Goal: Task Accomplishment & Management: Use online tool/utility

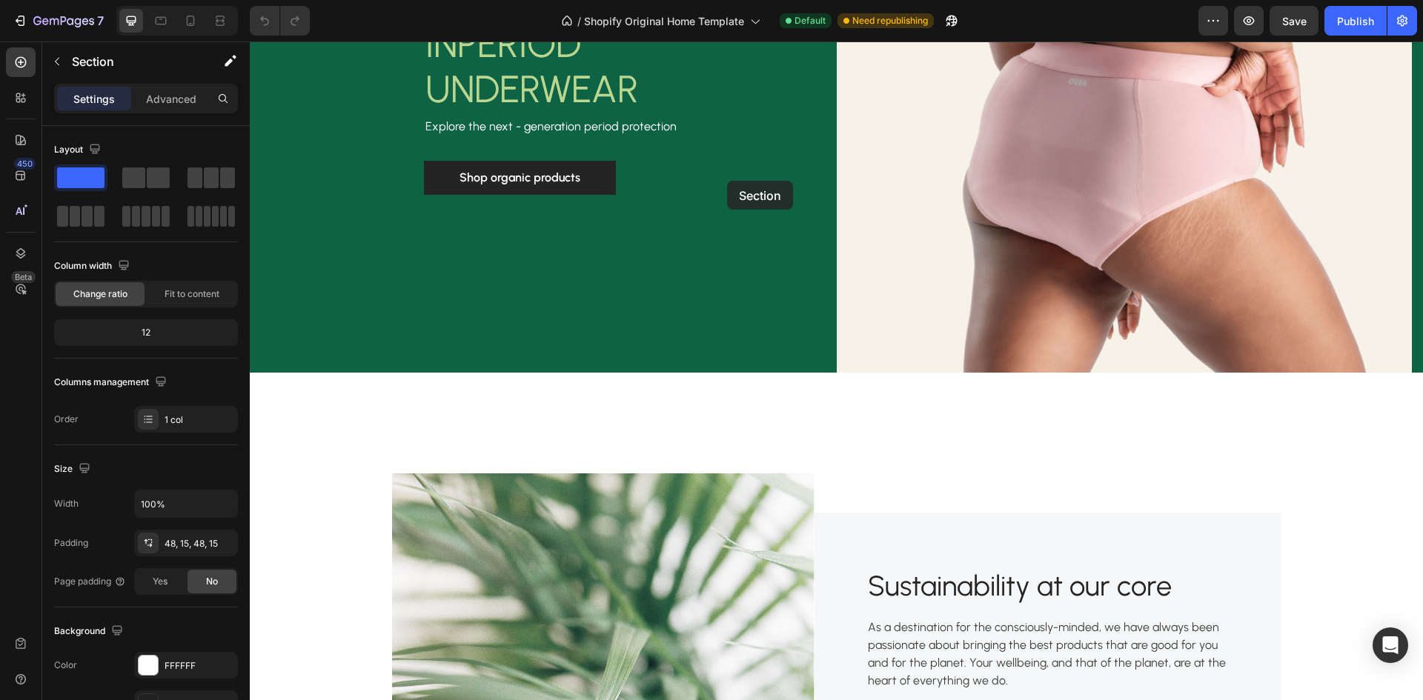
scroll to position [519, 0]
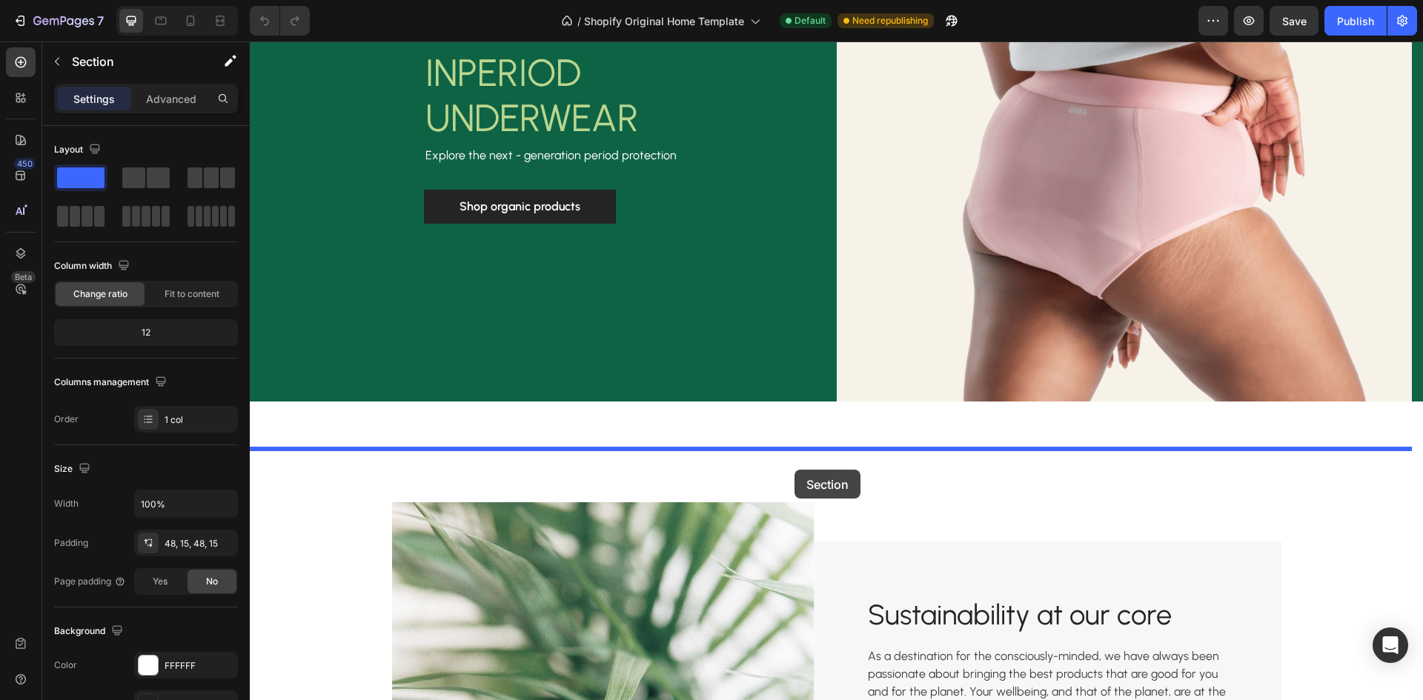
drag, startPoint x: 735, startPoint y: 279, endPoint x: 794, endPoint y: 470, distance: 200.1
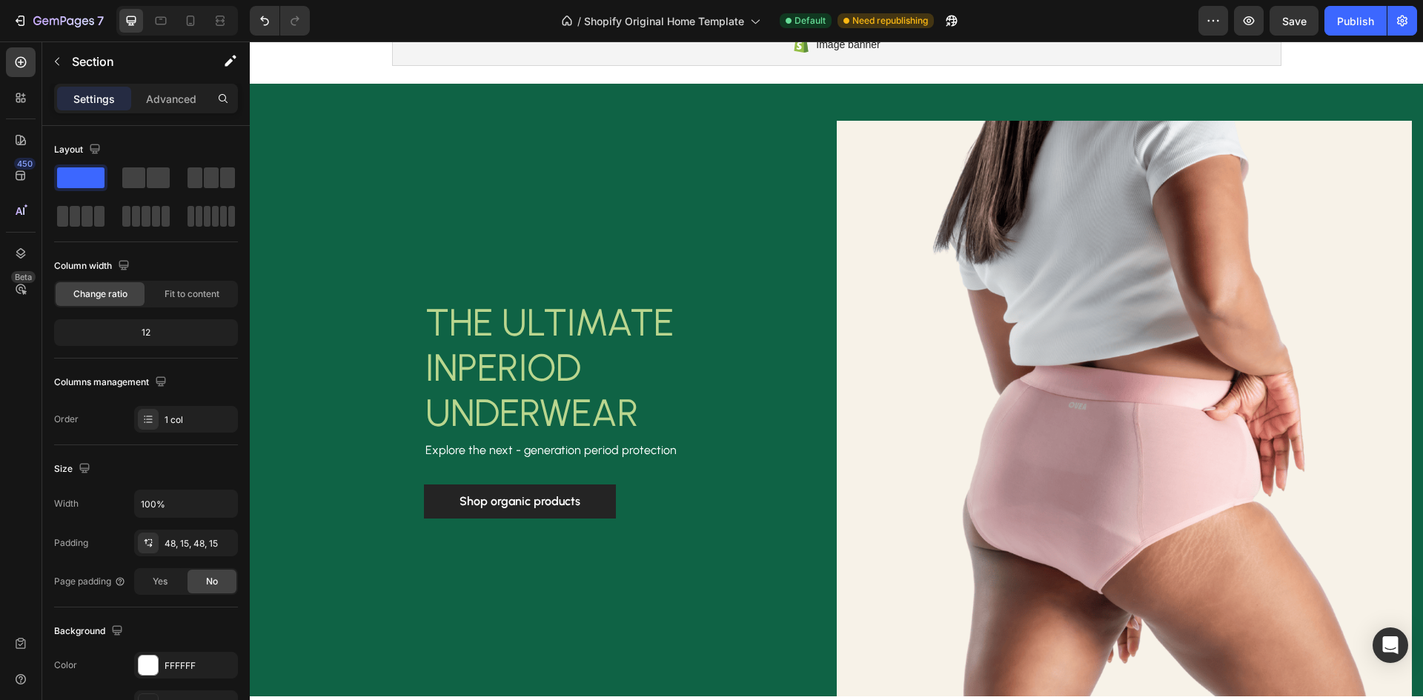
scroll to position [296, 0]
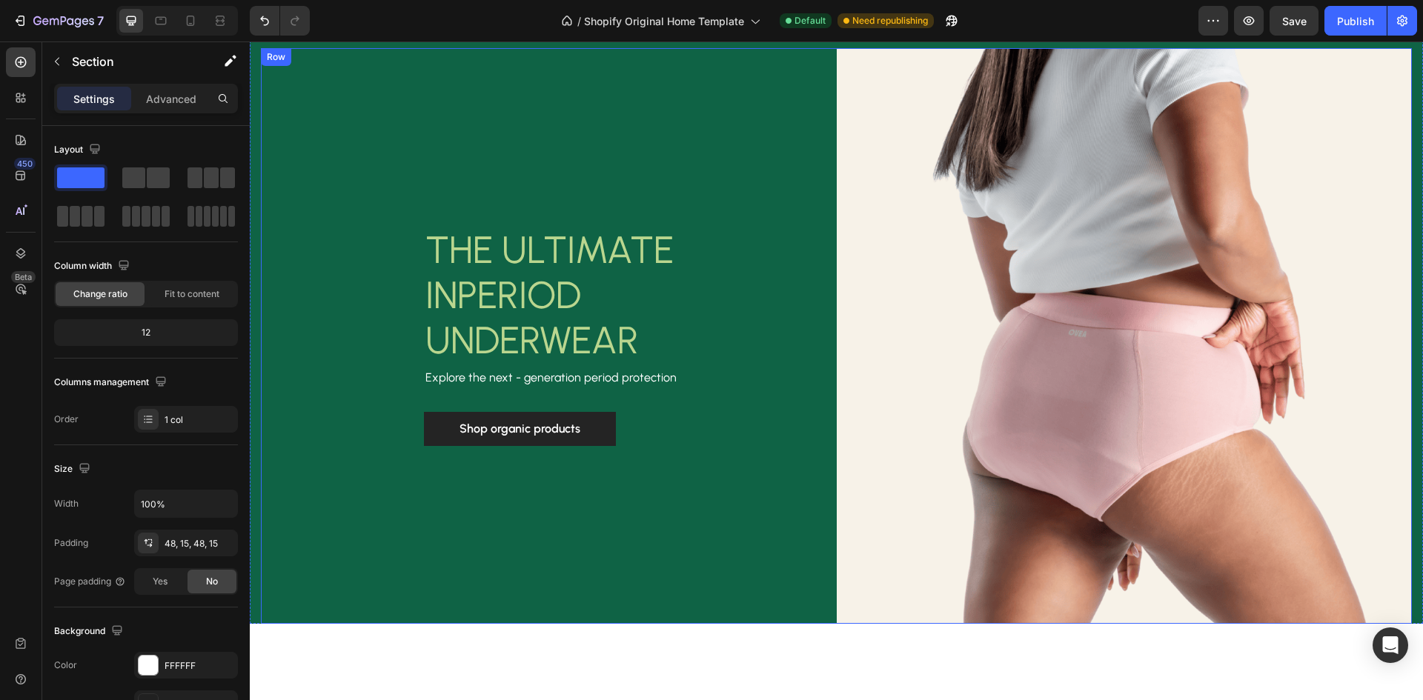
click at [744, 521] on div "THE ULTIMATE IN PERIOD UNDERWEAR Heading Explore the next - generation period p…" at bounding box center [549, 336] width 576 height 576
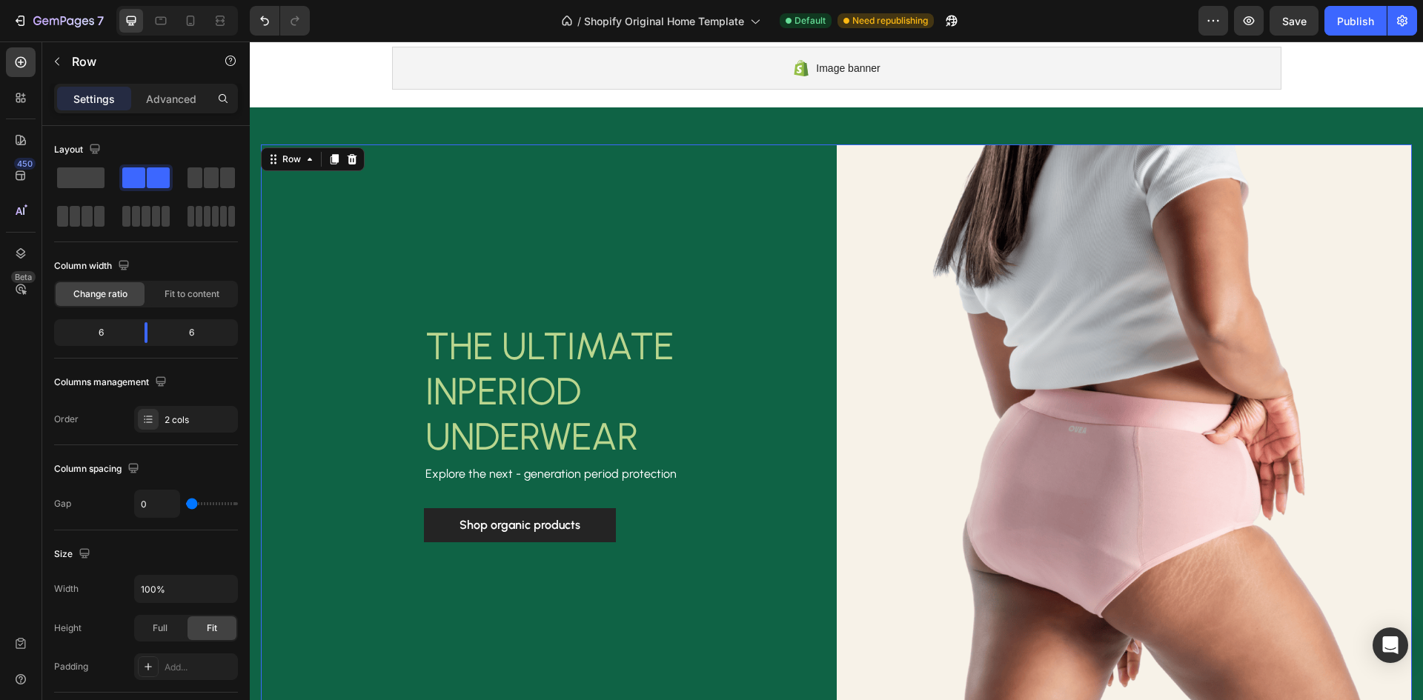
scroll to position [222, 0]
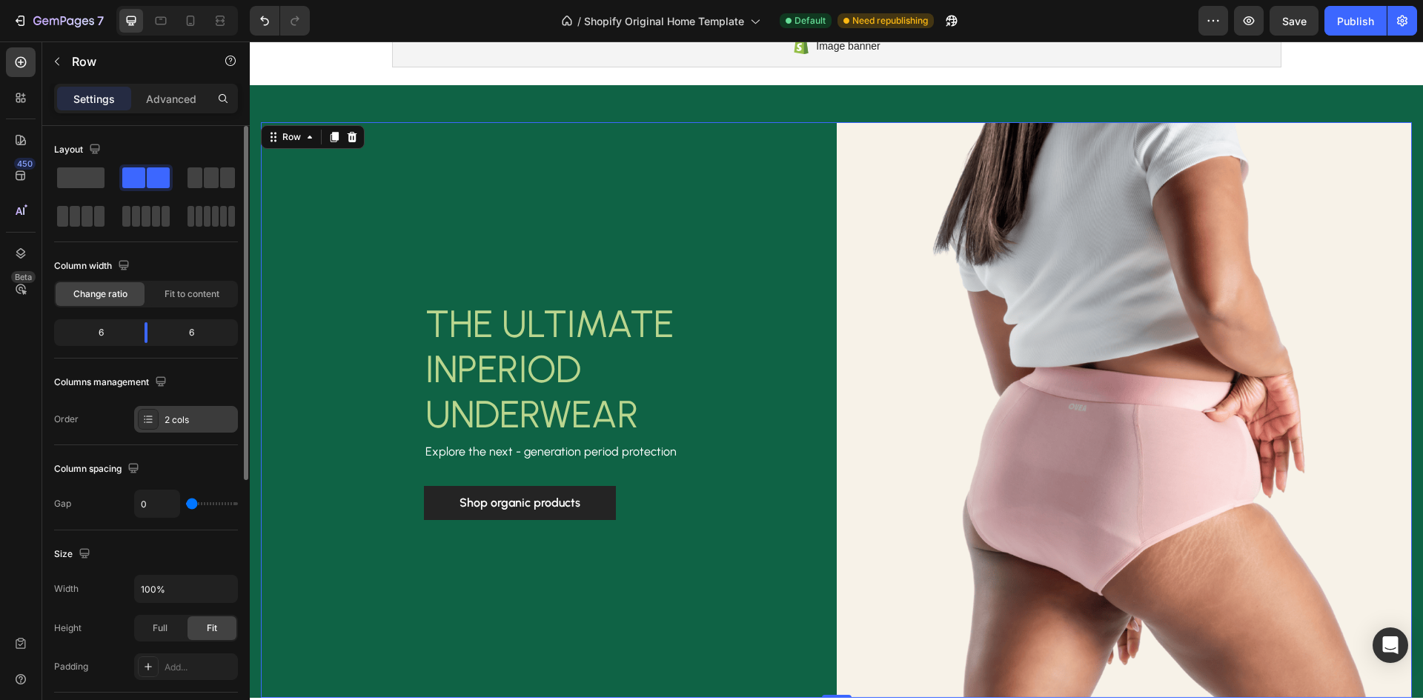
click at [176, 422] on div "2 cols" at bounding box center [199, 419] width 70 height 13
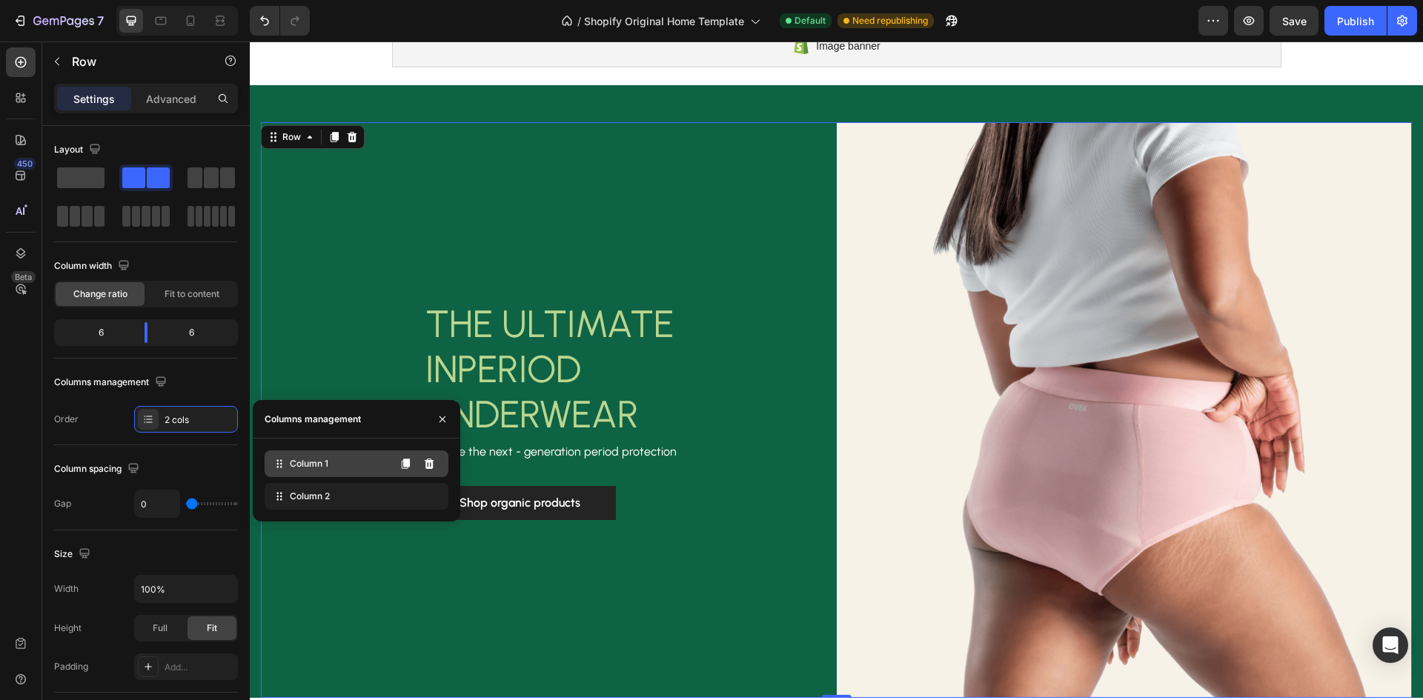
click at [327, 467] on span "Column 1" at bounding box center [309, 463] width 39 height 13
click at [113, 494] on div "Gap 0" at bounding box center [146, 504] width 184 height 28
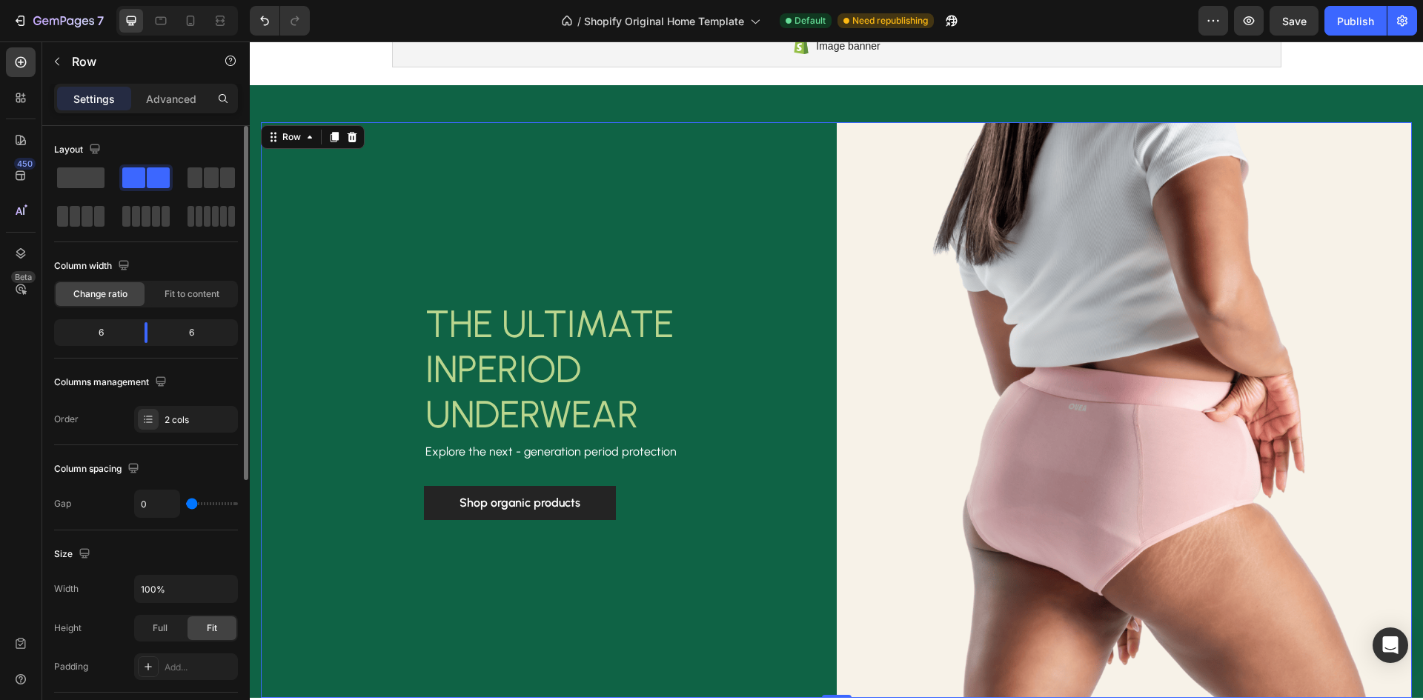
scroll to position [74, 0]
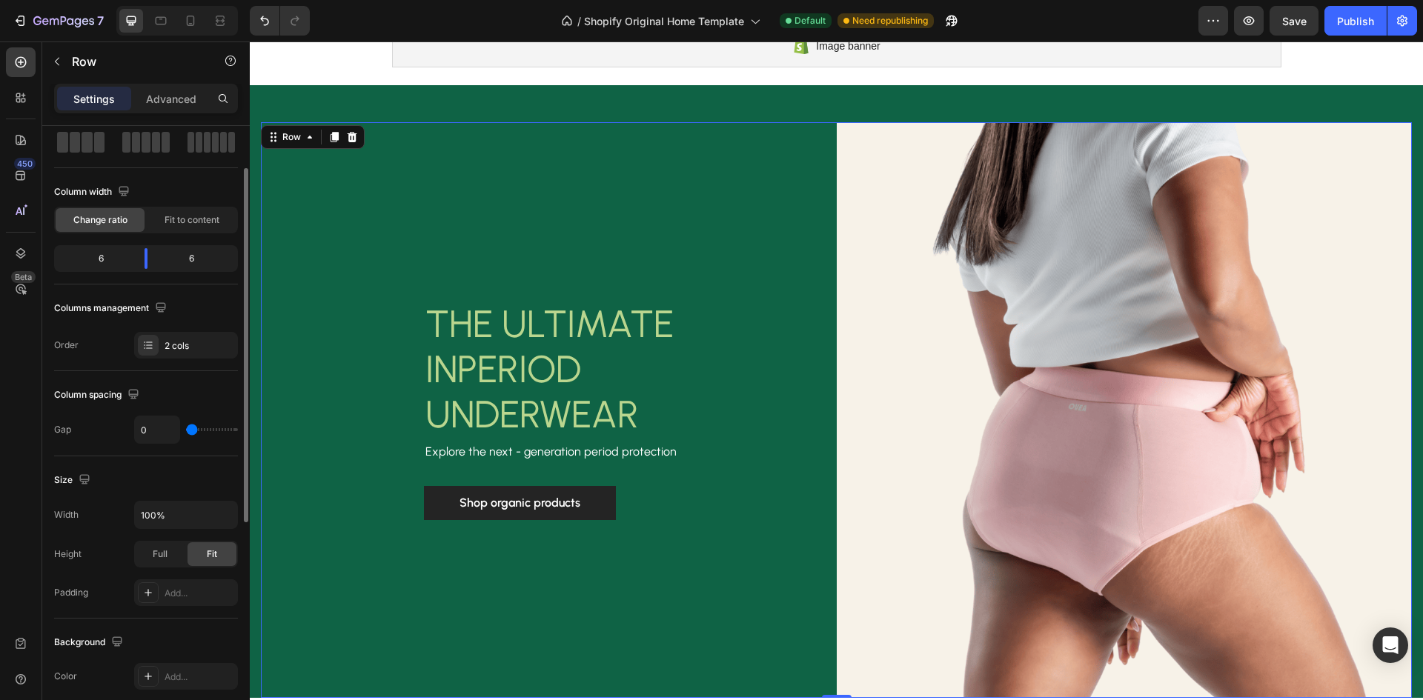
type input "2"
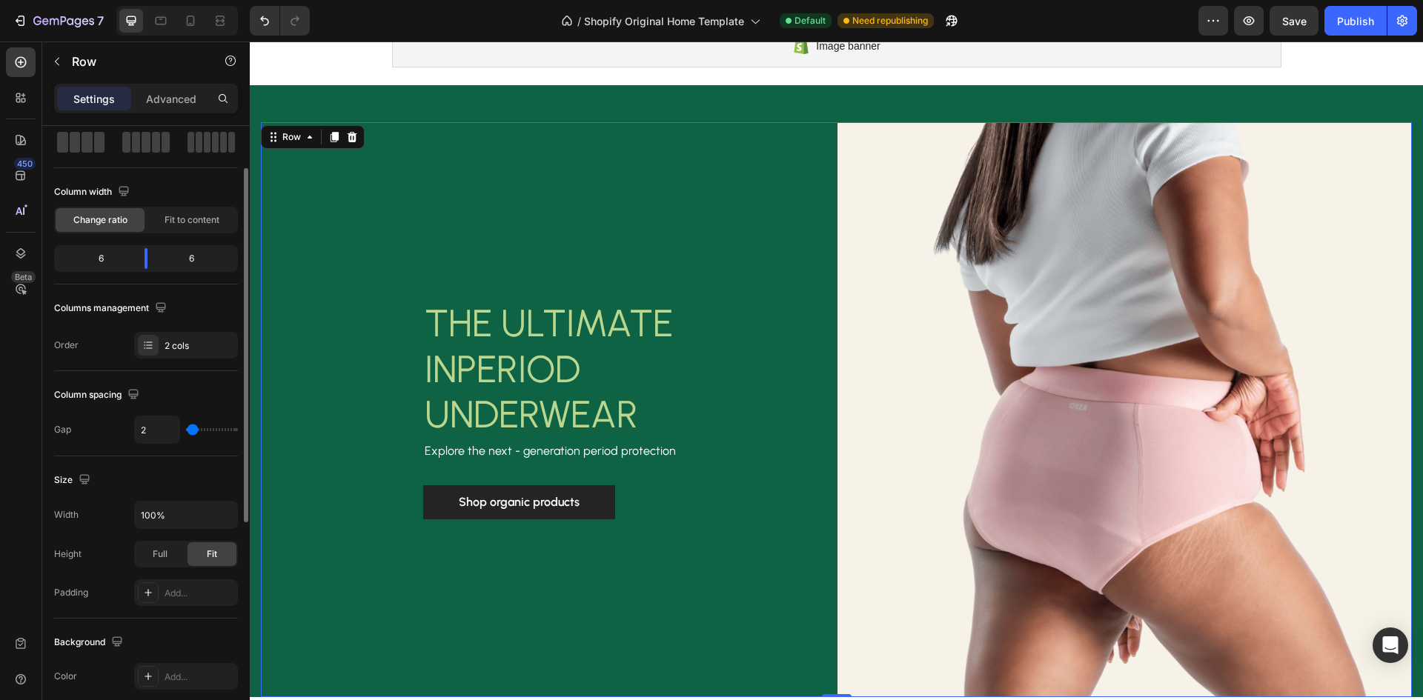
type input "7"
type input "9"
type input "13"
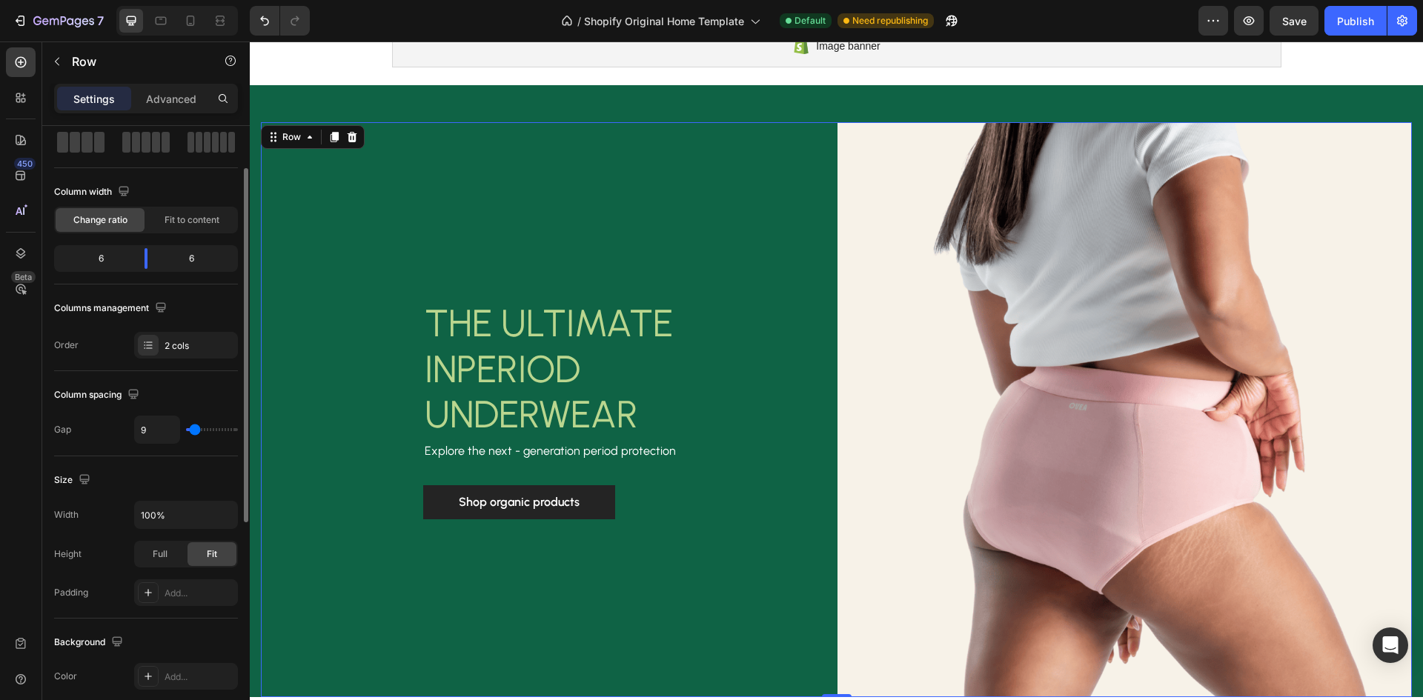
type input "13"
type input "16"
type input "20"
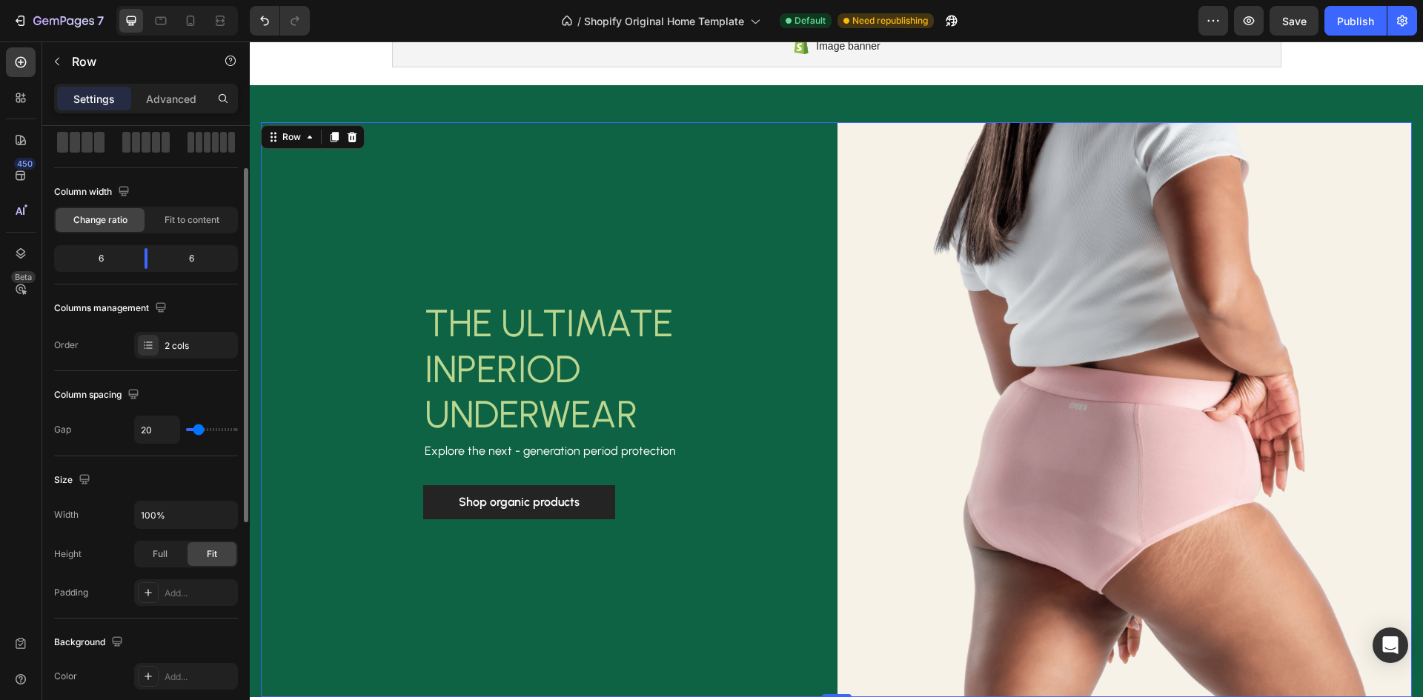
type input "22"
type input "27"
type input "31"
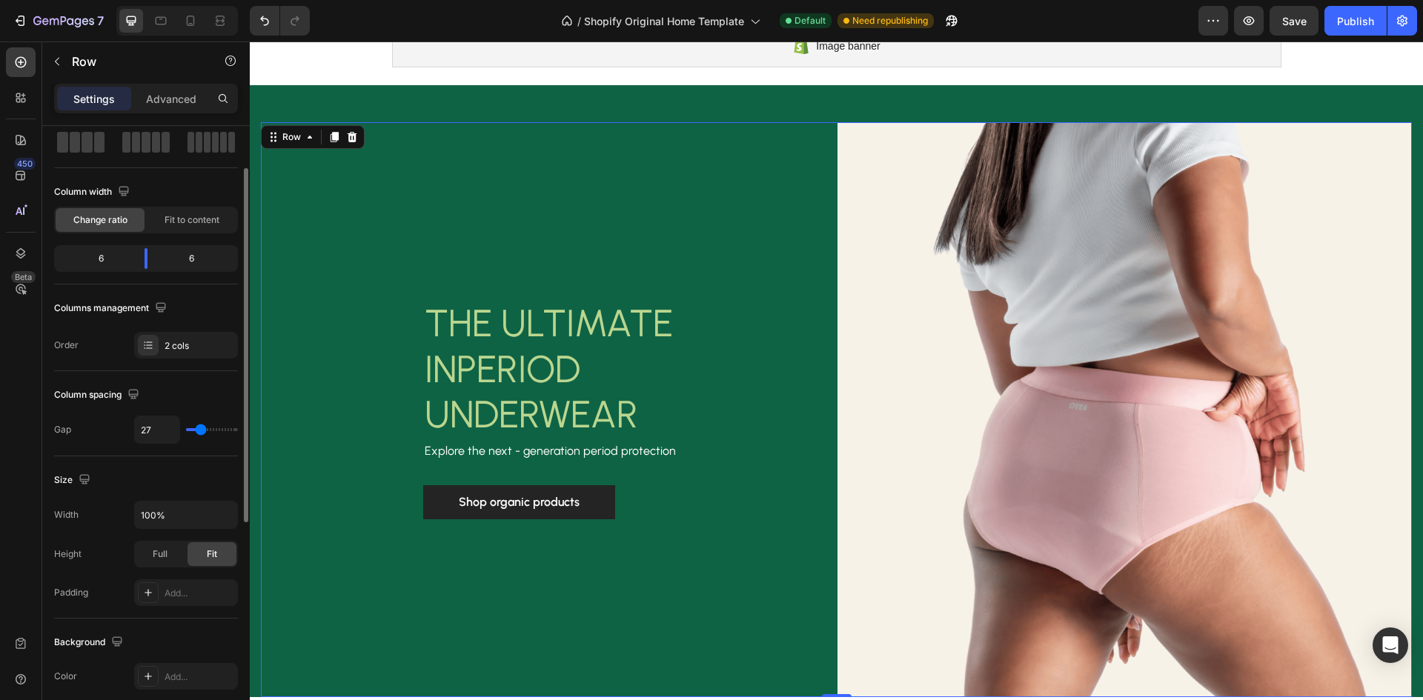
type input "31"
type input "38"
type input "47"
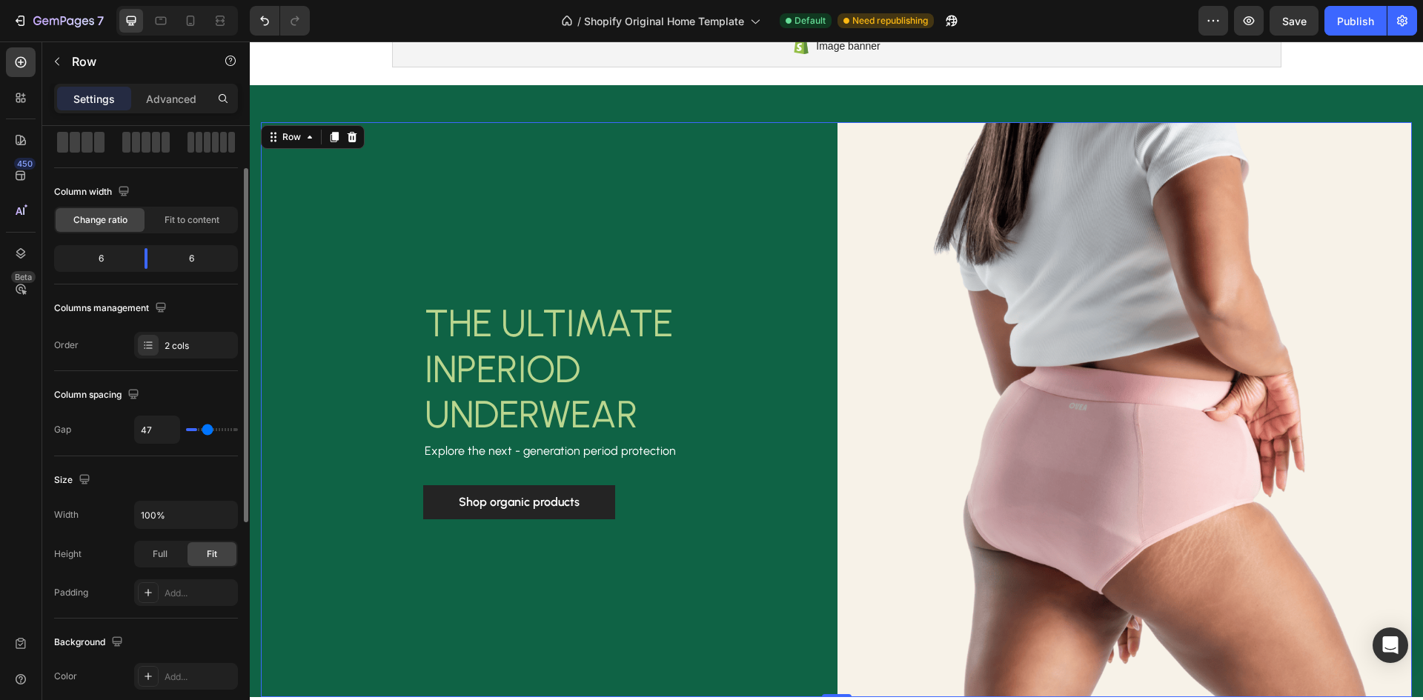
type input "56"
type input "58"
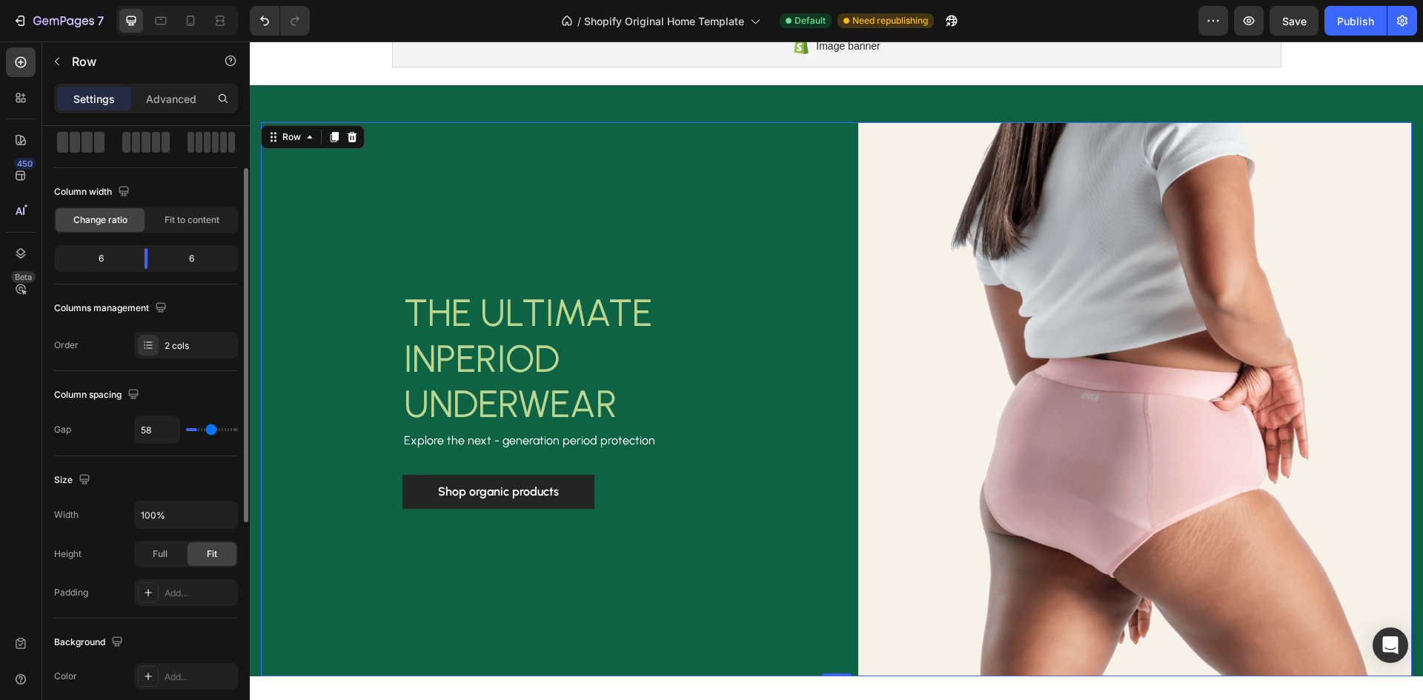
type input "60"
type input "62"
type input "67"
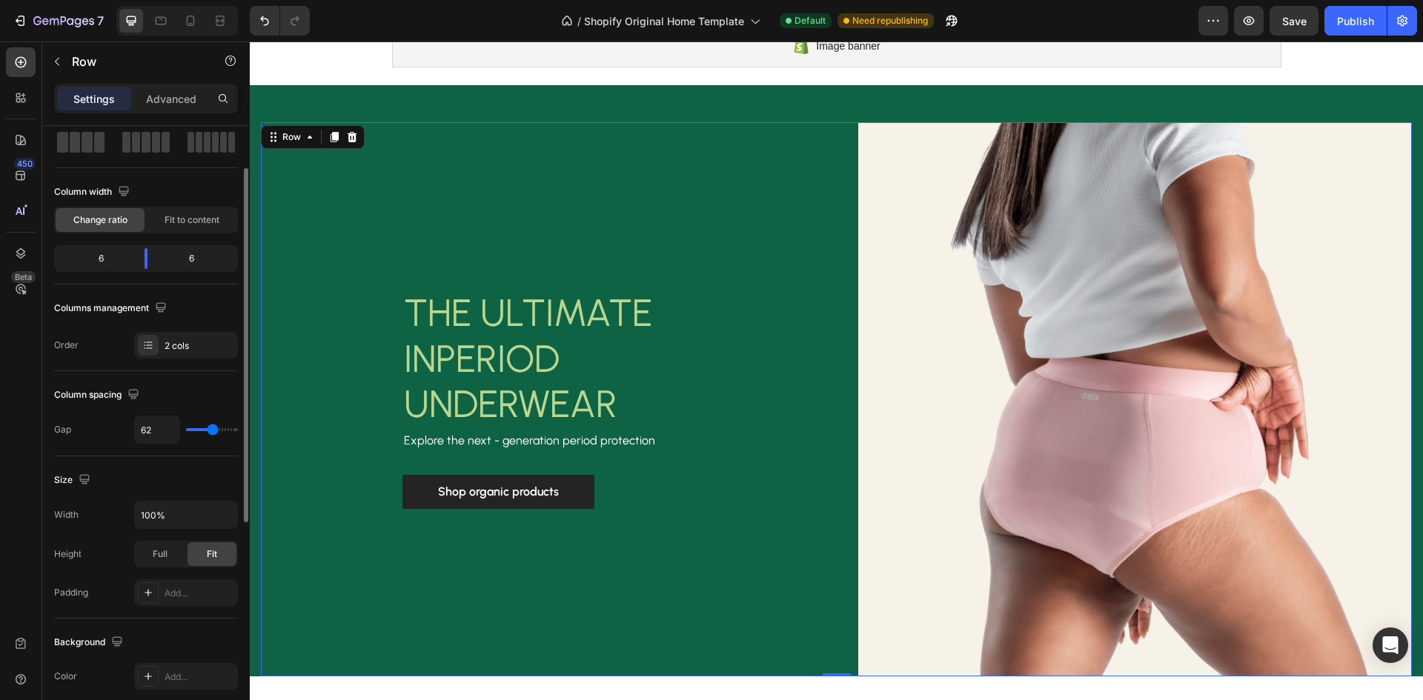
type input "67"
type input "71"
type input "76"
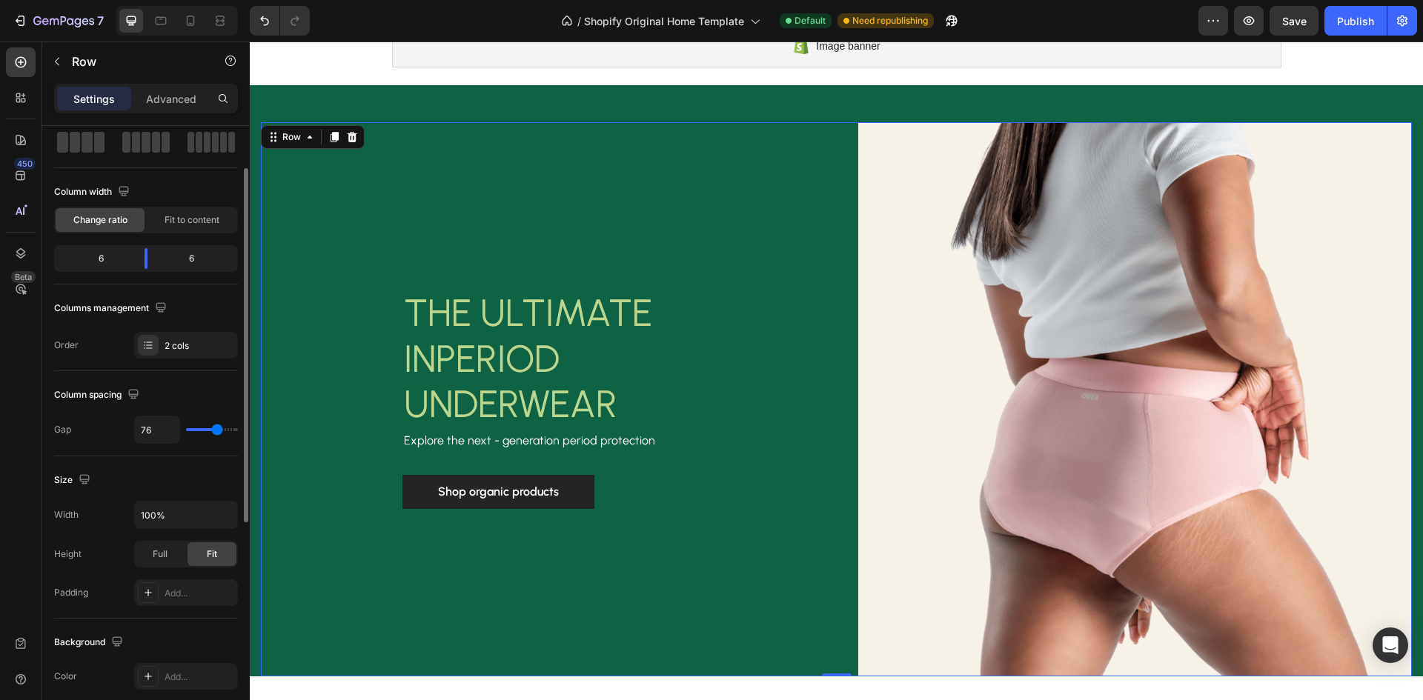
type input "78"
type input "82"
type input "87"
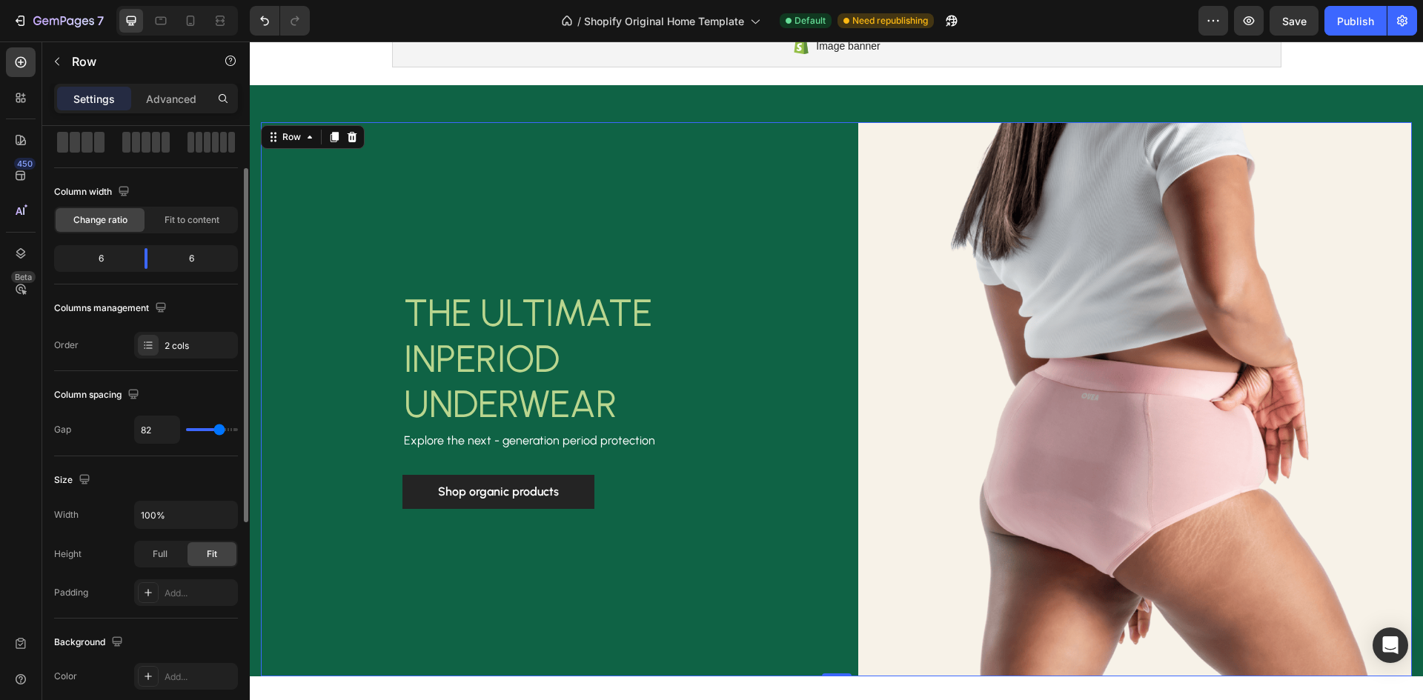
type input "87"
type input "91"
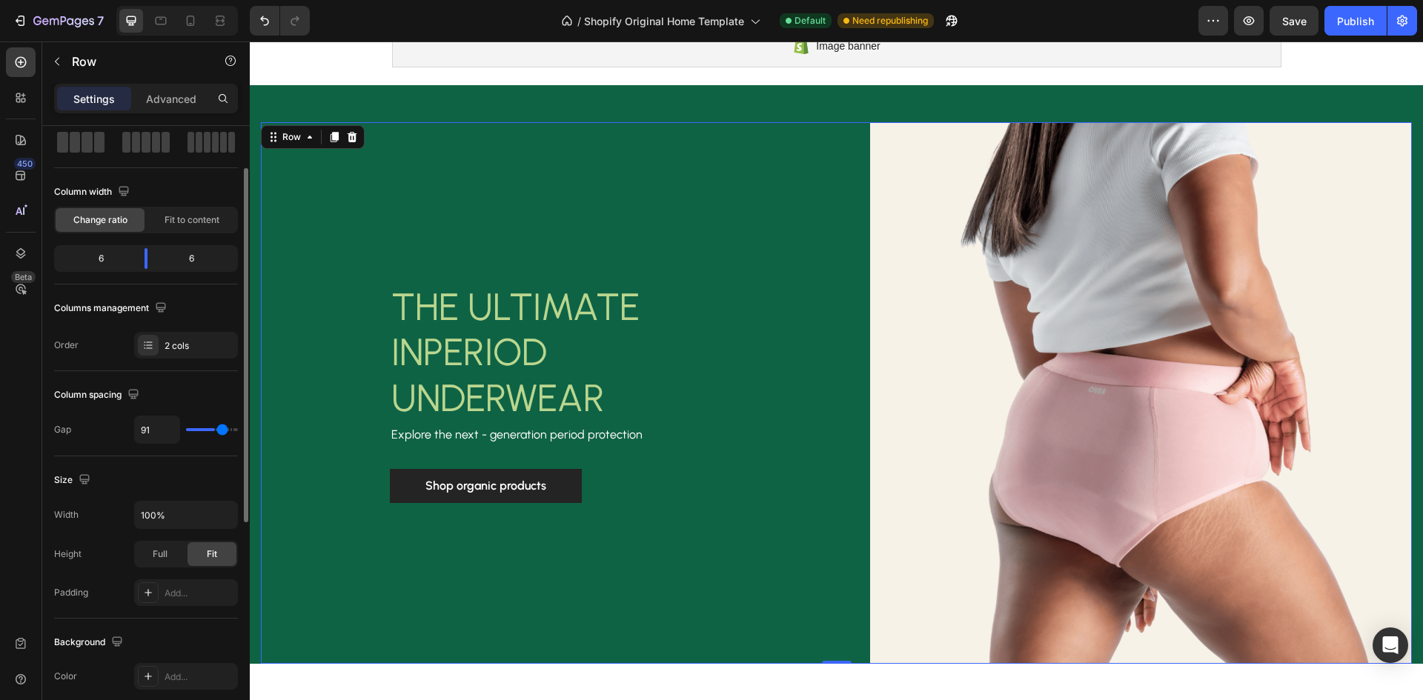
type input "93"
type input "98"
type input "102"
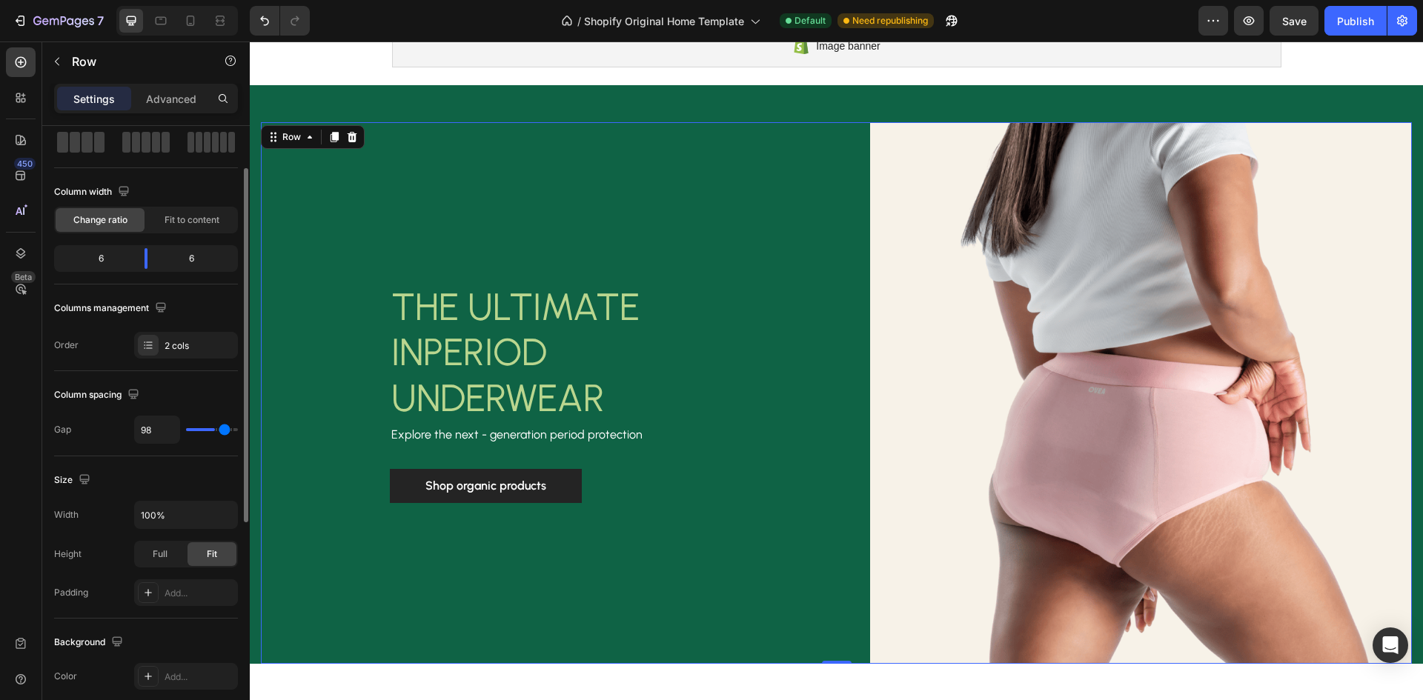
type input "102"
type input "113"
type input "120"
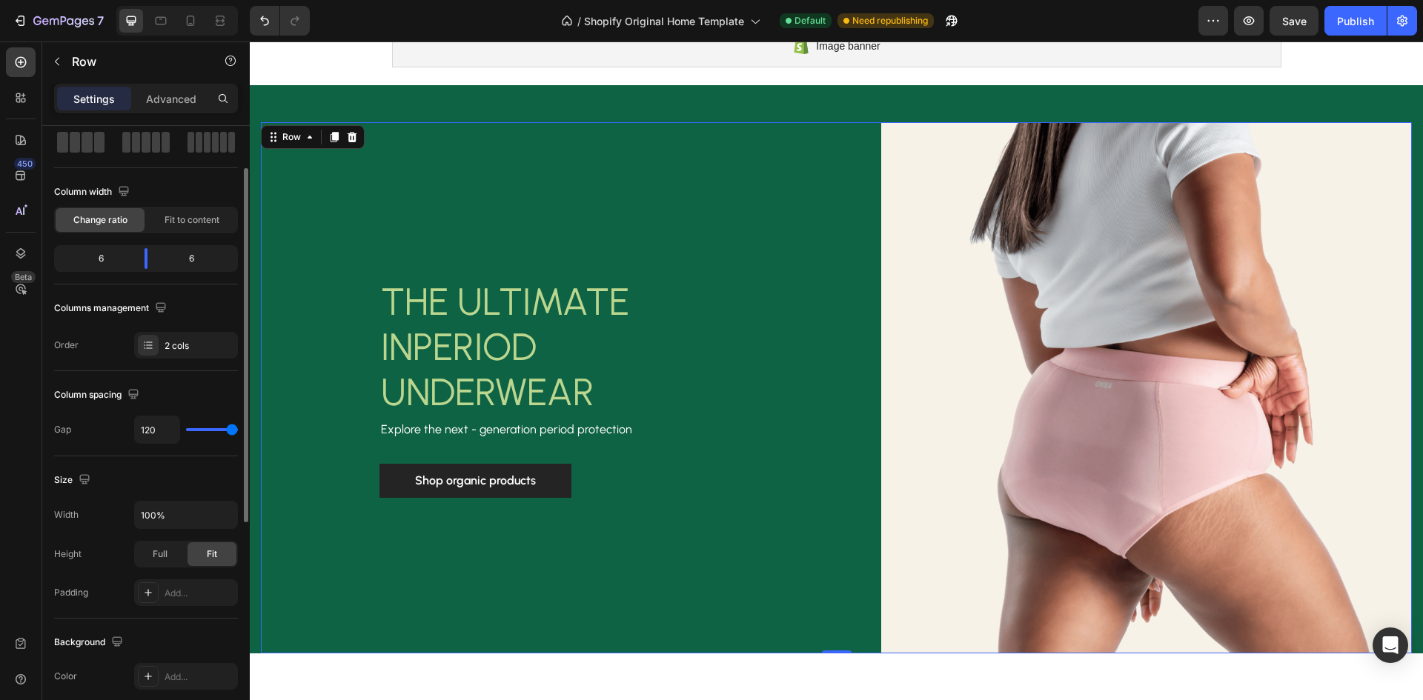
type input "104"
type input "60"
type input "29"
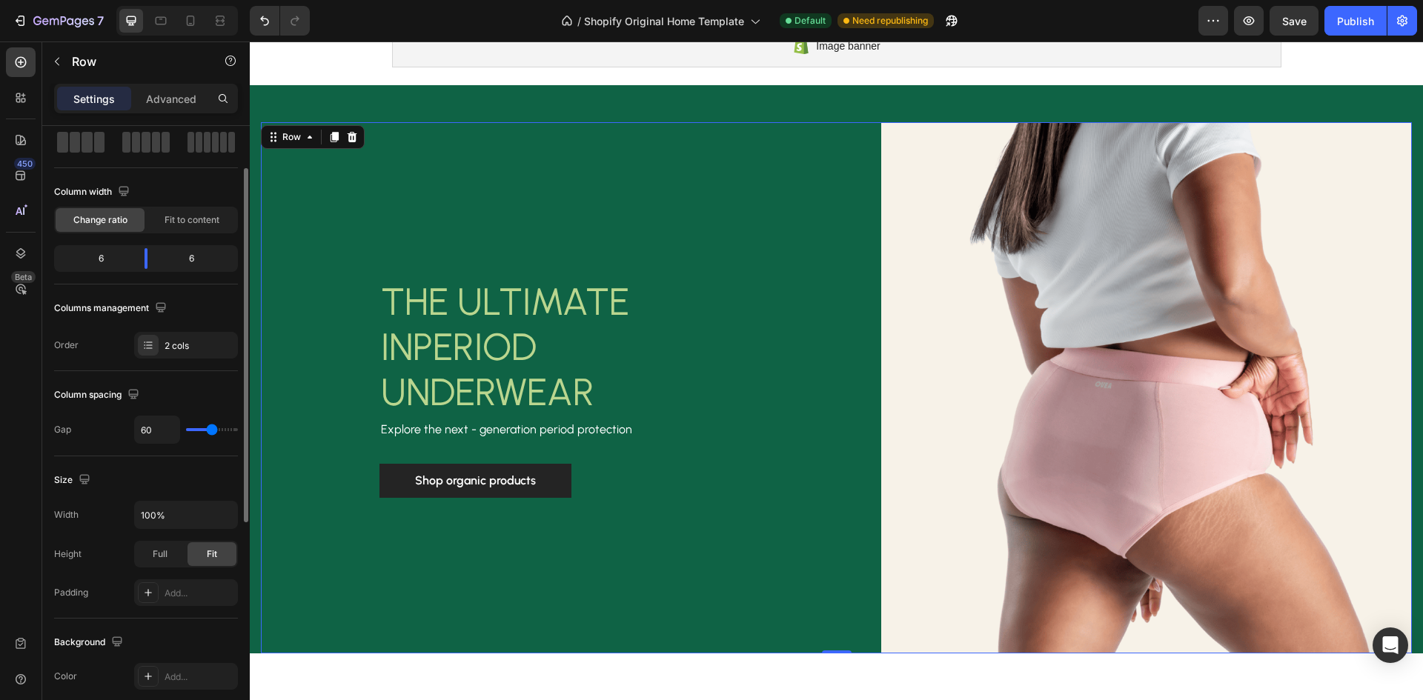
type input "29"
type input "4"
type input "0"
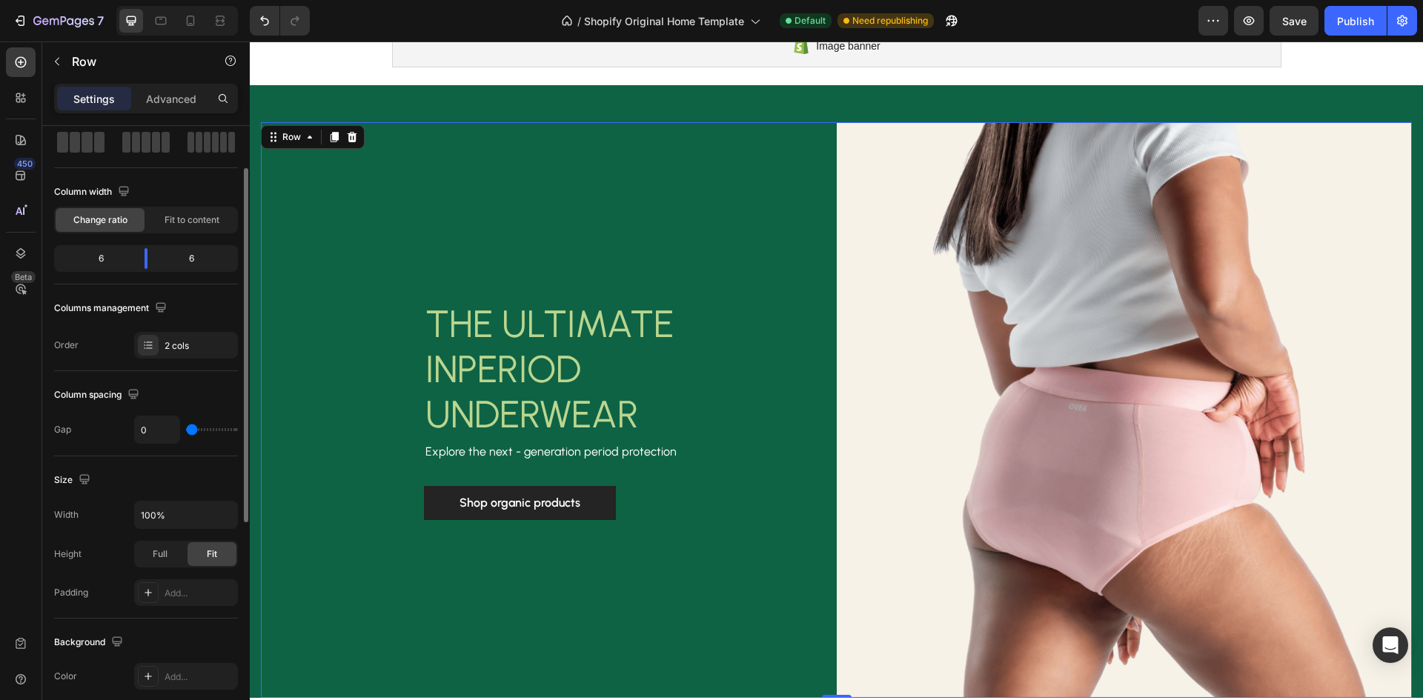
type input "20"
type input "53"
type input "78"
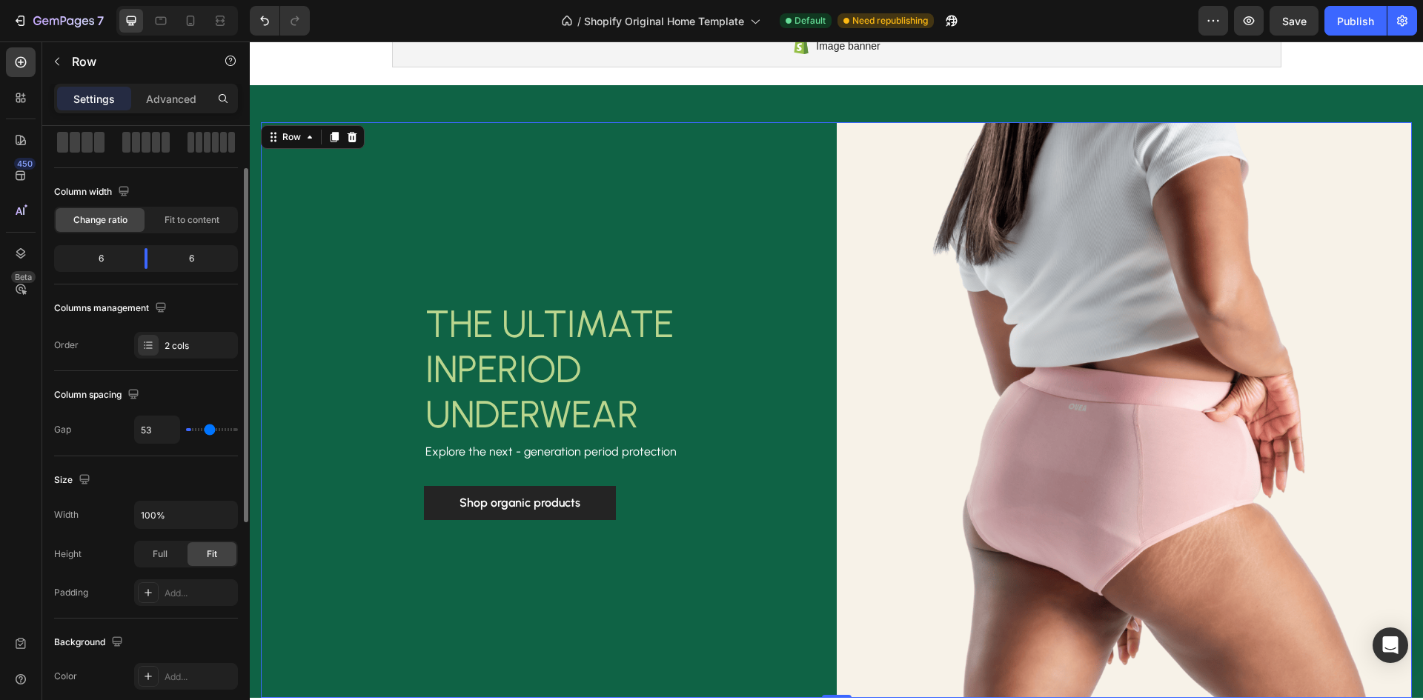
type input "78"
type input "96"
type input "107"
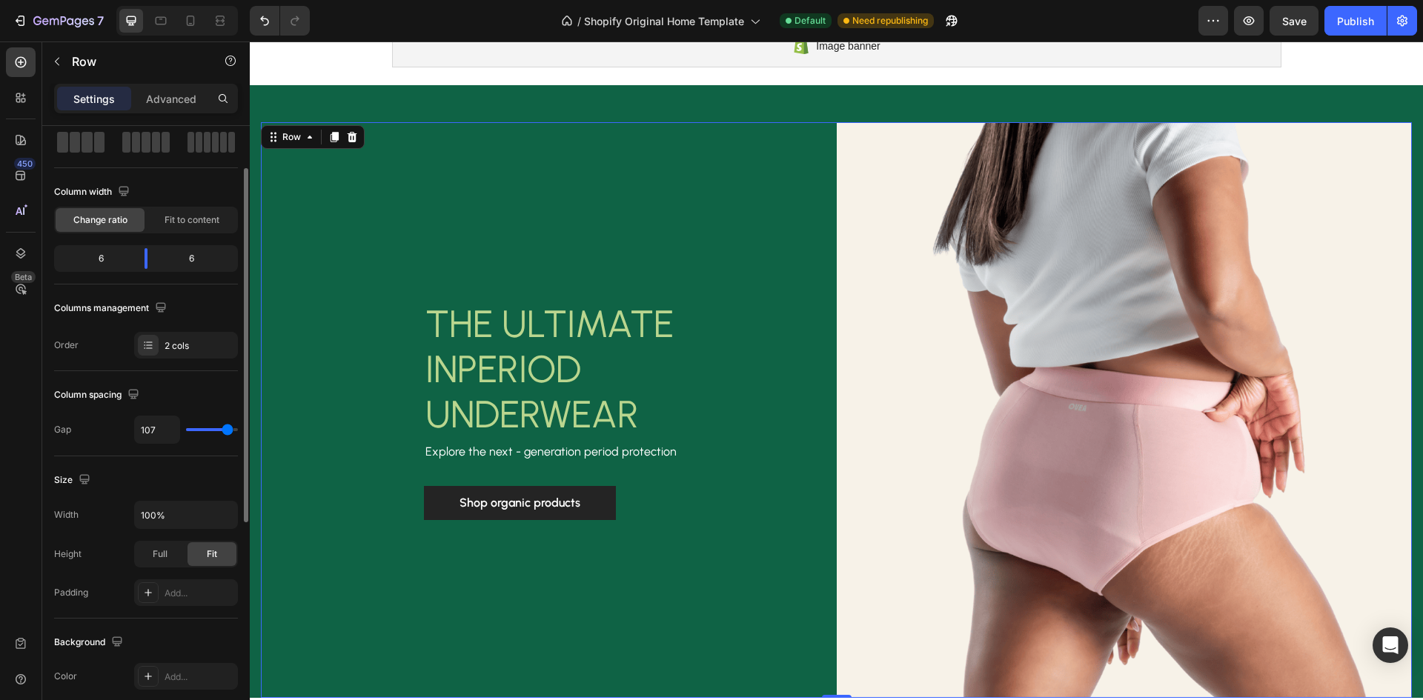
type input "116"
type input "120"
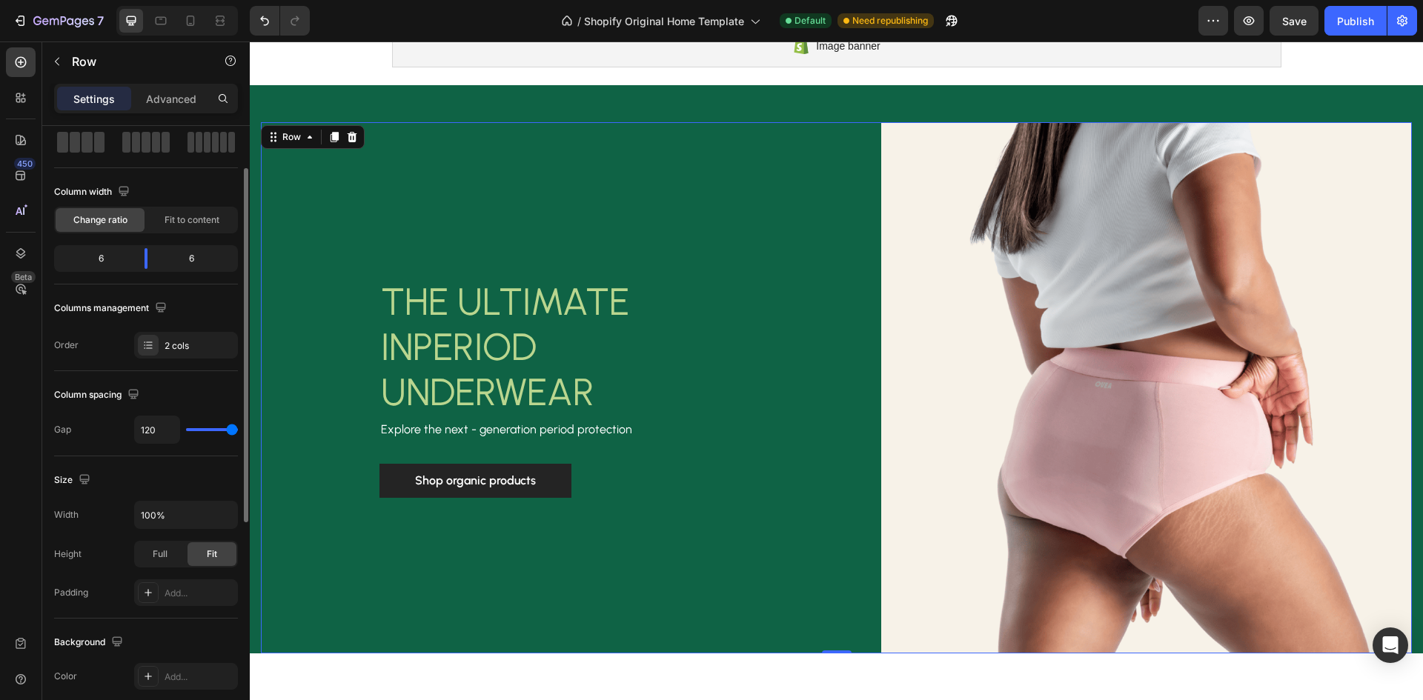
drag, startPoint x: 193, startPoint y: 425, endPoint x: 61, endPoint y: 401, distance: 134.1
type input "120"
click at [238, 431] on input "range" at bounding box center [212, 429] width 52 height 3
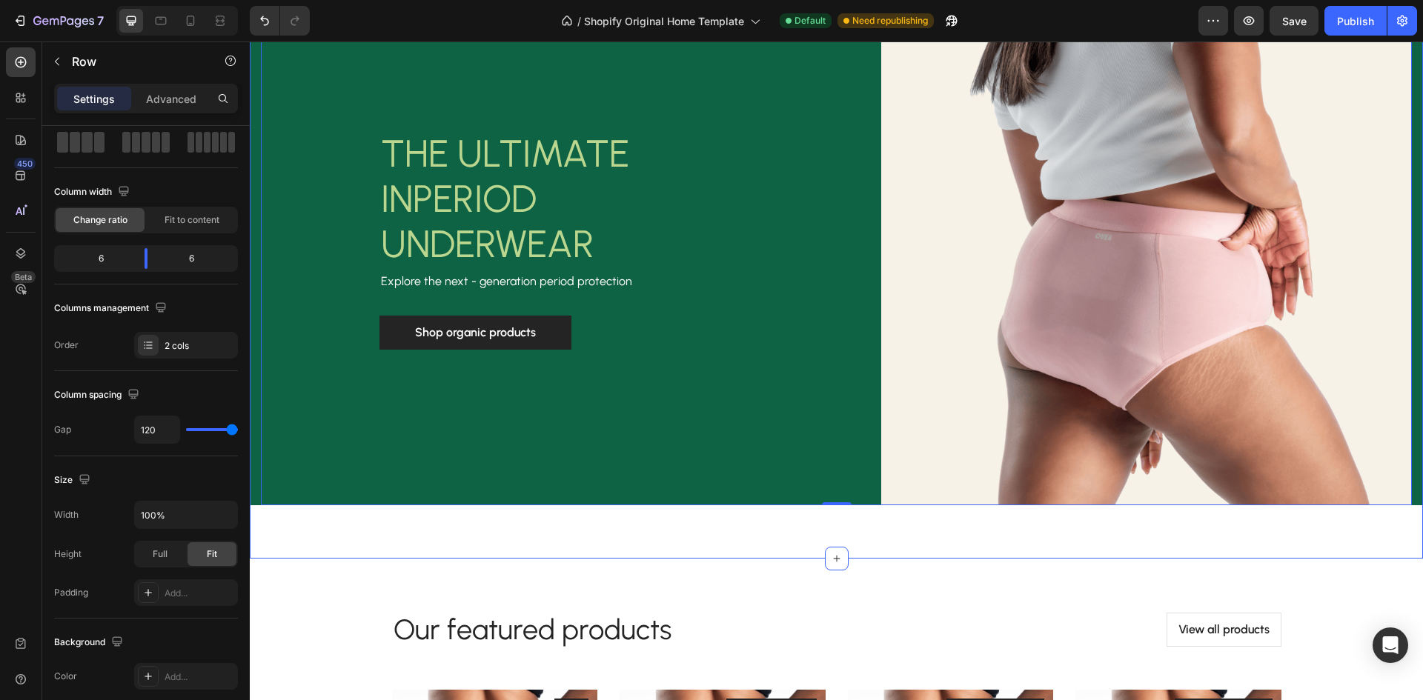
scroll to position [148, 0]
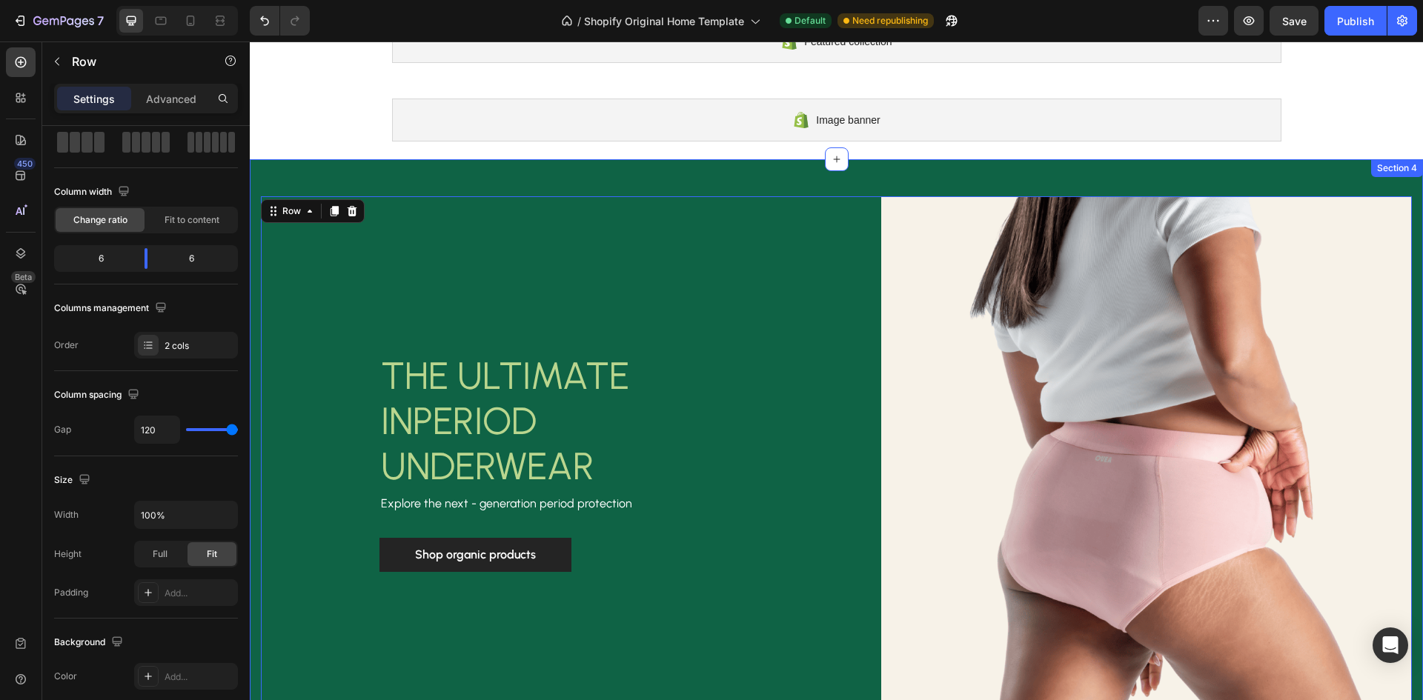
click at [688, 538] on div "Shop organic products Button" at bounding box center [553, 555] width 348 height 34
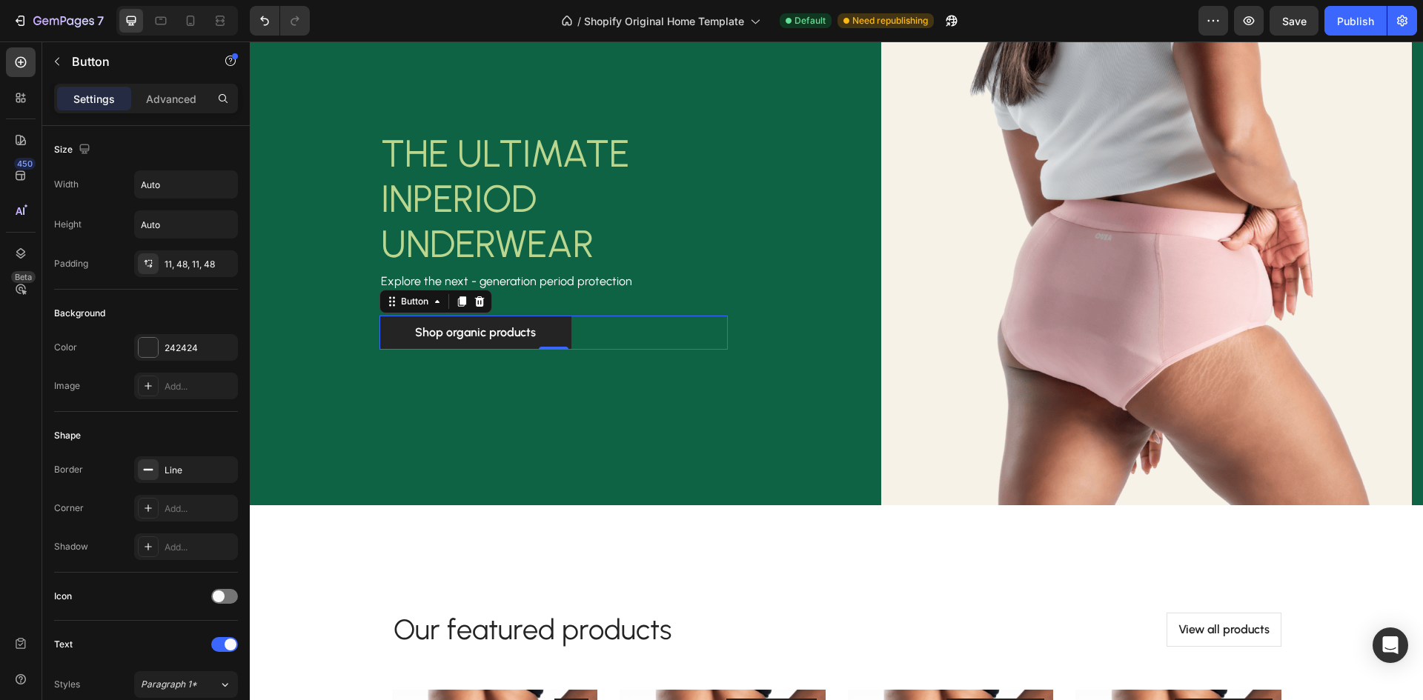
scroll to position [296, 0]
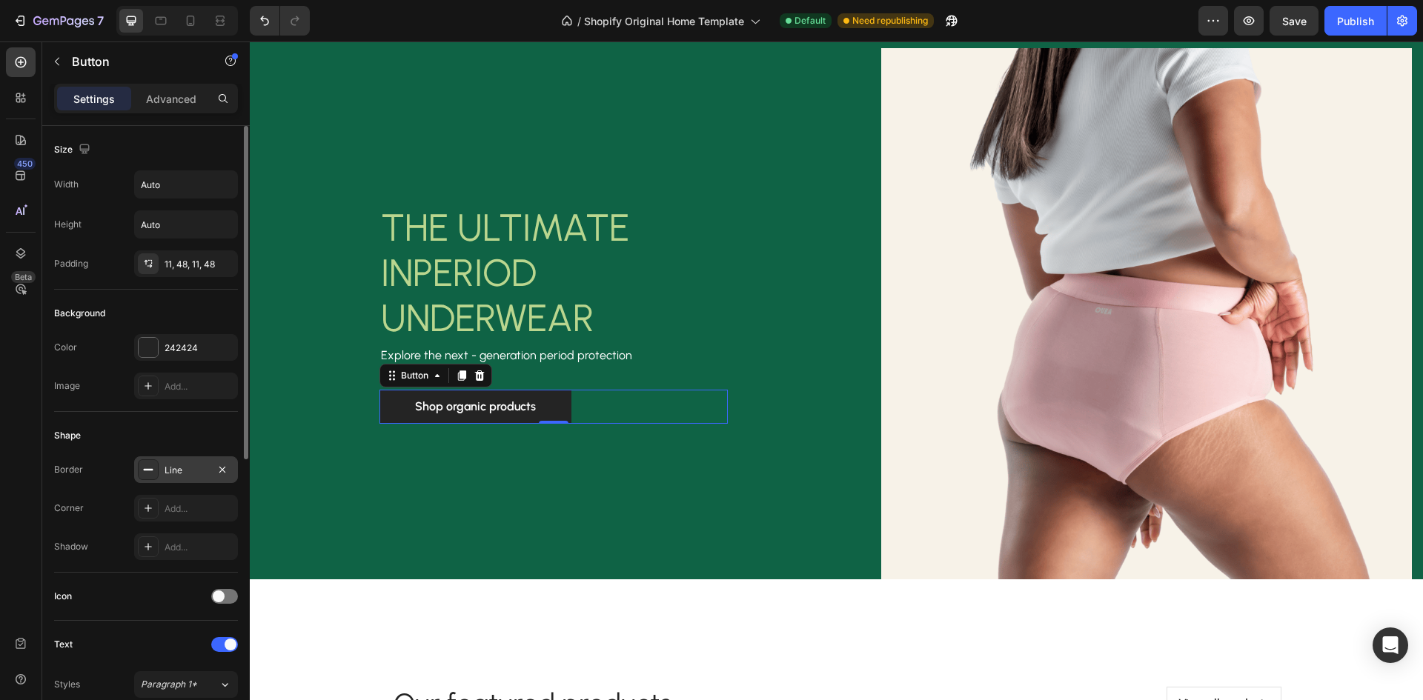
click at [173, 471] on div "Line" at bounding box center [185, 470] width 43 height 13
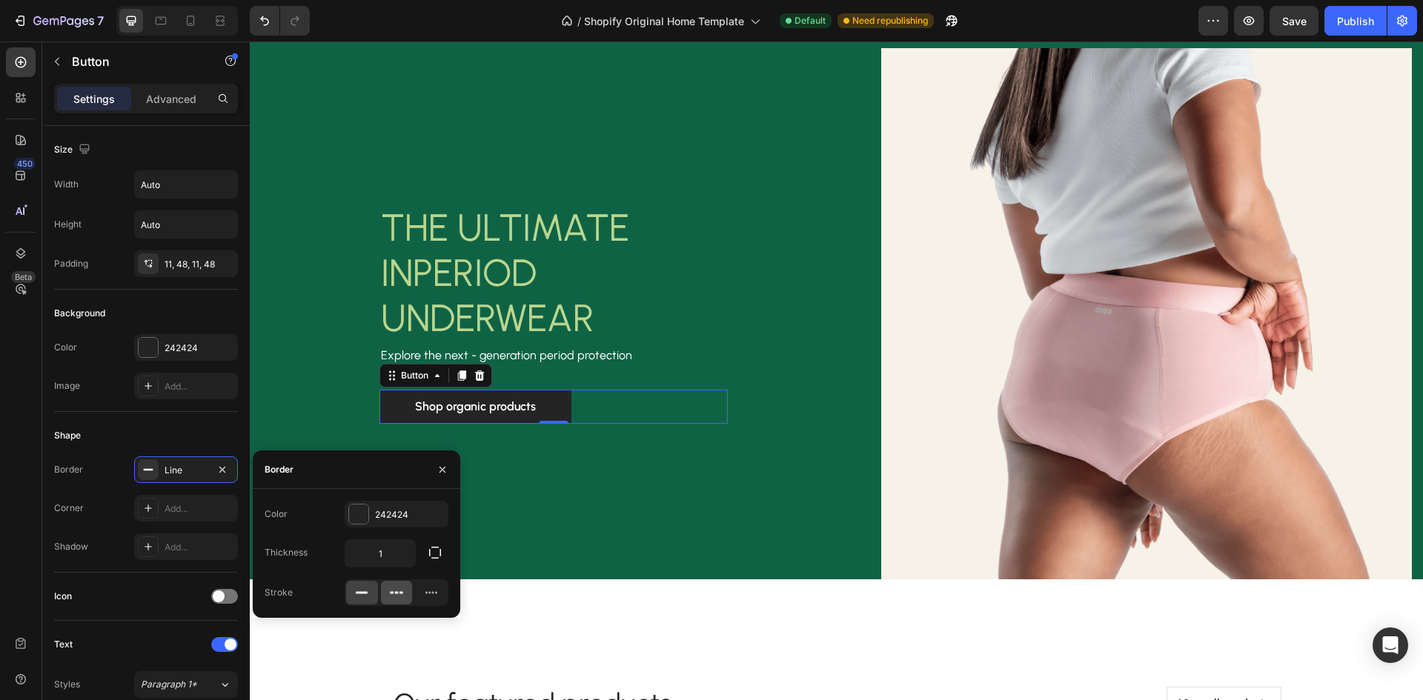
click at [385, 596] on div at bounding box center [397, 593] width 32 height 24
click at [433, 599] on icon at bounding box center [431, 592] width 15 height 15
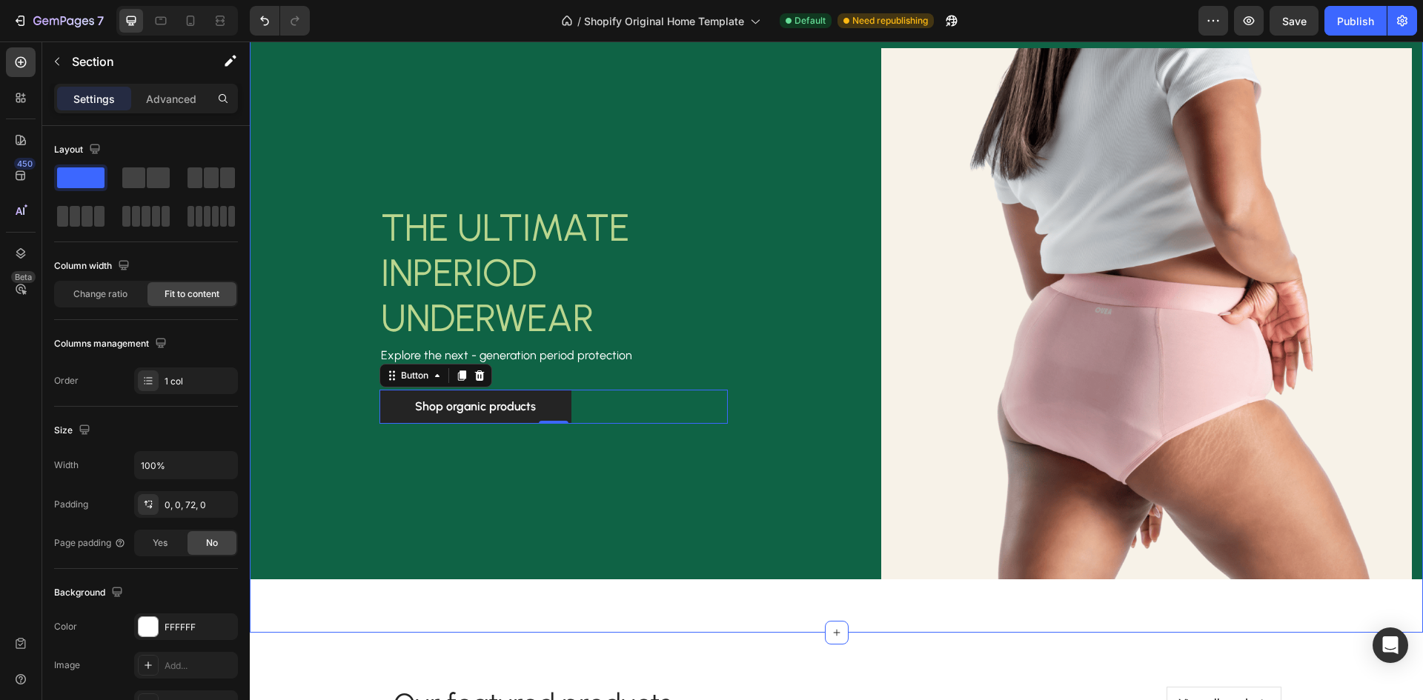
click at [516, 603] on div "THE ULTIMATE IN PERIOD UNDERWEAR Heading Explore the next - generation period p…" at bounding box center [836, 322] width 1173 height 622
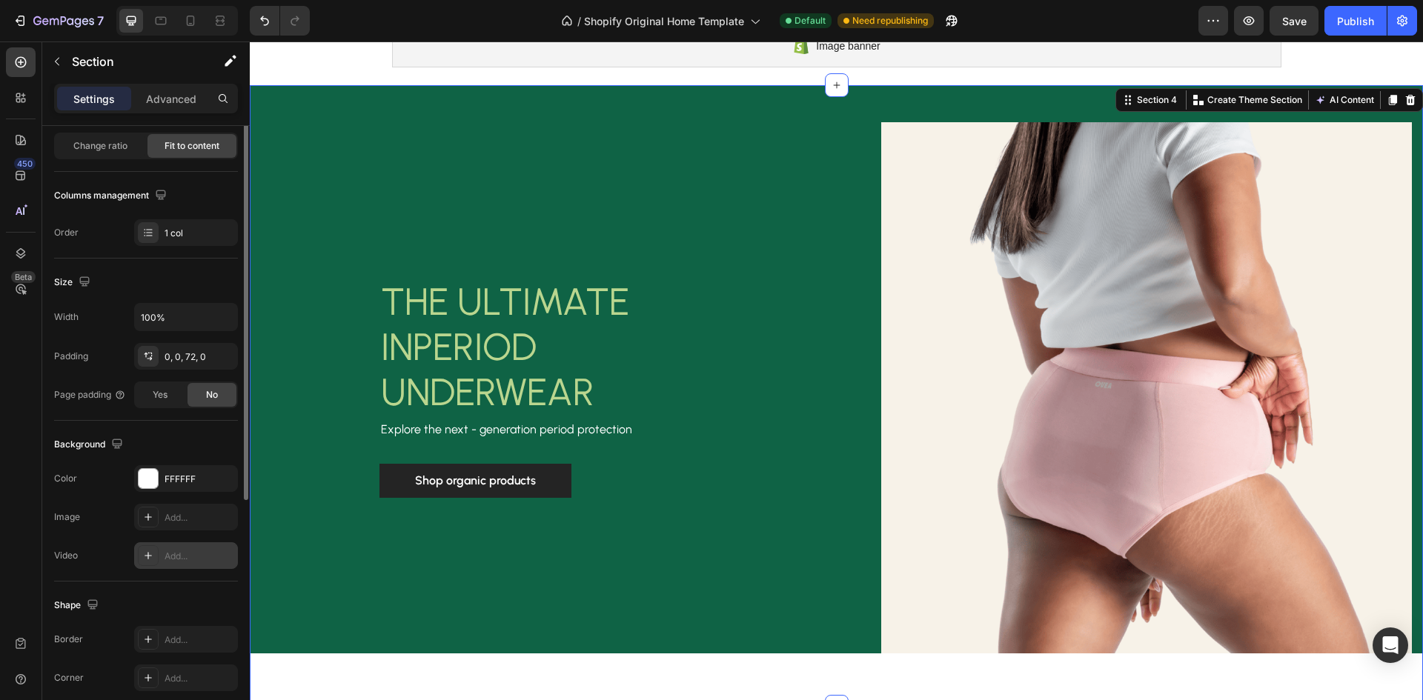
scroll to position [0, 0]
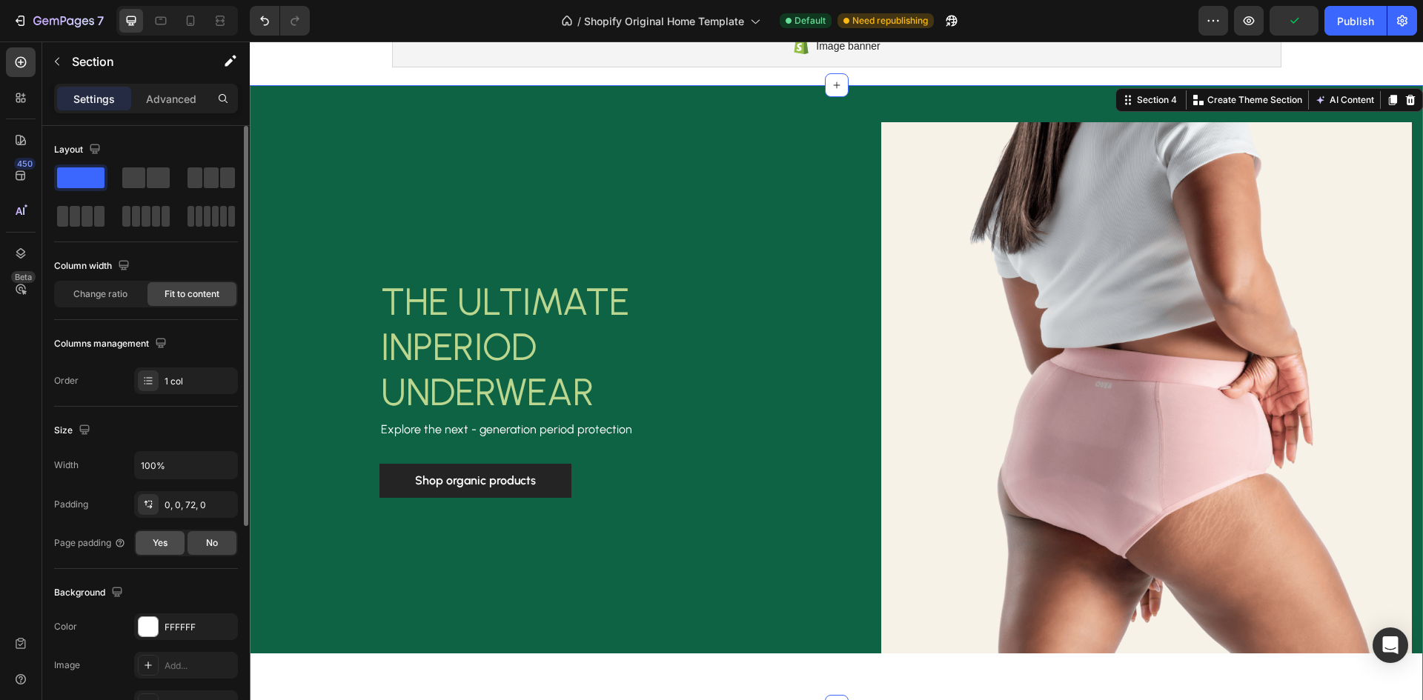
click at [151, 543] on div "Yes" at bounding box center [160, 543] width 49 height 24
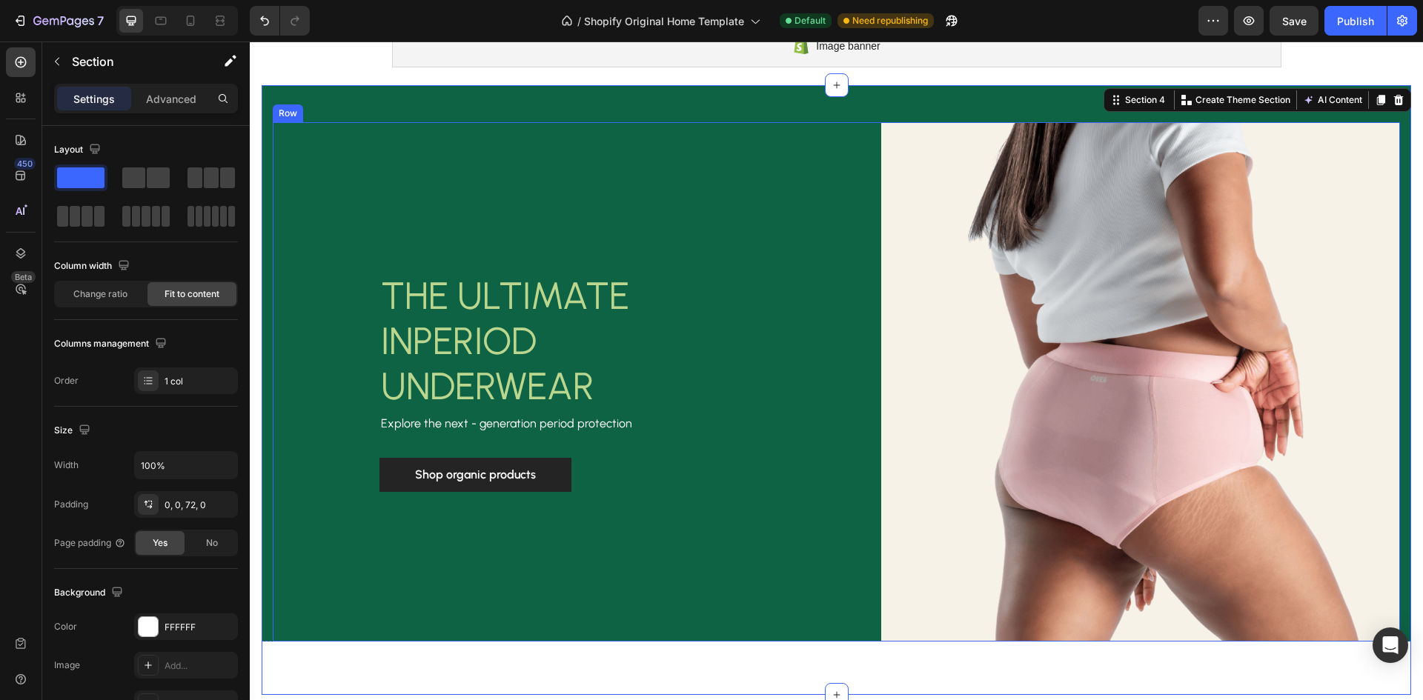
scroll to position [370, 0]
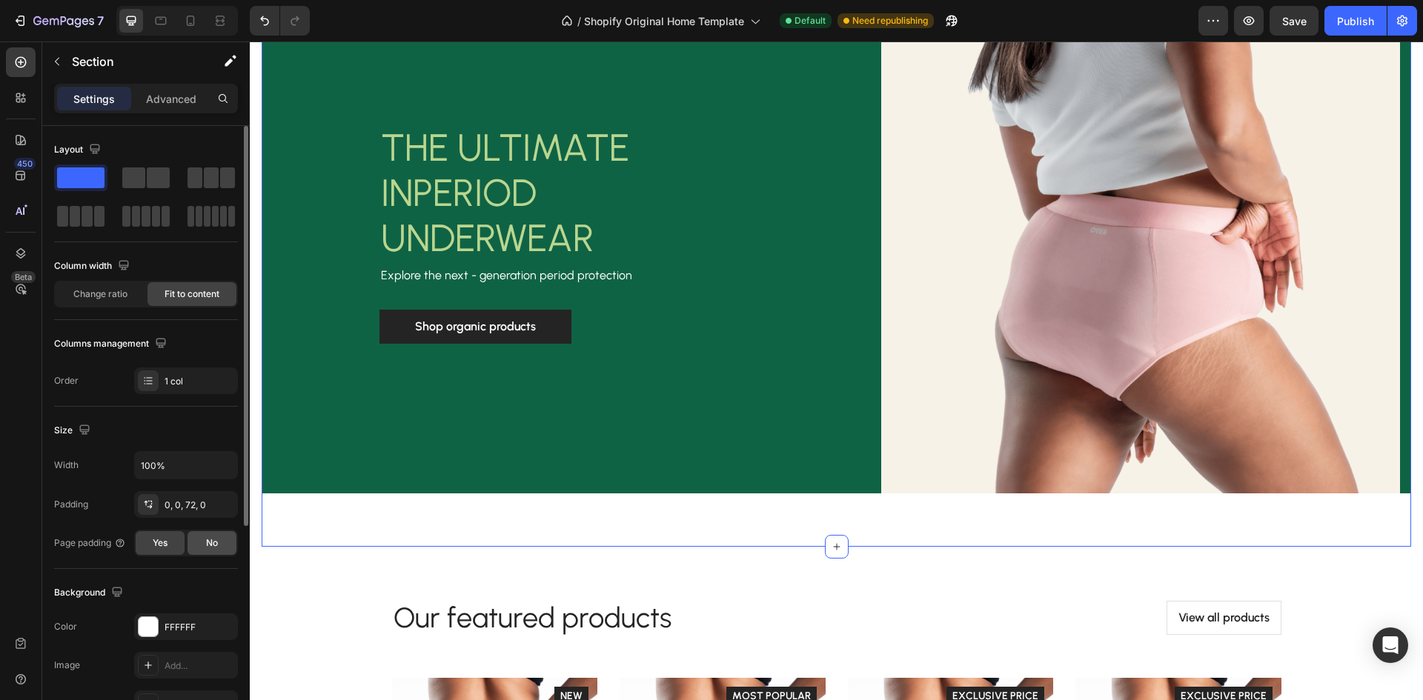
click at [206, 541] on span "No" at bounding box center [212, 542] width 12 height 13
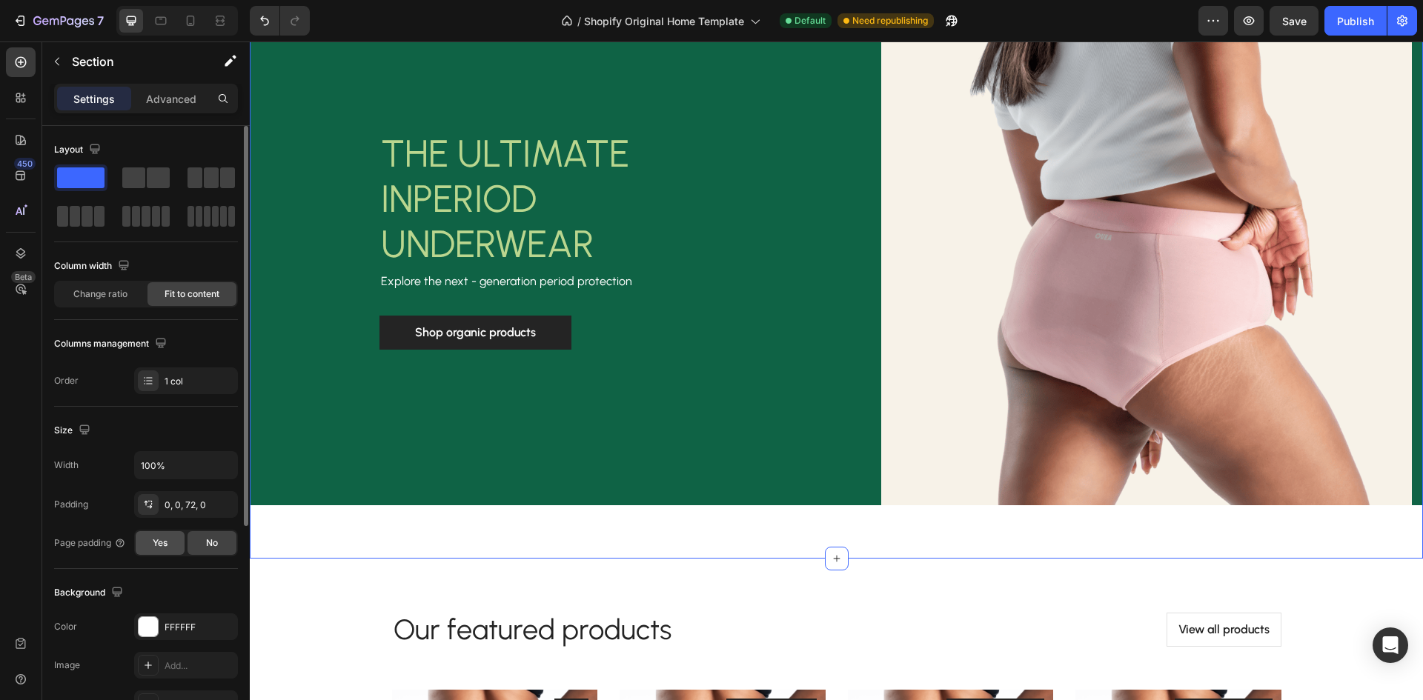
click at [163, 546] on span "Yes" at bounding box center [160, 542] width 15 height 13
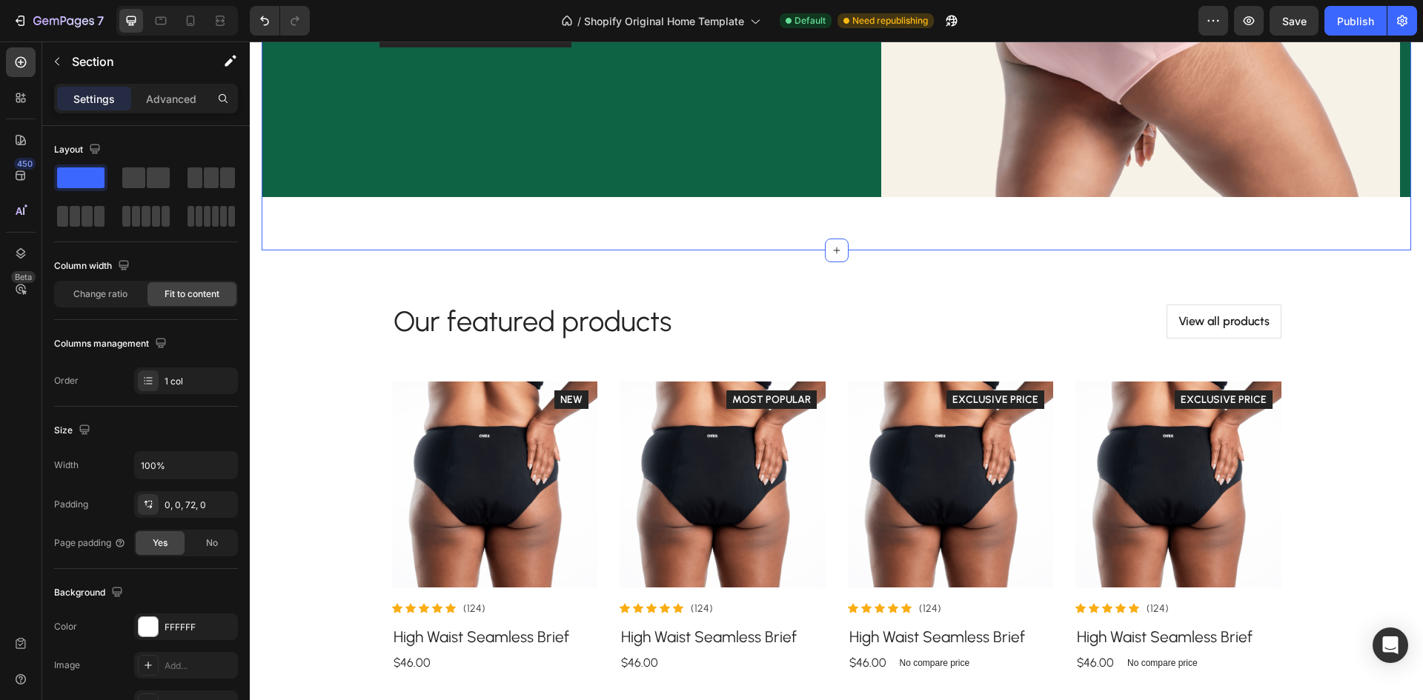
scroll to position [741, 0]
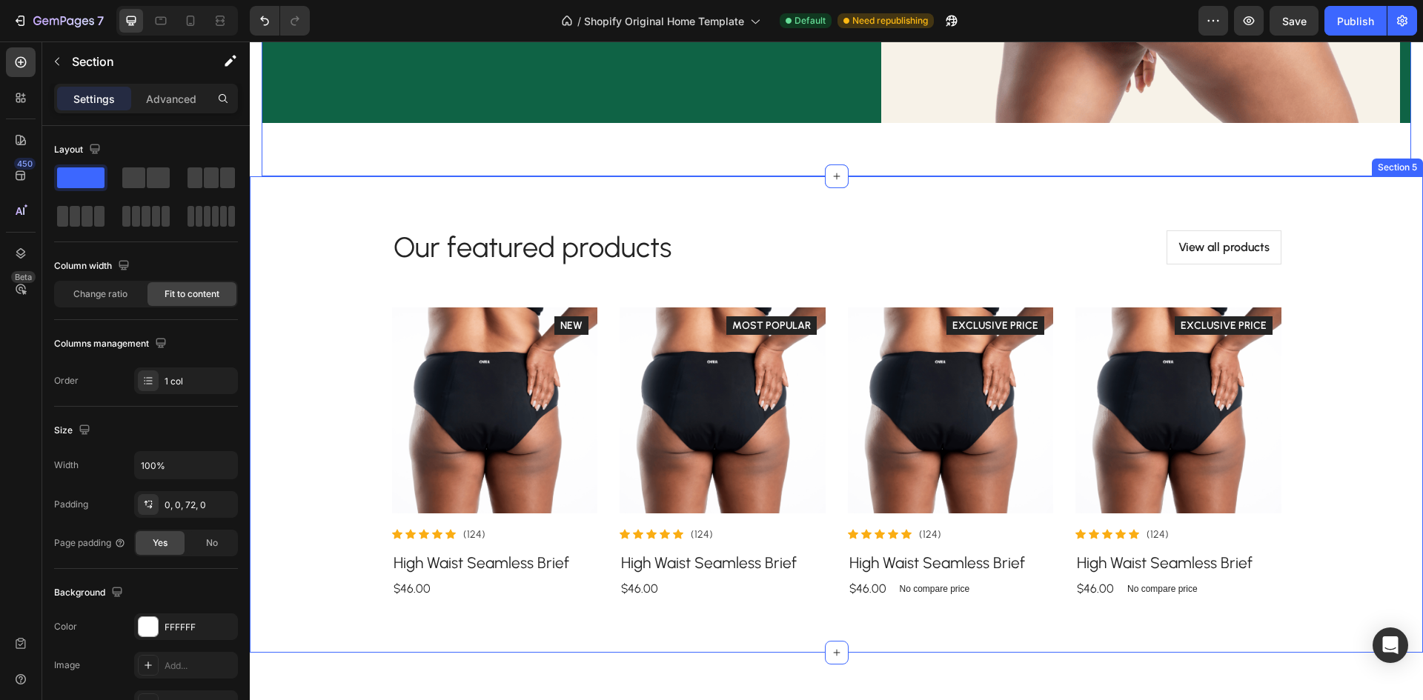
click at [302, 387] on div "Our featured products Heading View all products Button Row Product Images Icon …" at bounding box center [836, 415] width 1151 height 406
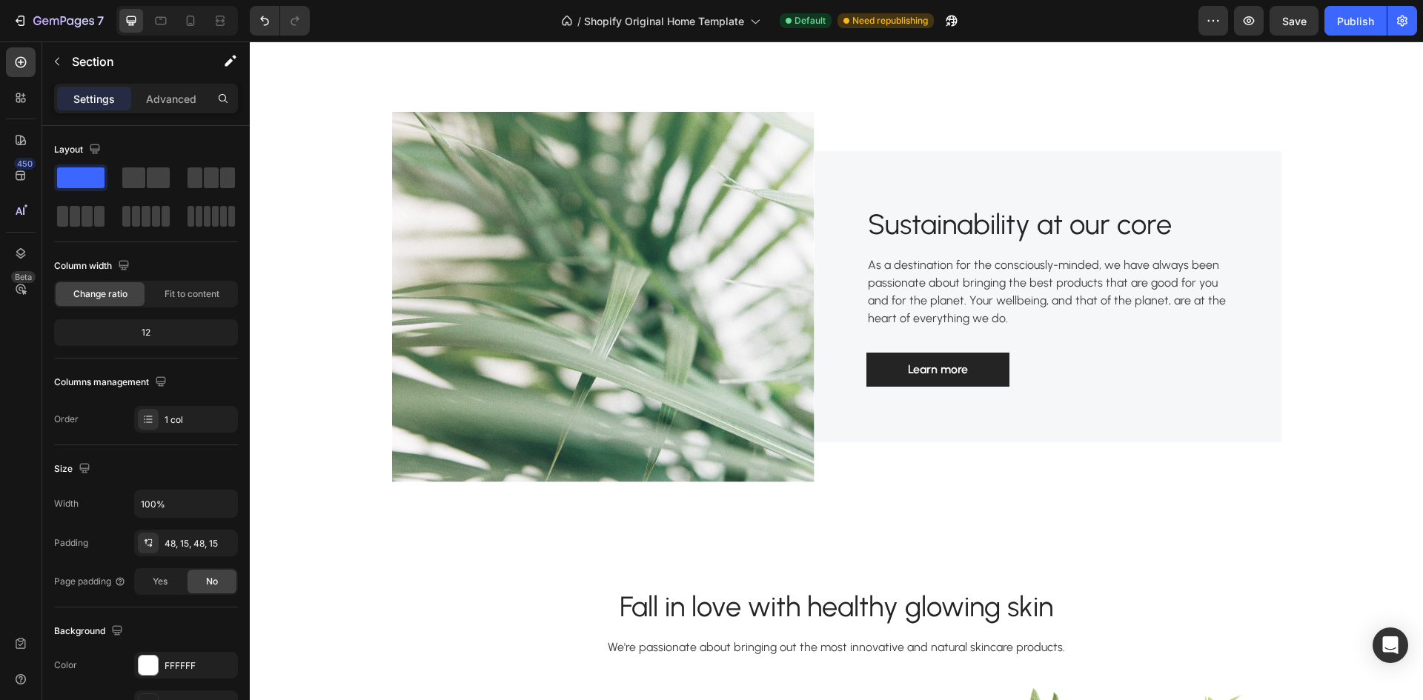
scroll to position [1334, 0]
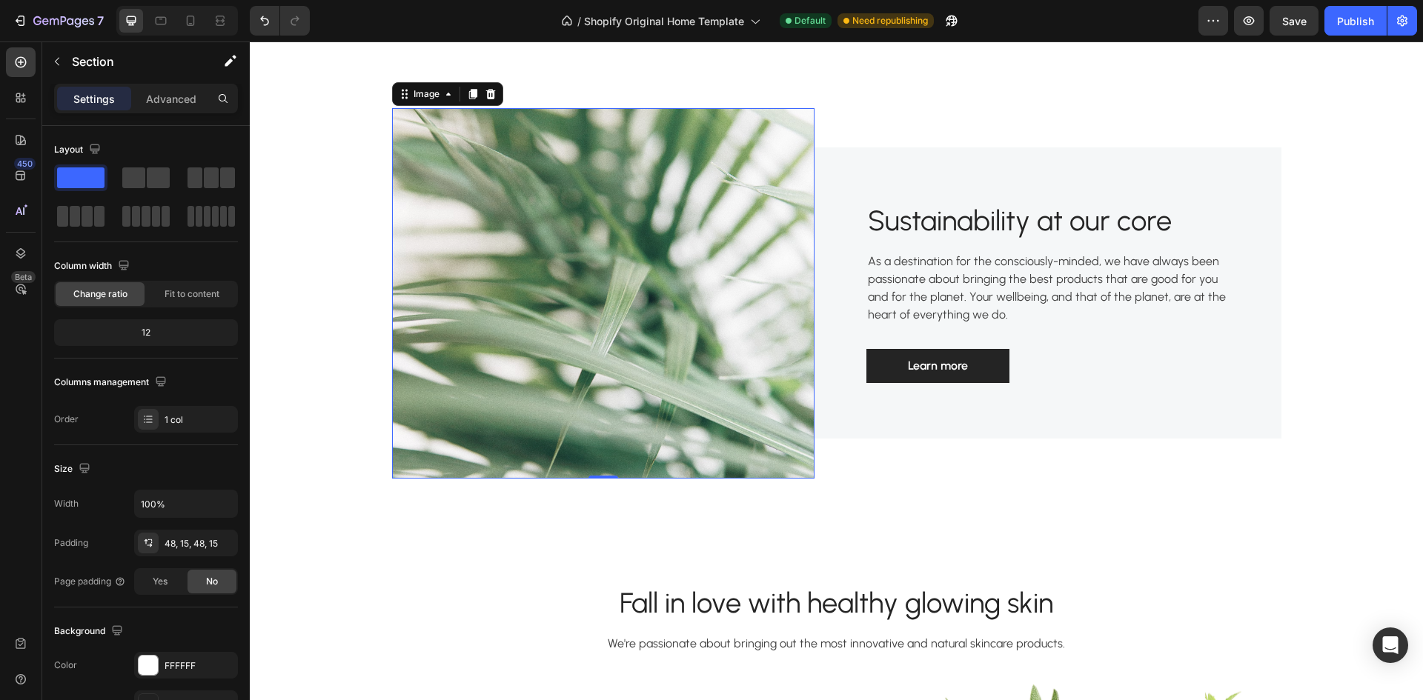
click at [728, 359] on img at bounding box center [603, 293] width 422 height 370
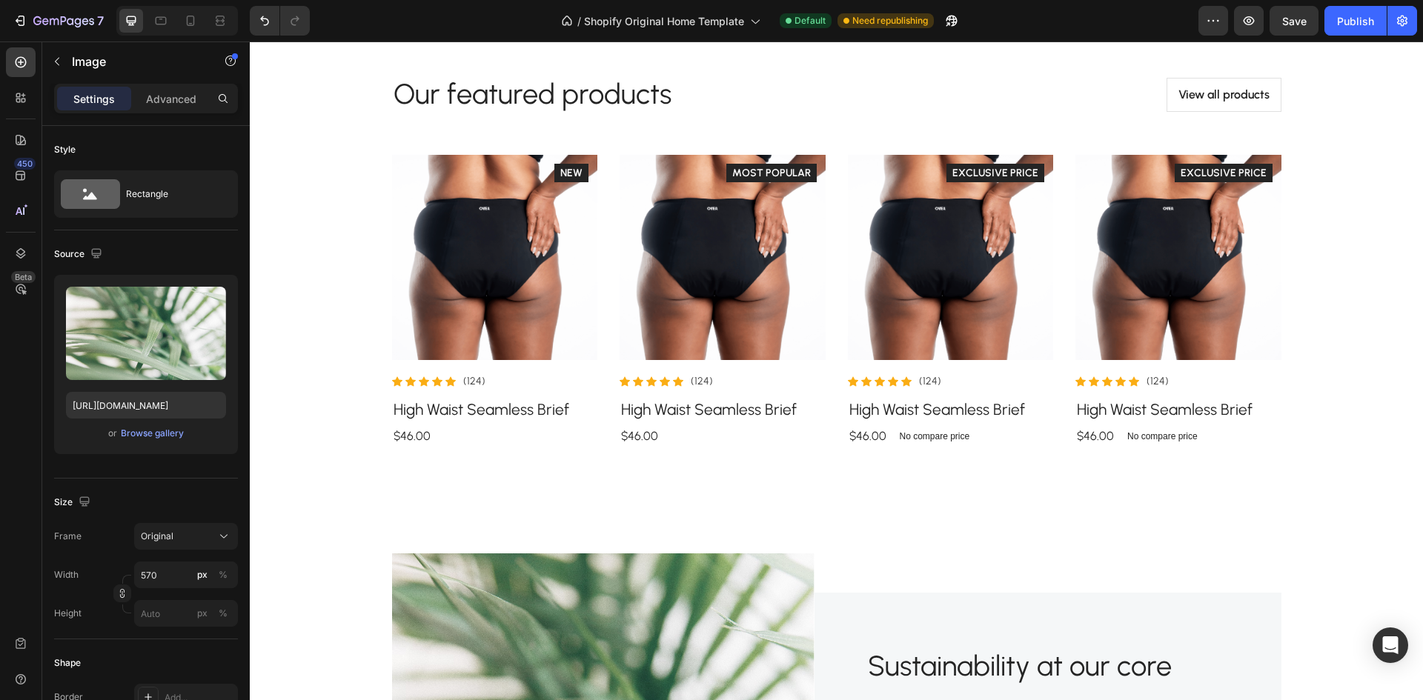
scroll to position [889, 0]
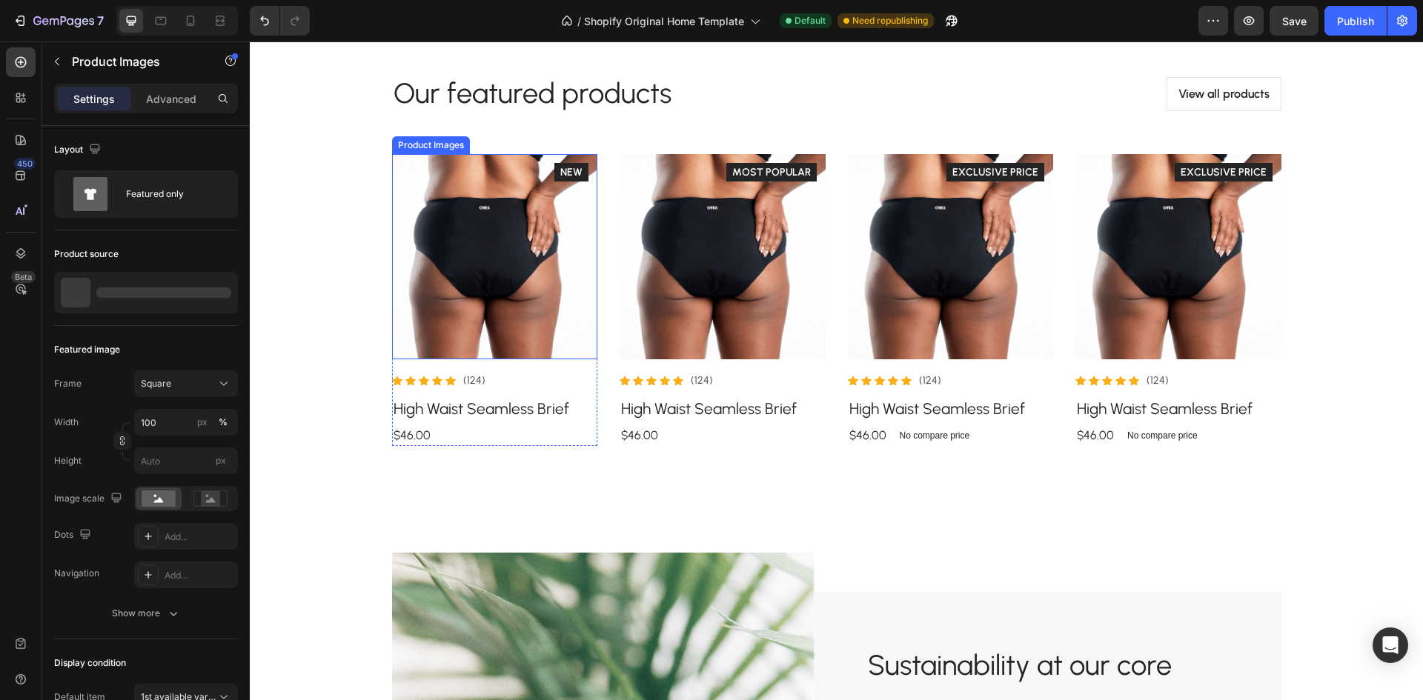
click at [457, 238] on img at bounding box center [495, 257] width 206 height 206
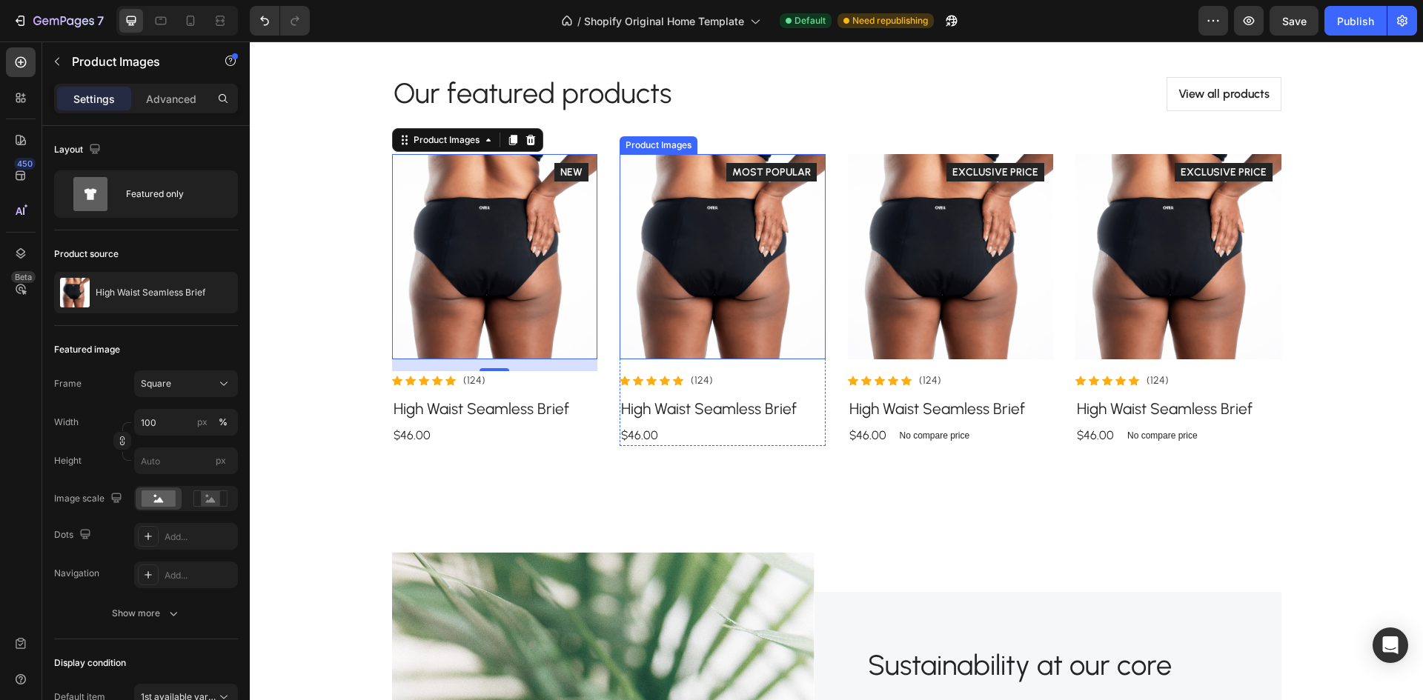
click at [699, 244] on img at bounding box center [722, 257] width 206 height 206
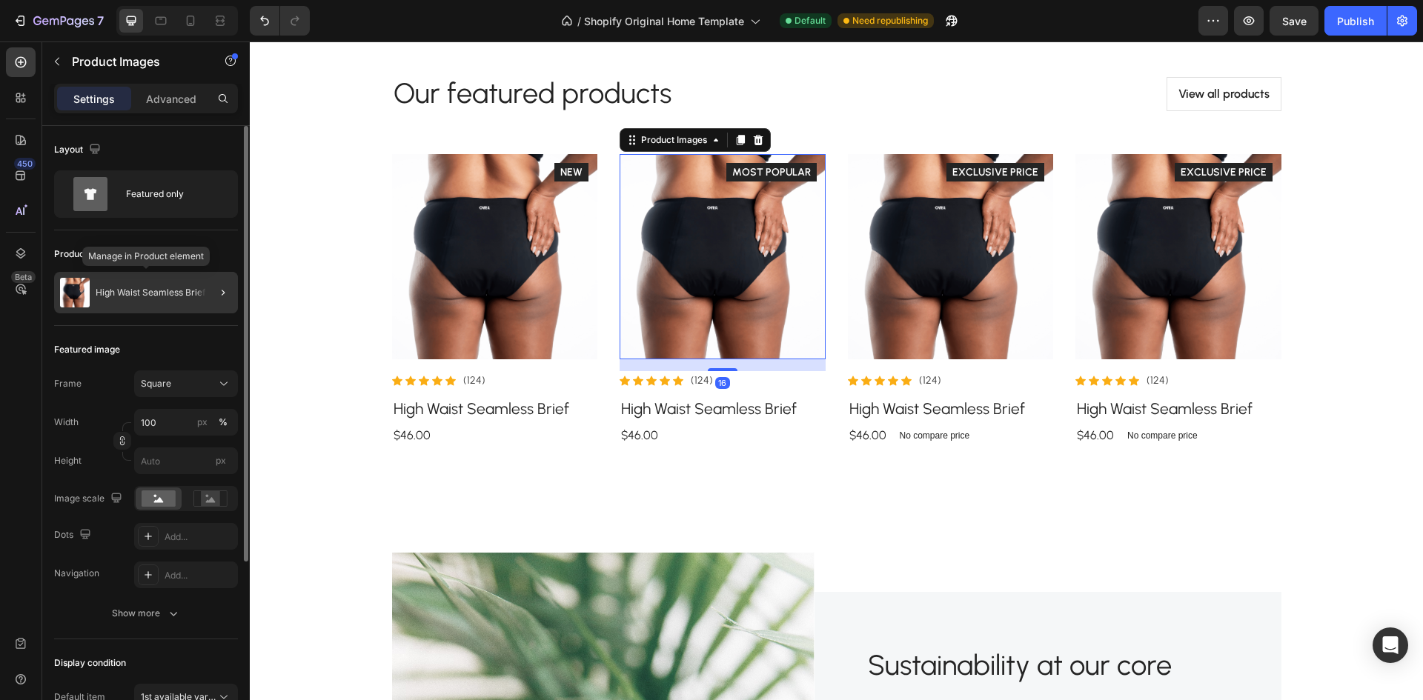
click at [135, 294] on p "High Waist Seamless Brief" at bounding box center [151, 292] width 110 height 10
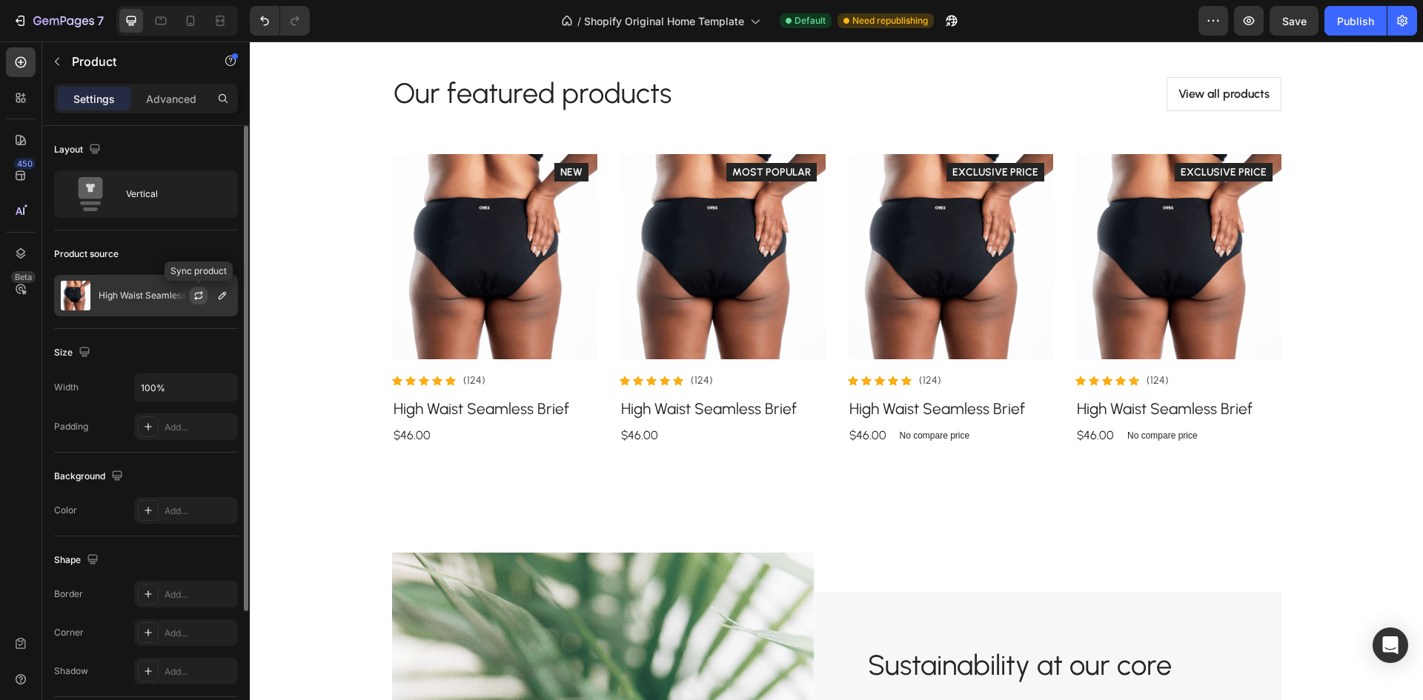
click at [201, 293] on icon "button" at bounding box center [199, 293] width 8 height 4
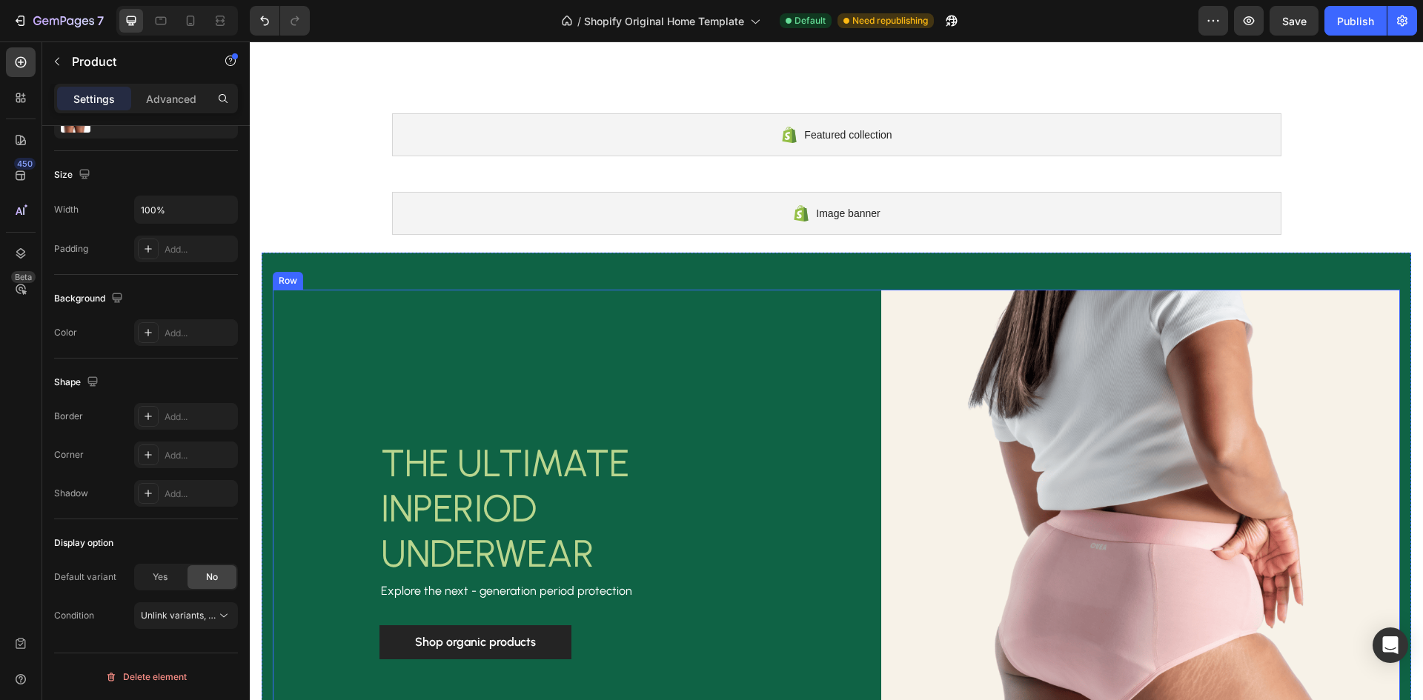
scroll to position [0, 0]
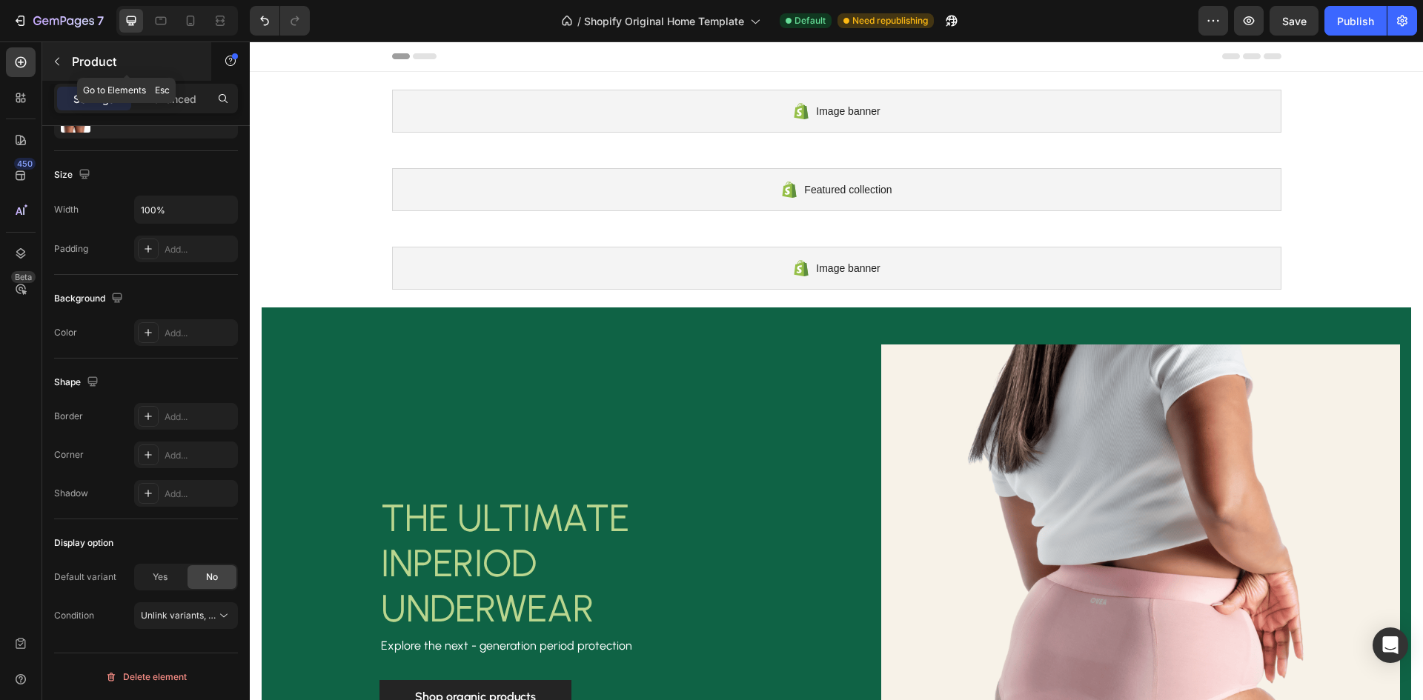
click at [59, 61] on icon "button" at bounding box center [57, 62] width 12 height 12
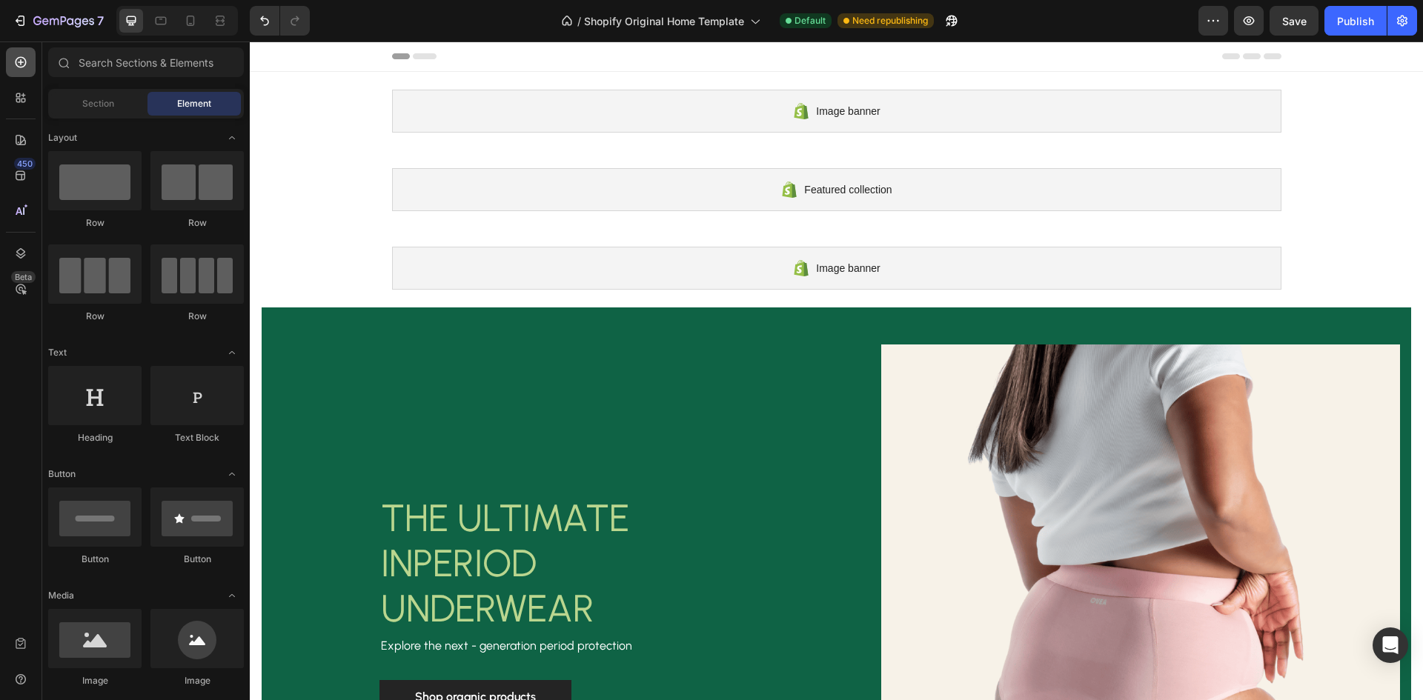
click at [24, 69] on icon at bounding box center [20, 62] width 15 height 15
click at [16, 24] on icon "button" at bounding box center [20, 20] width 15 height 15
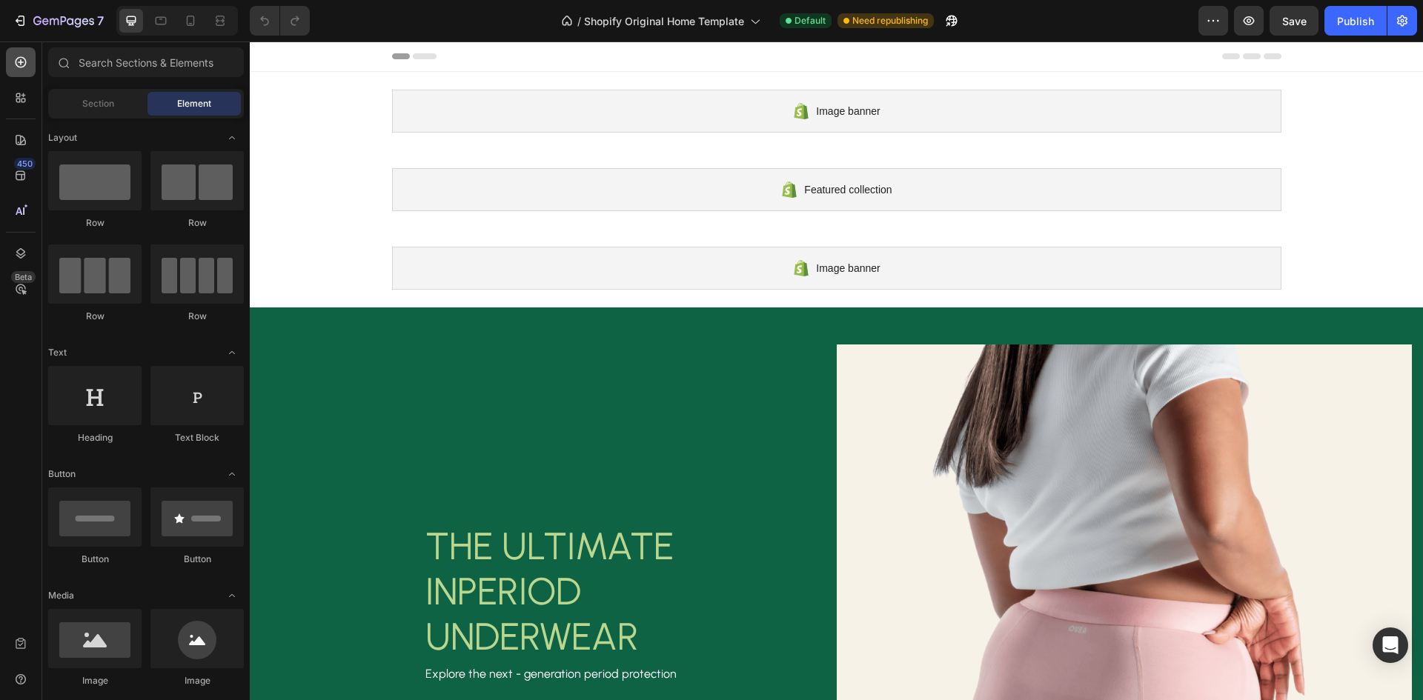
click at [17, 61] on icon at bounding box center [20, 62] width 15 height 15
click at [19, 96] on icon at bounding box center [18, 95] width 4 height 4
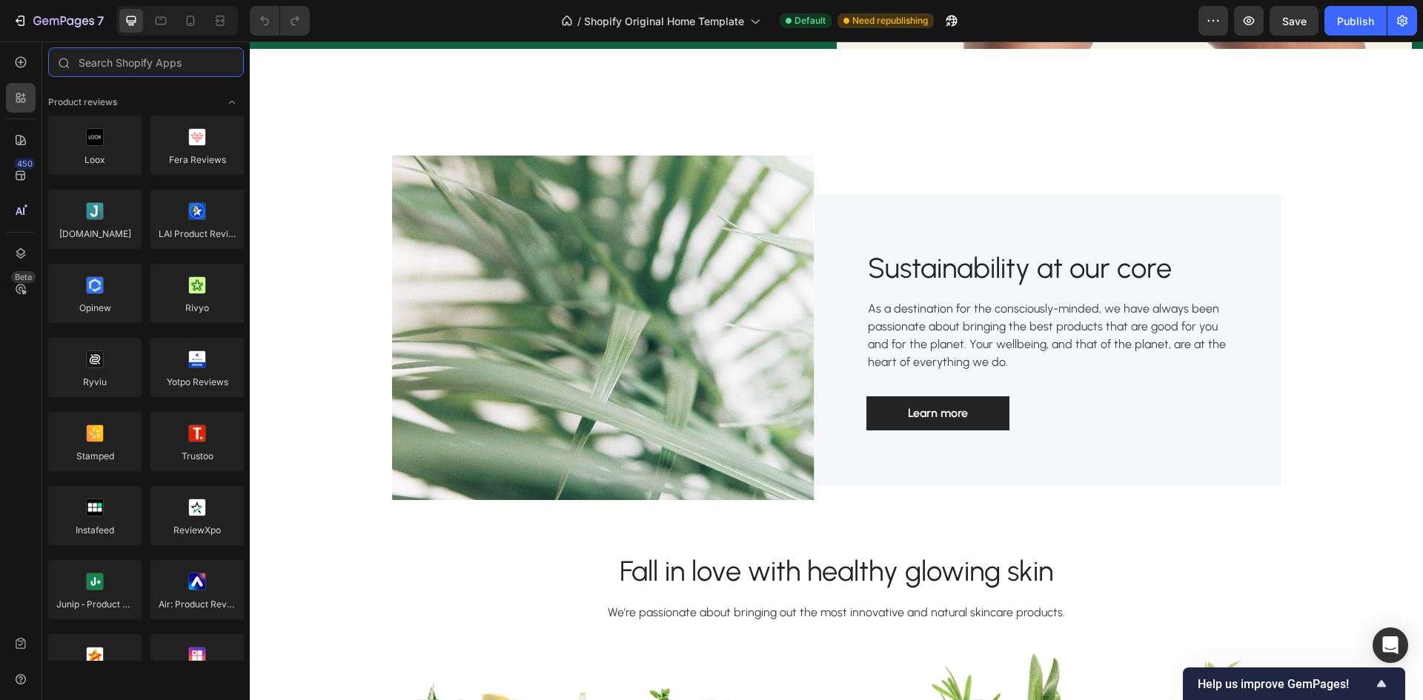
scroll to position [895, 0]
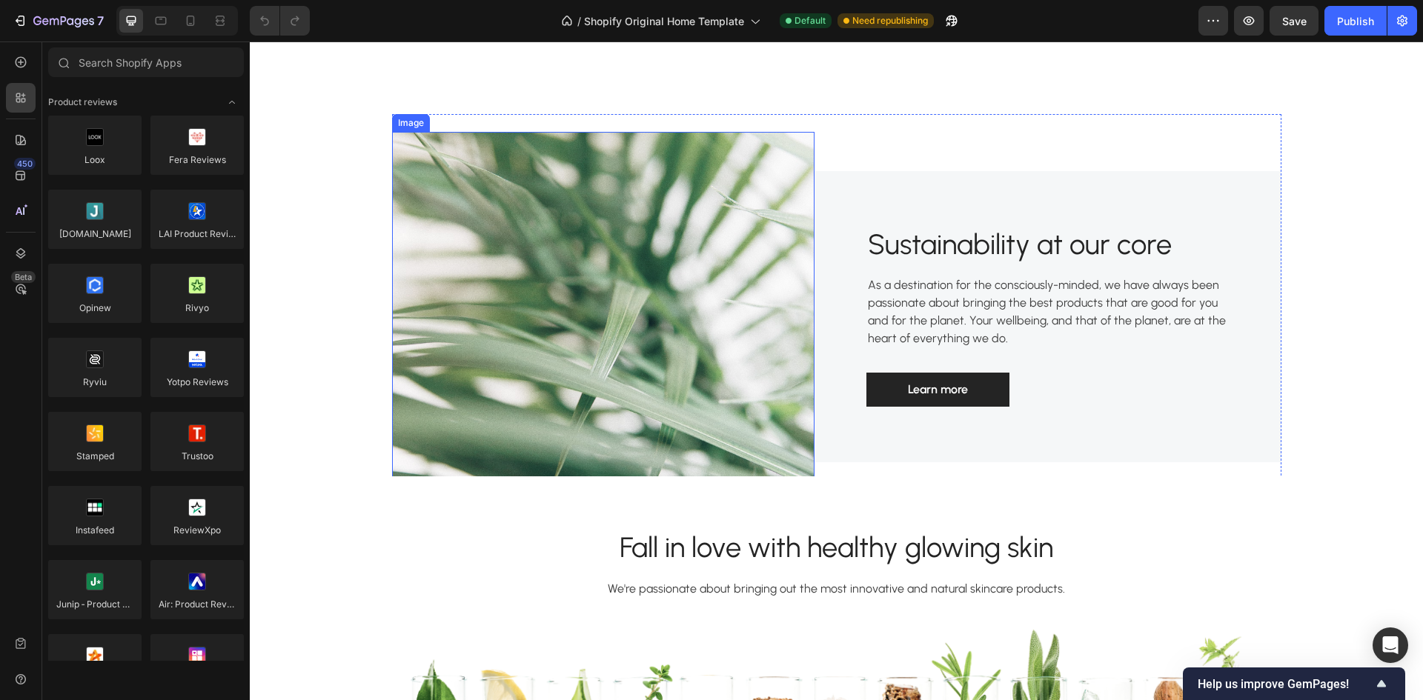
click at [699, 250] on img at bounding box center [603, 317] width 422 height 370
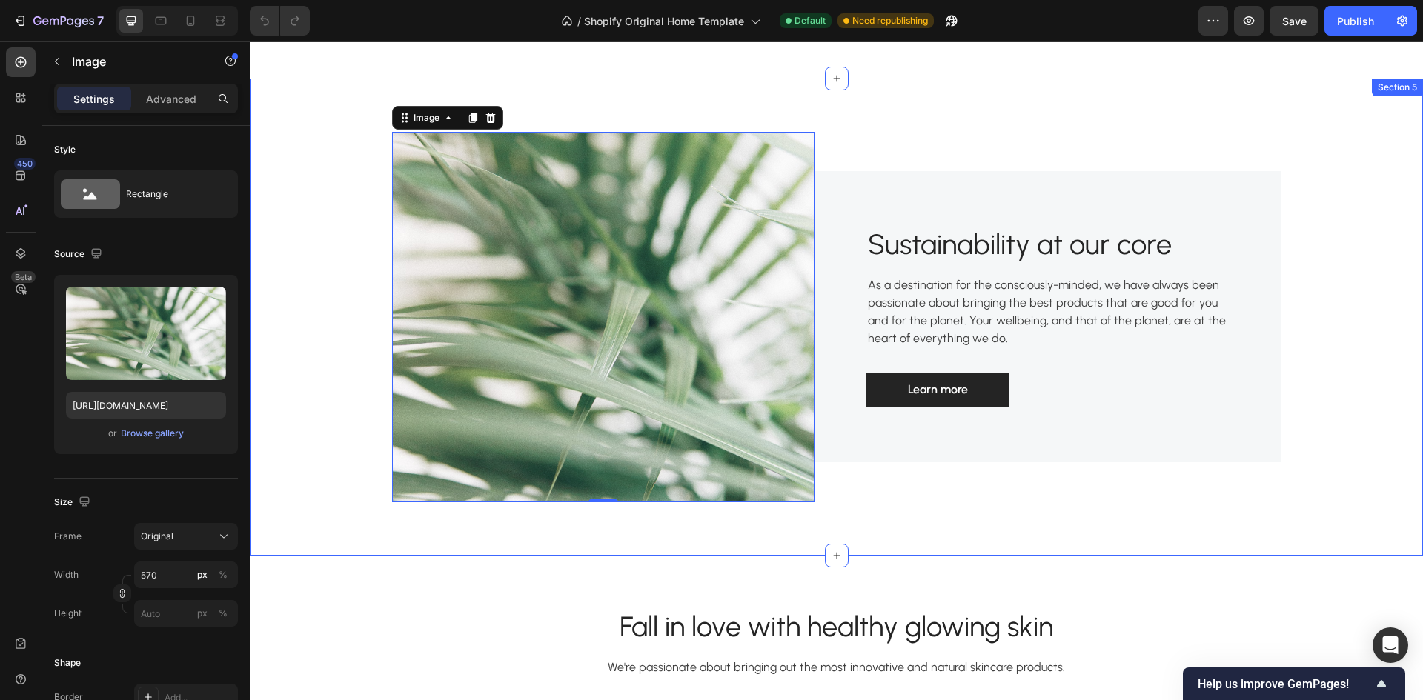
click at [1279, 456] on div "Image 0 Sustainability at our core Heading As a destination for the consciously…" at bounding box center [836, 317] width 1151 height 406
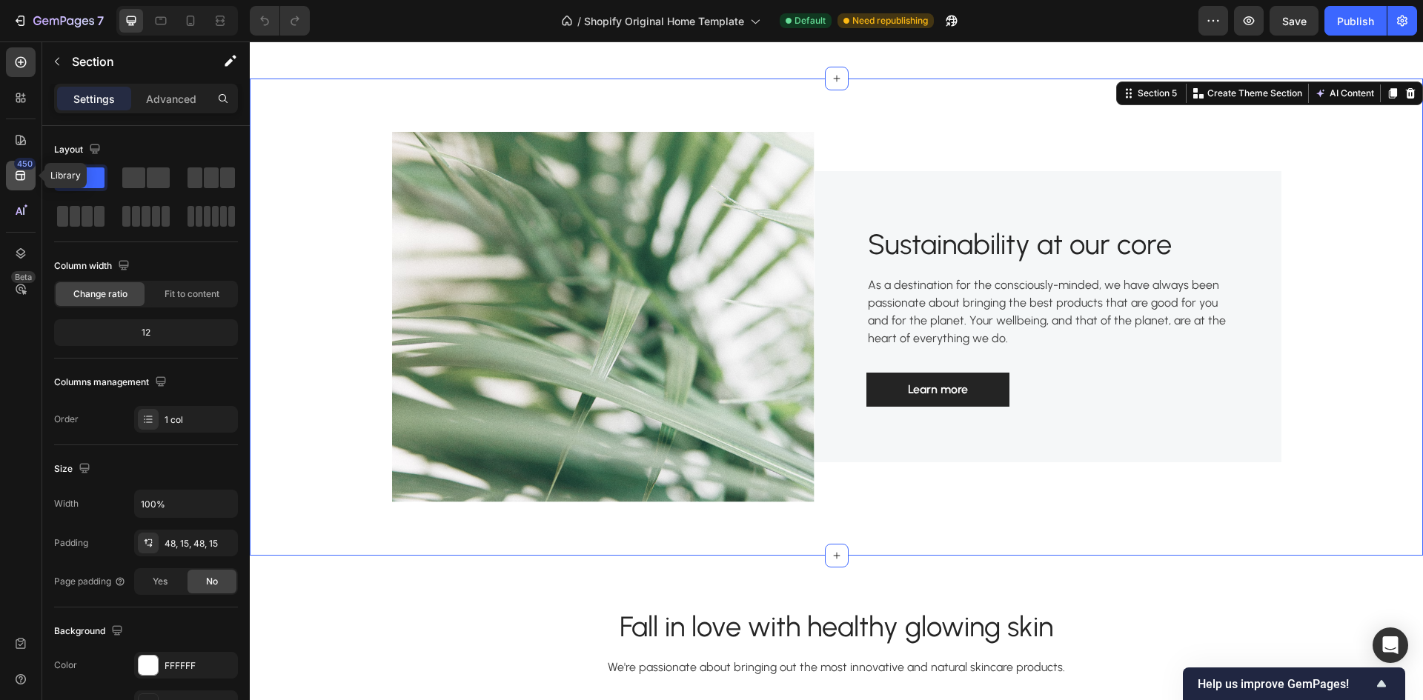
click at [22, 181] on icon at bounding box center [20, 175] width 15 height 15
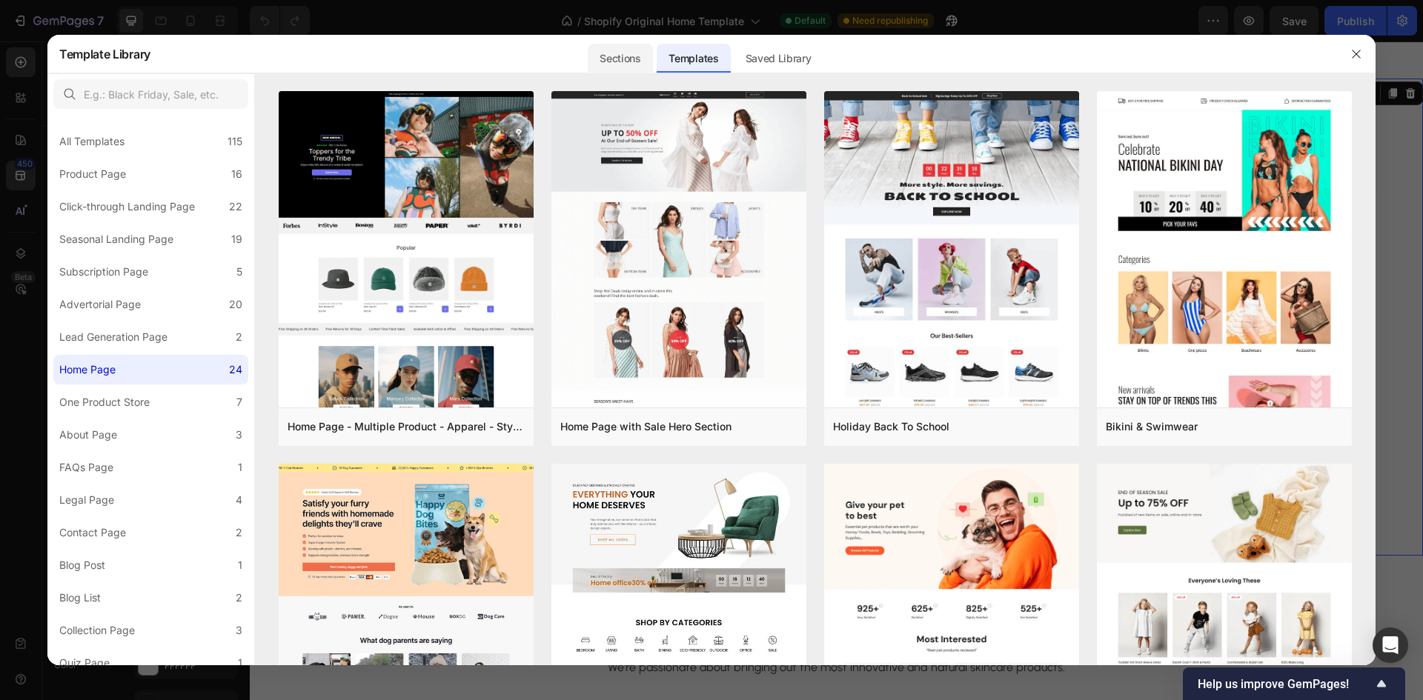
click at [632, 59] on div "Sections" at bounding box center [620, 59] width 64 height 30
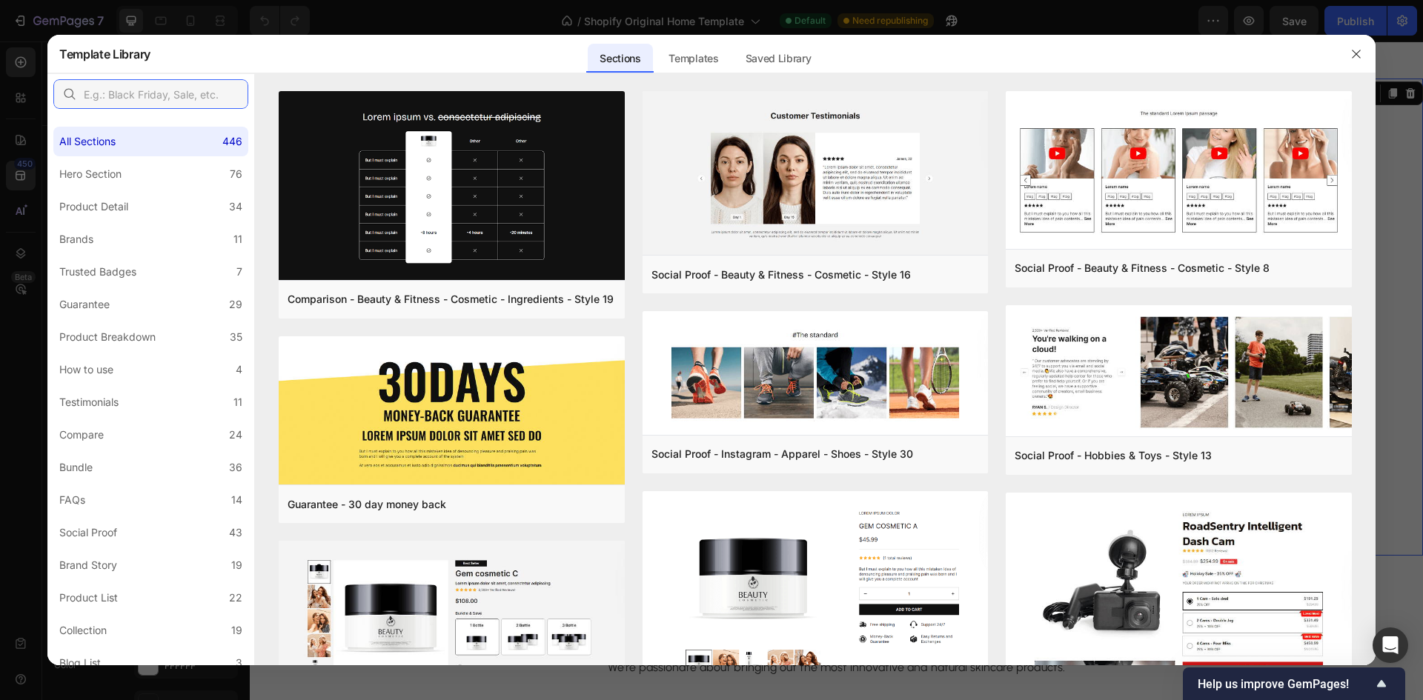
click at [106, 96] on input "text" at bounding box center [150, 94] width 195 height 30
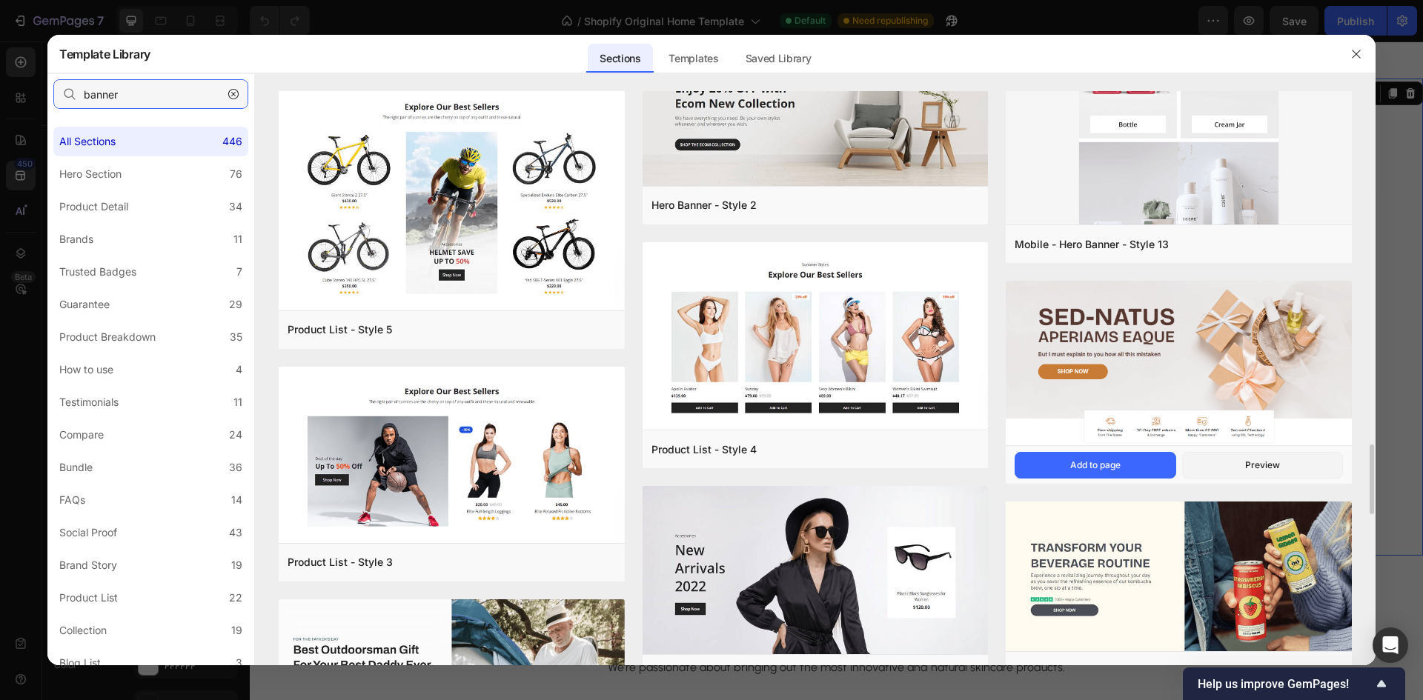
scroll to position [3193, 0]
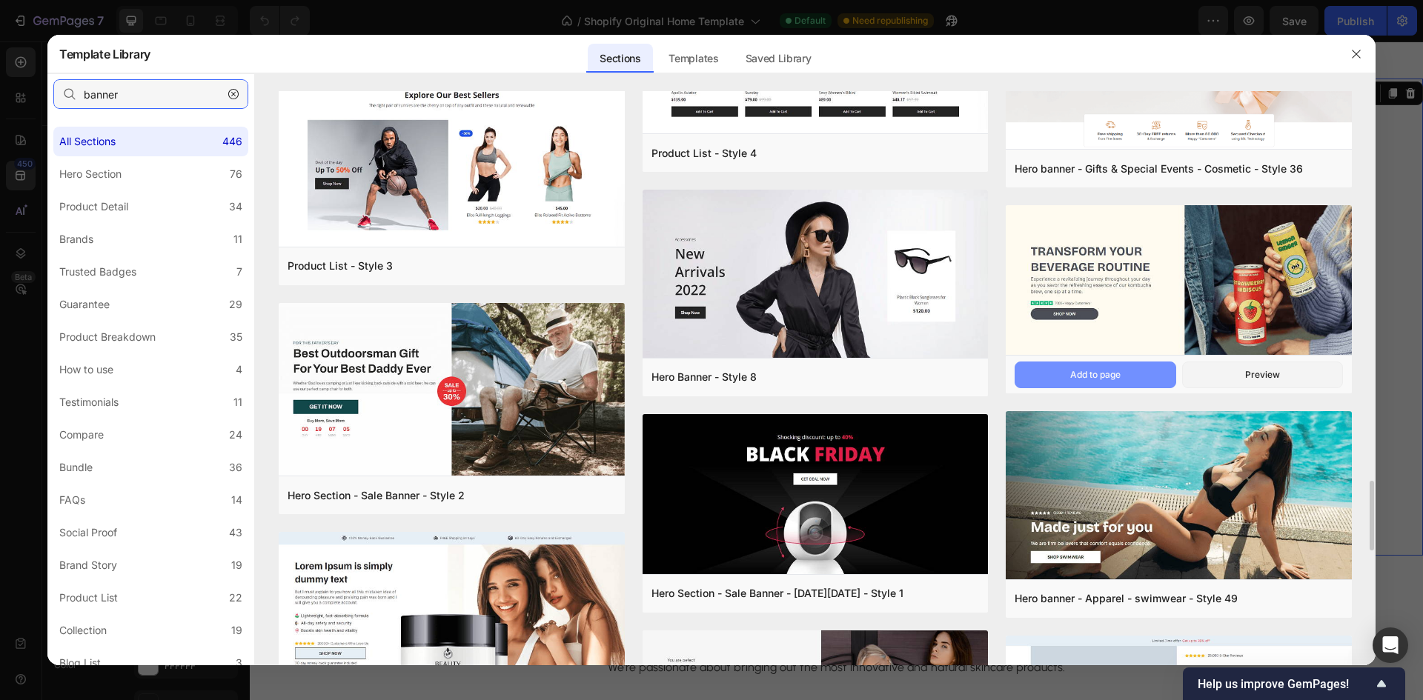
type input "banner"
click at [1077, 368] on div "Add to page" at bounding box center [1095, 374] width 50 height 13
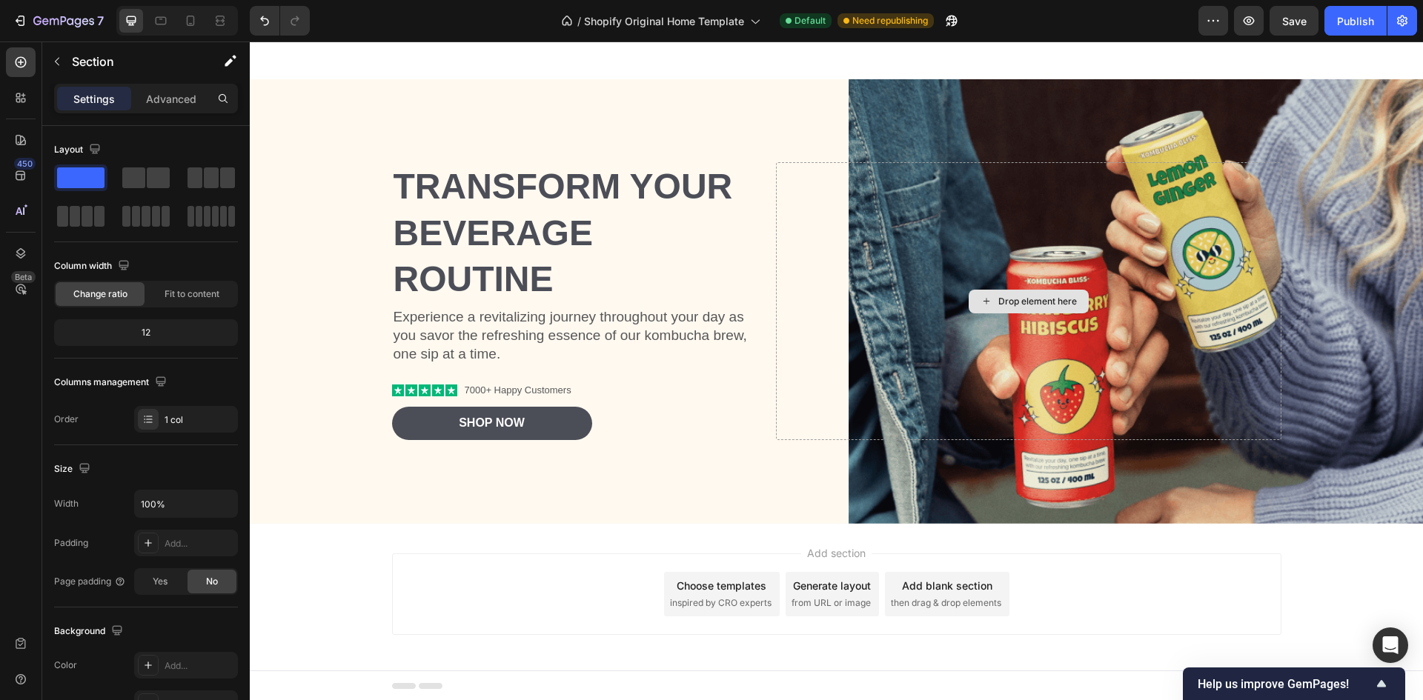
scroll to position [4901, 0]
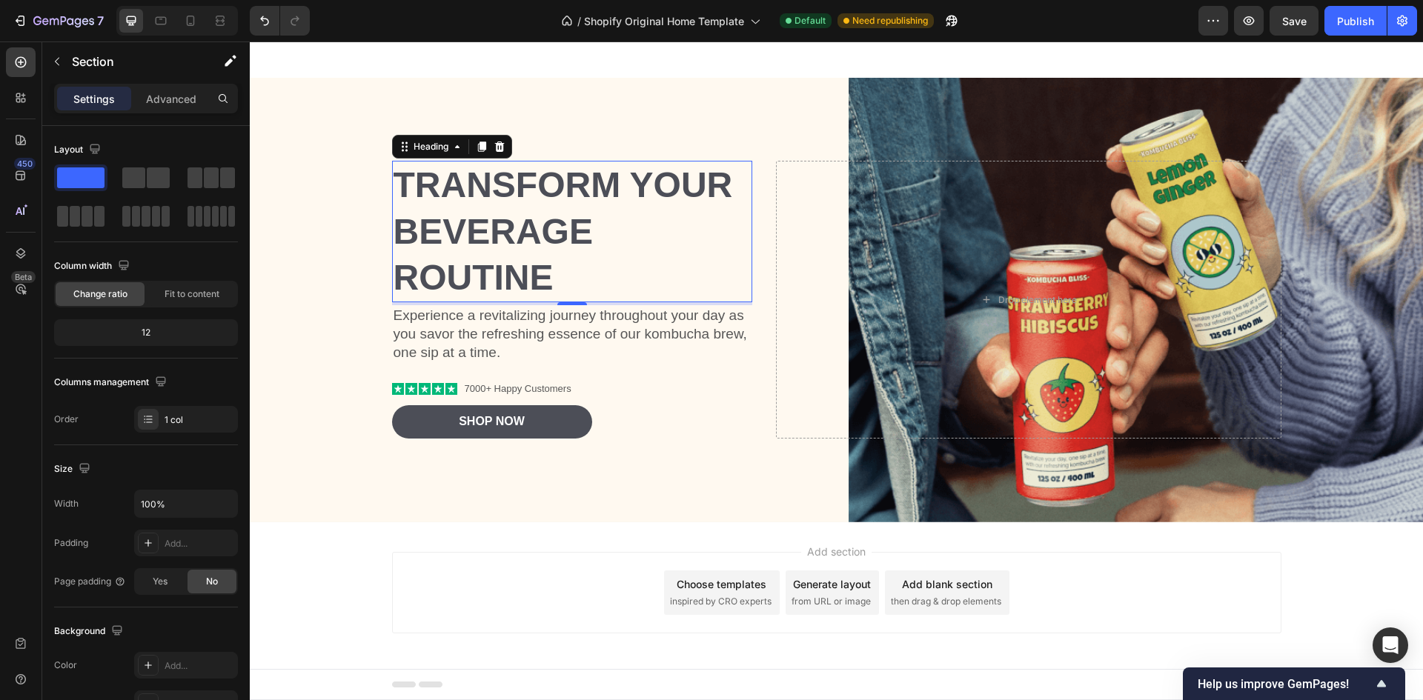
click at [582, 241] on h2 "Transform Your Beverage Routine" at bounding box center [572, 232] width 361 height 142
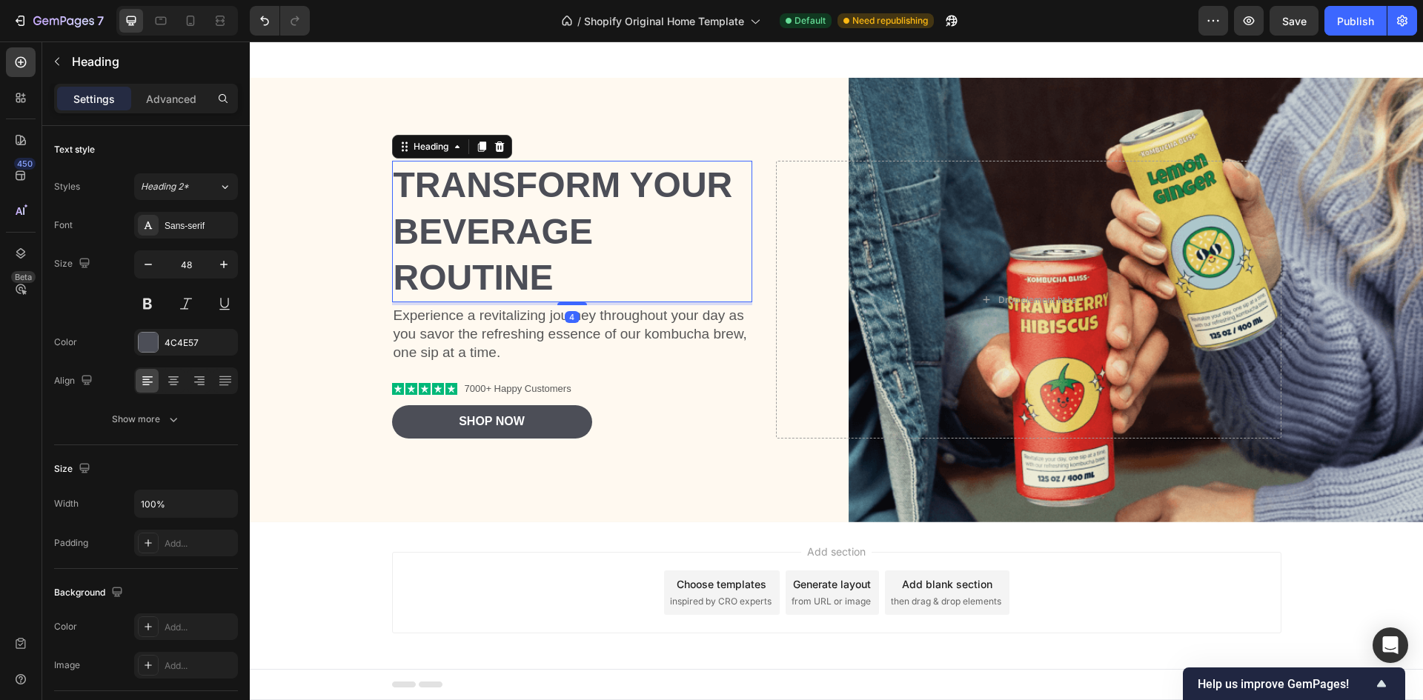
click at [582, 241] on h2 "Transform Your Beverage Routine" at bounding box center [572, 232] width 361 height 142
click at [735, 258] on p "Transform Your Beverage Routine" at bounding box center [572, 231] width 358 height 139
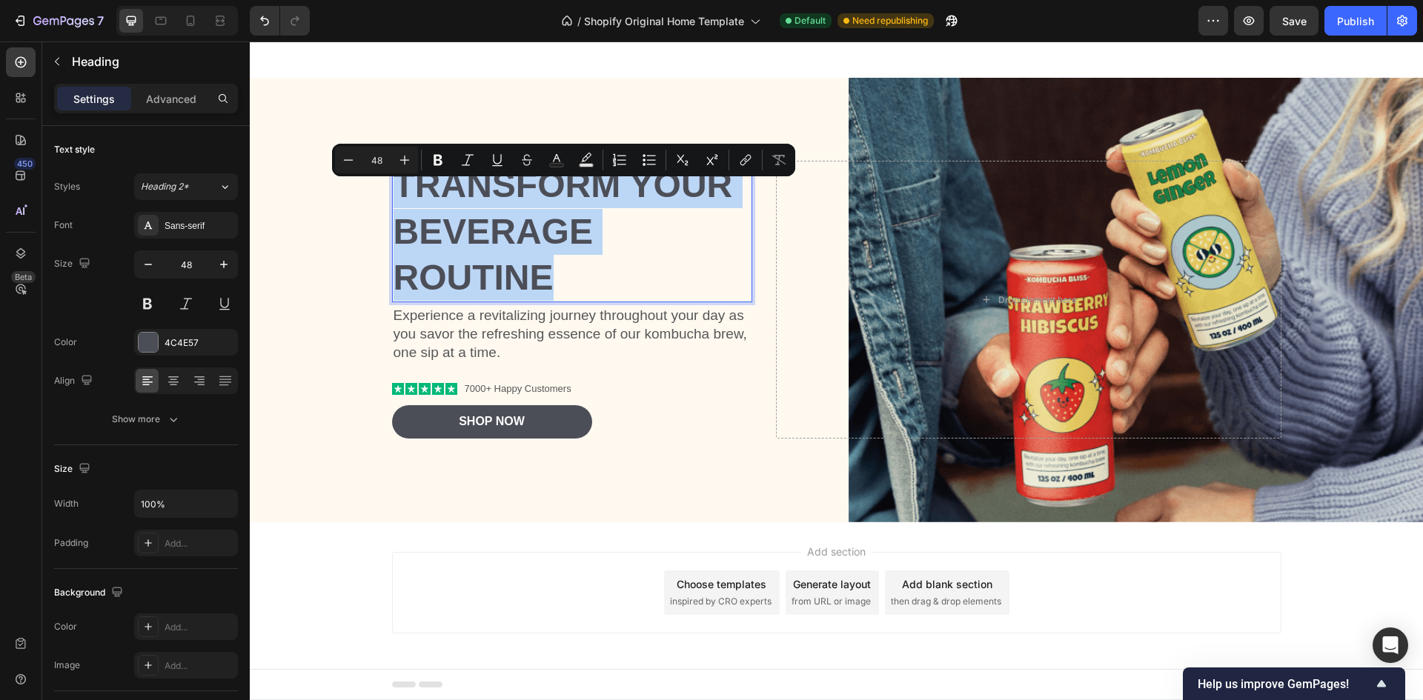
drag, startPoint x: 736, startPoint y: 258, endPoint x: 385, endPoint y: 189, distance: 357.9
click at [392, 189] on h2 "Transform Your Beverage Routine" at bounding box center [572, 232] width 361 height 142
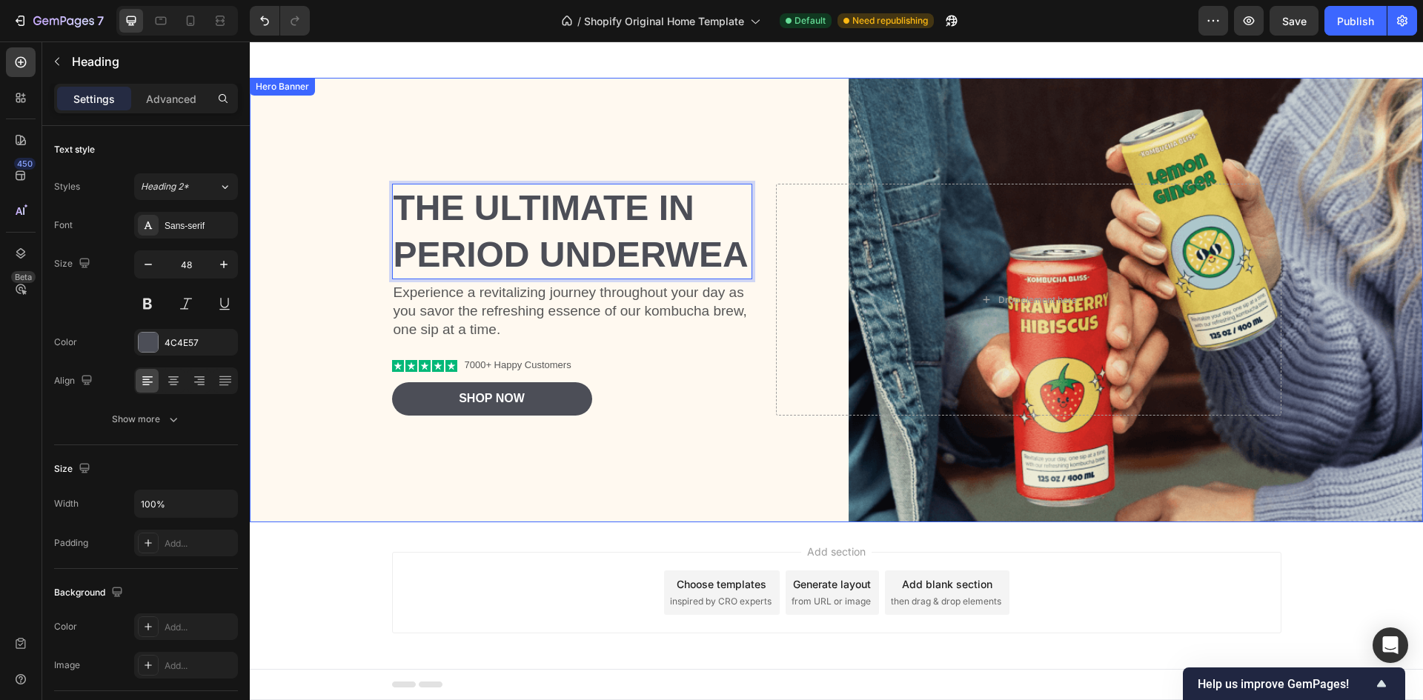
scroll to position [4878, 0]
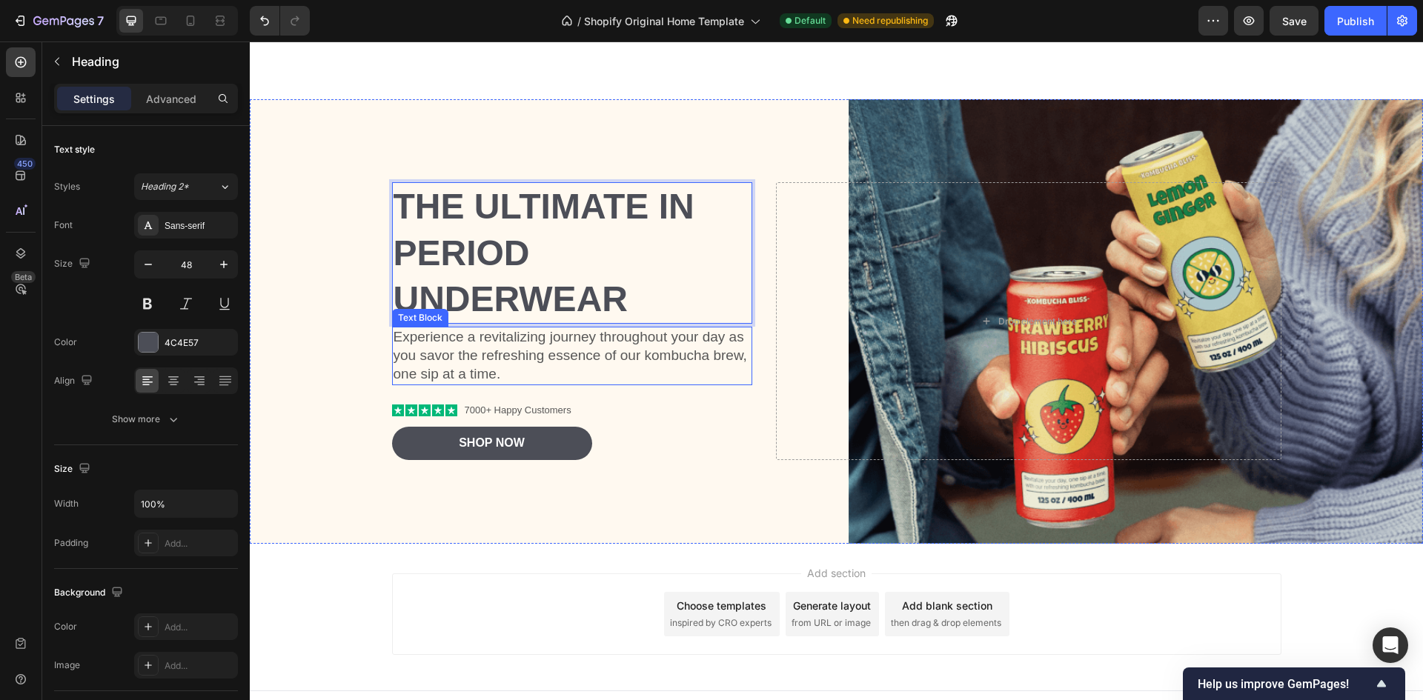
click at [623, 347] on p "Experience a revitalizing journey throughout your day as you savor the refreshi…" at bounding box center [572, 355] width 358 height 55
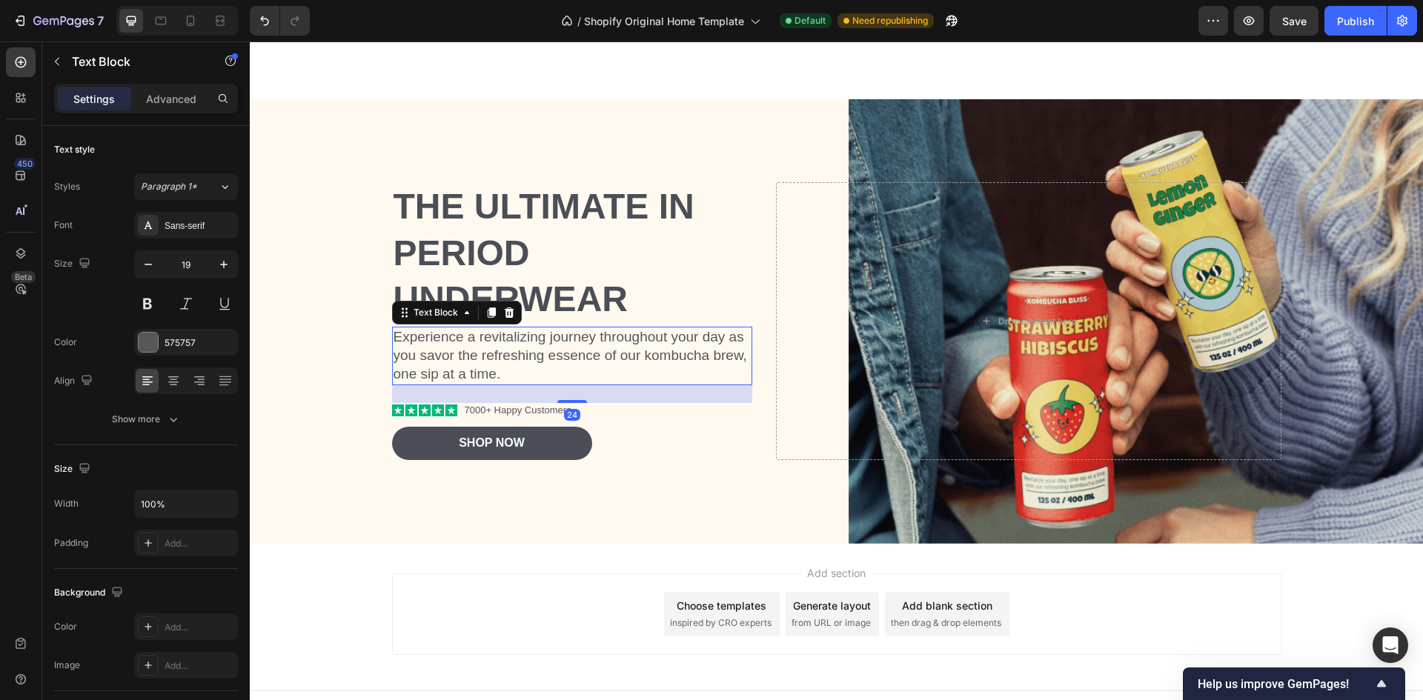
click at [516, 356] on p "Experience a revitalizing journey throughout your day as you savor the refreshi…" at bounding box center [572, 355] width 358 height 55
click at [540, 372] on p "Experience a revitalizing journey throughout your day as you savor the refreshi…" at bounding box center [572, 355] width 358 height 55
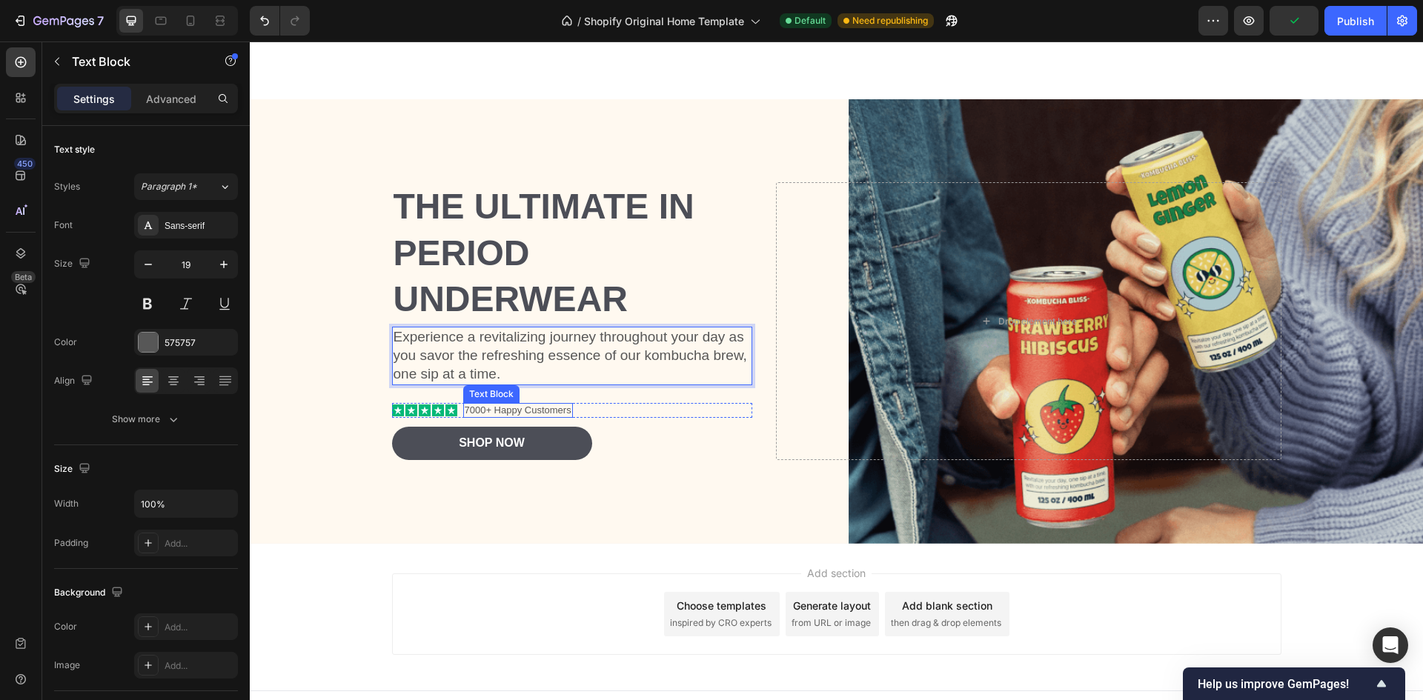
click at [530, 410] on p "7000+ Happy Customers" at bounding box center [518, 411] width 107 height 13
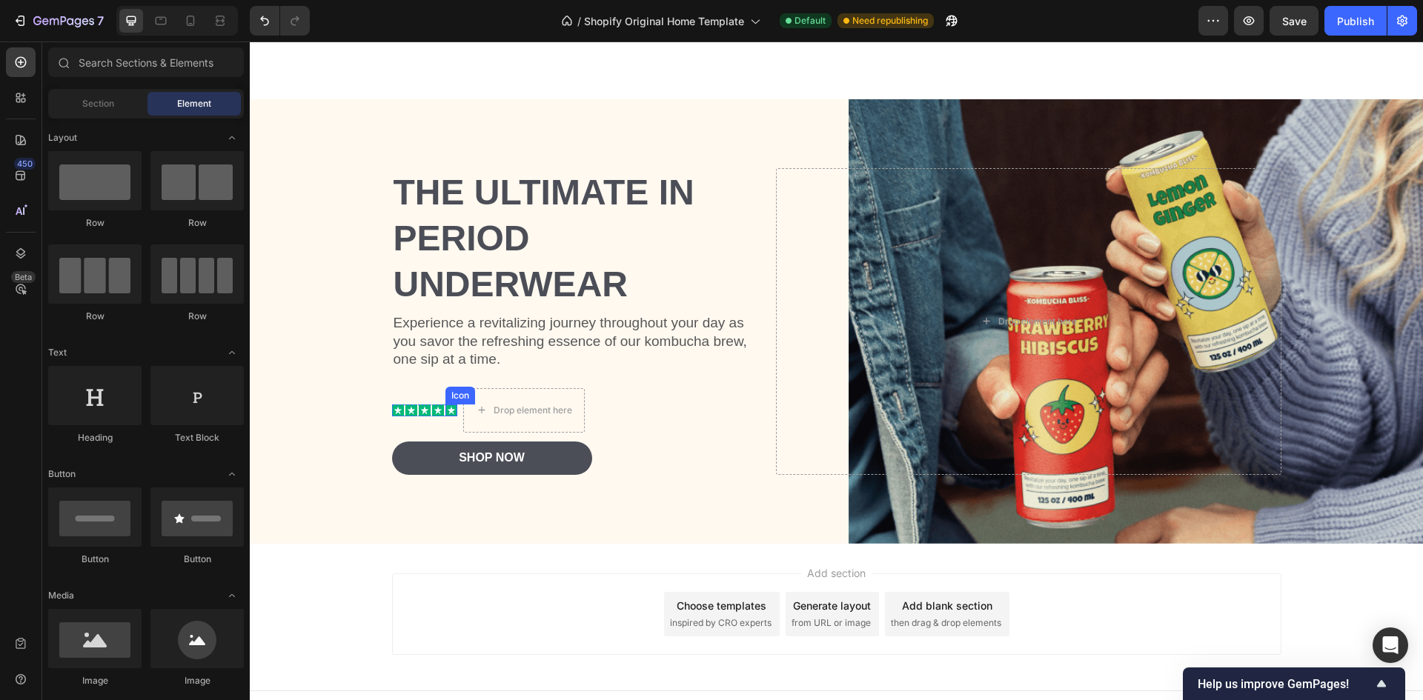
click at [445, 407] on rect at bounding box center [451, 411] width 12 height 12
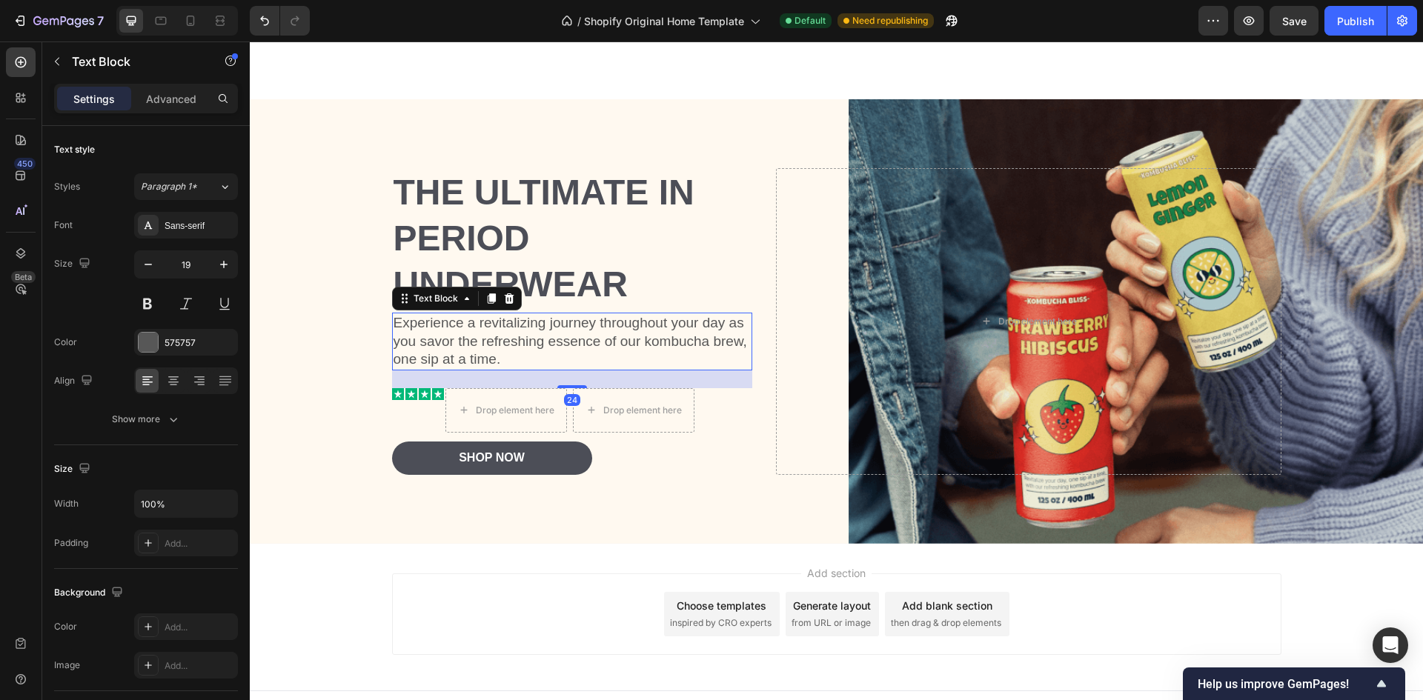
click at [594, 353] on p "Experience a revitalizing journey throughout your day as you savor the refreshi…" at bounding box center [572, 341] width 358 height 55
click at [542, 363] on p "Experience a revitalizing journey throughout your day as you savor the refreshi…" at bounding box center [572, 341] width 358 height 55
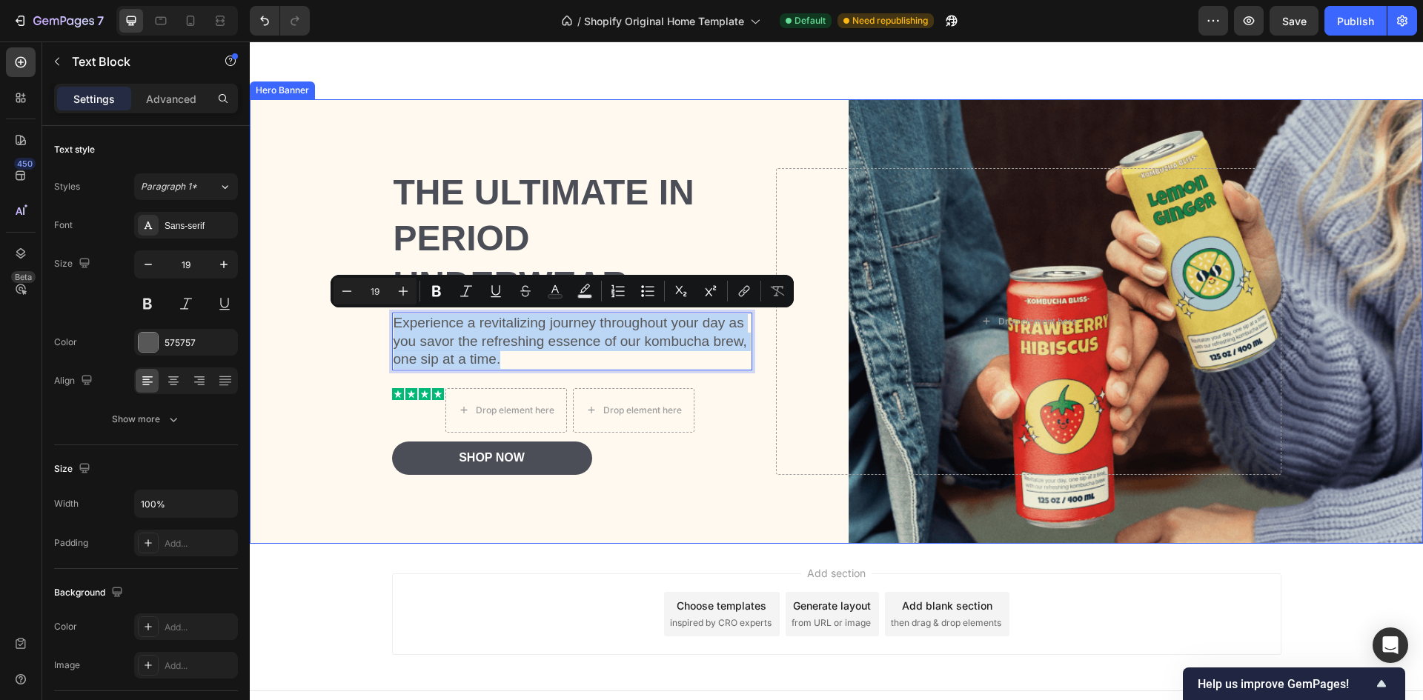
drag, startPoint x: 539, startPoint y: 359, endPoint x: 376, endPoint y: 328, distance: 165.9
click at [376, 328] on div "The ultimate in period underwear Heading Experience a revitalizing journey thro…" at bounding box center [836, 321] width 1173 height 445
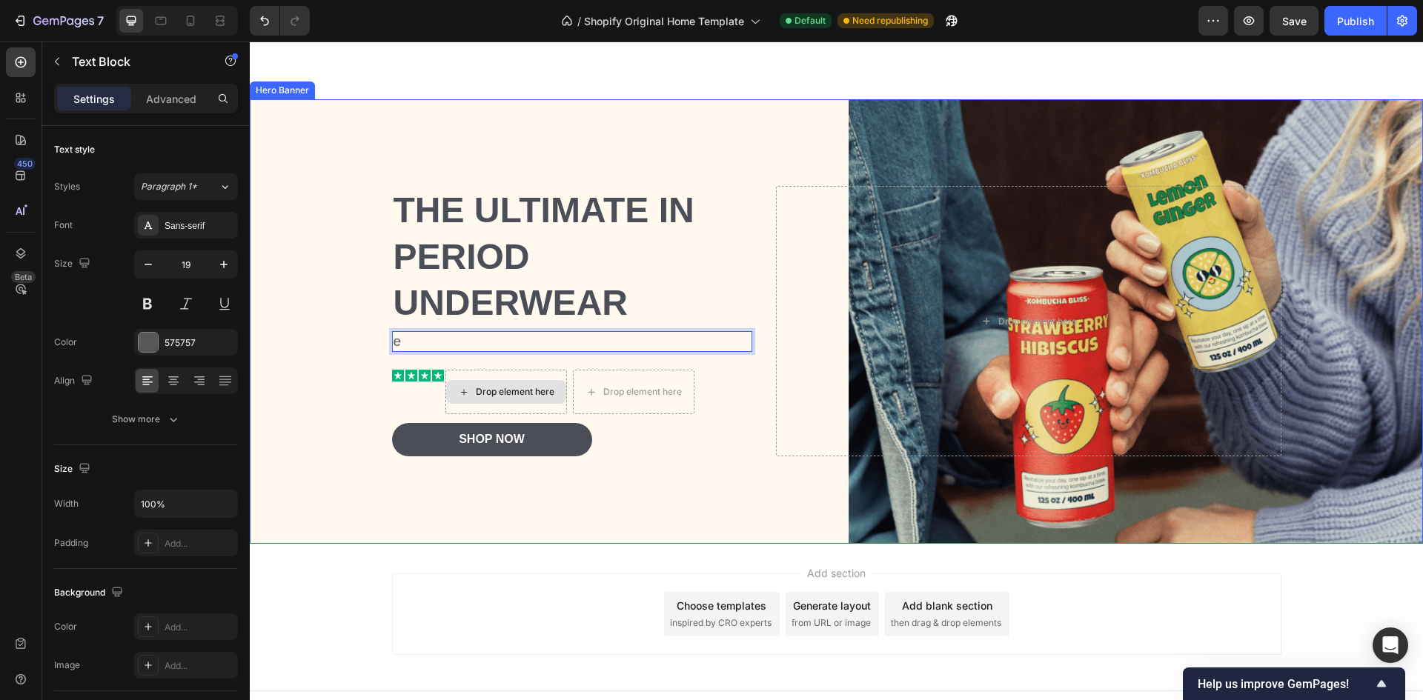
scroll to position [4897, 0]
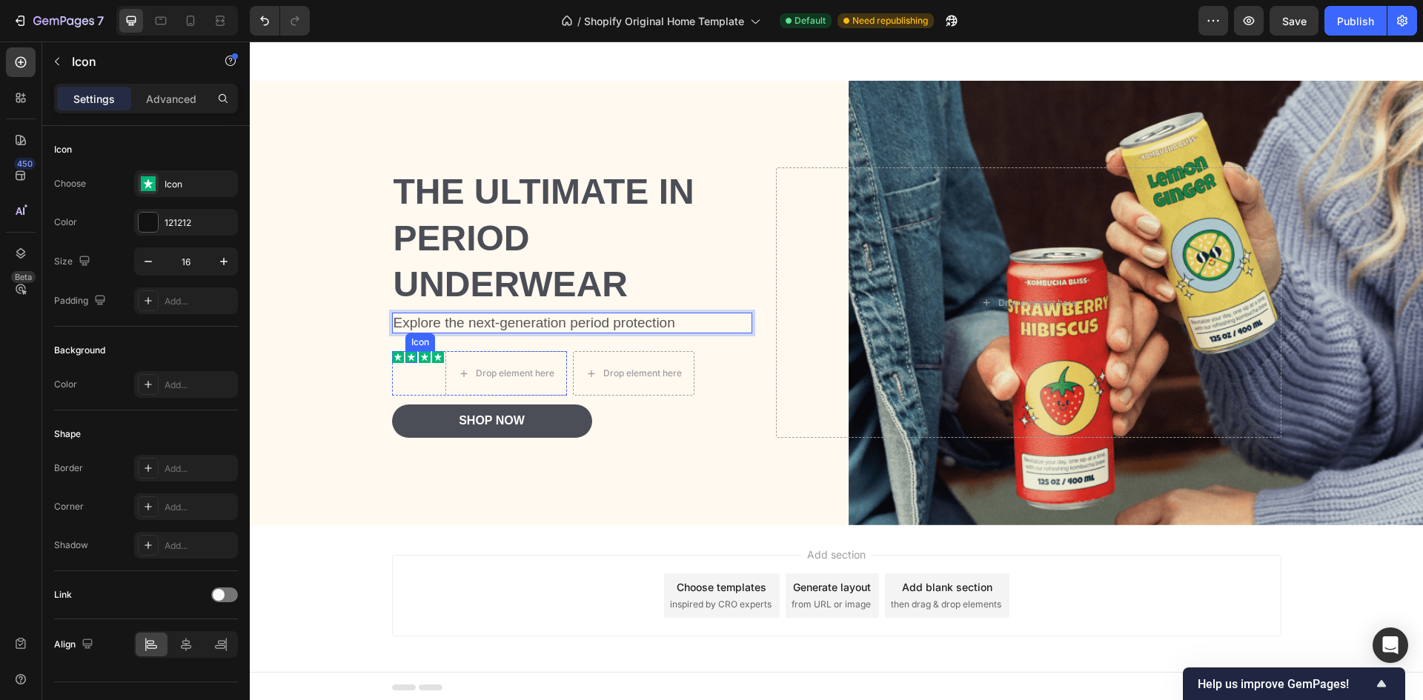
click at [405, 362] on div "Icon" at bounding box center [411, 357] width 12 height 12
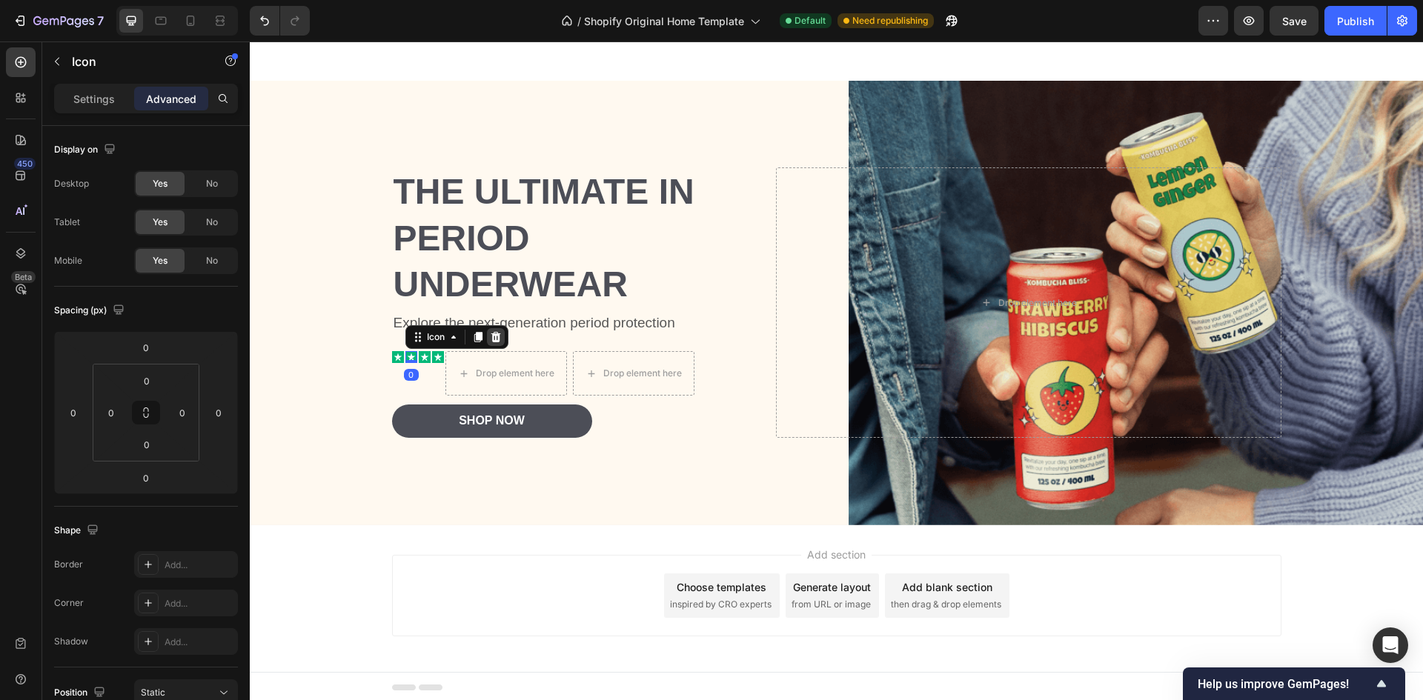
click at [490, 337] on icon at bounding box center [495, 337] width 10 height 10
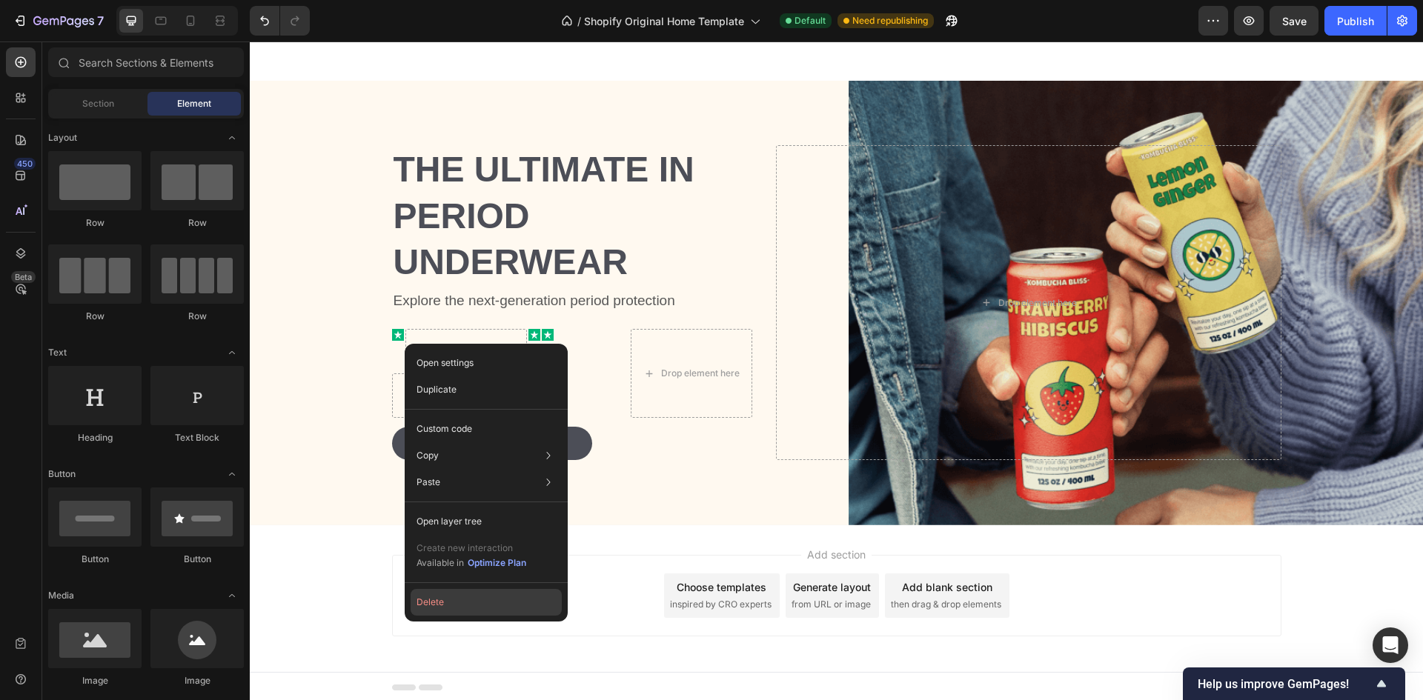
drag, startPoint x: 477, startPoint y: 602, endPoint x: 386, endPoint y: 460, distance: 168.9
click at [477, 602] on button "Delete" at bounding box center [485, 602] width 151 height 27
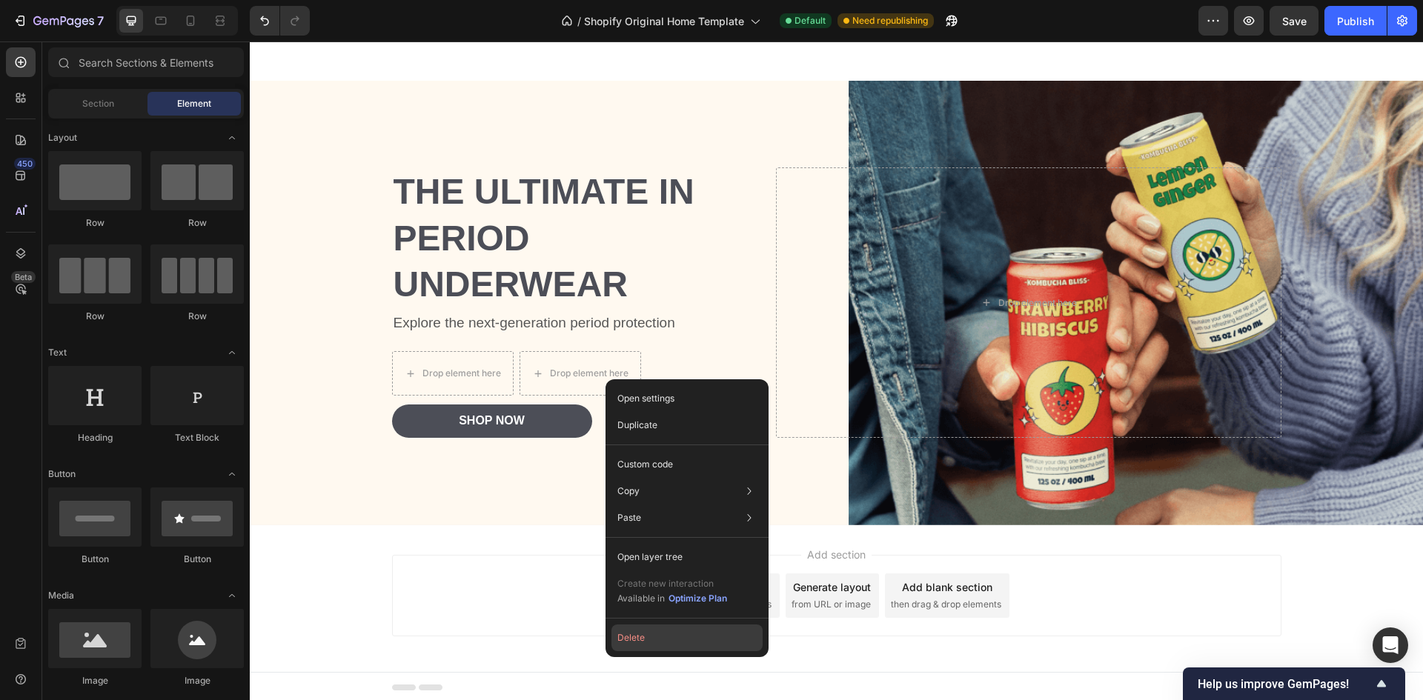
click at [675, 635] on button "Delete" at bounding box center [686, 638] width 151 height 27
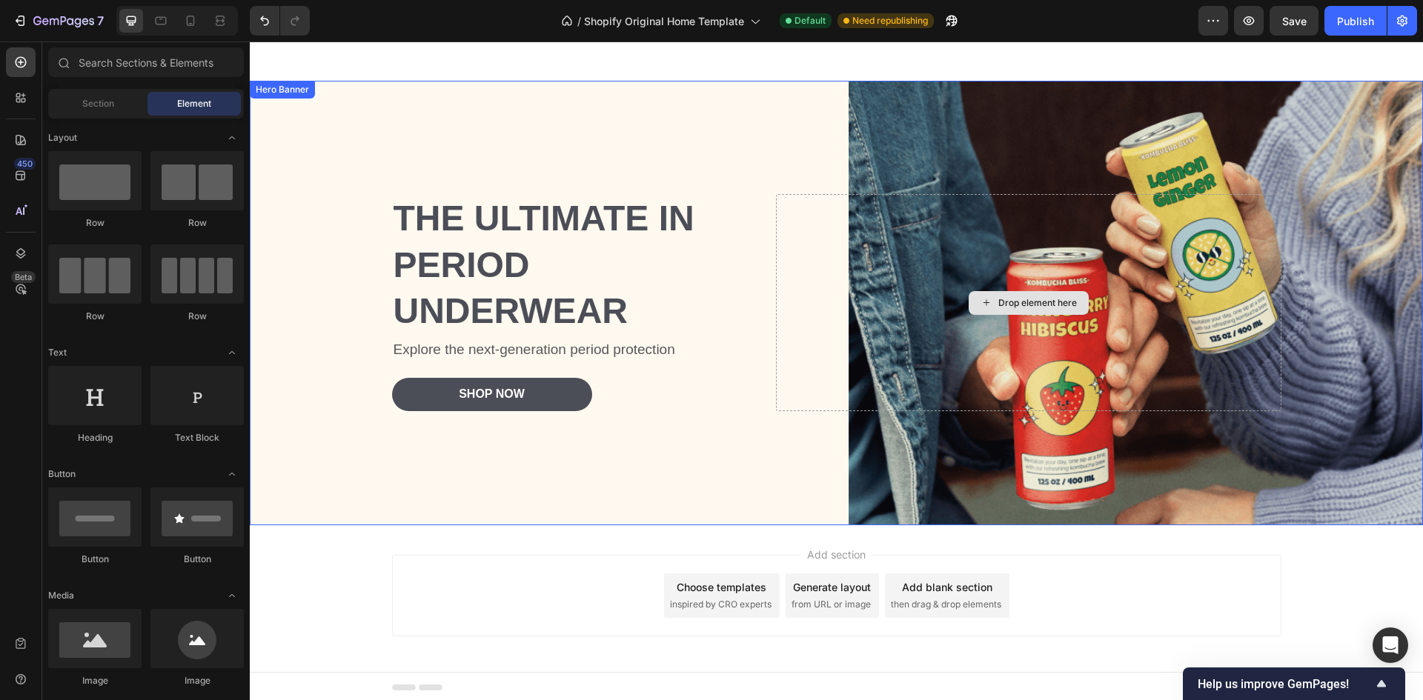
click at [1059, 323] on div "Drop element here" at bounding box center [1028, 302] width 505 height 217
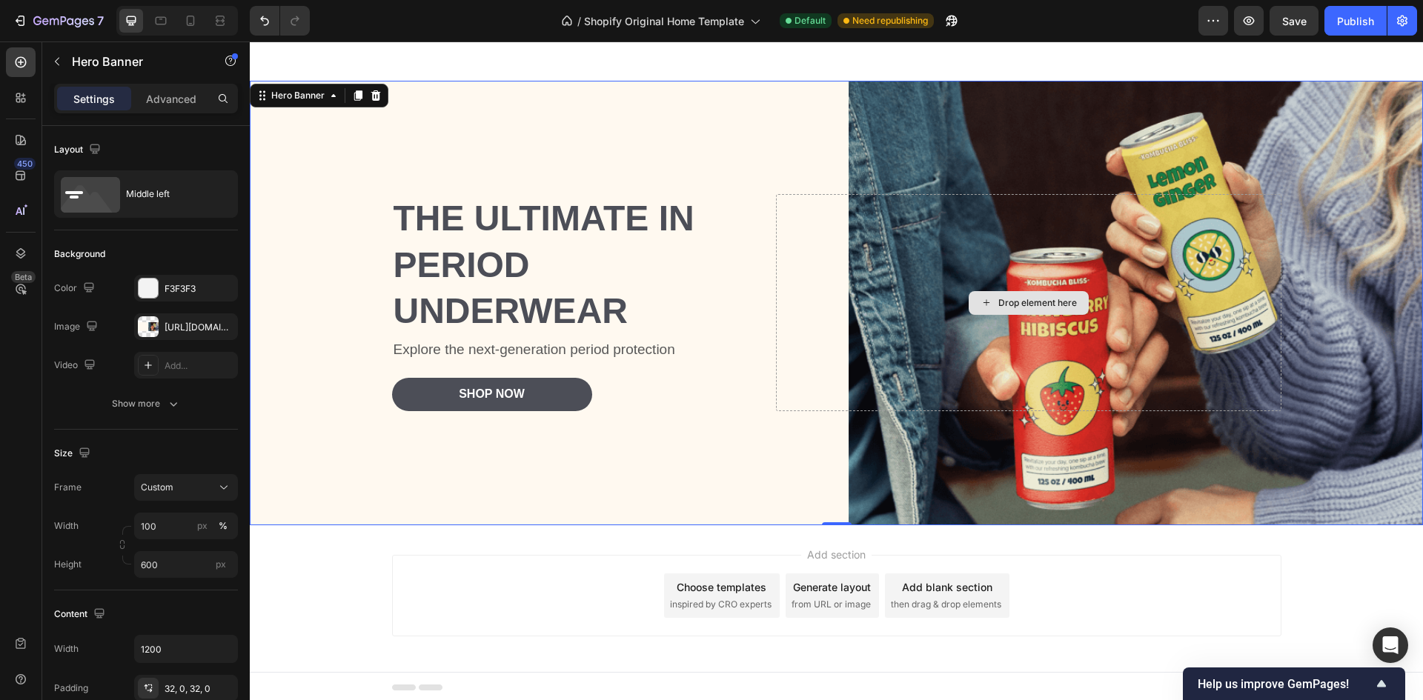
click at [1116, 354] on div "Drop element here" at bounding box center [1028, 302] width 505 height 217
click at [1102, 425] on div "The ultimate in period underwear Heading Explore the next-generation period pro…" at bounding box center [836, 302] width 889 height 264
click at [1117, 353] on div "Drop element here" at bounding box center [1028, 302] width 505 height 217
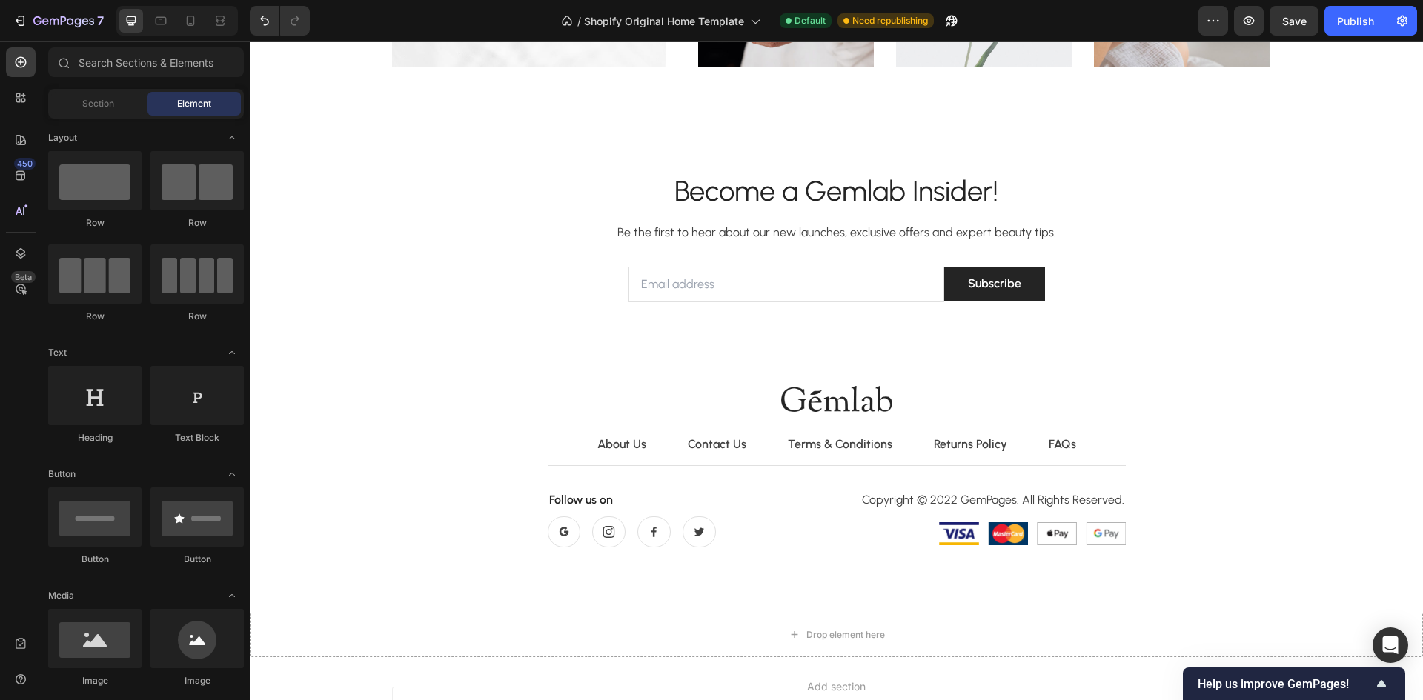
scroll to position [4501, 0]
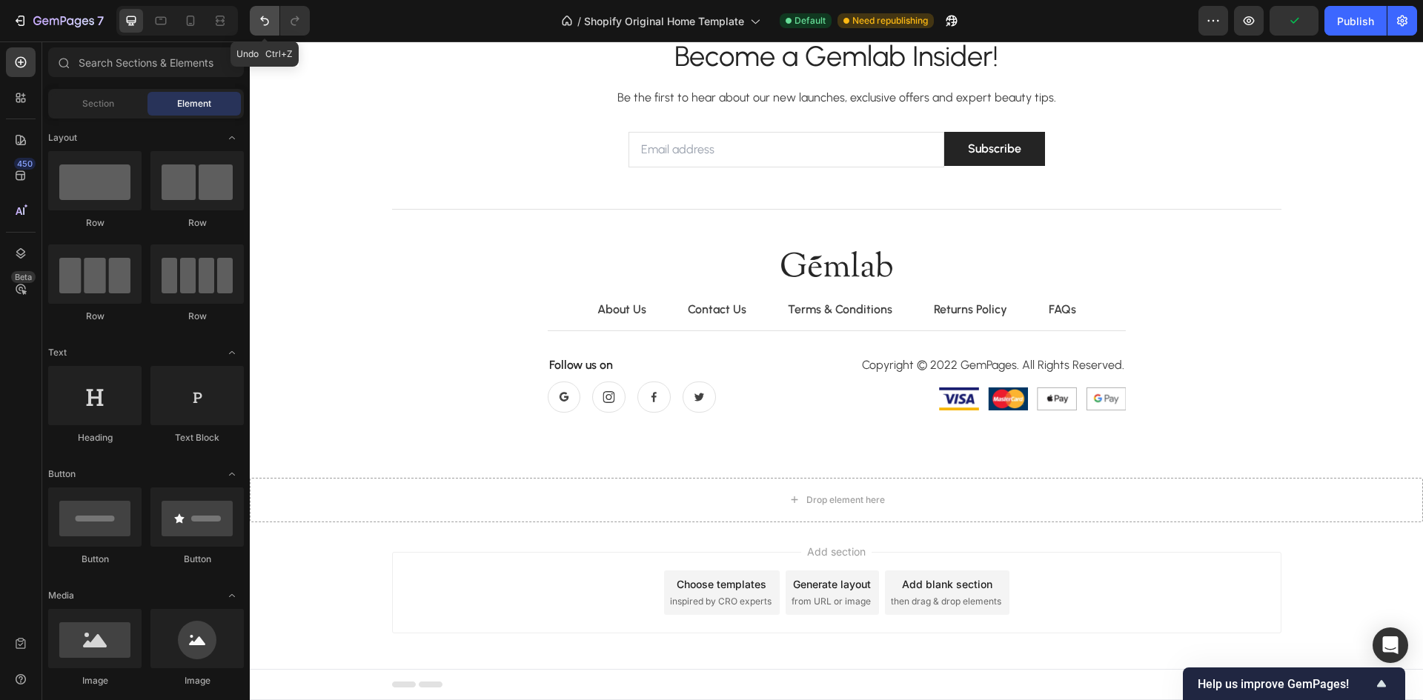
click at [266, 19] on icon "Undo/Redo" at bounding box center [264, 21] width 9 height 10
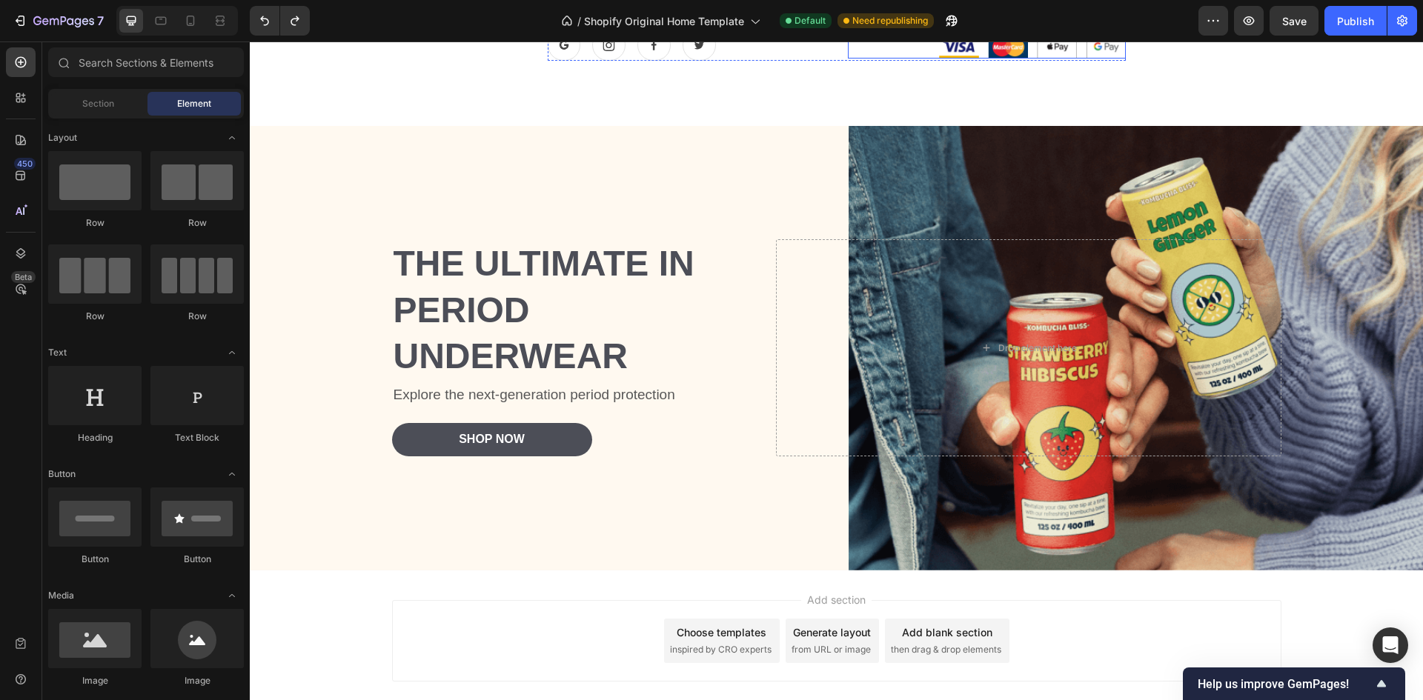
scroll to position [4871, 0]
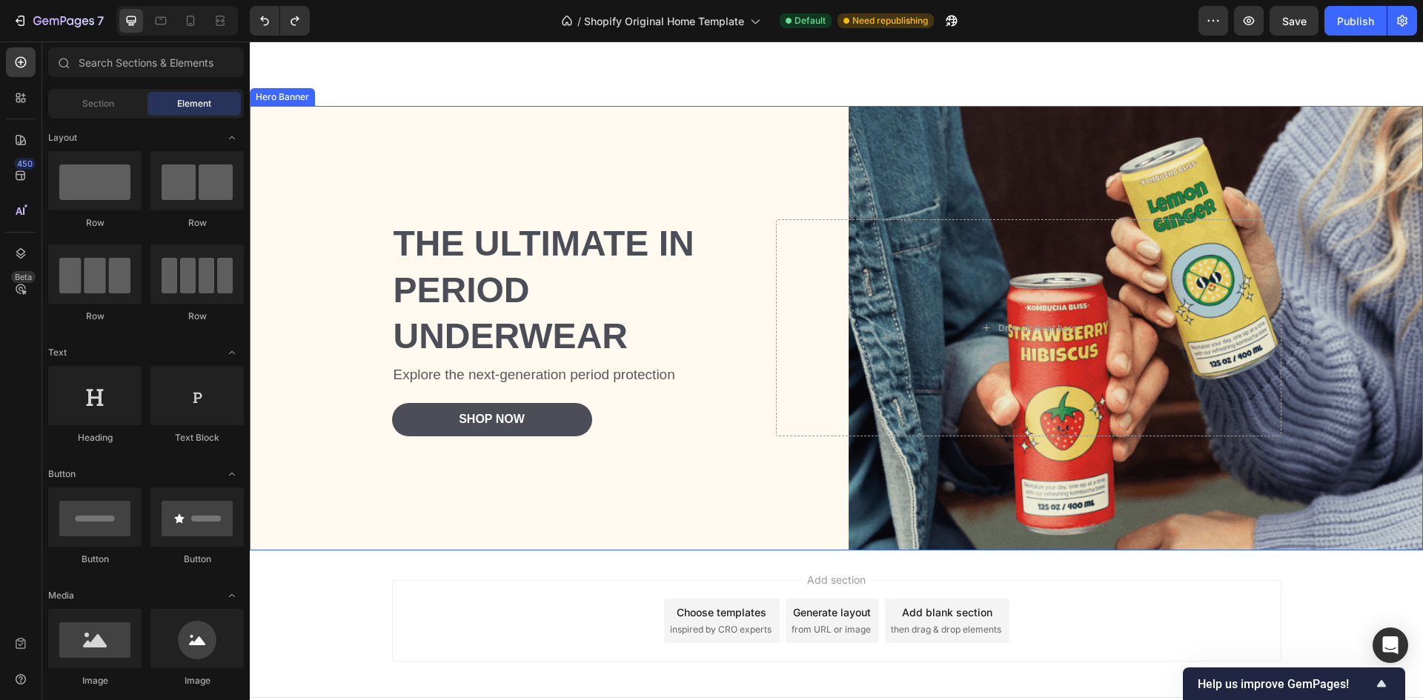
click at [1337, 463] on div "Background Image" at bounding box center [836, 328] width 1173 height 445
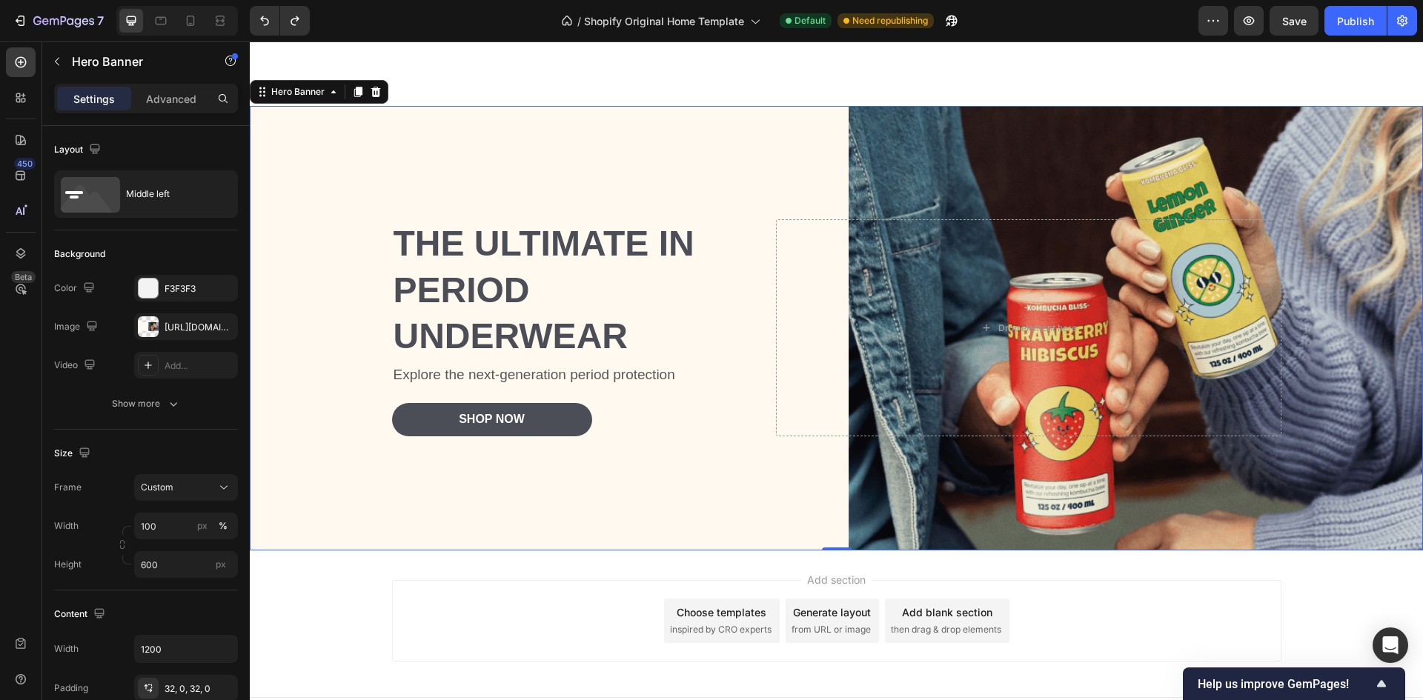
click at [1337, 463] on div "Background Image" at bounding box center [836, 328] width 1173 height 445
click at [87, 202] on icon at bounding box center [87, 203] width 53 height 36
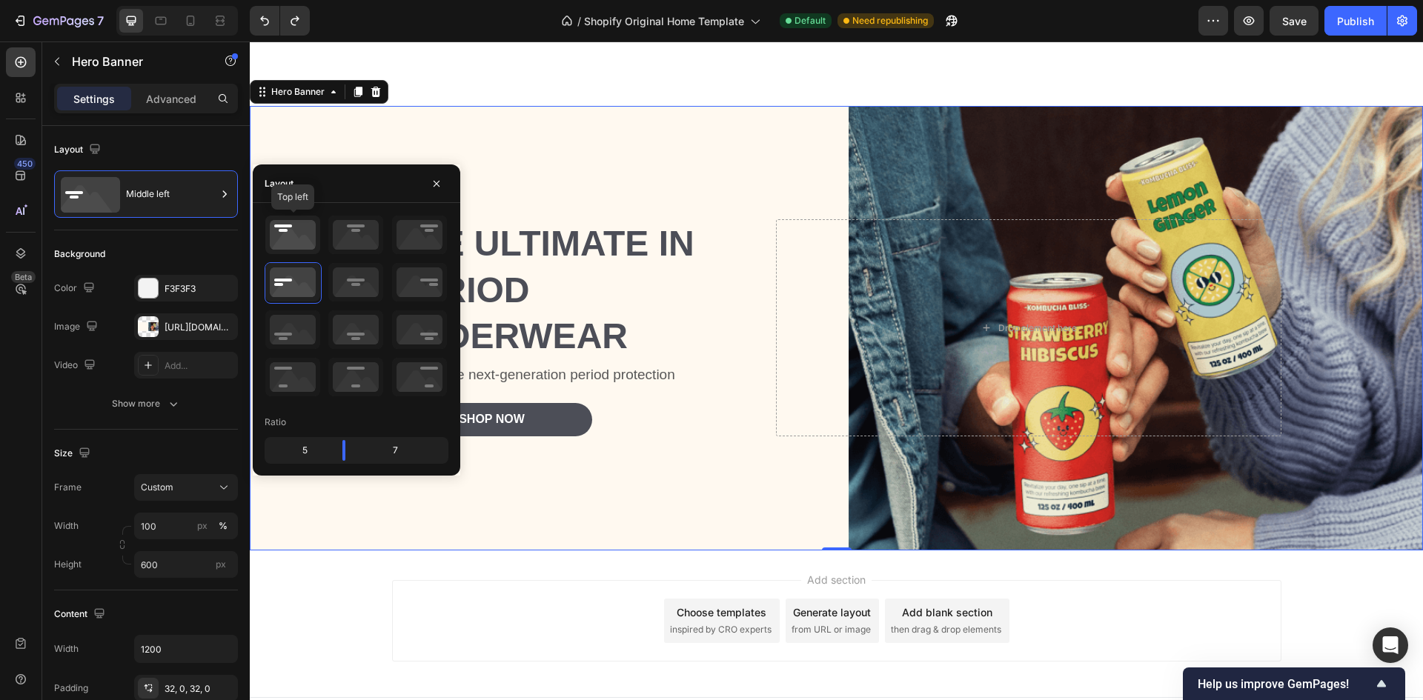
click at [302, 239] on icon at bounding box center [292, 235] width 55 height 39
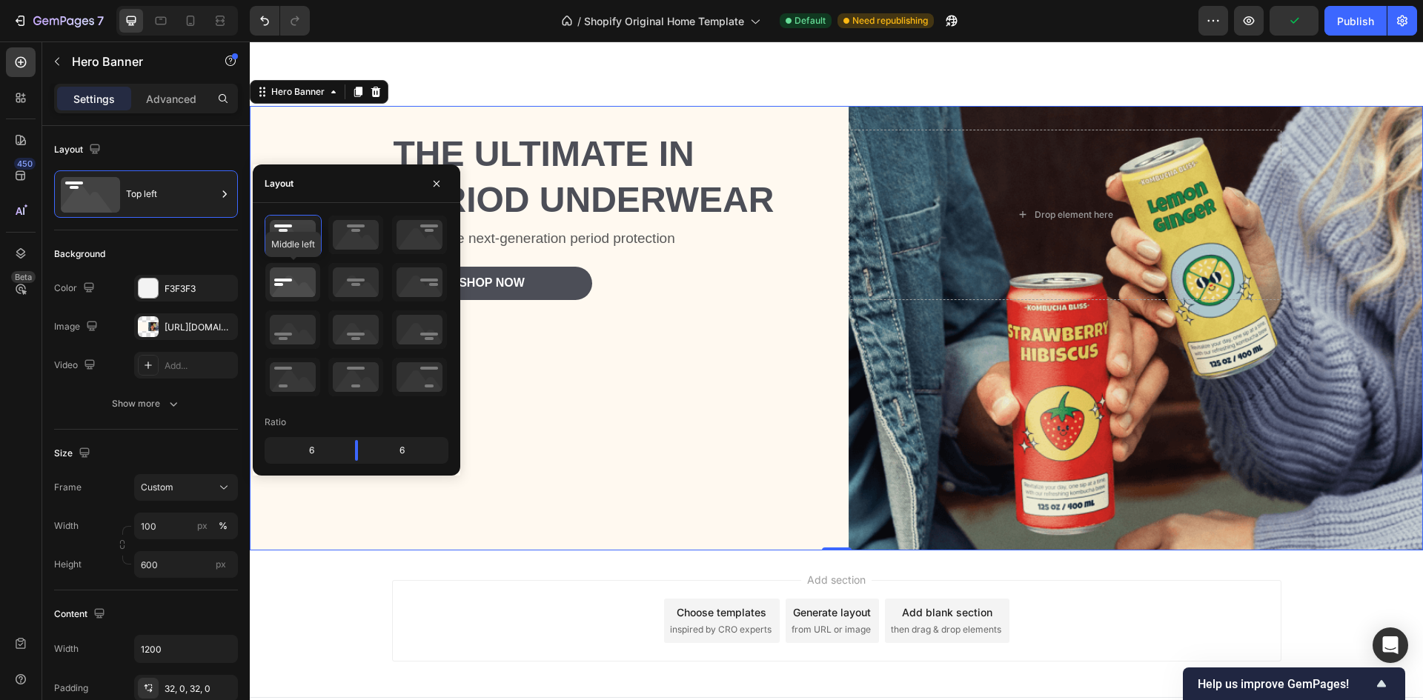
click at [283, 285] on icon at bounding box center [292, 282] width 55 height 39
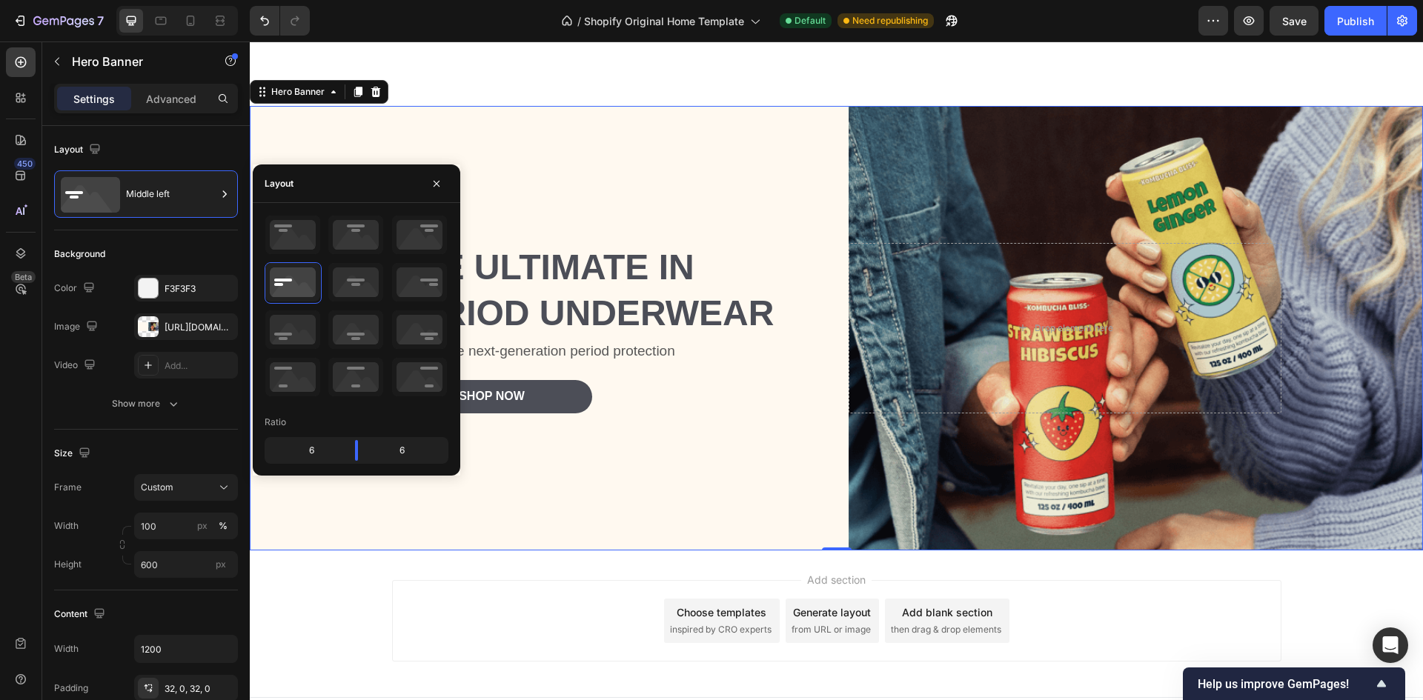
click at [1088, 481] on div "Background Image" at bounding box center [836, 328] width 1173 height 445
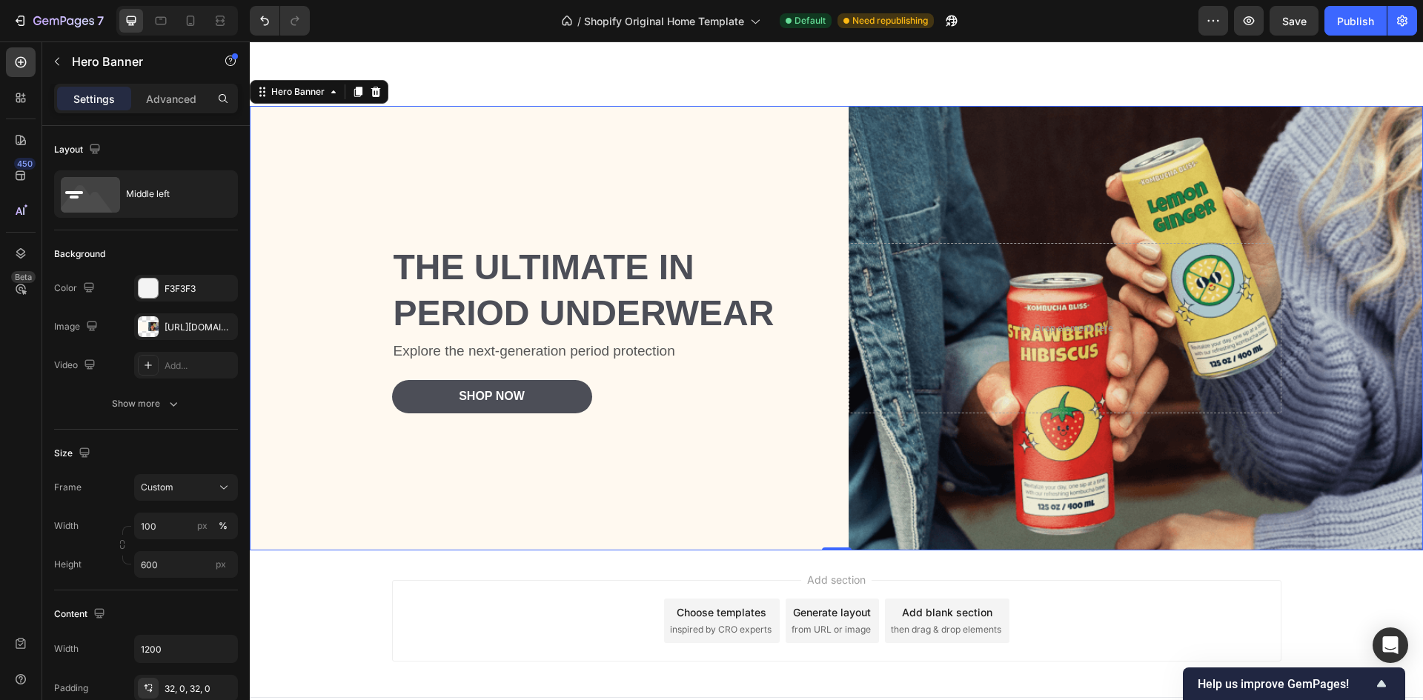
click at [1088, 481] on div "Background Image" at bounding box center [836, 328] width 1173 height 445
click at [148, 331] on div at bounding box center [148, 326] width 21 height 21
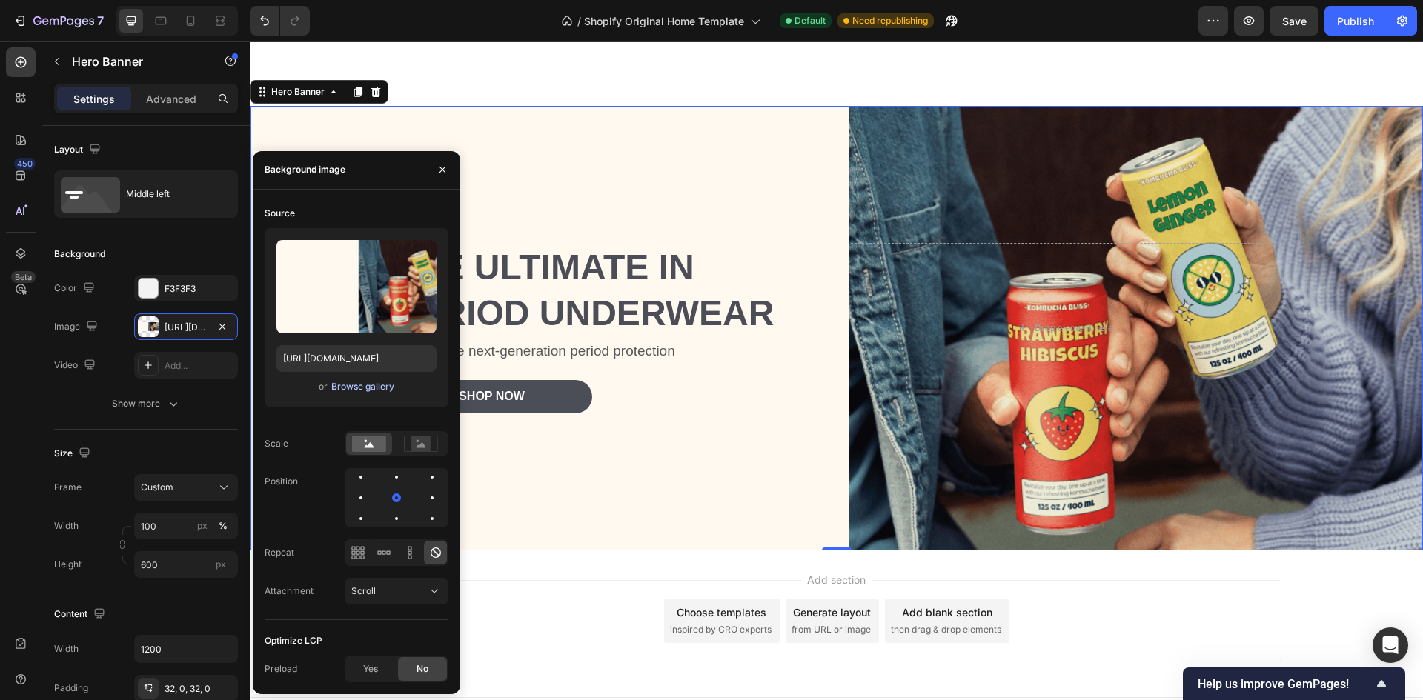
click at [380, 384] on div "Browse gallery" at bounding box center [362, 386] width 63 height 13
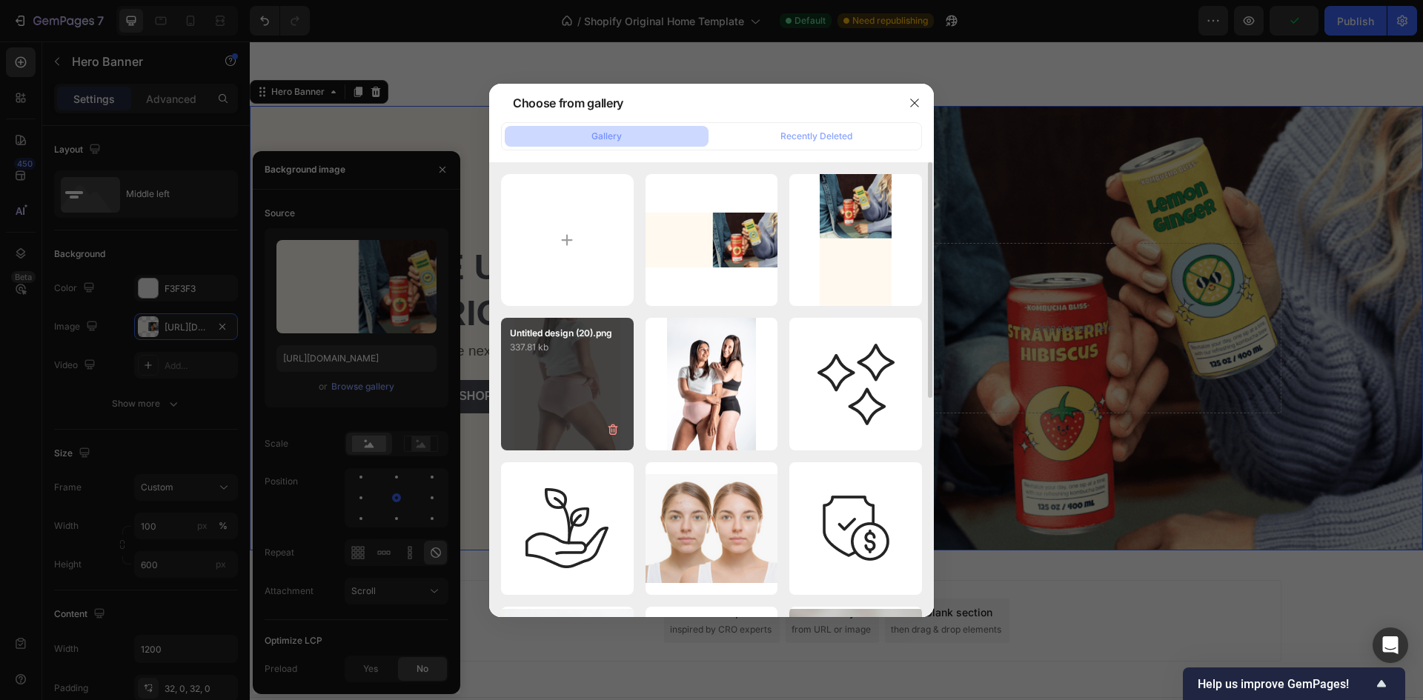
click at [560, 375] on div "Untitled design (20).png 337.81 kb" at bounding box center [567, 384] width 133 height 133
type input "https://cdn.shopify.com/s/files/1/0765/7452/3634/files/gempages_586491768162222…"
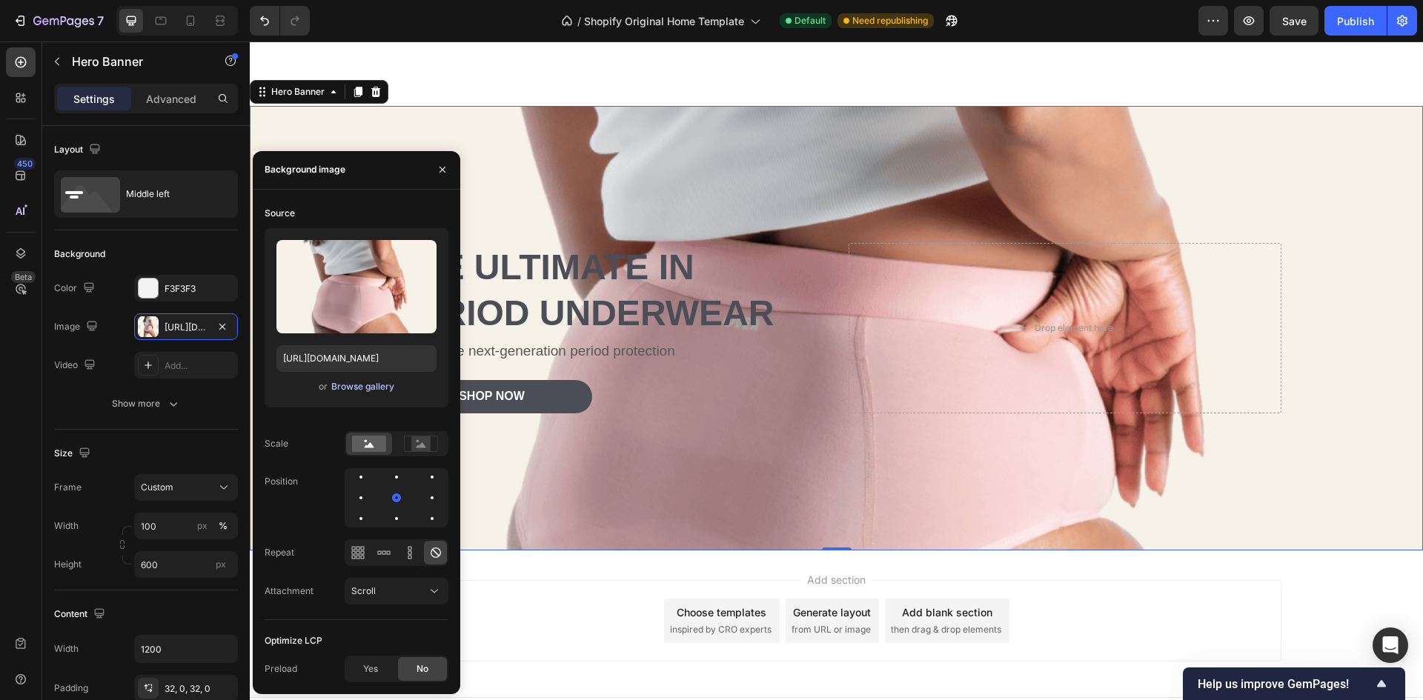
click at [374, 381] on div "Browse gallery" at bounding box center [362, 386] width 63 height 13
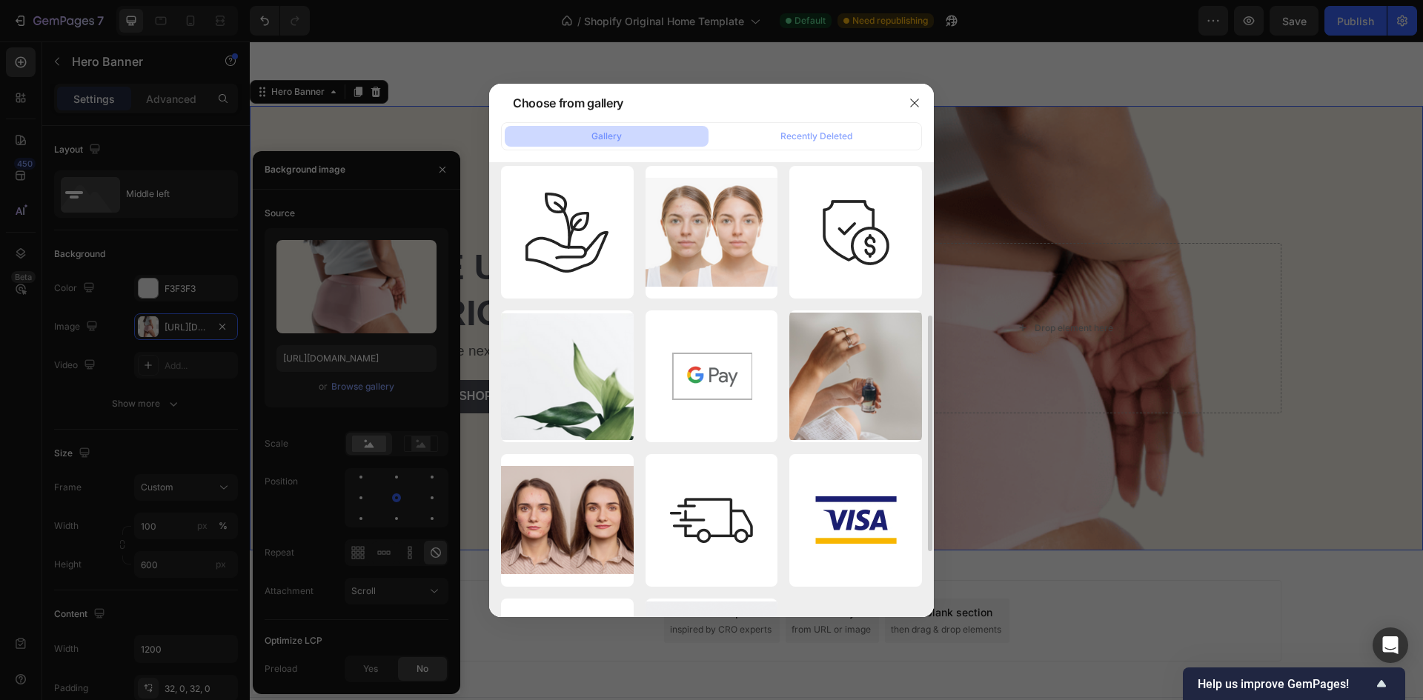
scroll to position [0, 0]
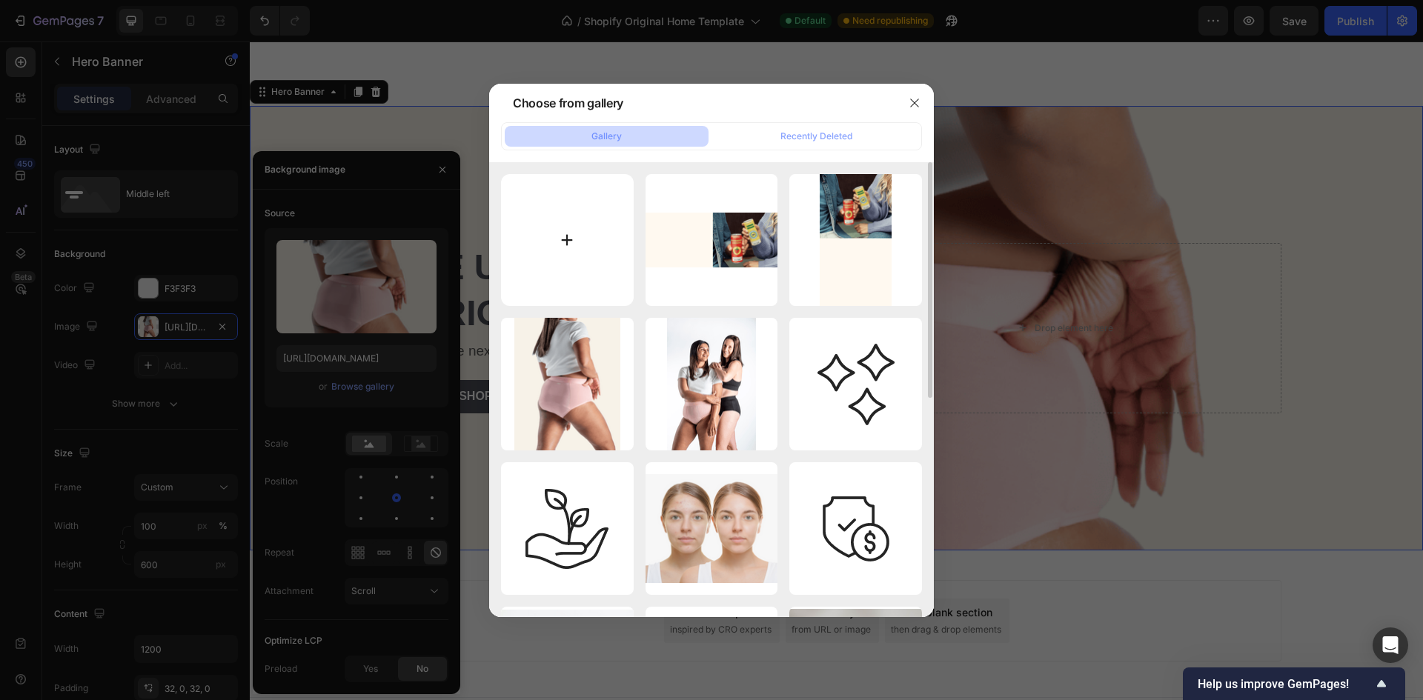
click at [539, 233] on input "file" at bounding box center [567, 240] width 133 height 133
type input "C:\fakepath\Title (4).png"
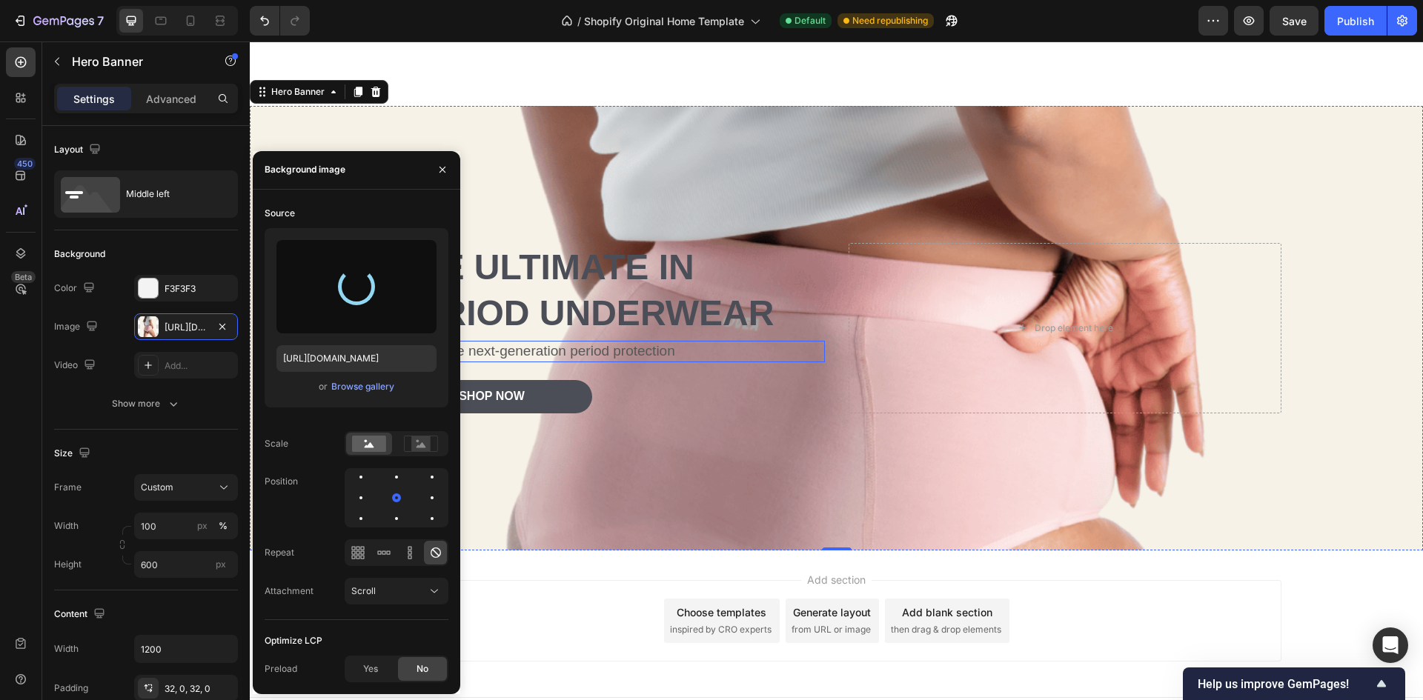
type input "https://cdn.shopify.com/s/files/1/0765/7452/3634/files/gempages_586491768162222…"
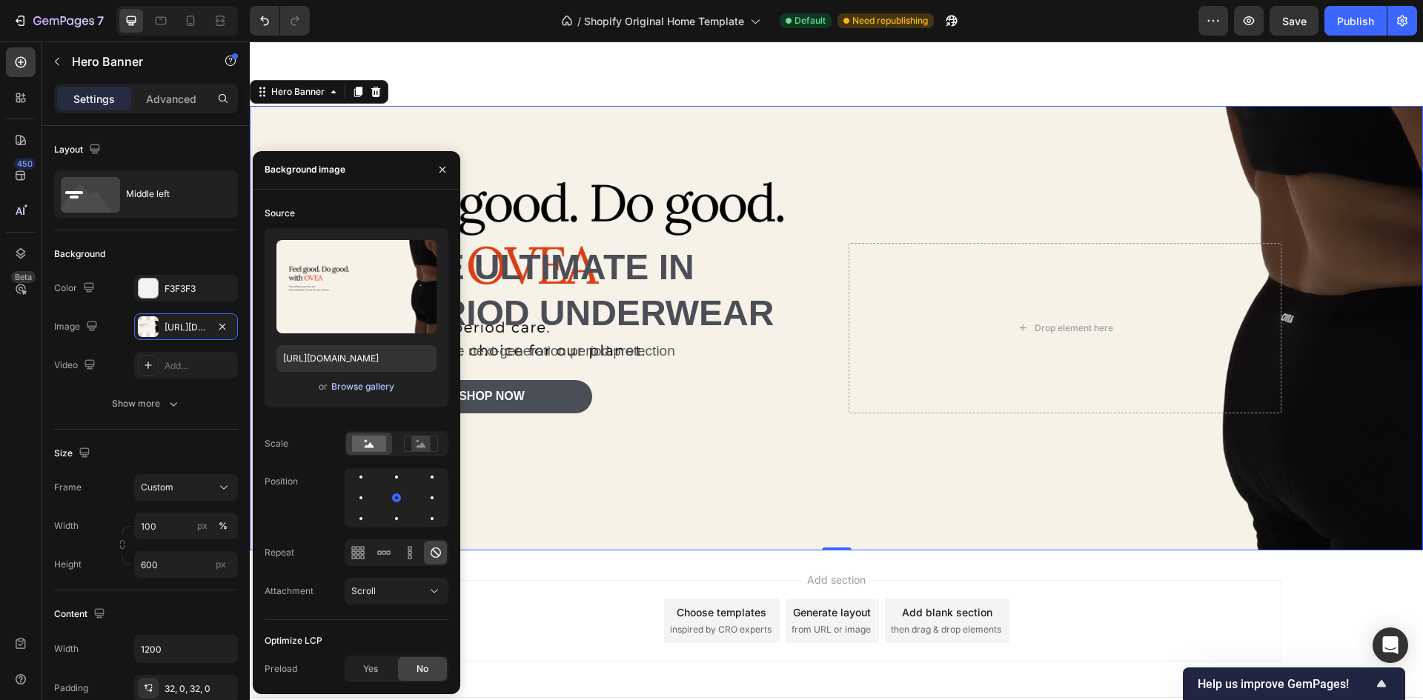
click at [365, 387] on div "Browse gallery" at bounding box center [362, 386] width 63 height 13
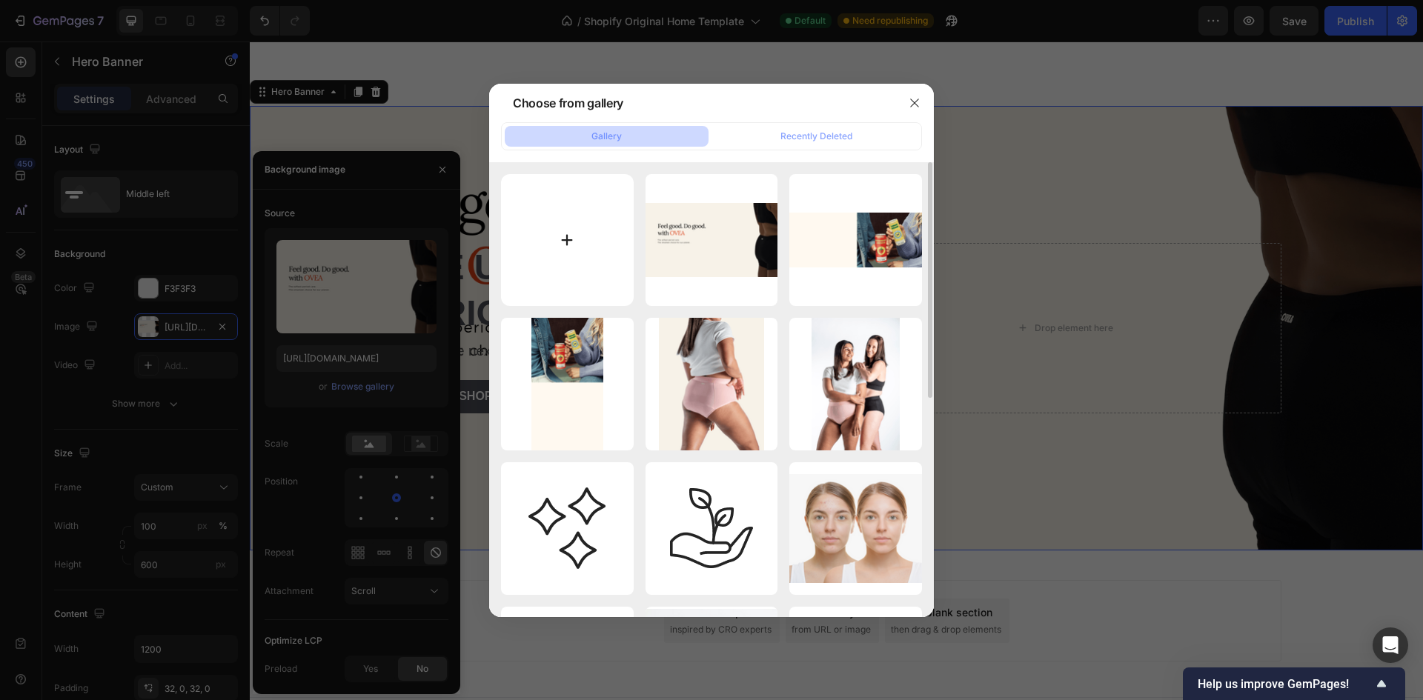
click at [571, 240] on input "file" at bounding box center [567, 240] width 133 height 133
type input "C:\fakepath\THE ULTIMATE IN PERIOD UNDERWEAR (1).png"
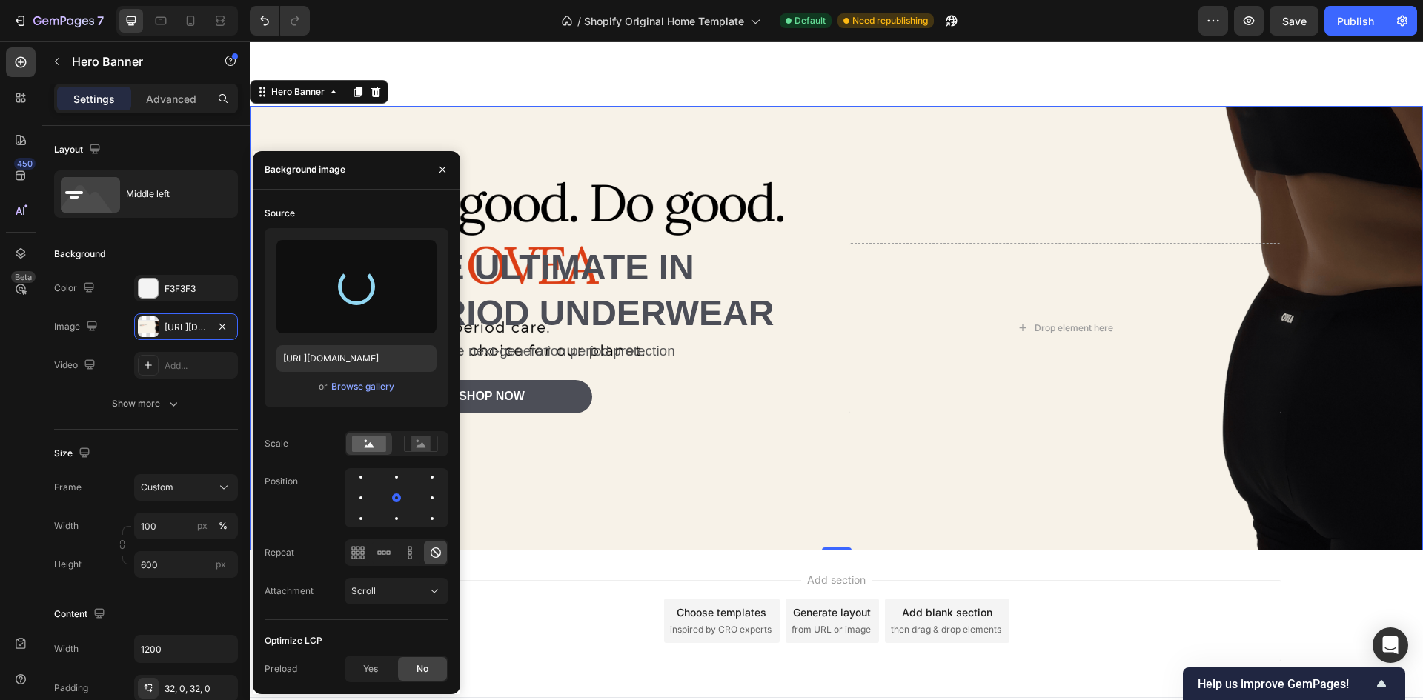
type input "https://cdn.shopify.com/s/files/1/0765/7452/3634/files/gempages_586491768162222…"
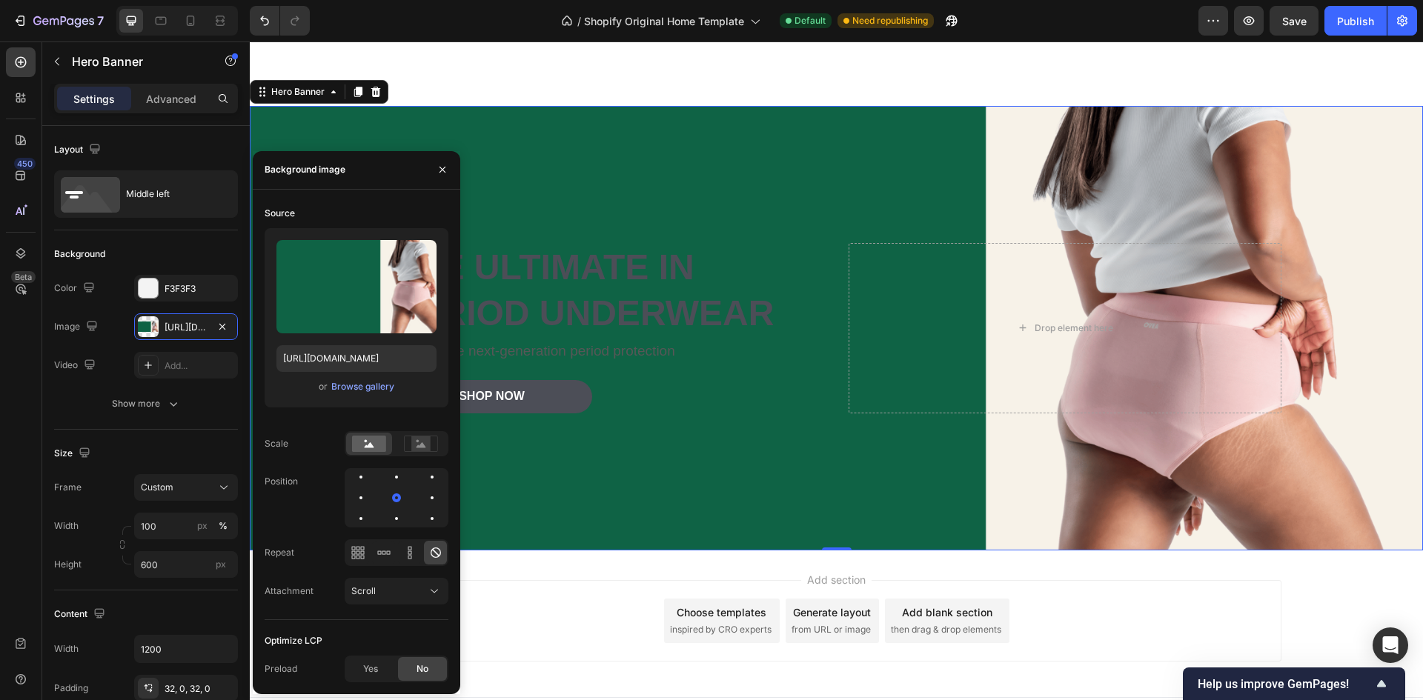
click at [755, 499] on div "Background Image" at bounding box center [836, 328] width 1173 height 445
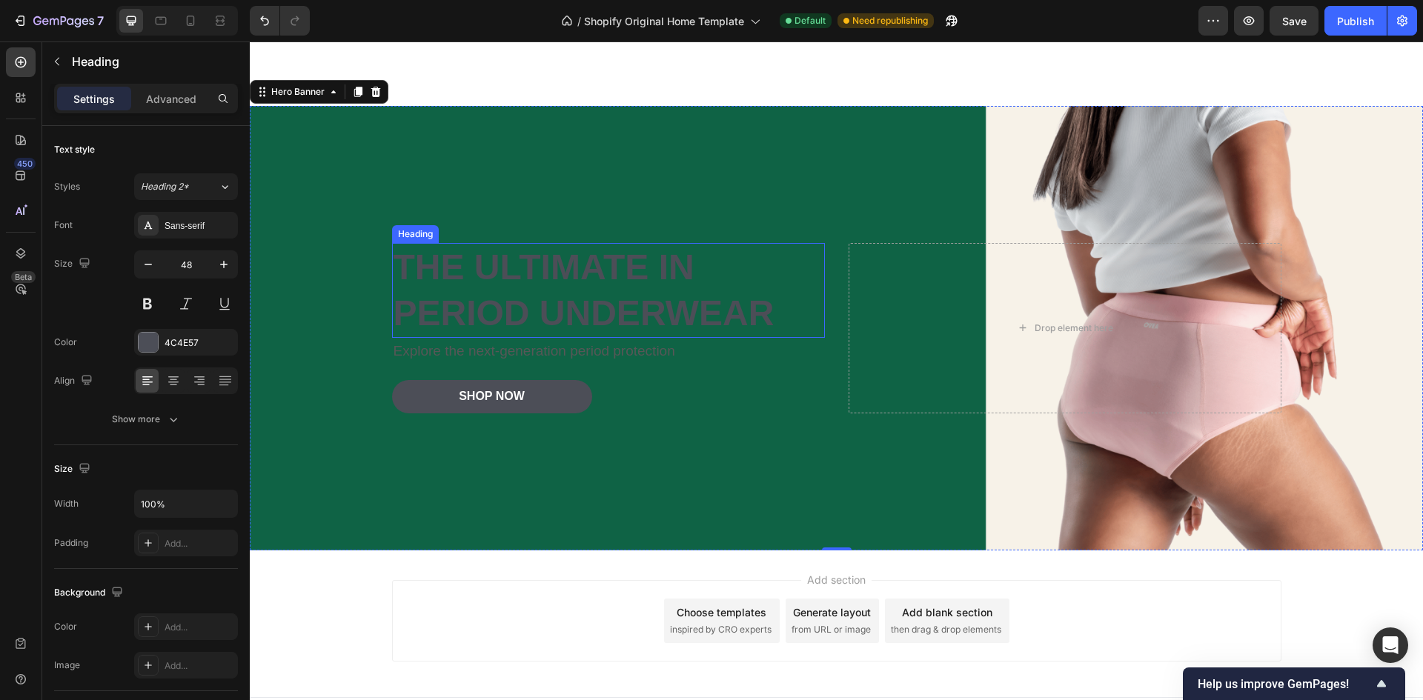
click at [533, 277] on h2 "The ultimate in period underwear" at bounding box center [608, 291] width 433 height 96
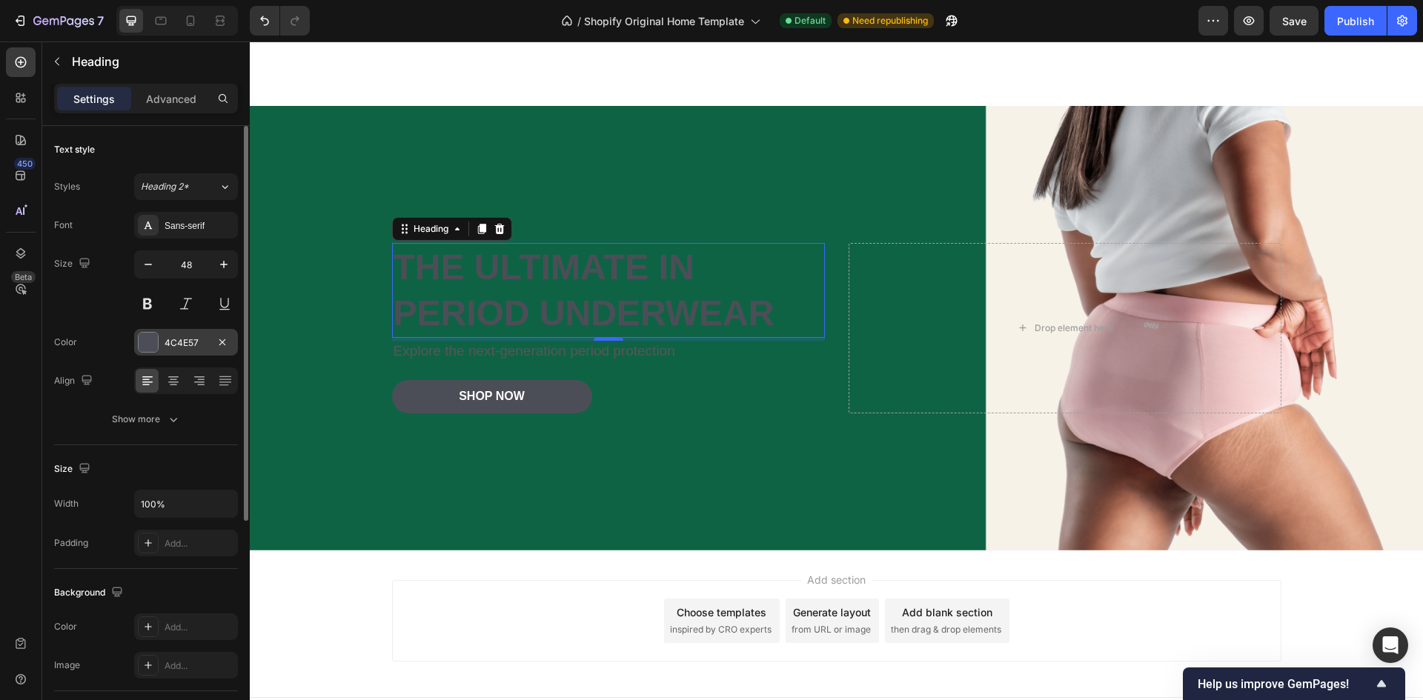
click at [154, 350] on div at bounding box center [148, 342] width 19 height 19
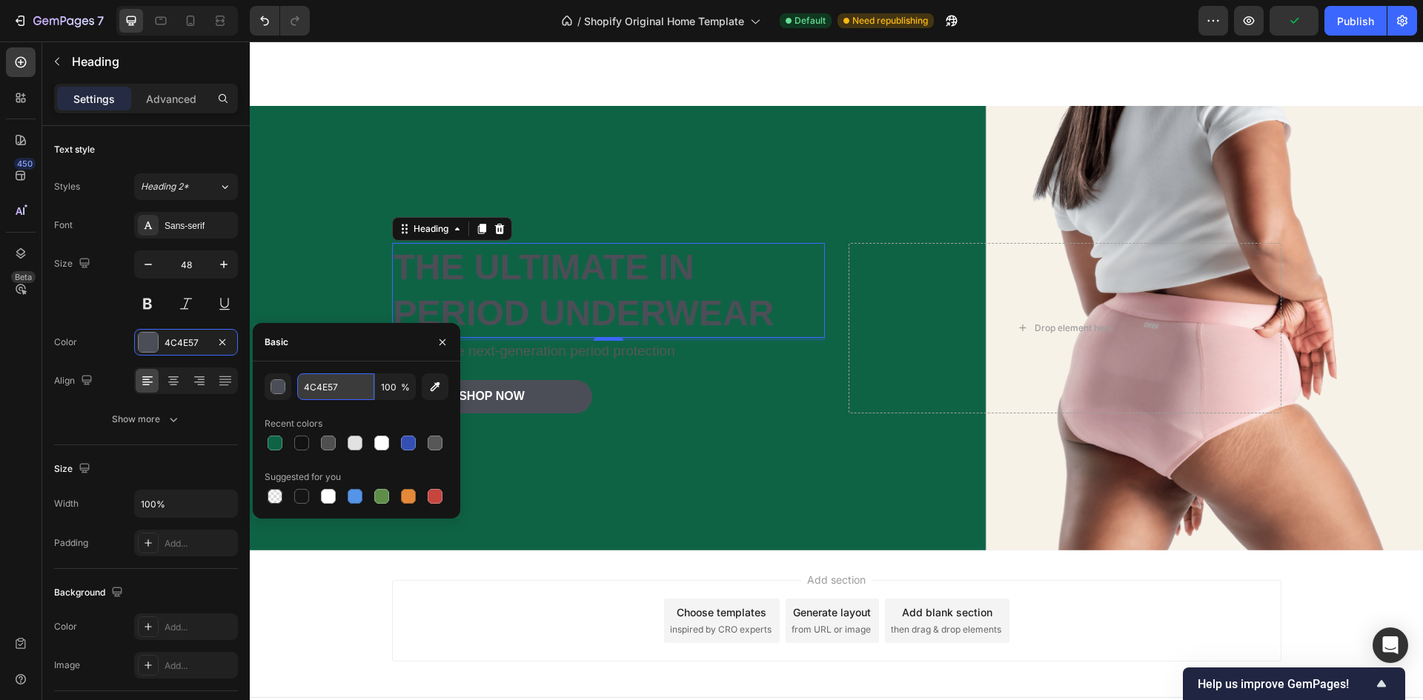
click at [353, 385] on input "4C4E57" at bounding box center [335, 386] width 77 height 27
click at [371, 382] on input "4C4E57" at bounding box center [335, 386] width 77 height 27
click at [339, 389] on input "4C4E57" at bounding box center [335, 386] width 77 height 27
drag, startPoint x: 339, startPoint y: 389, endPoint x: 266, endPoint y: 380, distance: 73.1
click at [277, 382] on div "4C4E57 100 %" at bounding box center [356, 386] width 184 height 27
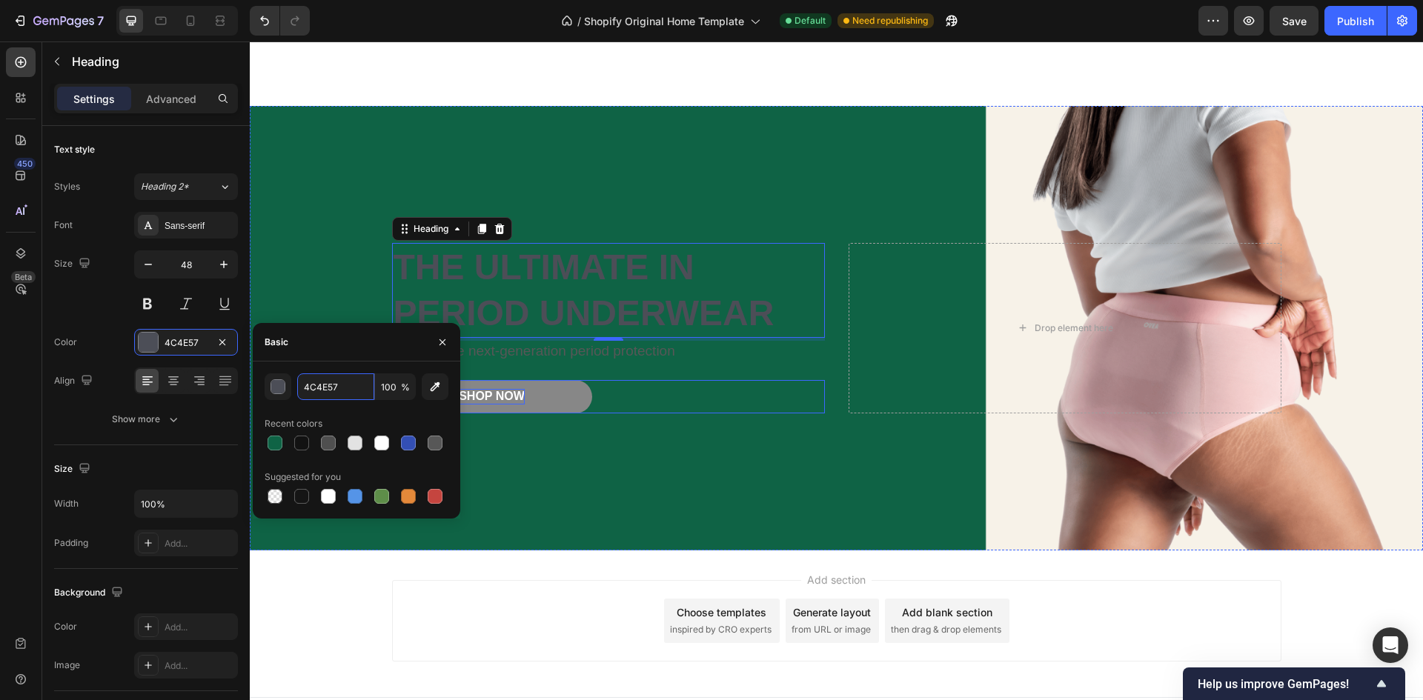
paste input "#bad68f"
type input "#bad68f"
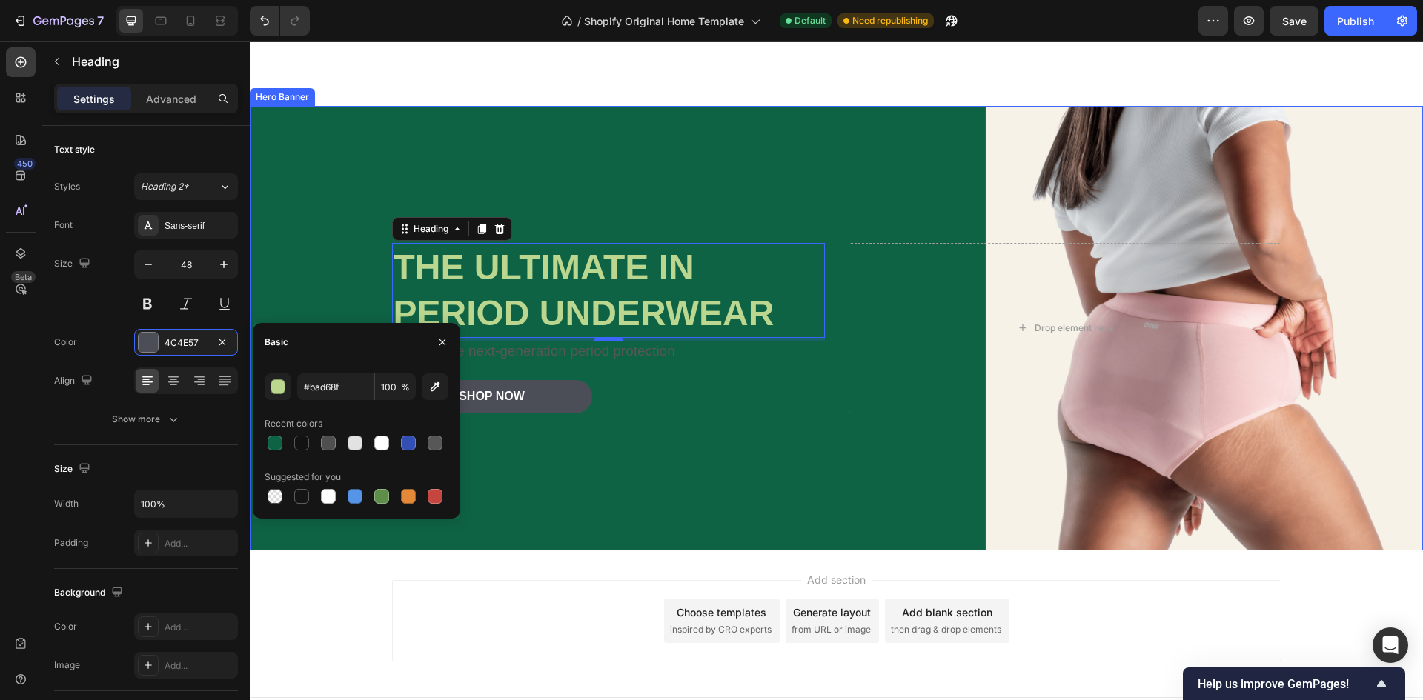
click at [725, 441] on div "Background Image" at bounding box center [836, 328] width 1173 height 445
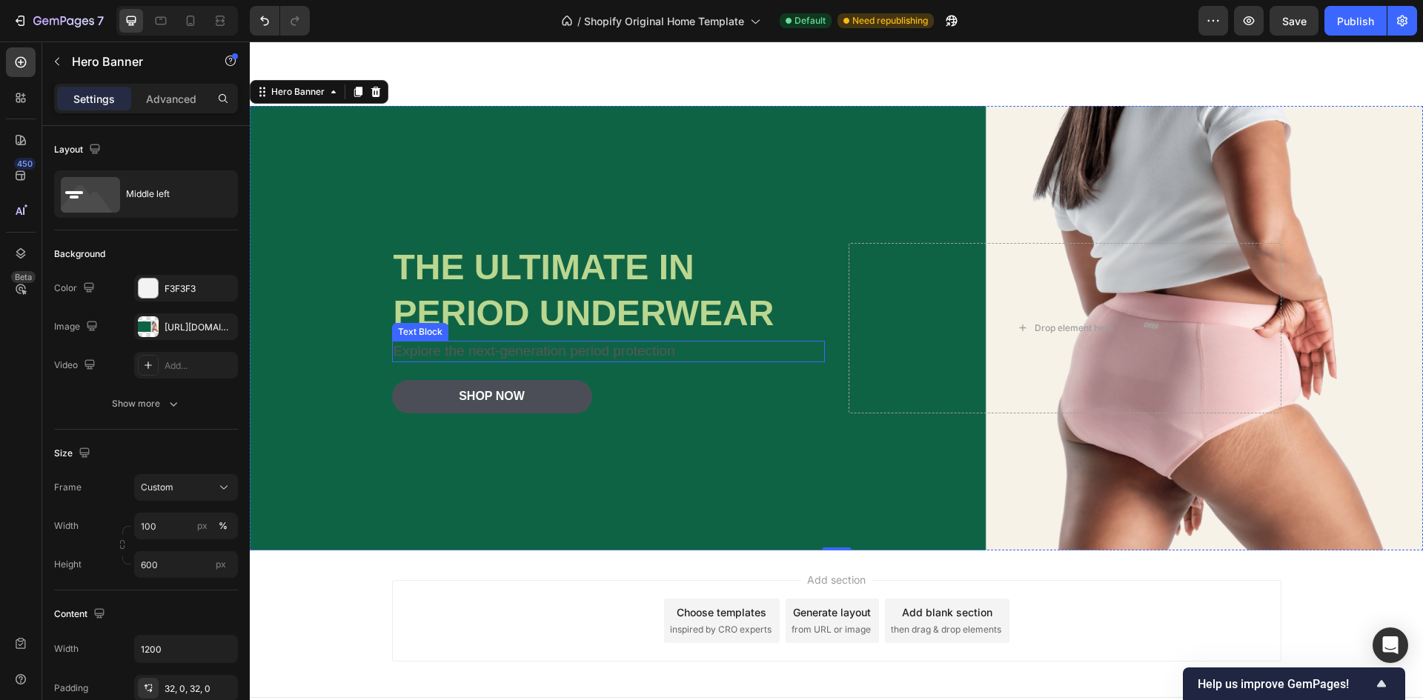
click at [598, 354] on p "Explore the next-generation period protection" at bounding box center [608, 351] width 430 height 19
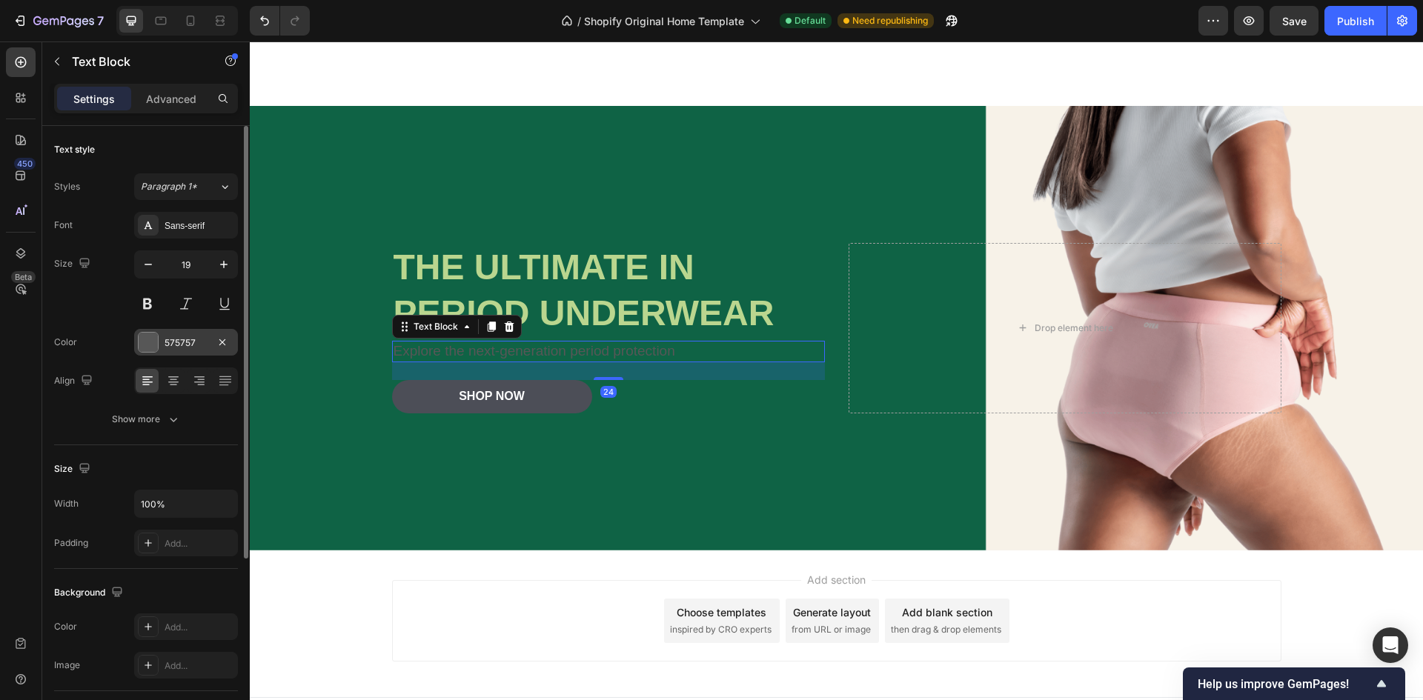
click at [179, 338] on div "575757" at bounding box center [185, 342] width 43 height 13
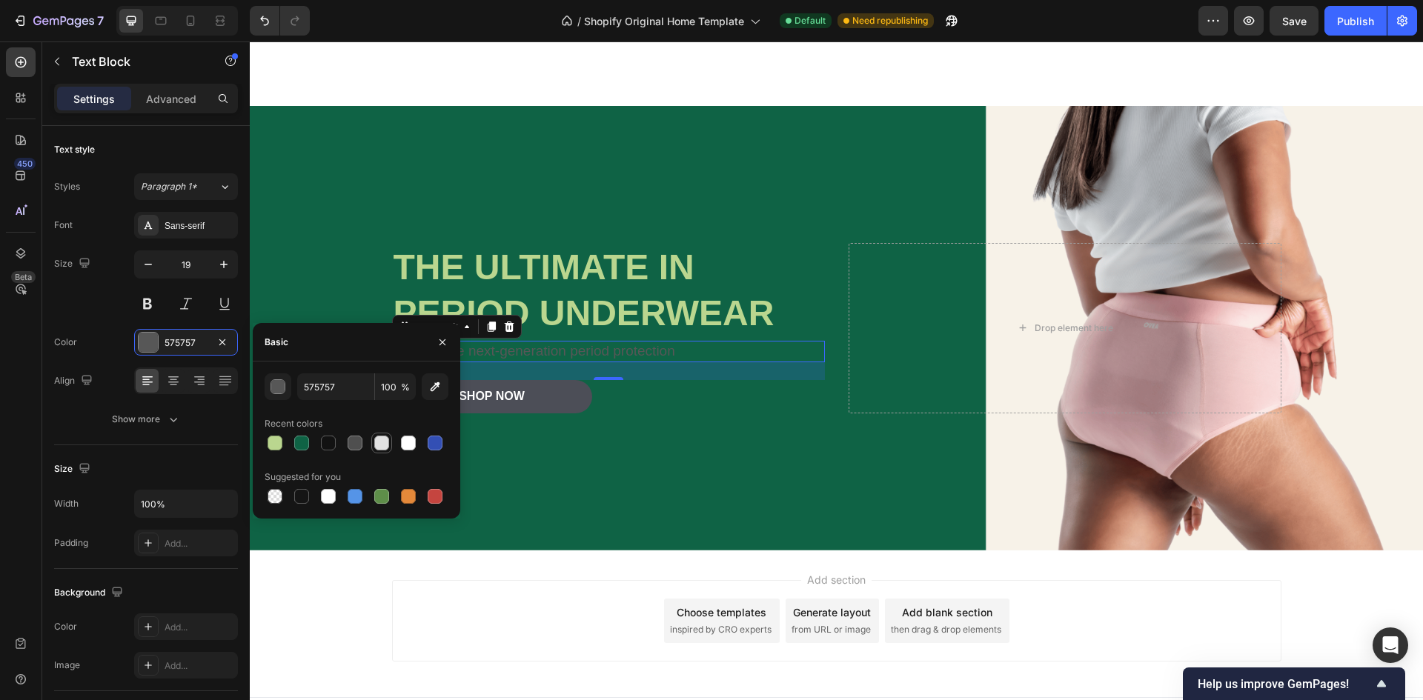
click at [387, 439] on div at bounding box center [381, 443] width 15 height 15
type input "E2E2E2"
click at [702, 444] on div "Background Image" at bounding box center [836, 328] width 1173 height 445
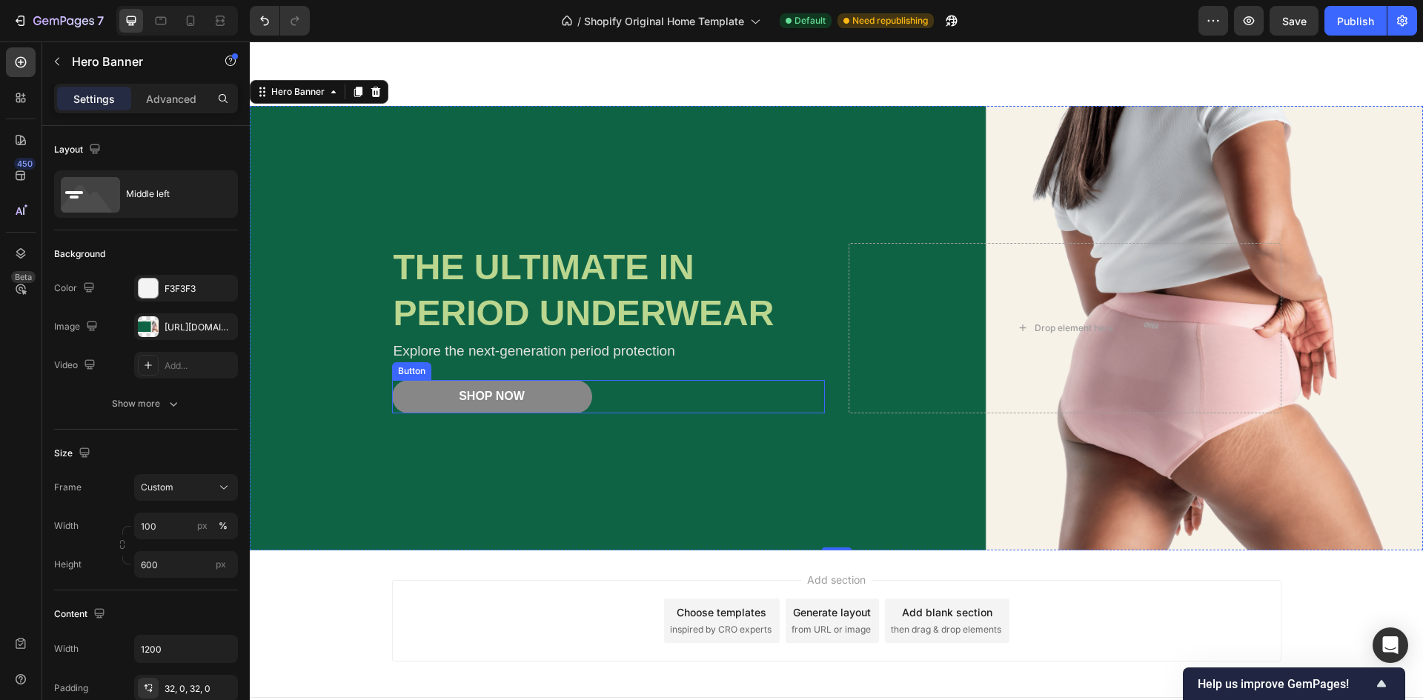
click at [571, 401] on button "Shop Now" at bounding box center [492, 396] width 200 height 33
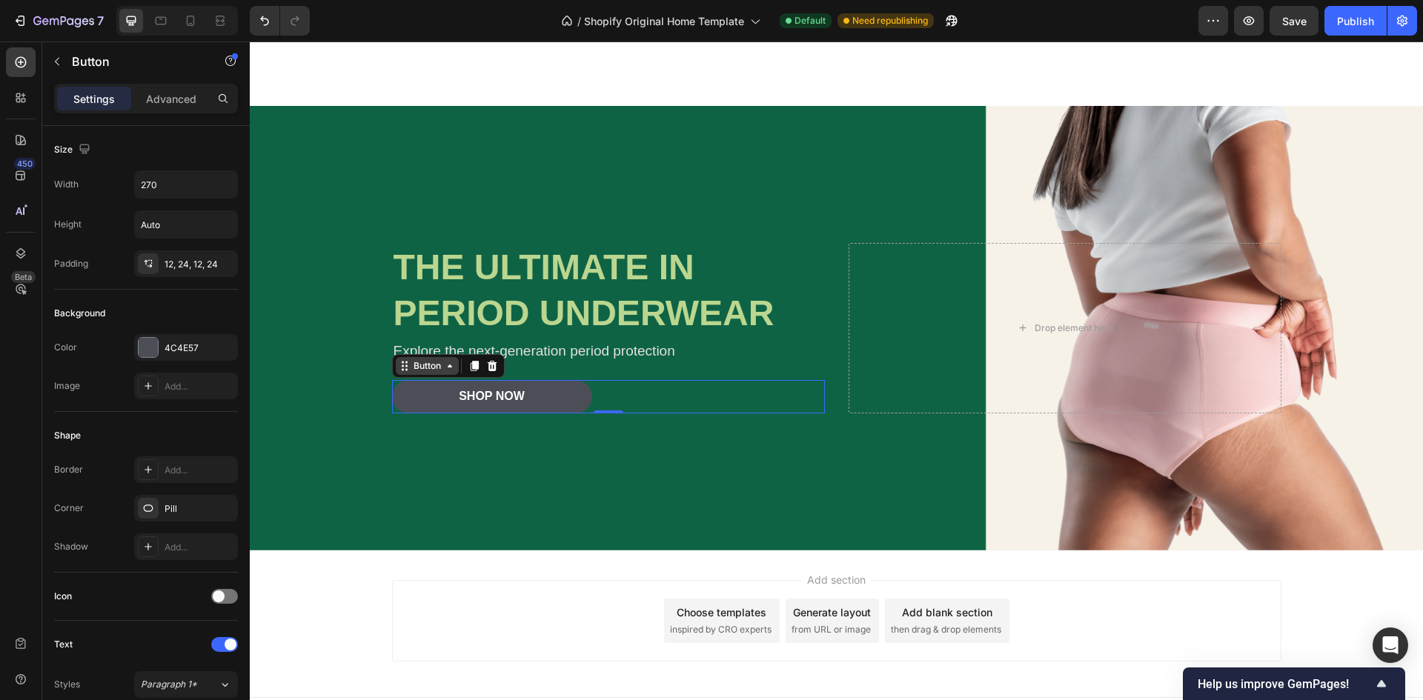
click at [432, 372] on div "Button" at bounding box center [426, 365] width 33 height 13
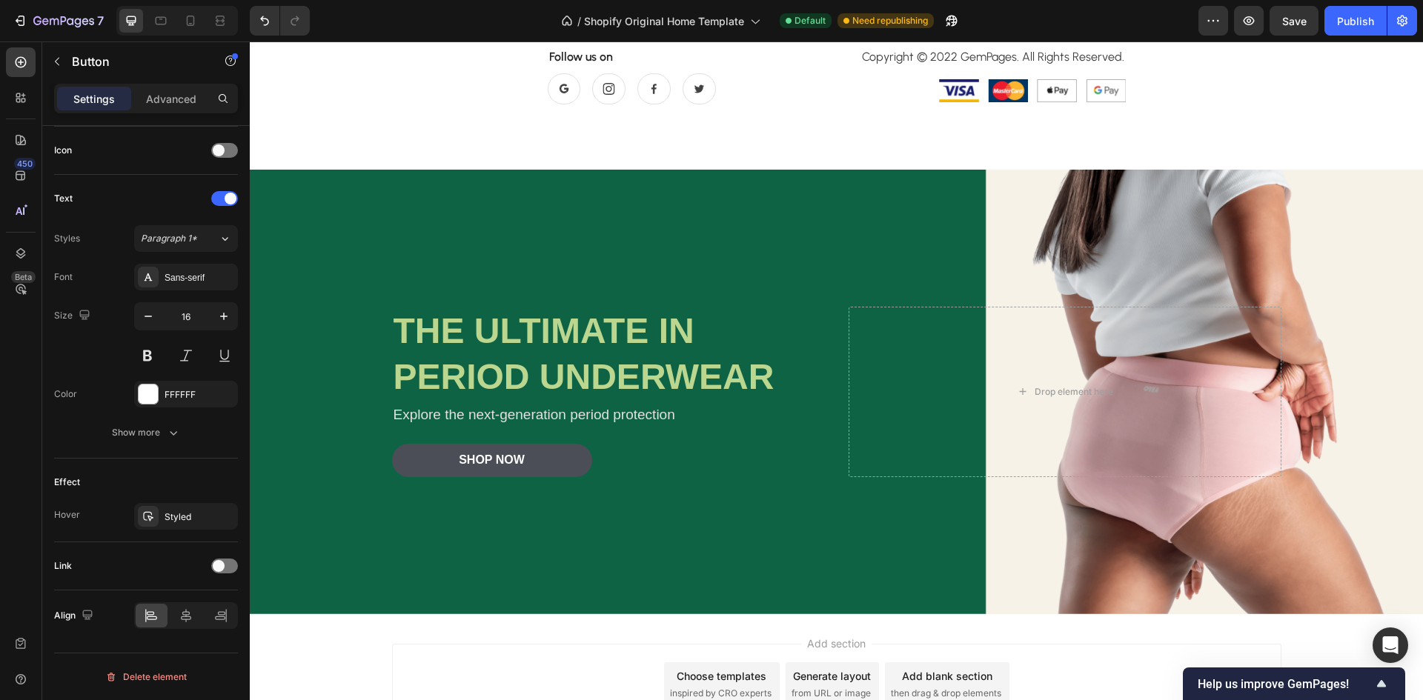
scroll to position [4679, 0]
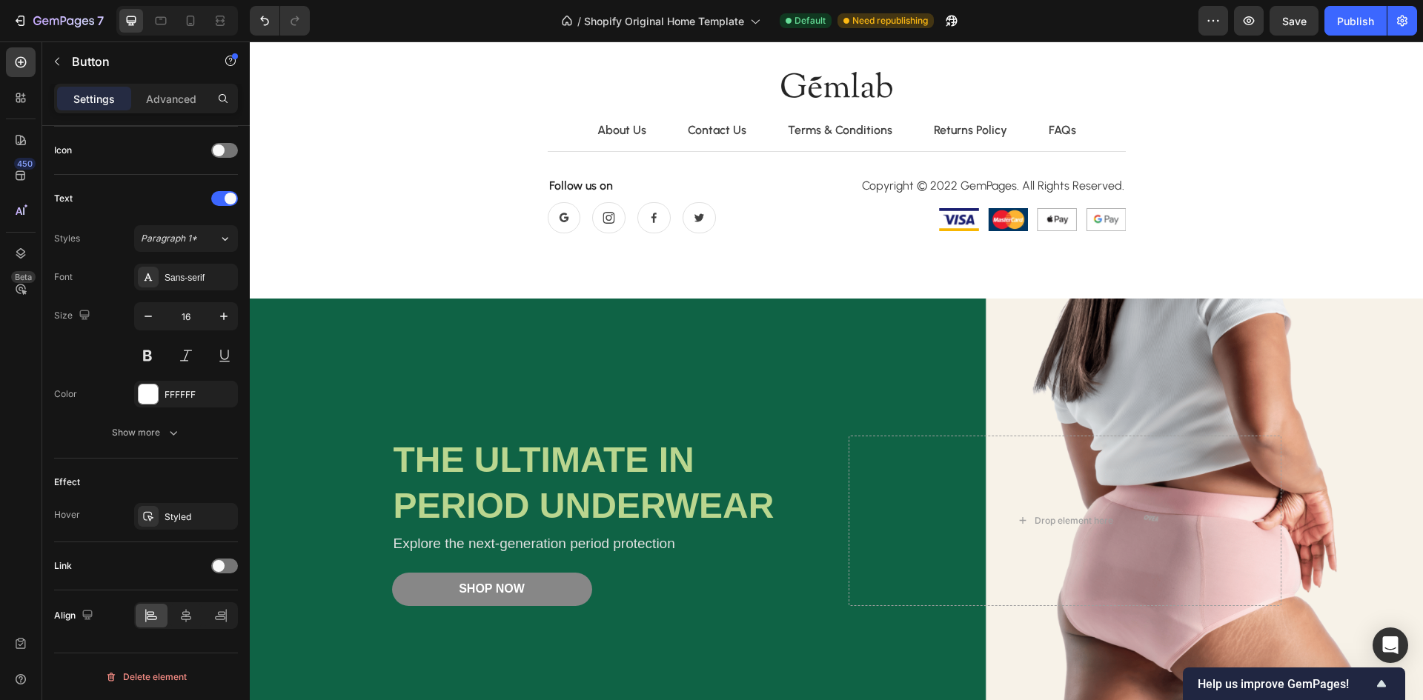
click at [539, 589] on button "Shop Now" at bounding box center [492, 589] width 200 height 33
click at [533, 588] on button "Shop Now" at bounding box center [492, 589] width 200 height 33
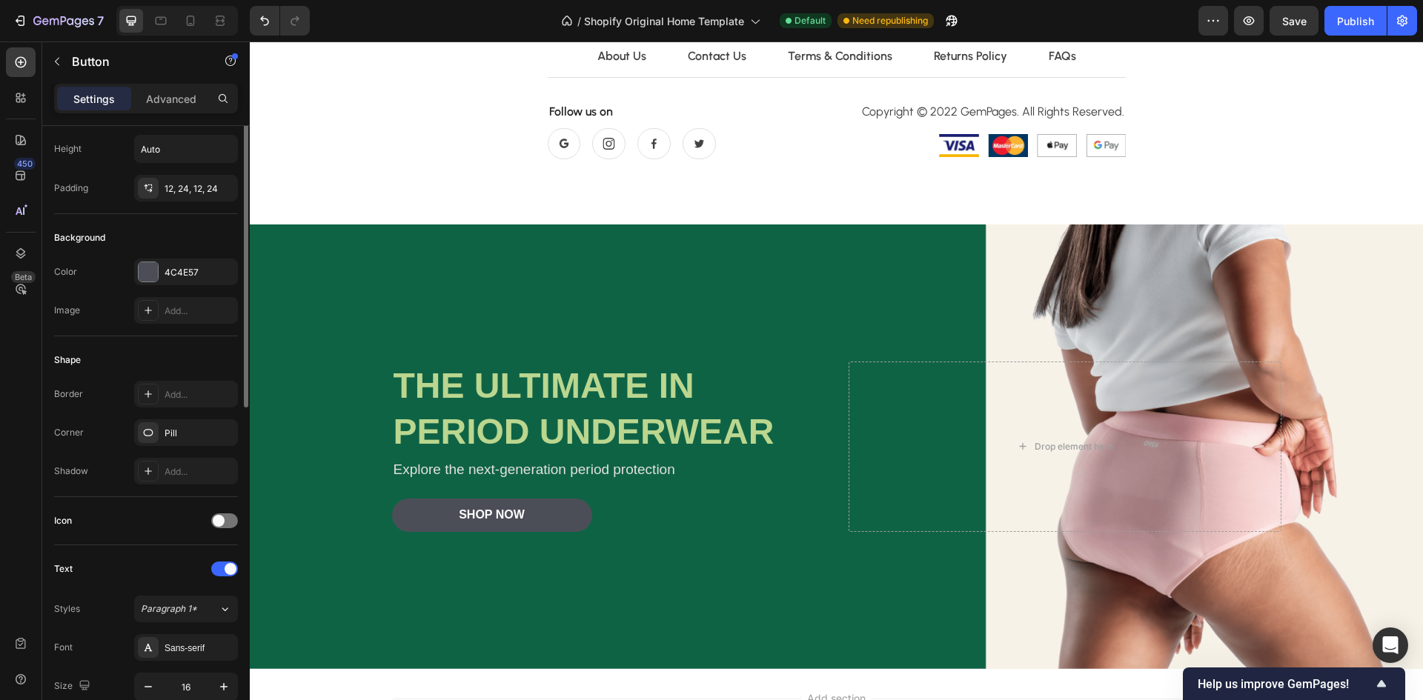
scroll to position [0, 0]
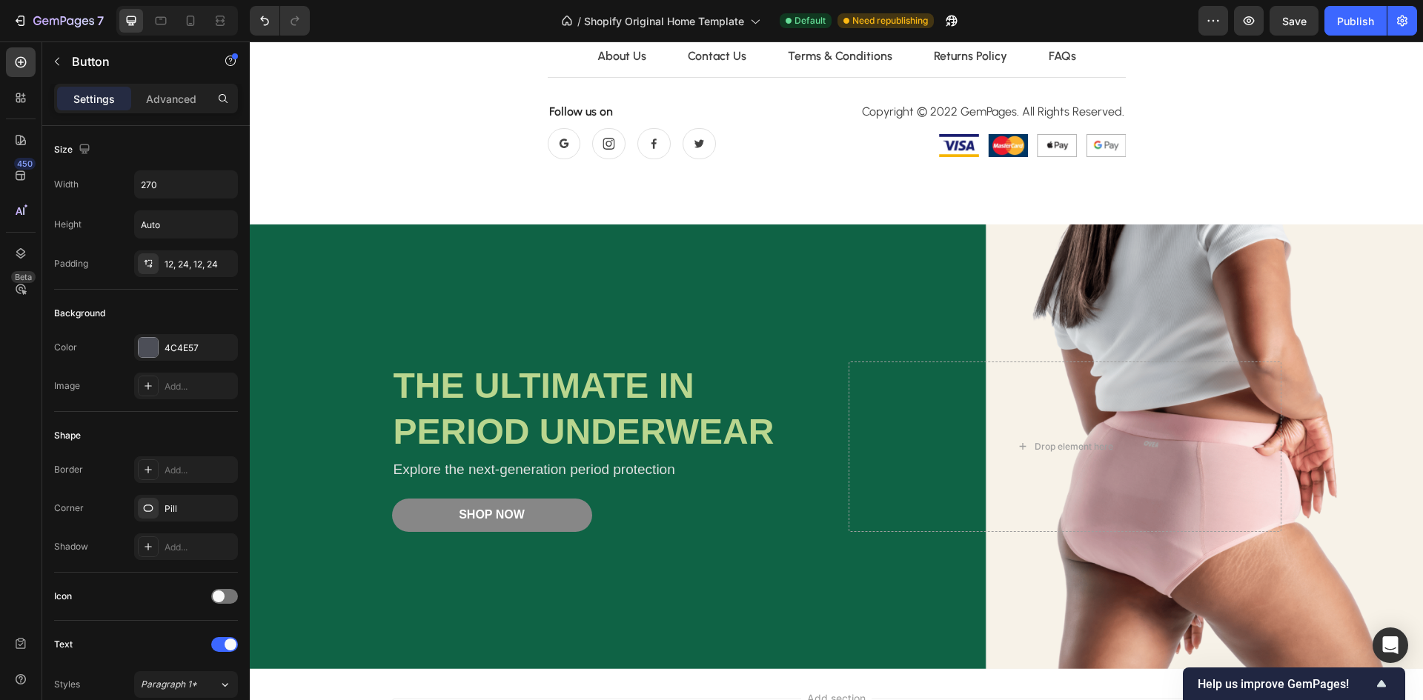
click at [449, 520] on button "Shop Now" at bounding box center [492, 515] width 200 height 33
click at [450, 514] on button "Shop Now" at bounding box center [492, 515] width 200 height 33
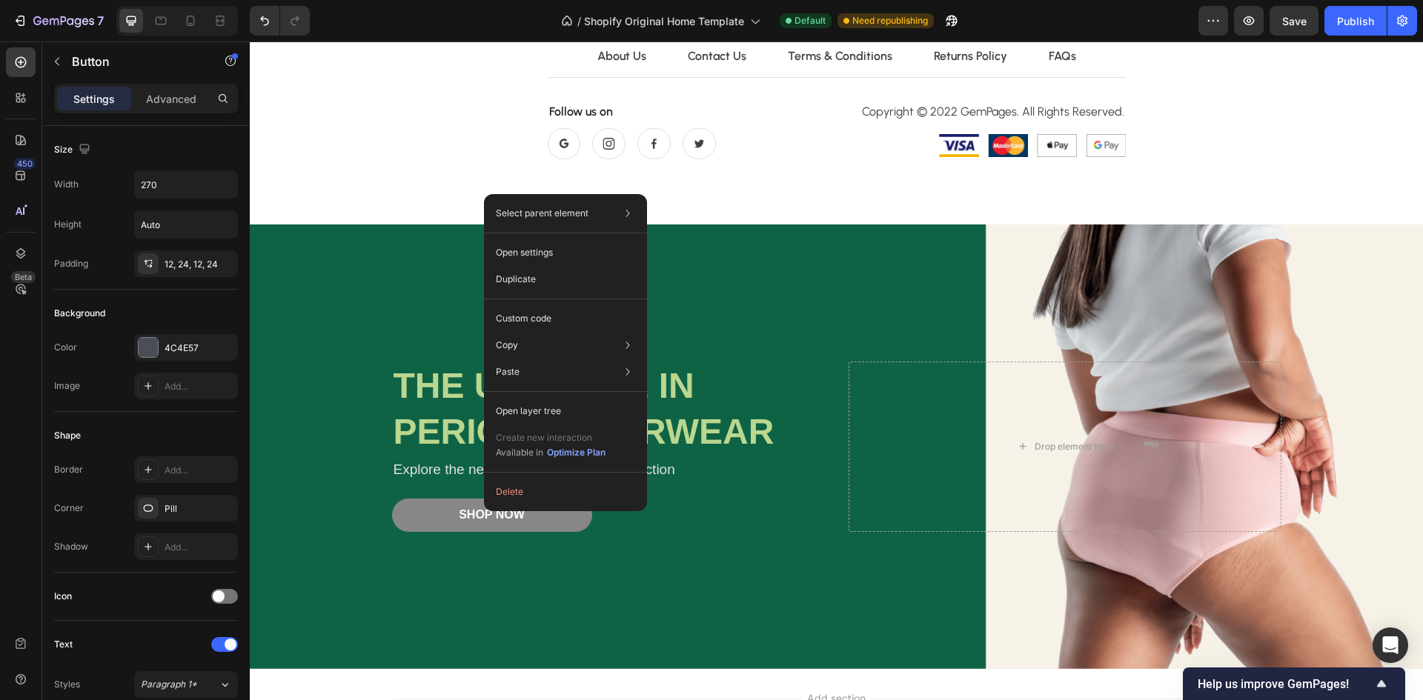
click at [430, 512] on button "Shop Now" at bounding box center [492, 515] width 200 height 33
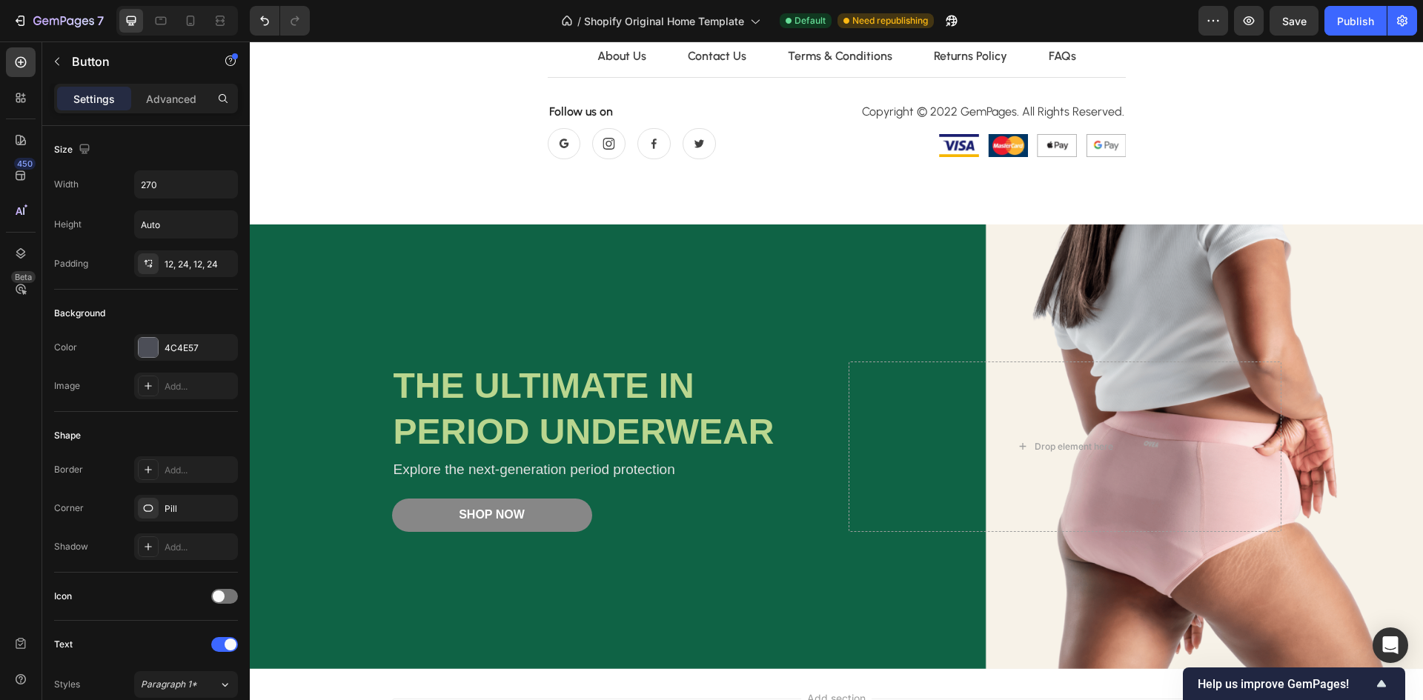
click at [430, 512] on button "Shop Now" at bounding box center [492, 515] width 200 height 33
click at [424, 513] on button "Shop Now" at bounding box center [492, 515] width 200 height 33
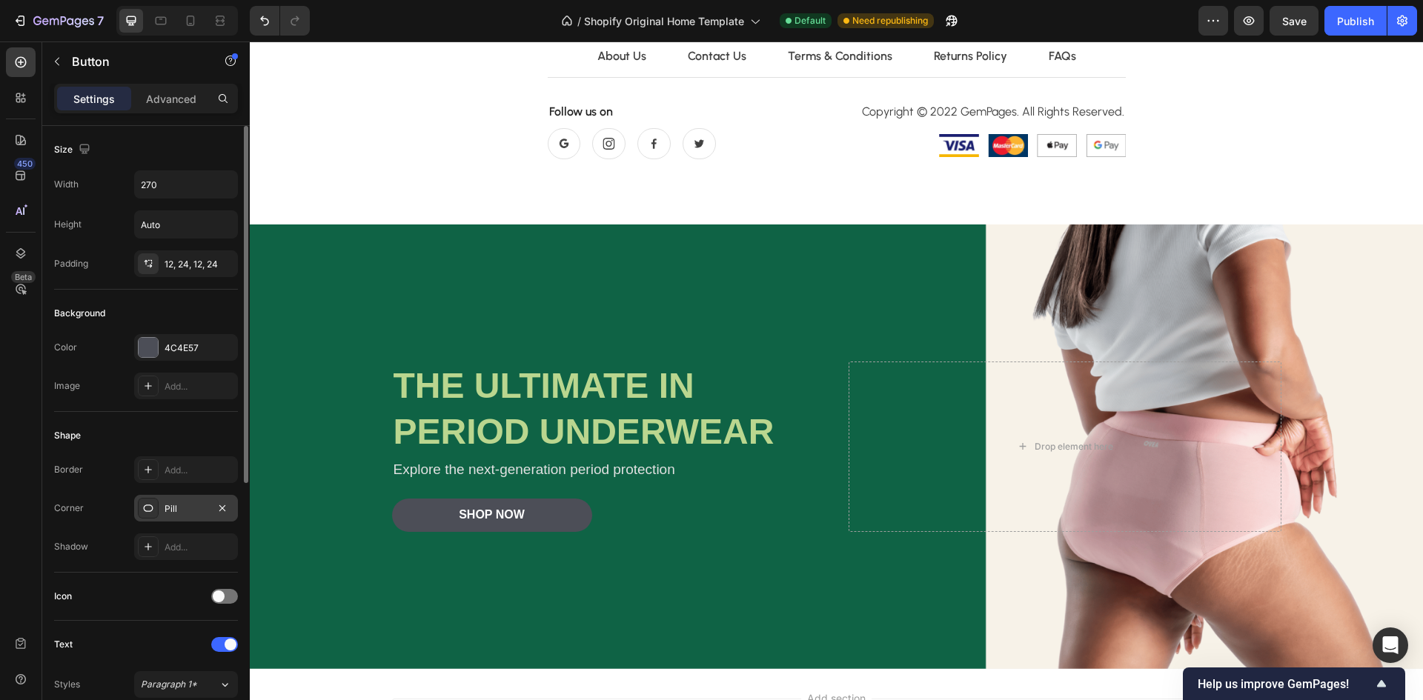
click at [162, 496] on div "Pill" at bounding box center [186, 508] width 104 height 27
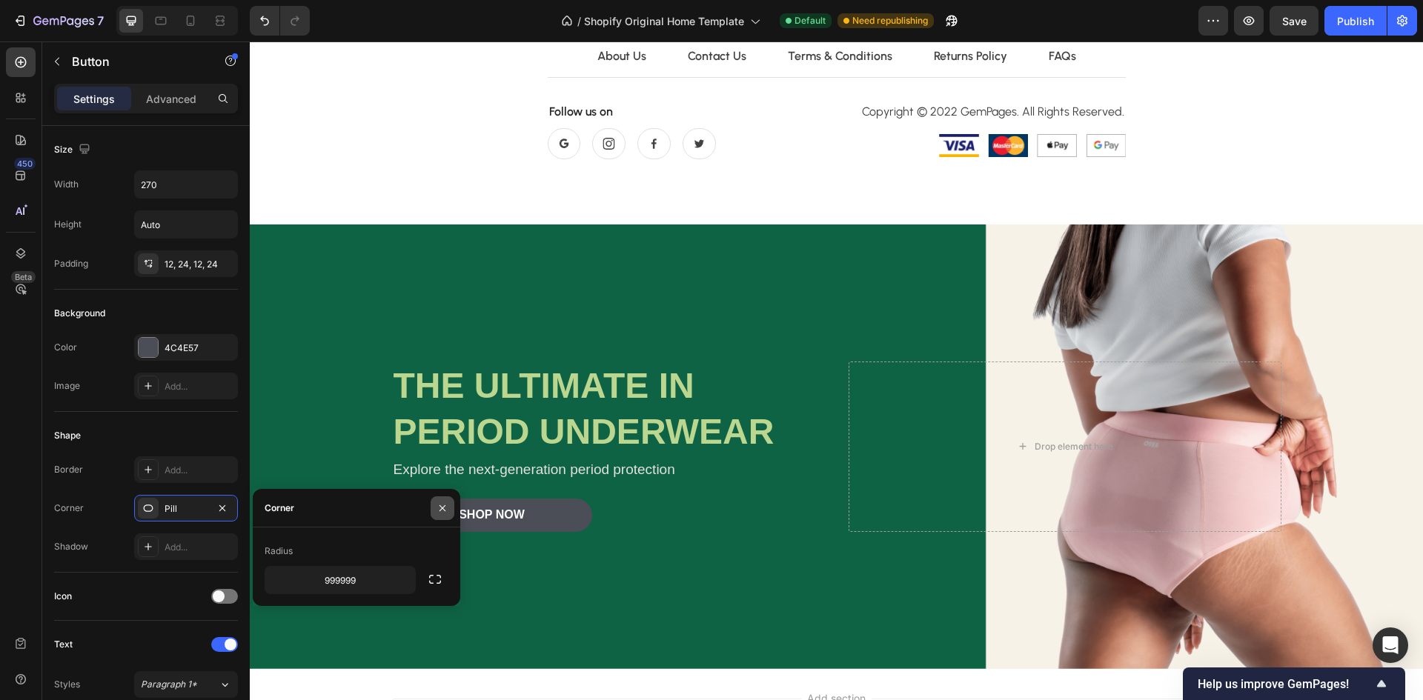
click at [445, 510] on icon "button" at bounding box center [442, 508] width 12 height 12
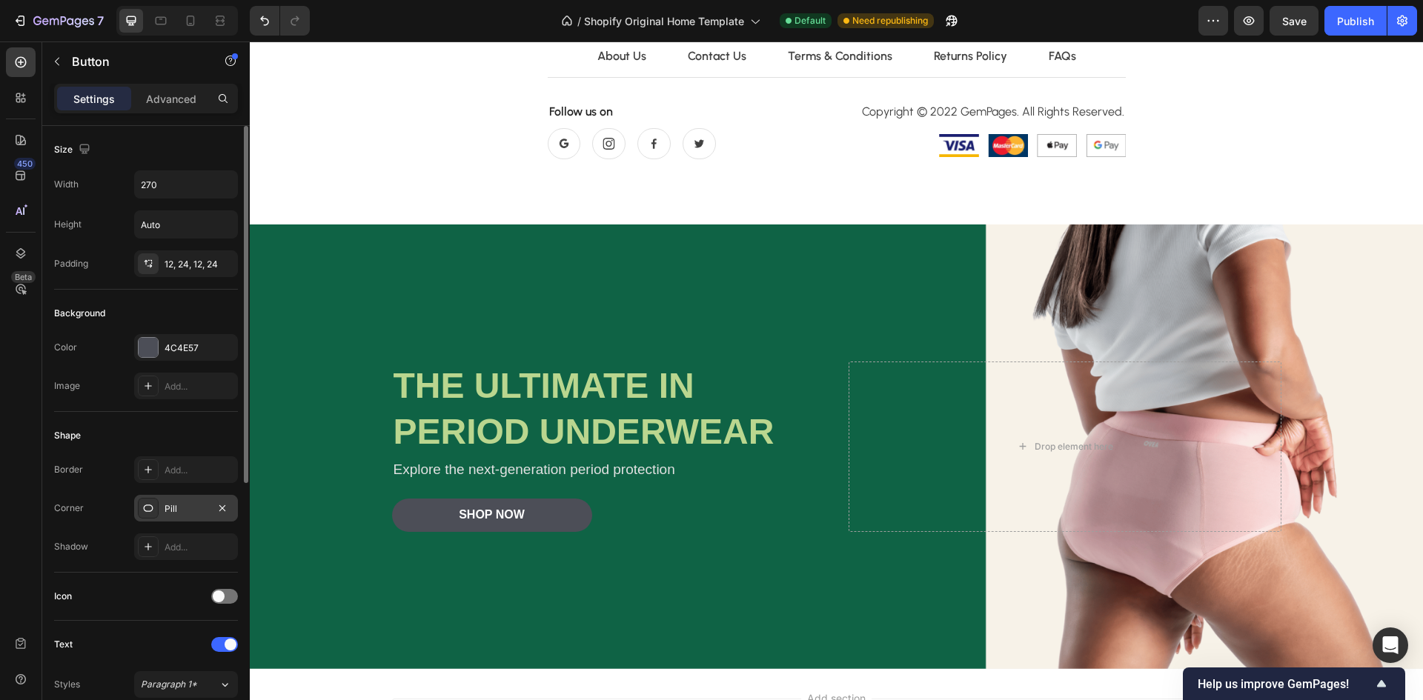
click at [189, 506] on div "Pill" at bounding box center [185, 508] width 43 height 13
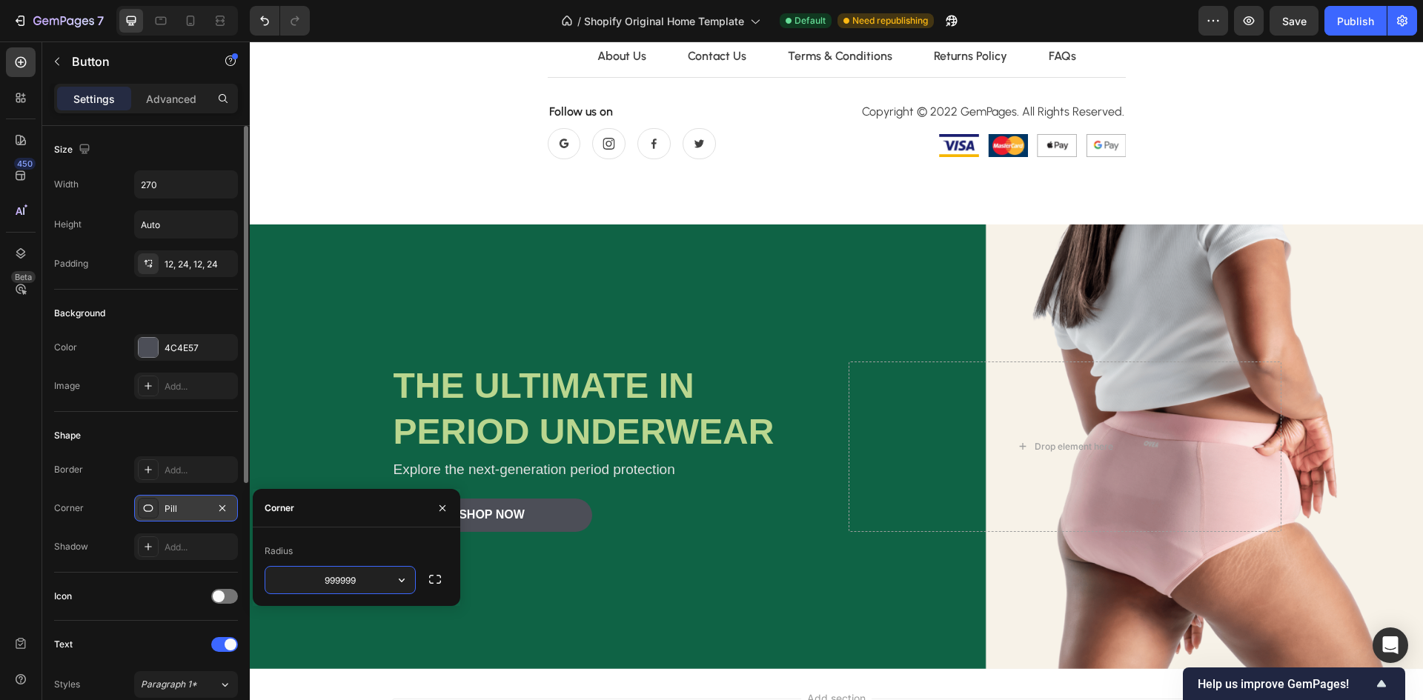
click at [189, 506] on div "Pill" at bounding box center [185, 508] width 43 height 13
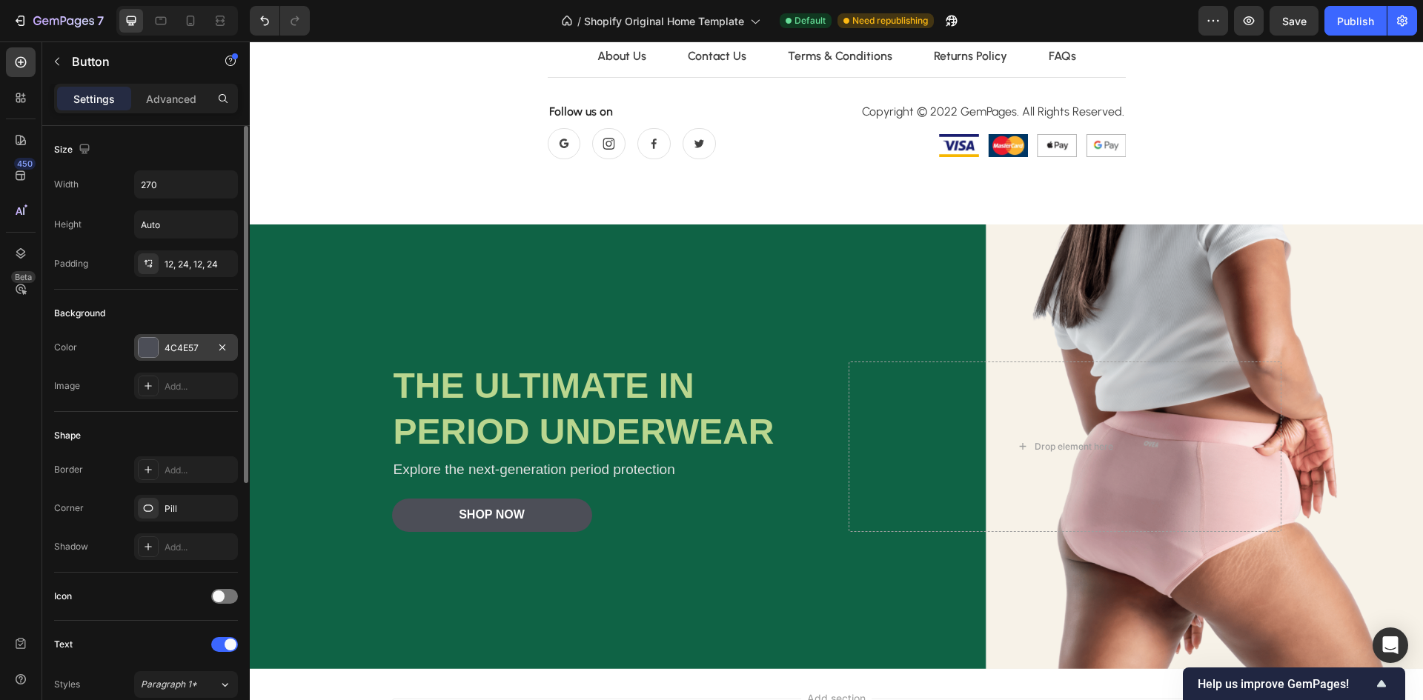
click at [158, 350] on div at bounding box center [148, 347] width 21 height 21
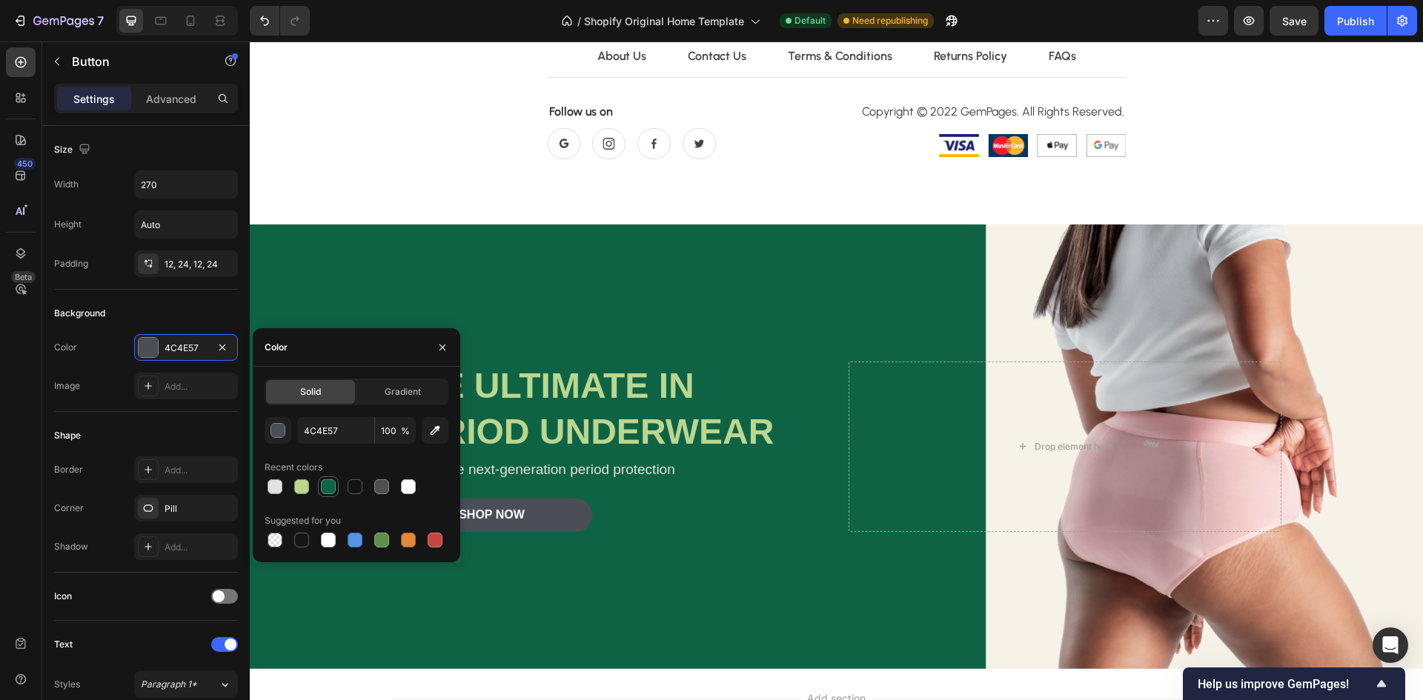
click at [327, 494] on div at bounding box center [328, 487] width 18 height 18
click at [305, 490] on div at bounding box center [301, 486] width 15 height 15
click at [405, 490] on div at bounding box center [408, 486] width 15 height 15
type input "FFFFFF"
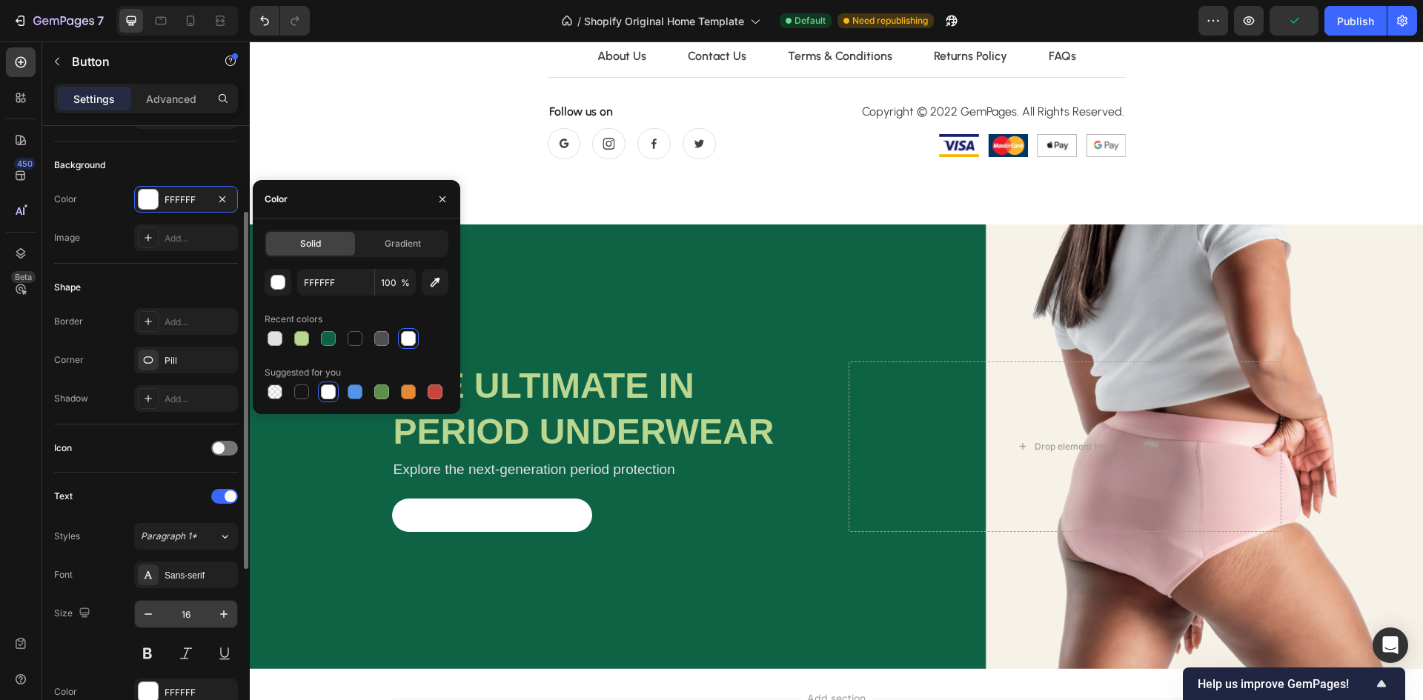
scroll to position [222, 0]
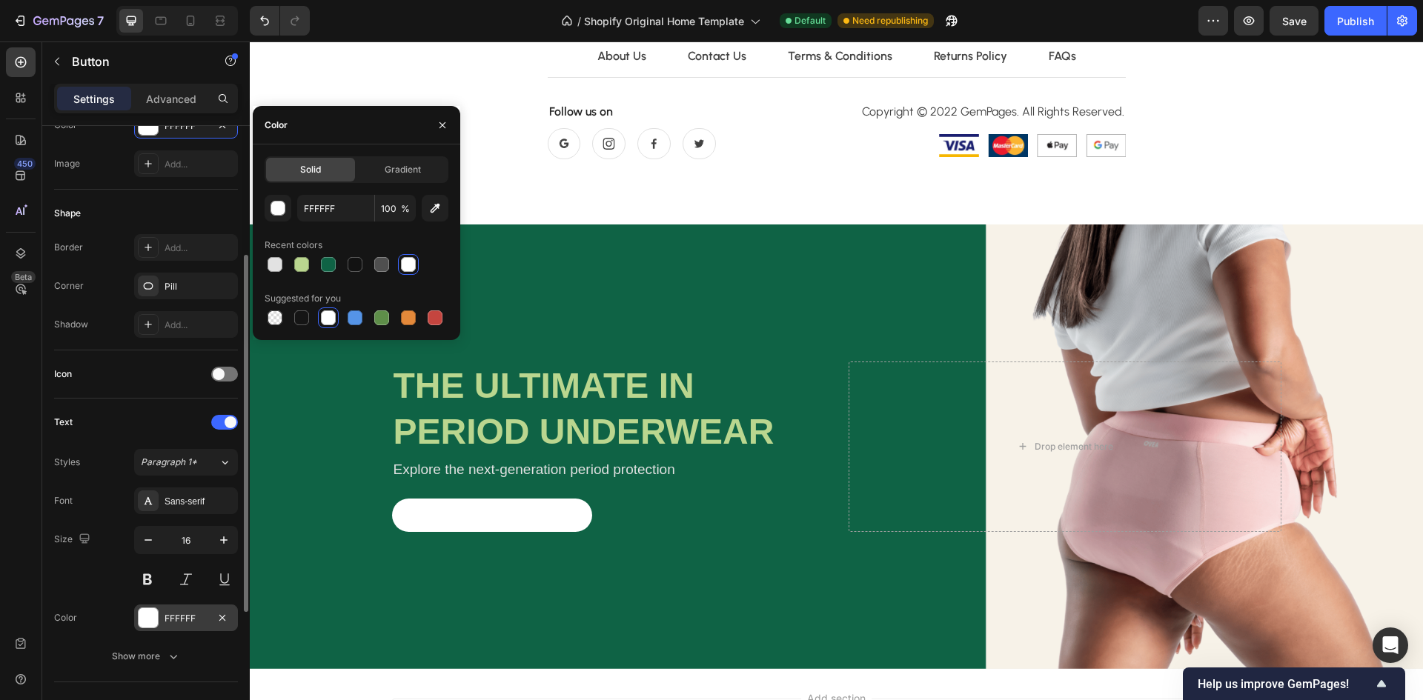
click at [193, 615] on div "FFFFFF" at bounding box center [185, 618] width 43 height 13
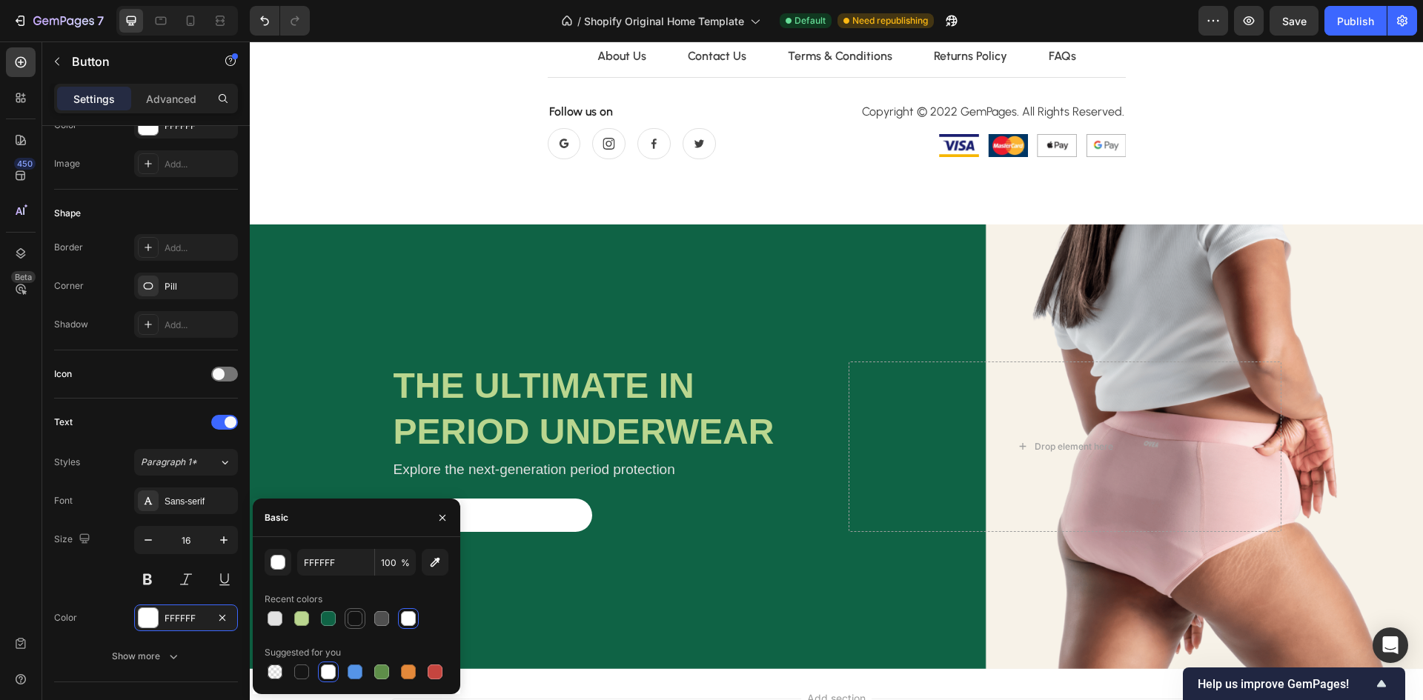
click at [356, 620] on div at bounding box center [354, 618] width 15 height 15
type input "121212"
click at [645, 568] on div "Background Image" at bounding box center [836, 446] width 1173 height 445
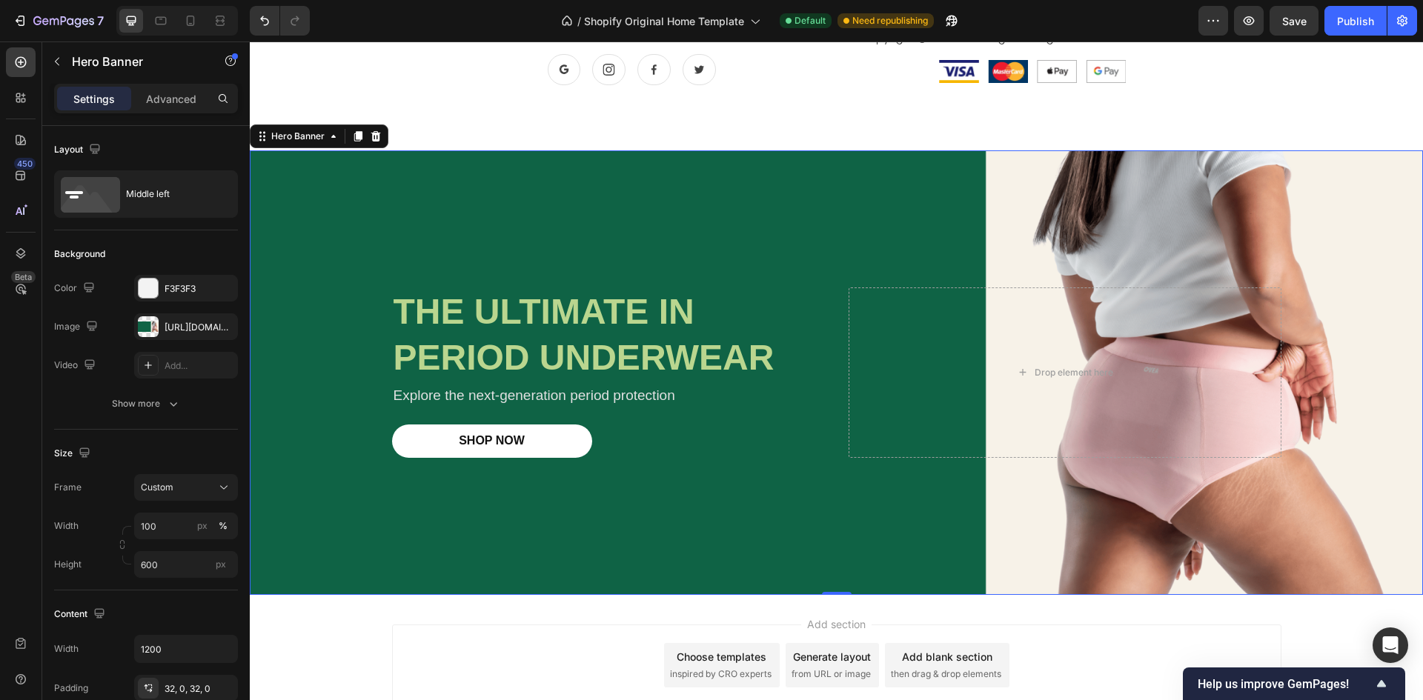
scroll to position [4753, 0]
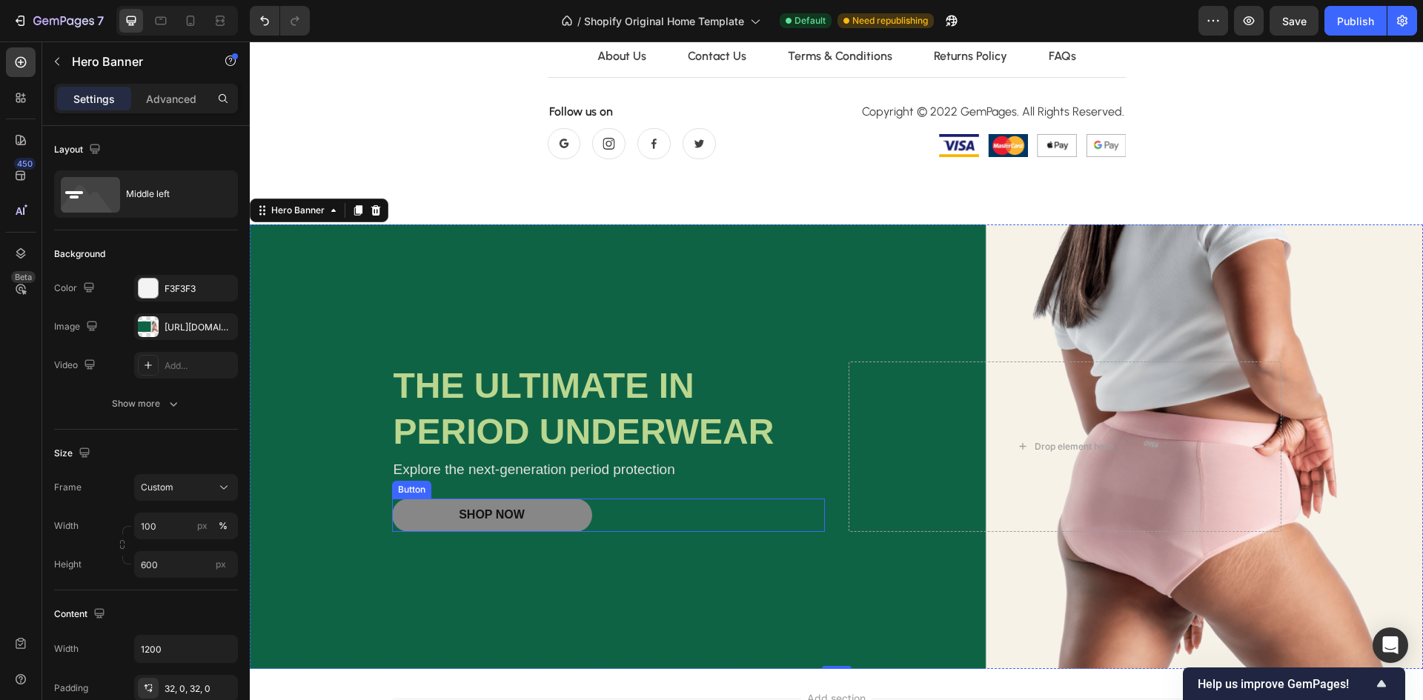
click at [553, 523] on button "Shop Now" at bounding box center [492, 515] width 200 height 33
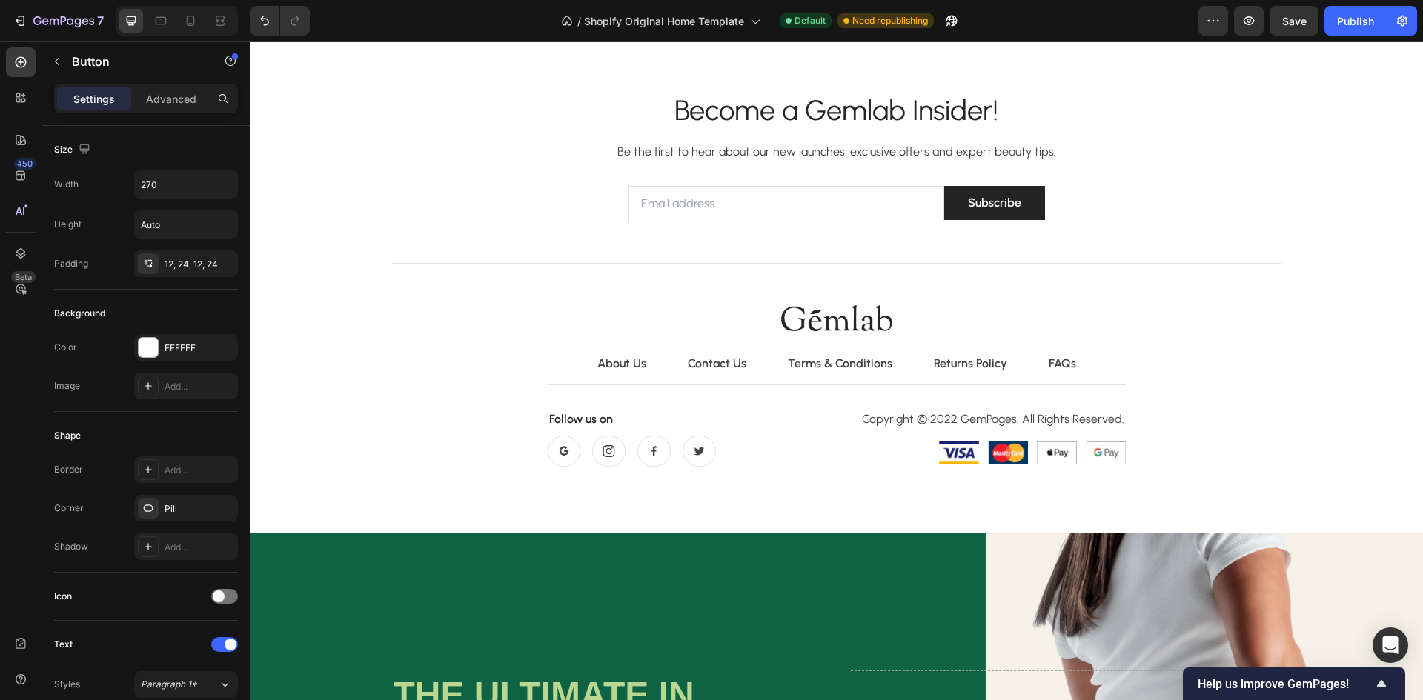
scroll to position [4901, 0]
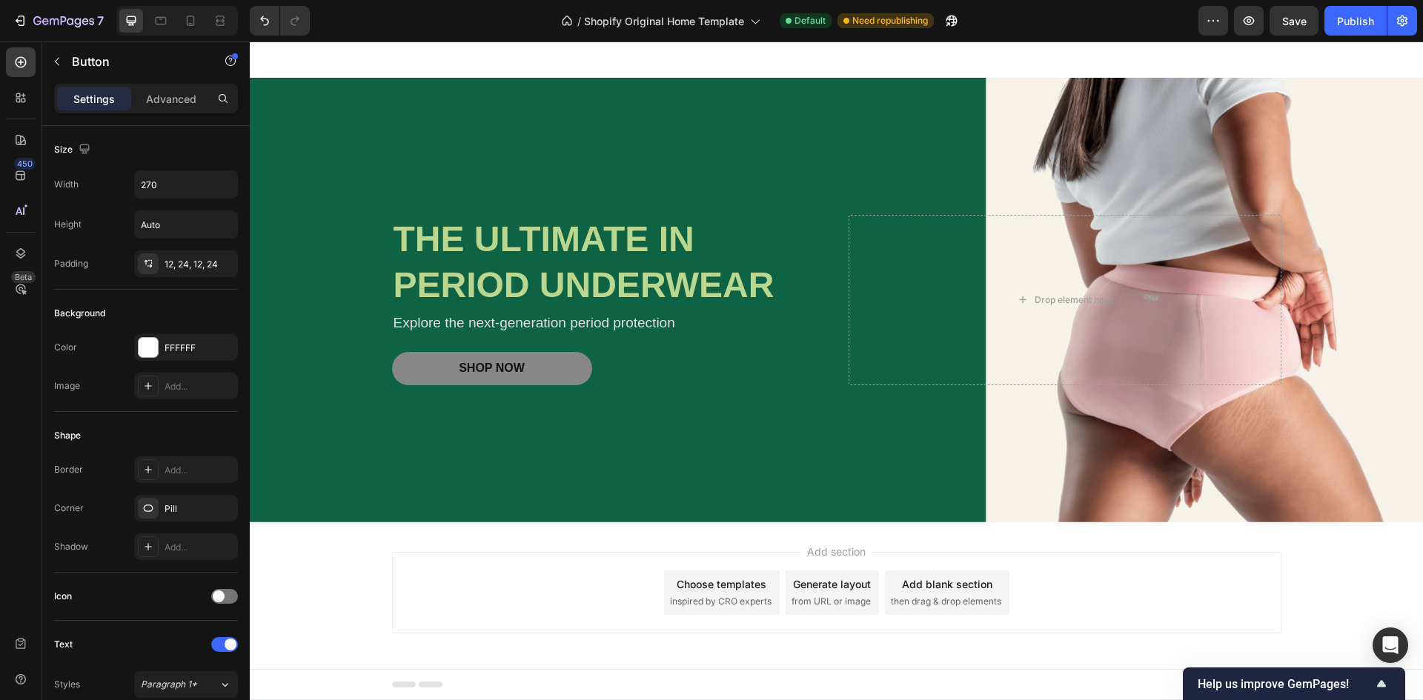
click at [576, 370] on button "Shop Now" at bounding box center [492, 368] width 200 height 33
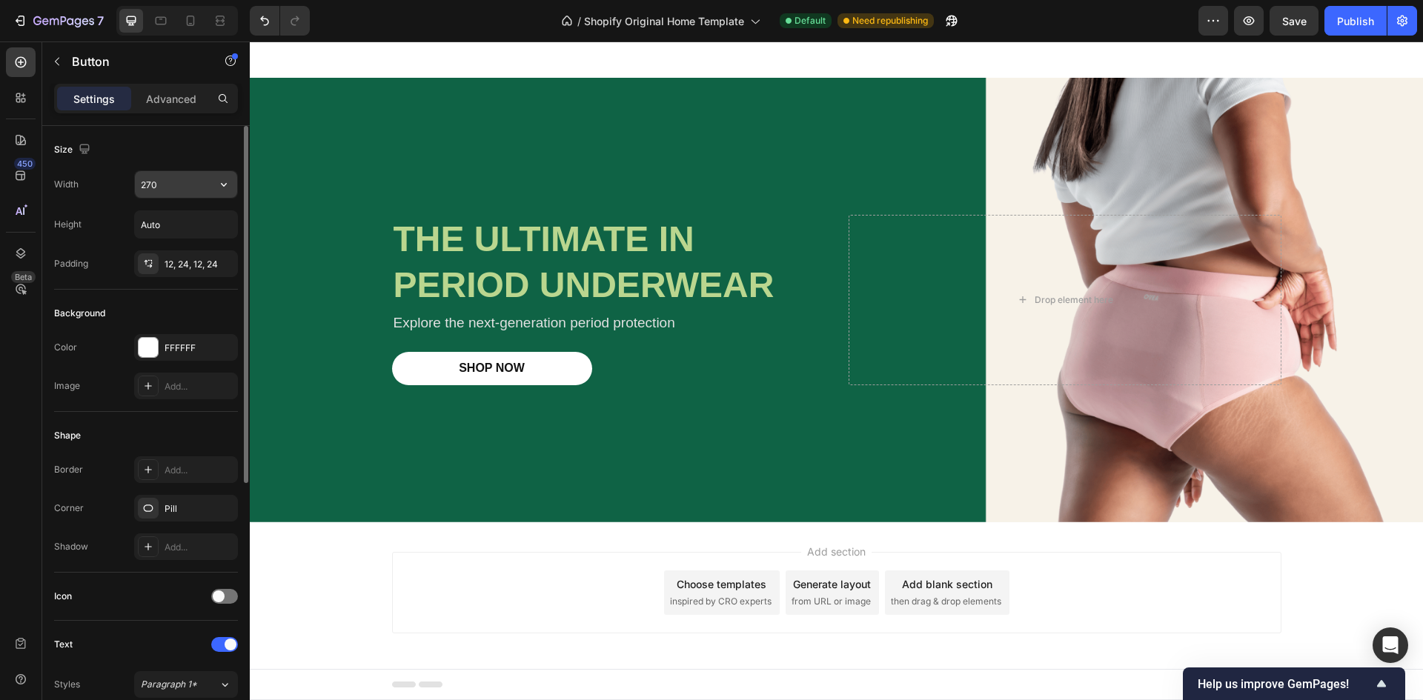
click at [184, 187] on input "270" at bounding box center [186, 184] width 102 height 27
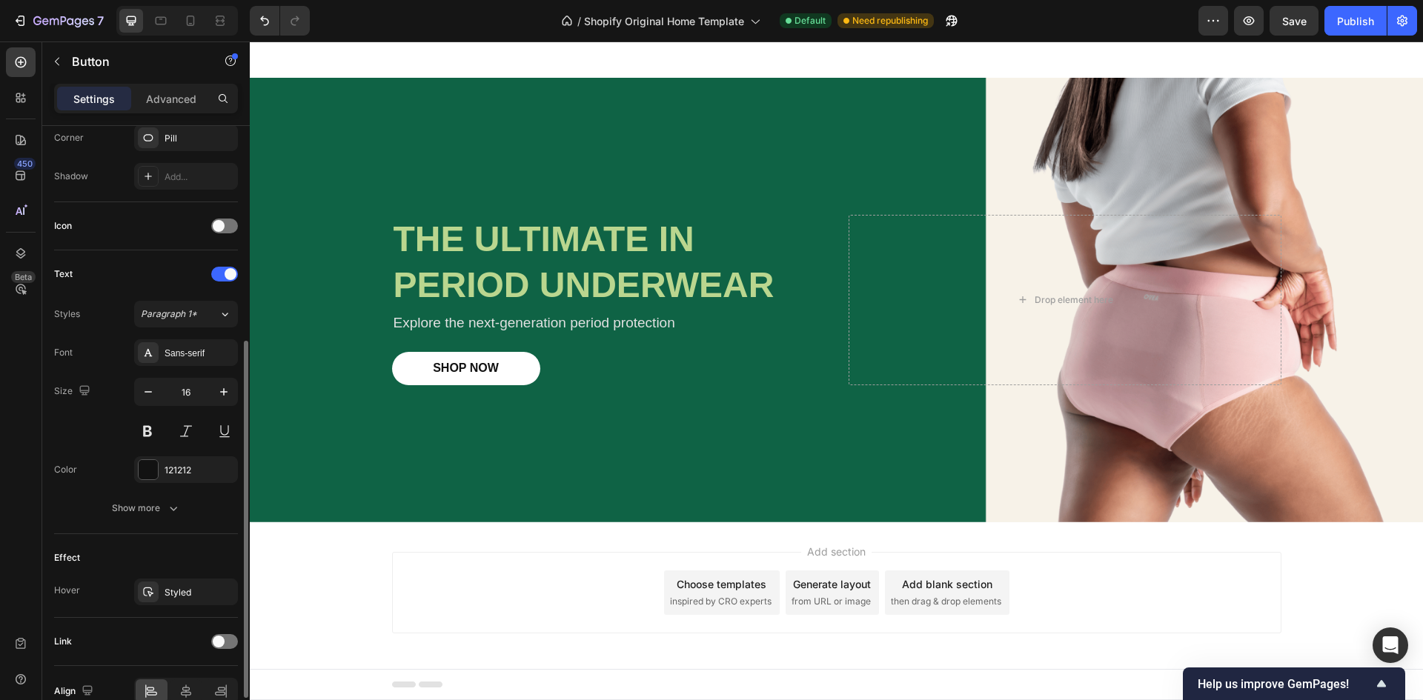
scroll to position [445, 0]
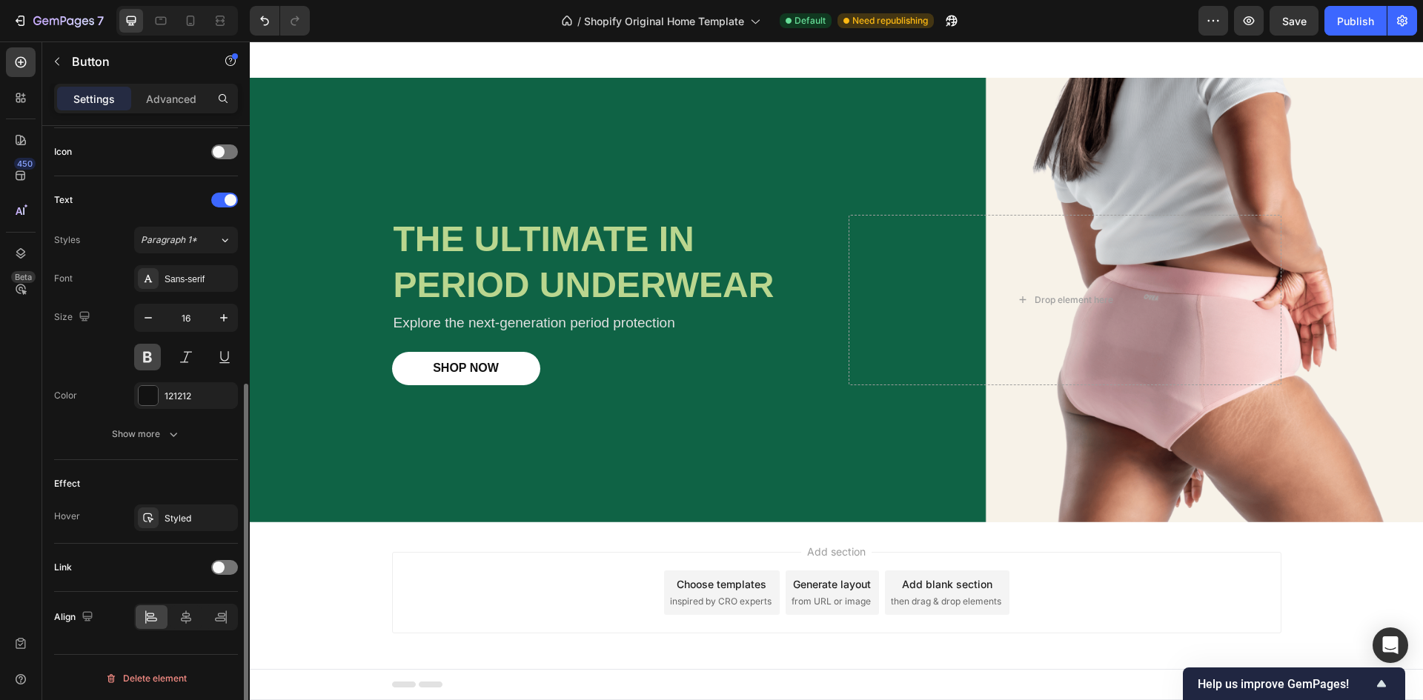
type input "200"
click at [146, 364] on button at bounding box center [147, 357] width 27 height 27
click at [146, 353] on button at bounding box center [147, 357] width 27 height 27
click at [186, 358] on button at bounding box center [186, 357] width 27 height 27
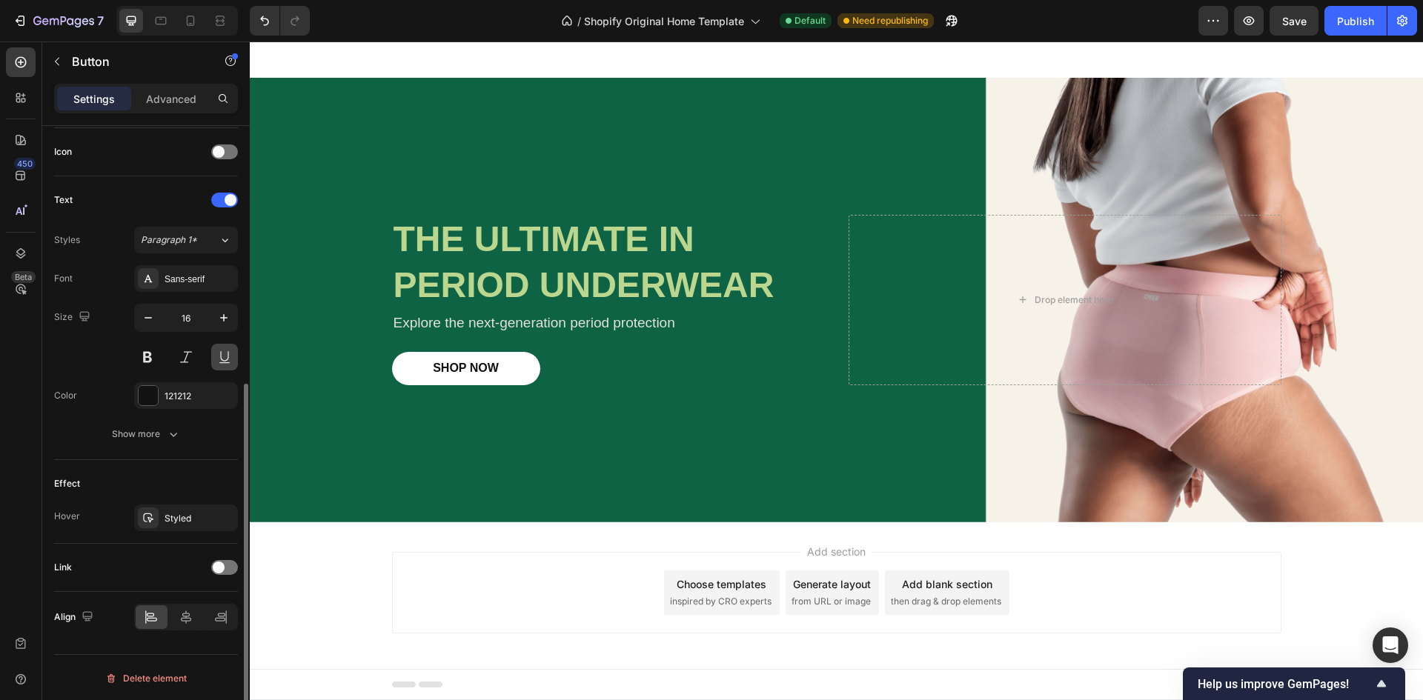
click at [228, 359] on button at bounding box center [224, 357] width 27 height 27
click at [231, 565] on div at bounding box center [224, 566] width 27 height 15
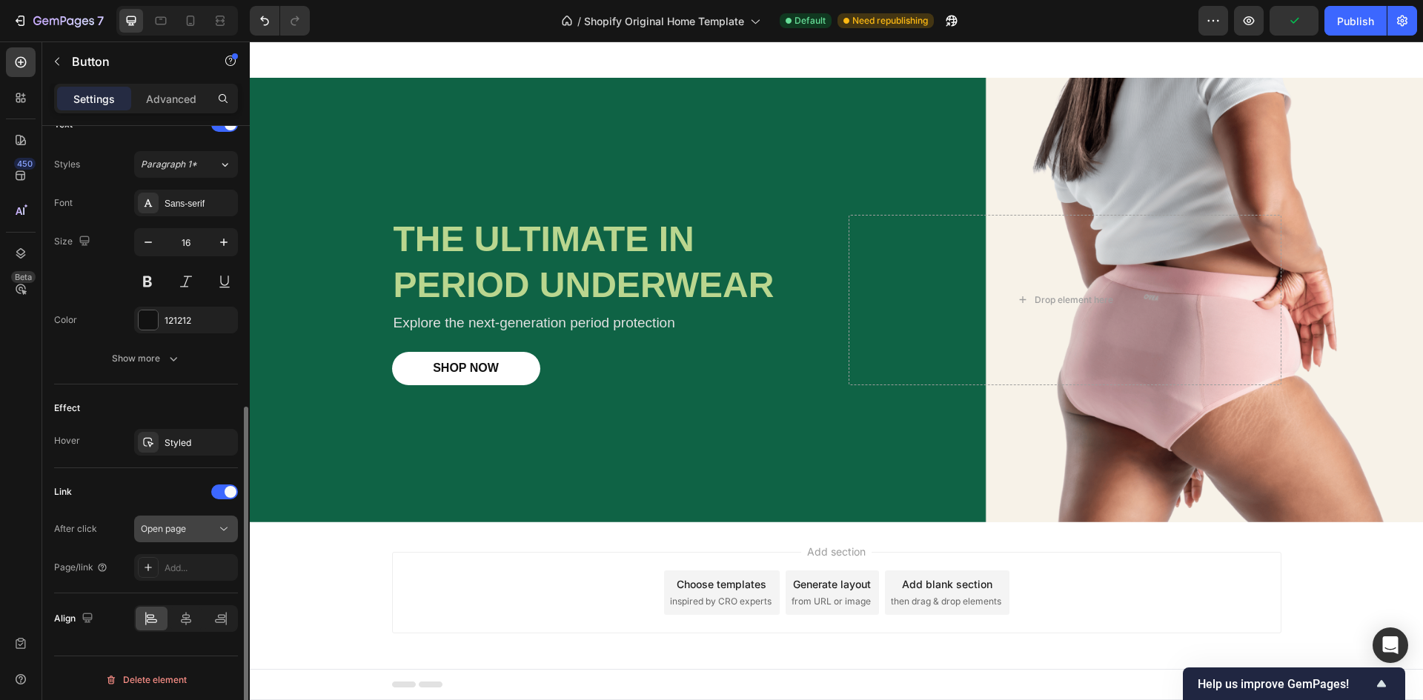
click at [182, 530] on span "Open page" at bounding box center [163, 528] width 45 height 11
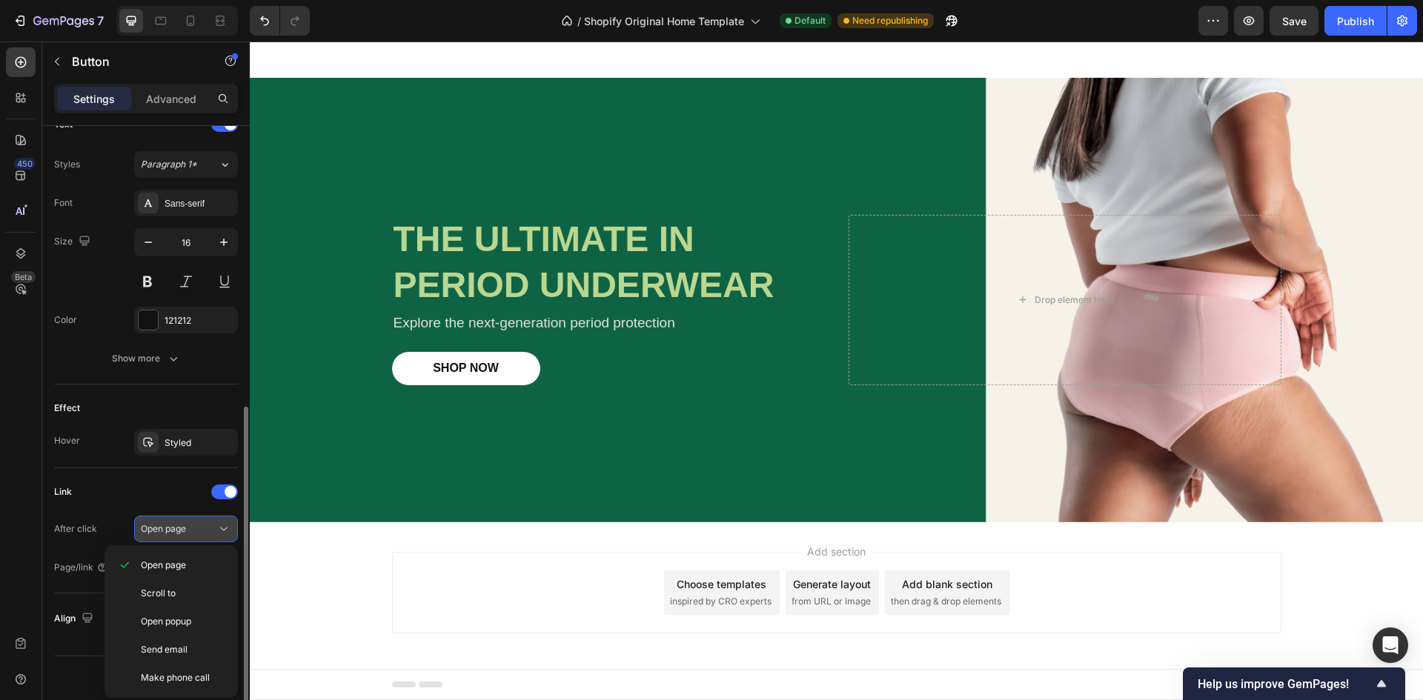
click at [225, 538] on button "Open page" at bounding box center [186, 529] width 104 height 27
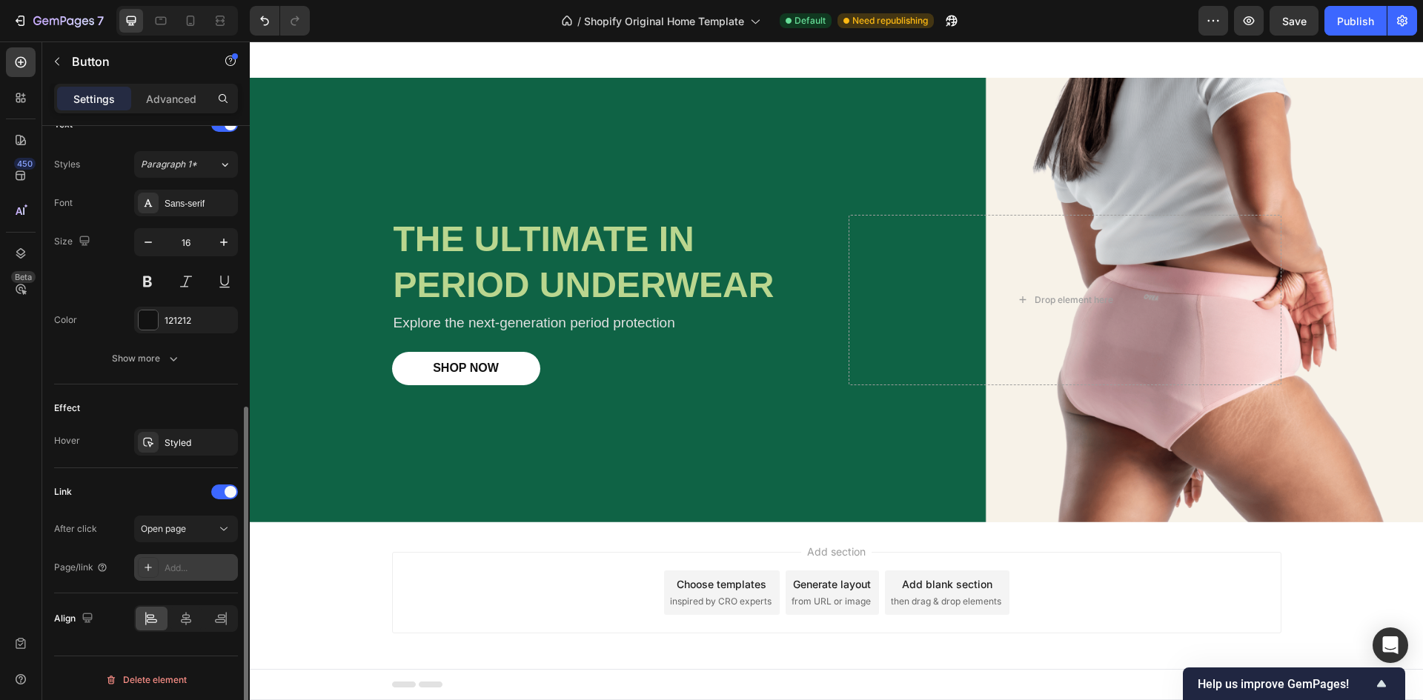
click at [218, 569] on div "Add..." at bounding box center [199, 568] width 70 height 13
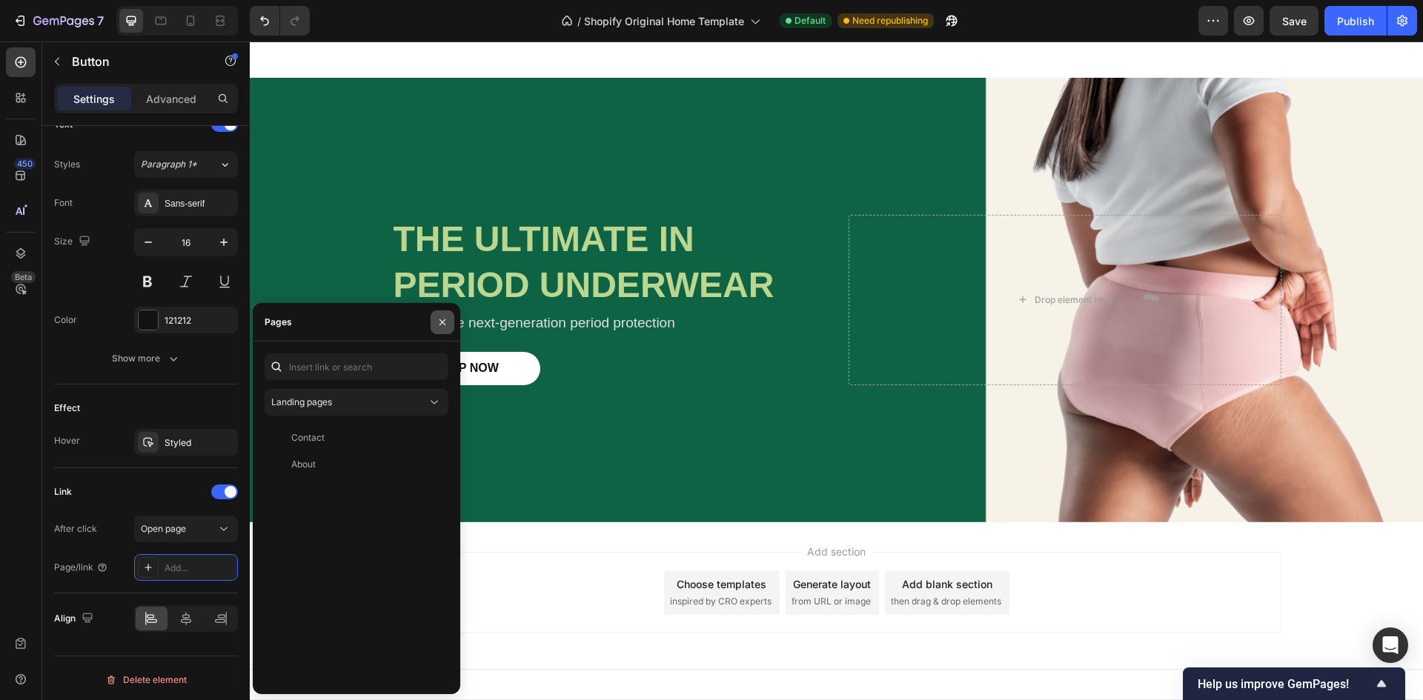
click at [448, 329] on button "button" at bounding box center [442, 322] width 24 height 24
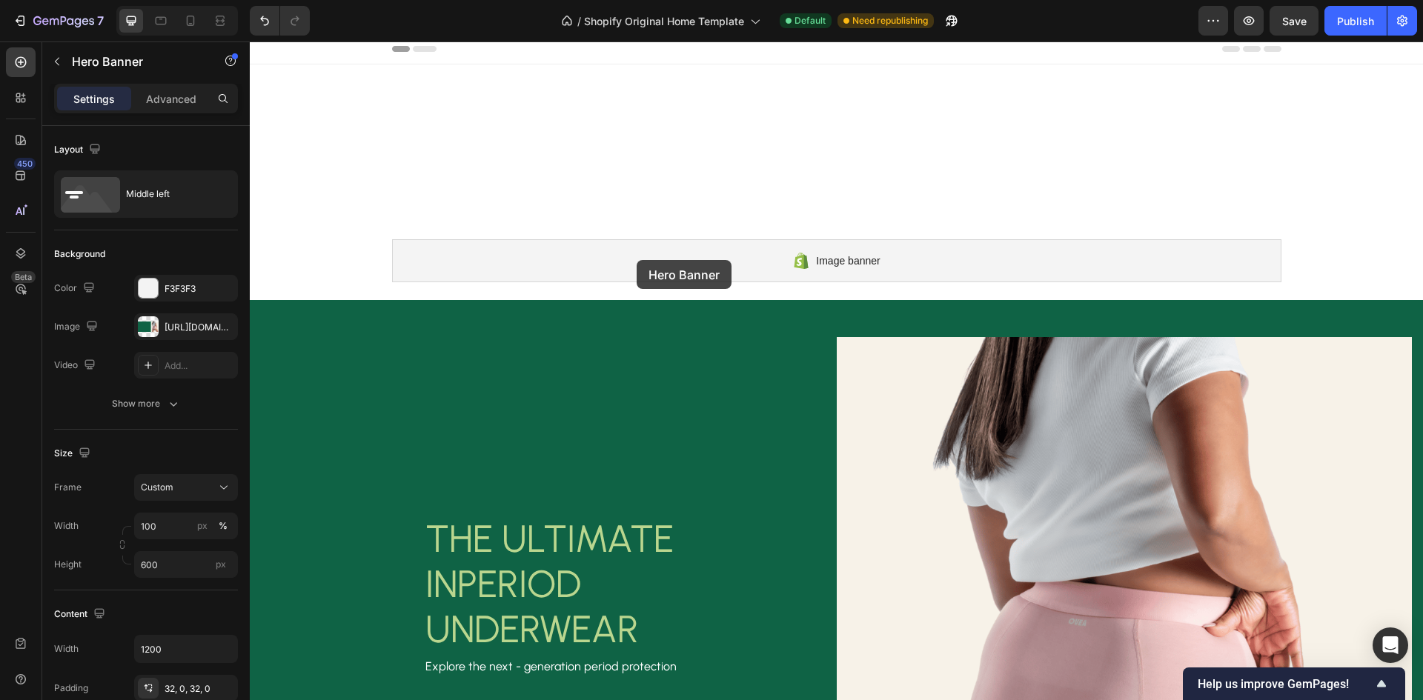
scroll to position [0, 0]
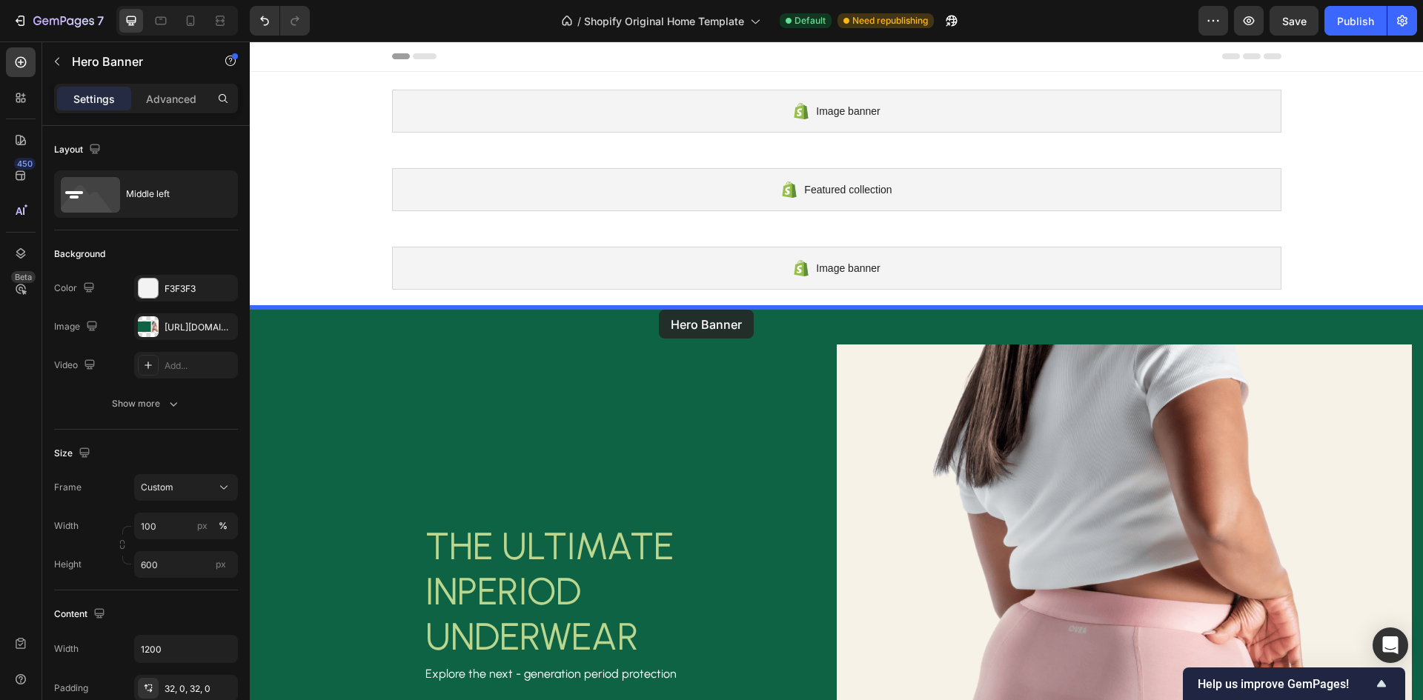
drag, startPoint x: 609, startPoint y: 465, endPoint x: 659, endPoint y: 310, distance: 163.3
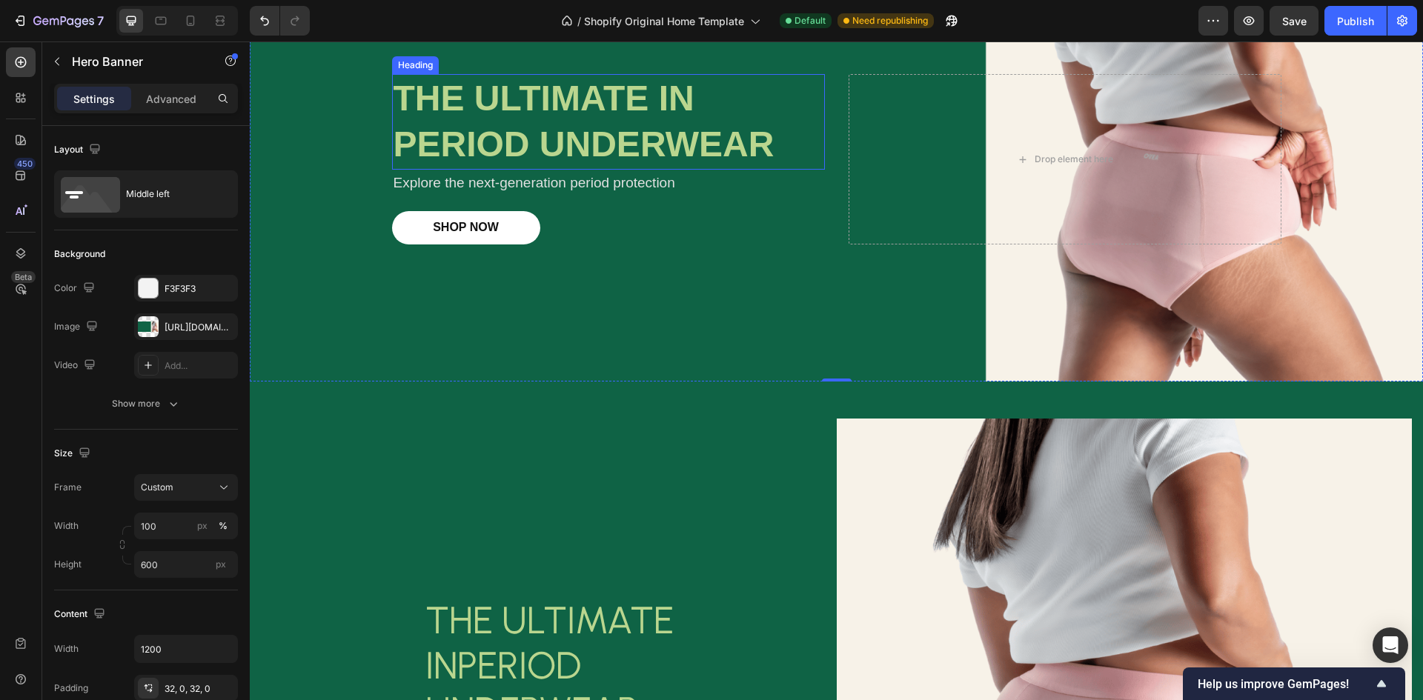
scroll to position [445, 0]
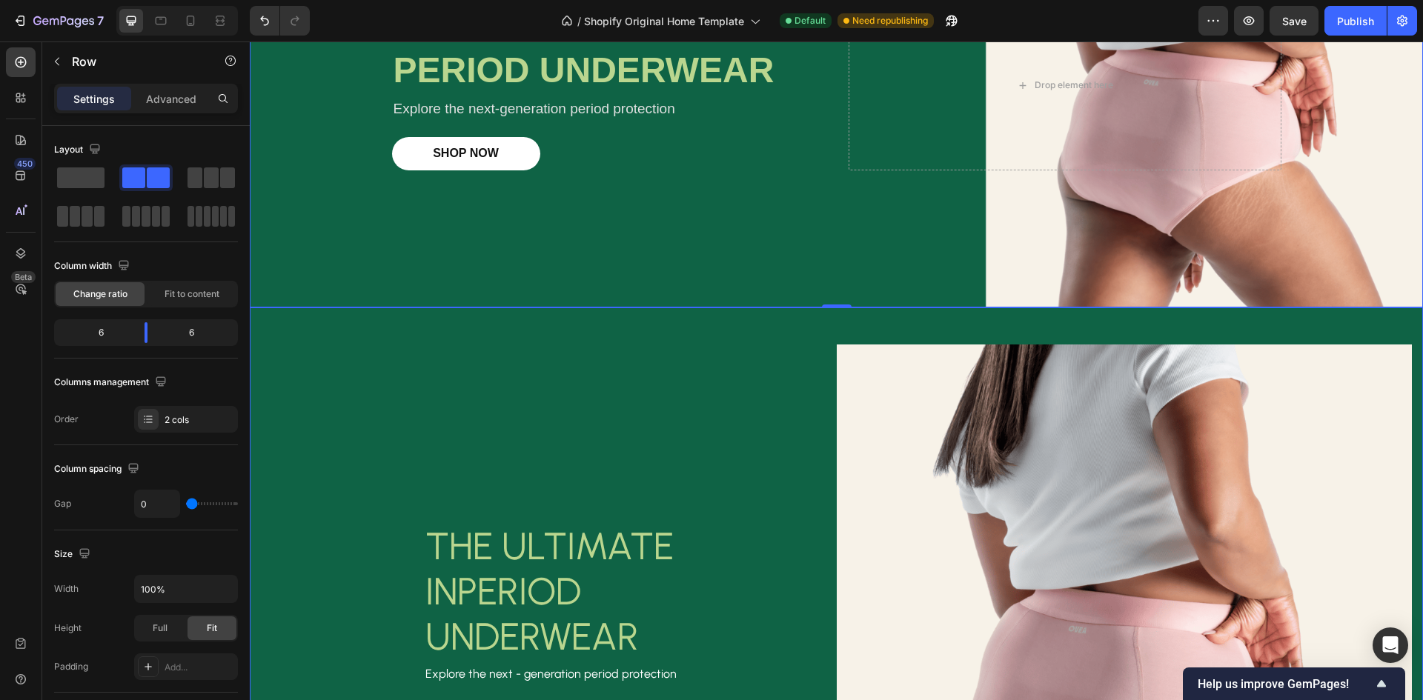
click at [633, 362] on div "THE ULTIMATE IN PERIOD UNDERWEAR Heading Explore the next - generation period p…" at bounding box center [549, 633] width 576 height 576
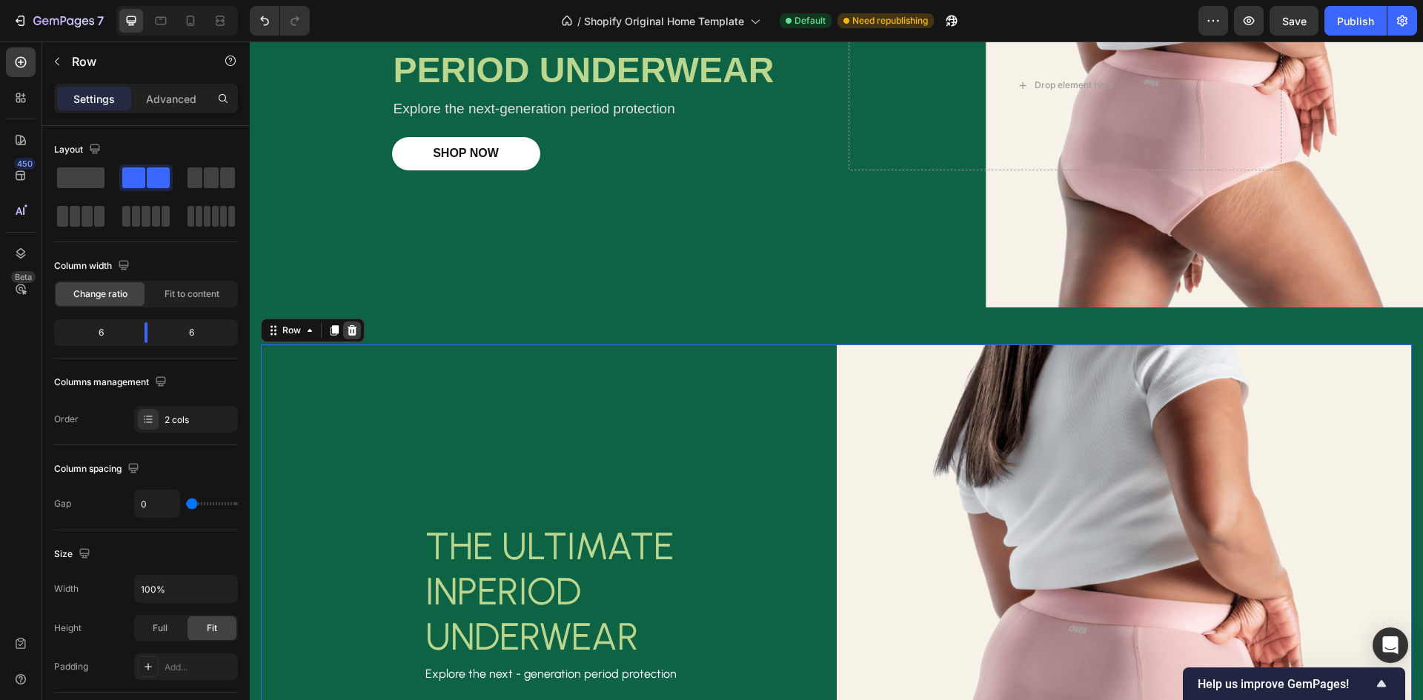
click at [357, 330] on icon at bounding box center [352, 331] width 12 height 12
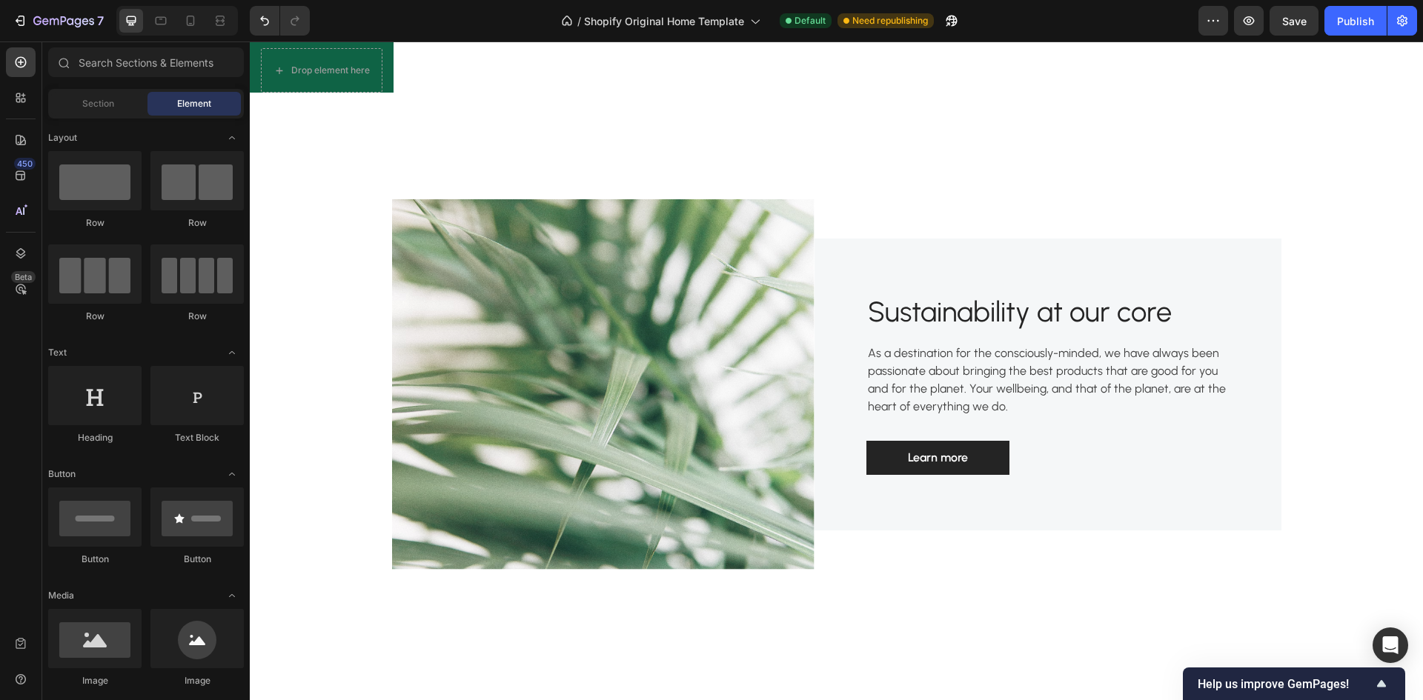
scroll to position [370, 0]
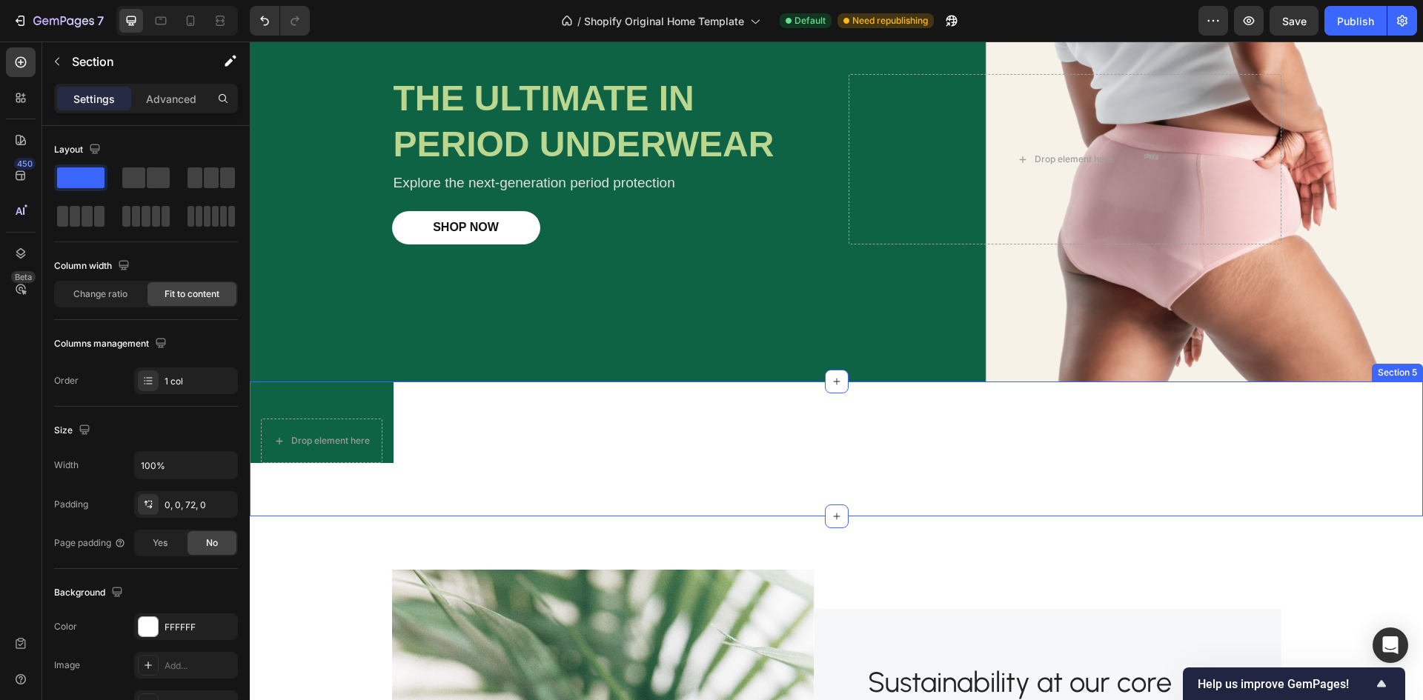
click at [493, 454] on div "Drop element here Row Section 5" at bounding box center [836, 449] width 1173 height 135
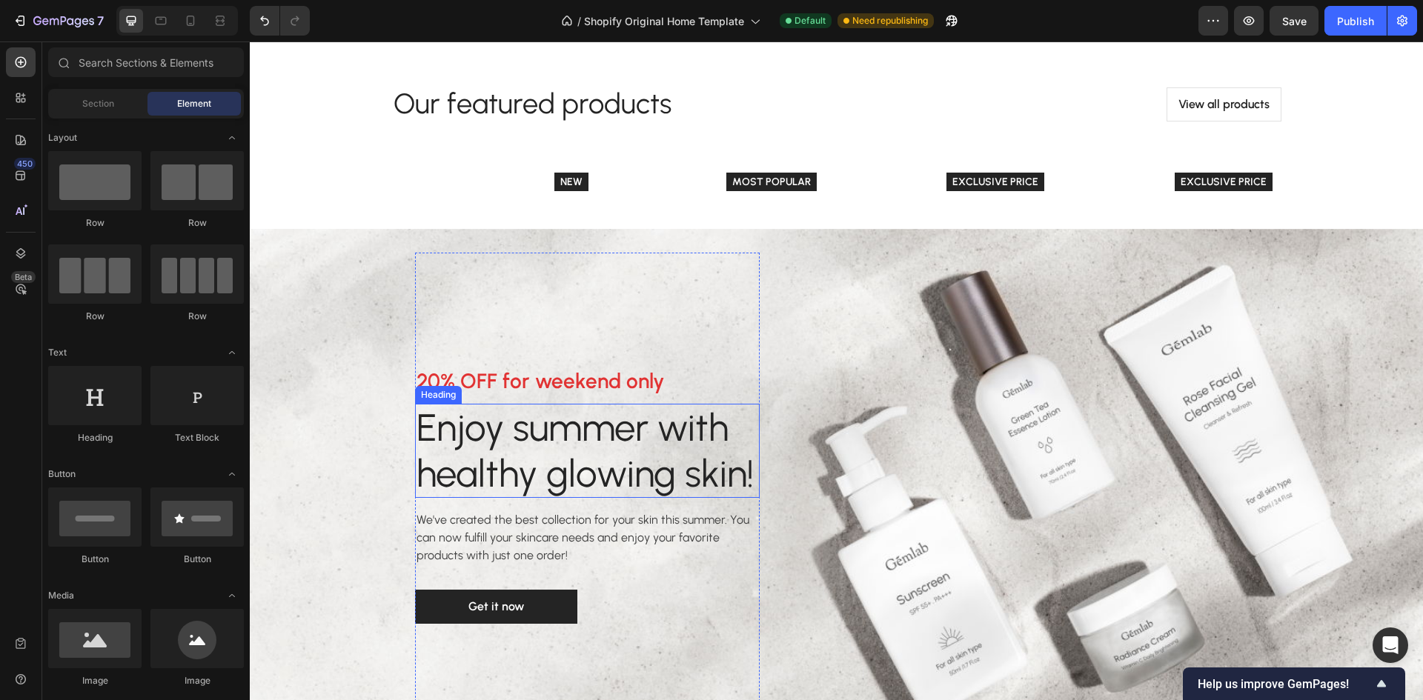
scroll to position [2074, 0]
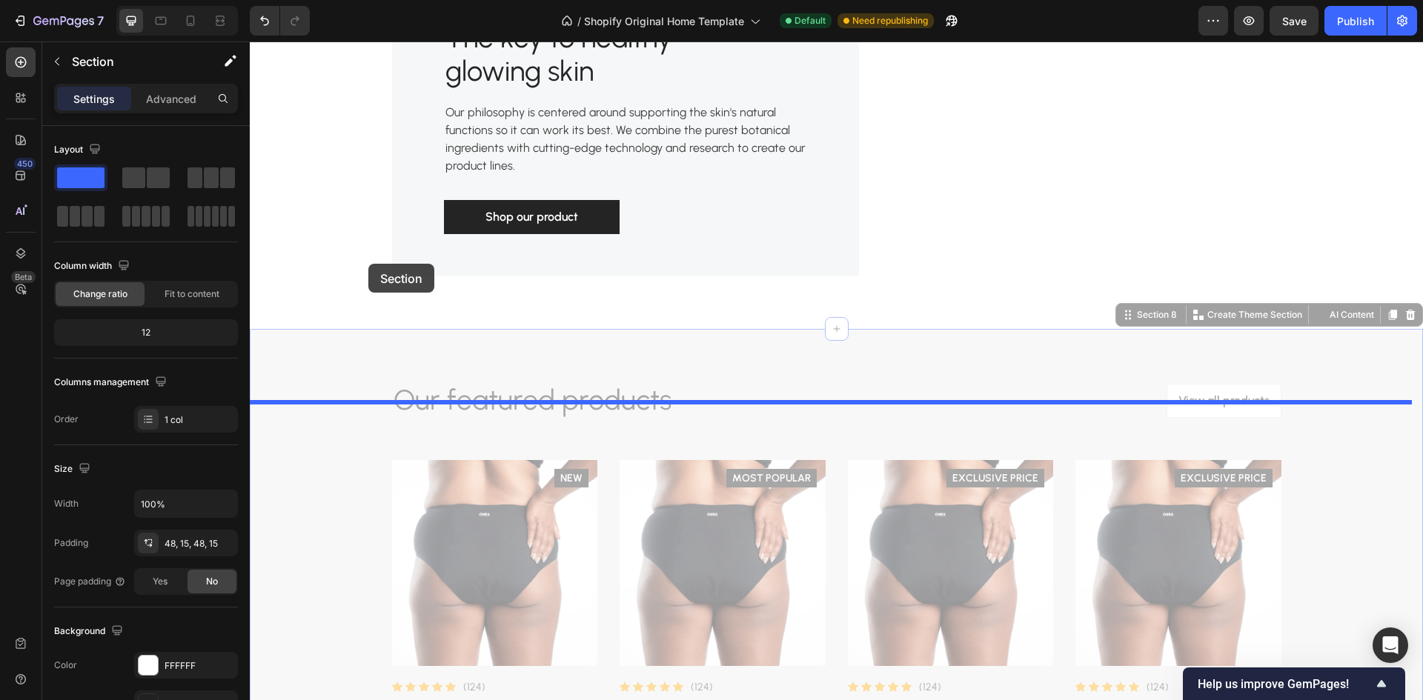
drag, startPoint x: 325, startPoint y: 421, endPoint x: 368, endPoint y: 264, distance: 163.0
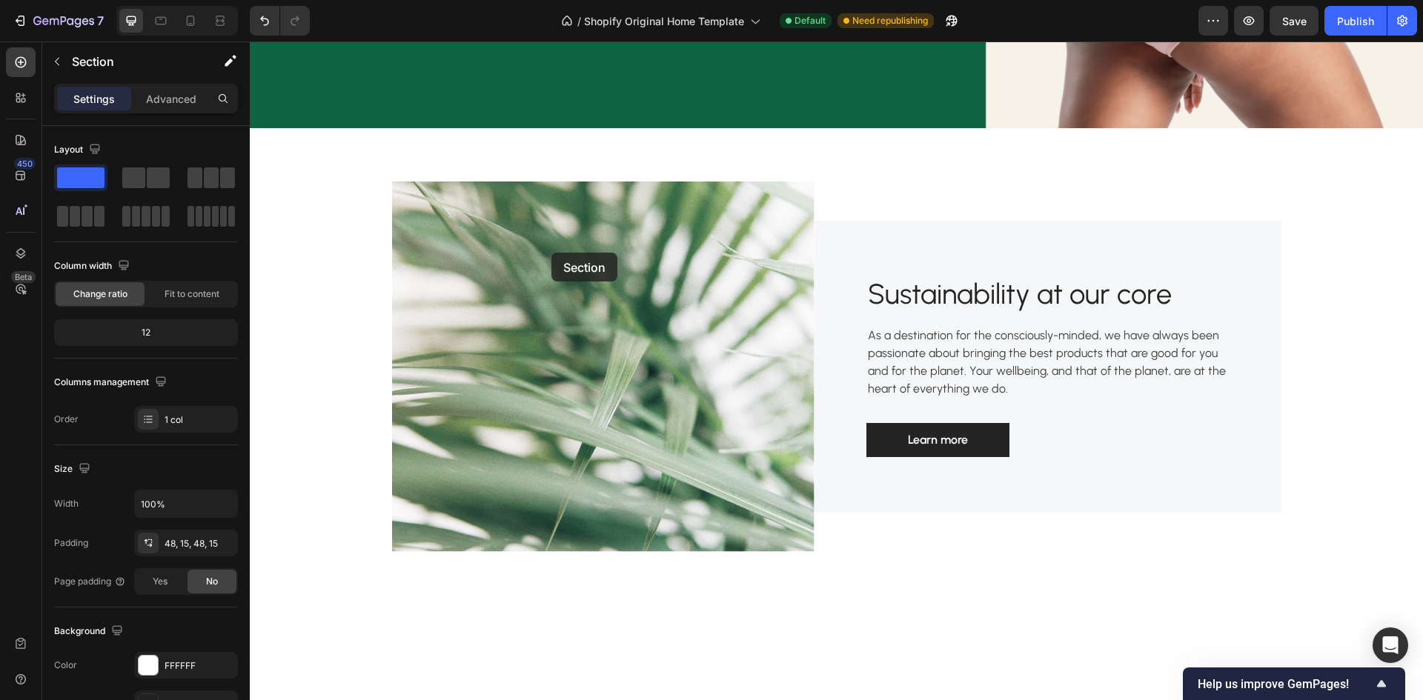
scroll to position [370, 0]
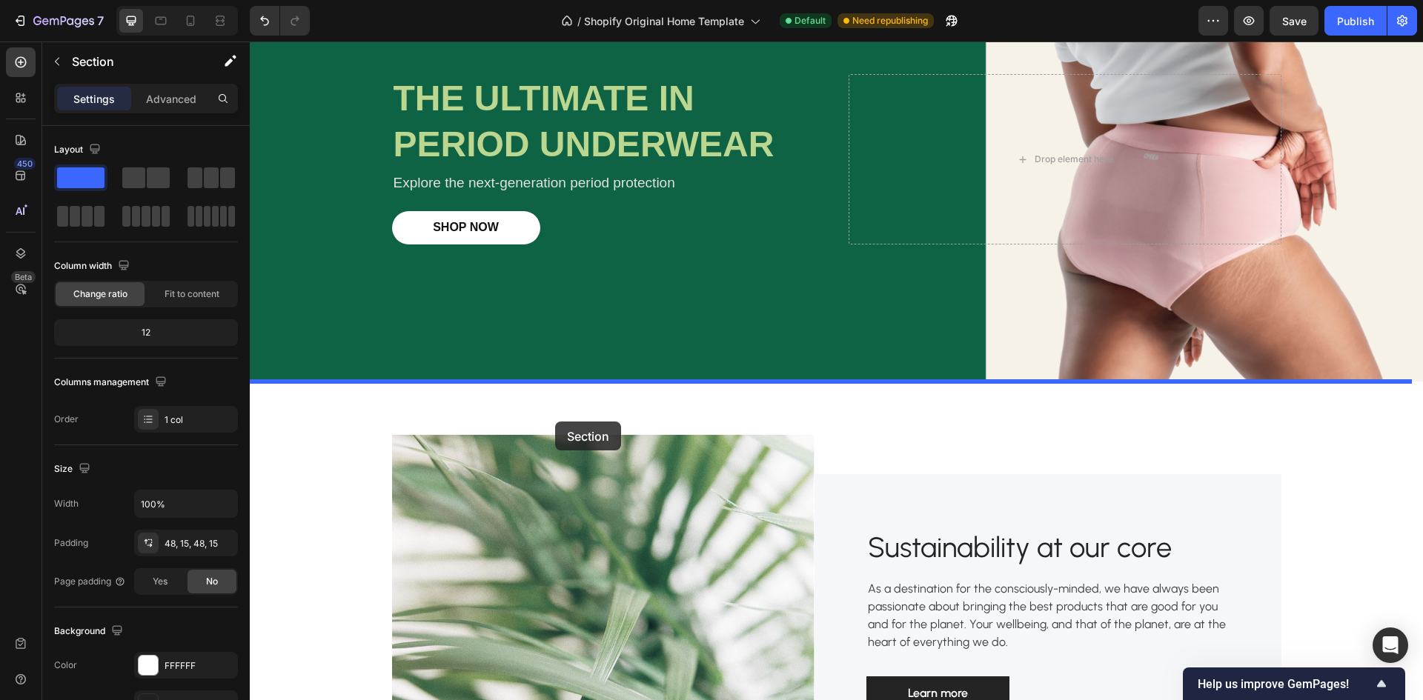
drag, startPoint x: 573, startPoint y: 437, endPoint x: 555, endPoint y: 422, distance: 24.2
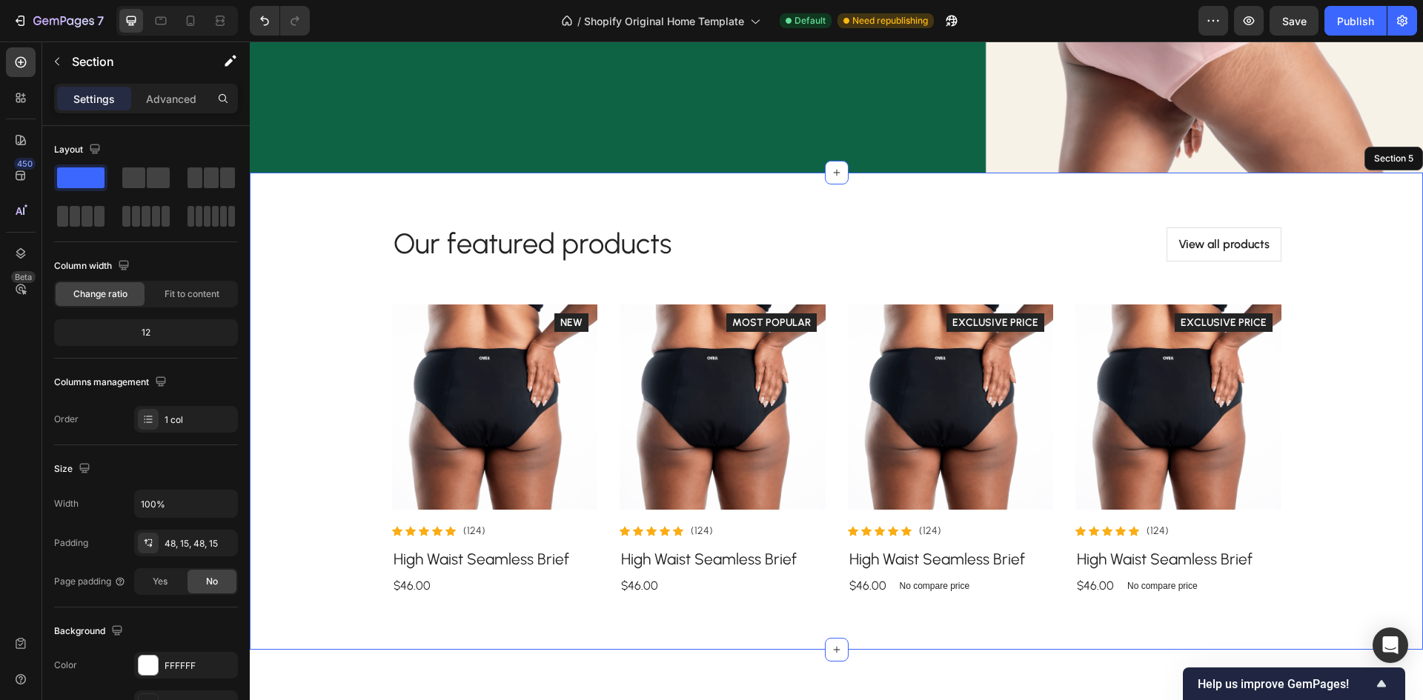
scroll to position [593, 0]
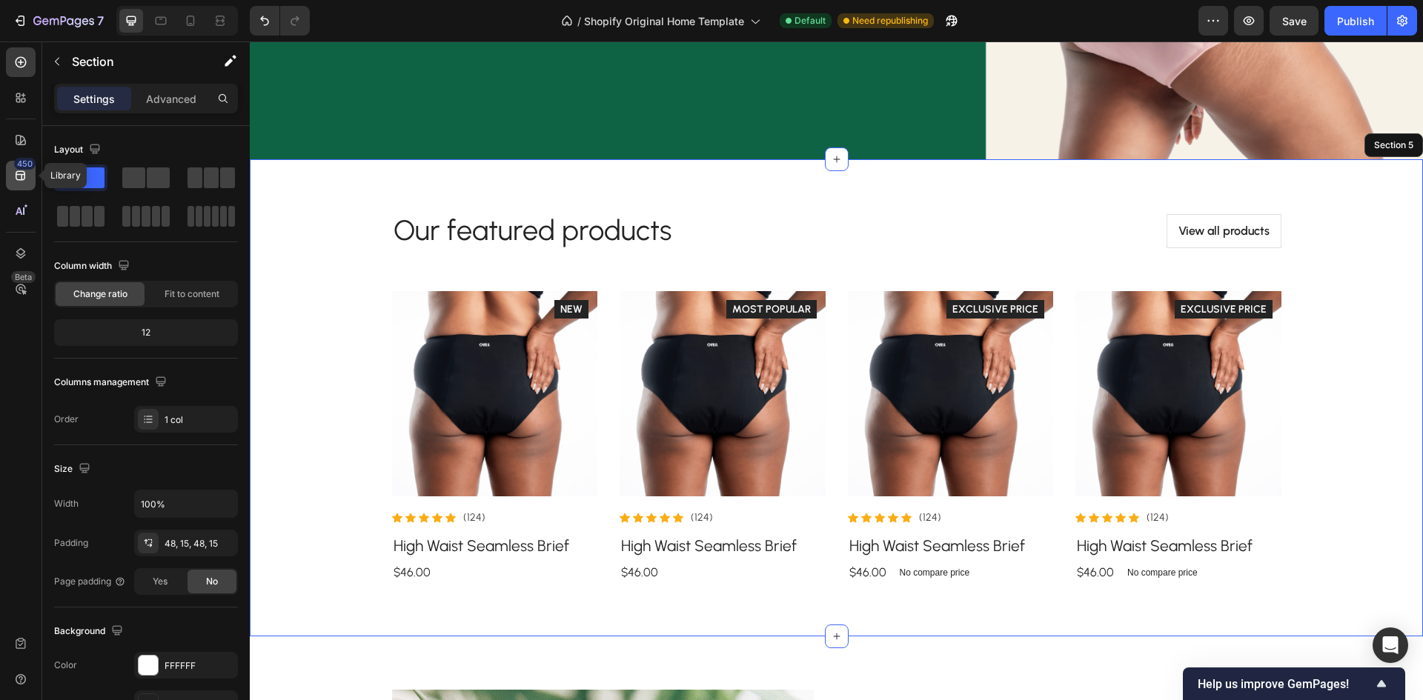
click at [22, 184] on div "450" at bounding box center [21, 176] width 30 height 30
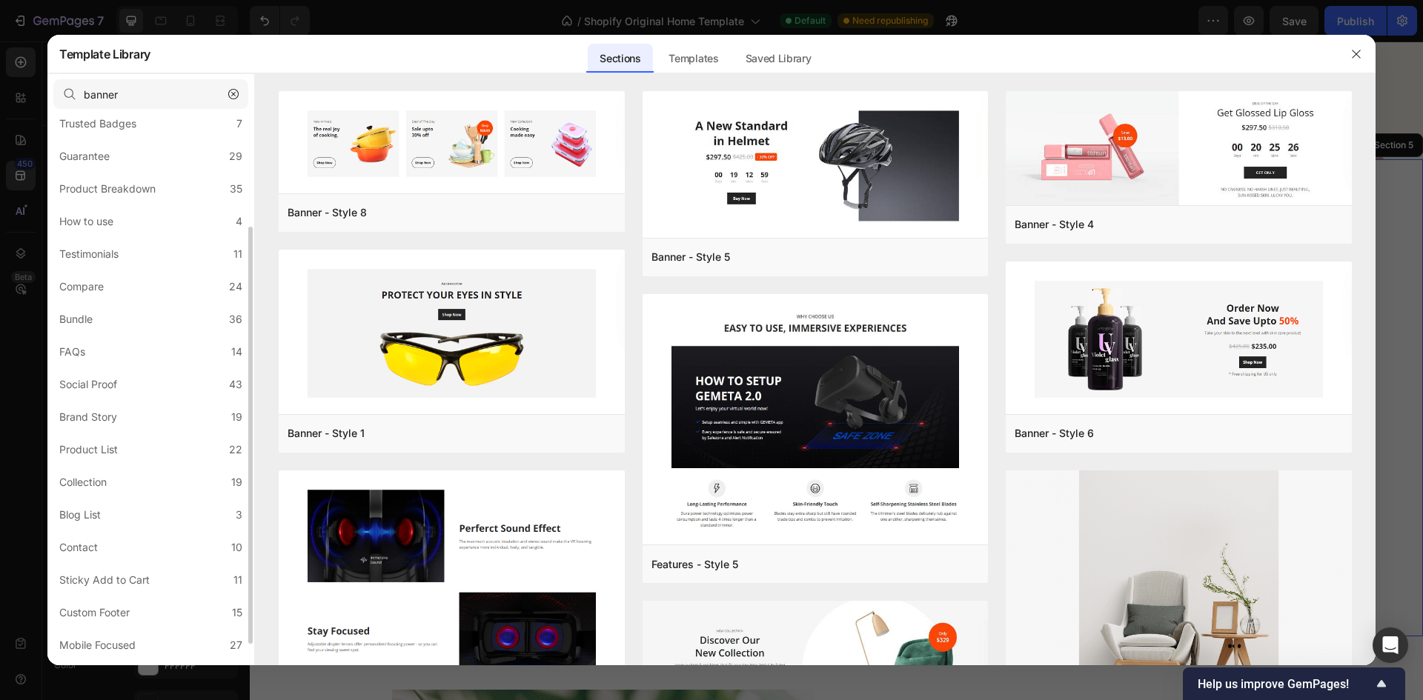
scroll to position [176, 0]
click at [146, 425] on label "Product List 22" at bounding box center [150, 422] width 195 height 30
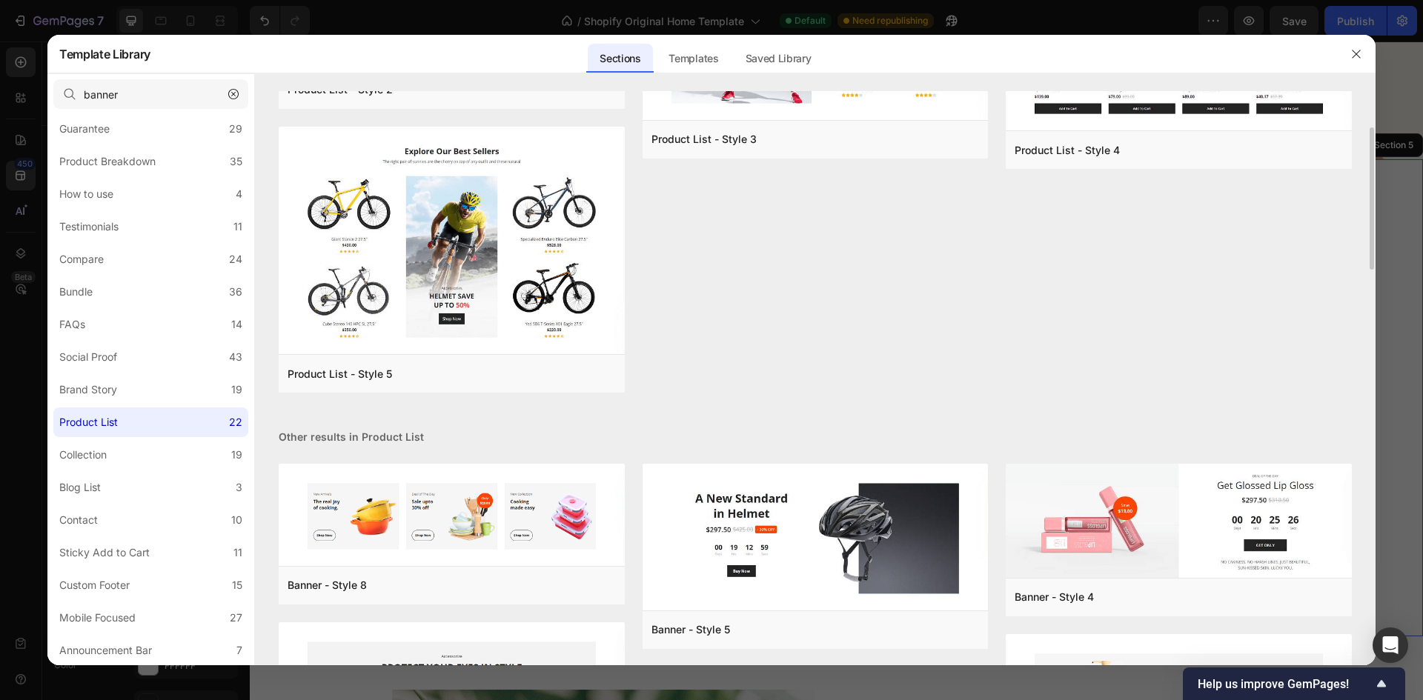
scroll to position [0, 0]
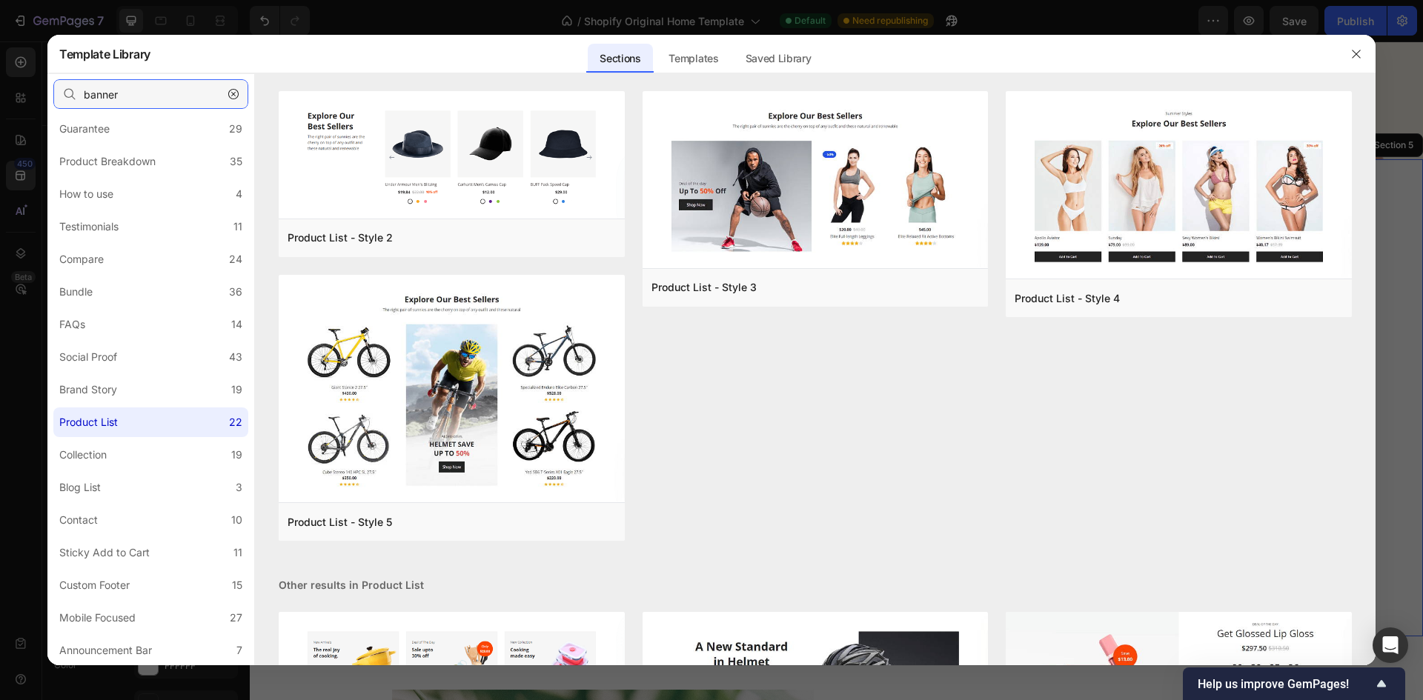
drag, startPoint x: 139, startPoint y: 93, endPoint x: 0, endPoint y: 90, distance: 138.6
click at [0, 90] on div "Template Library Sections Templates Existing pages Saved Library Templates Save…" at bounding box center [711, 350] width 1423 height 700
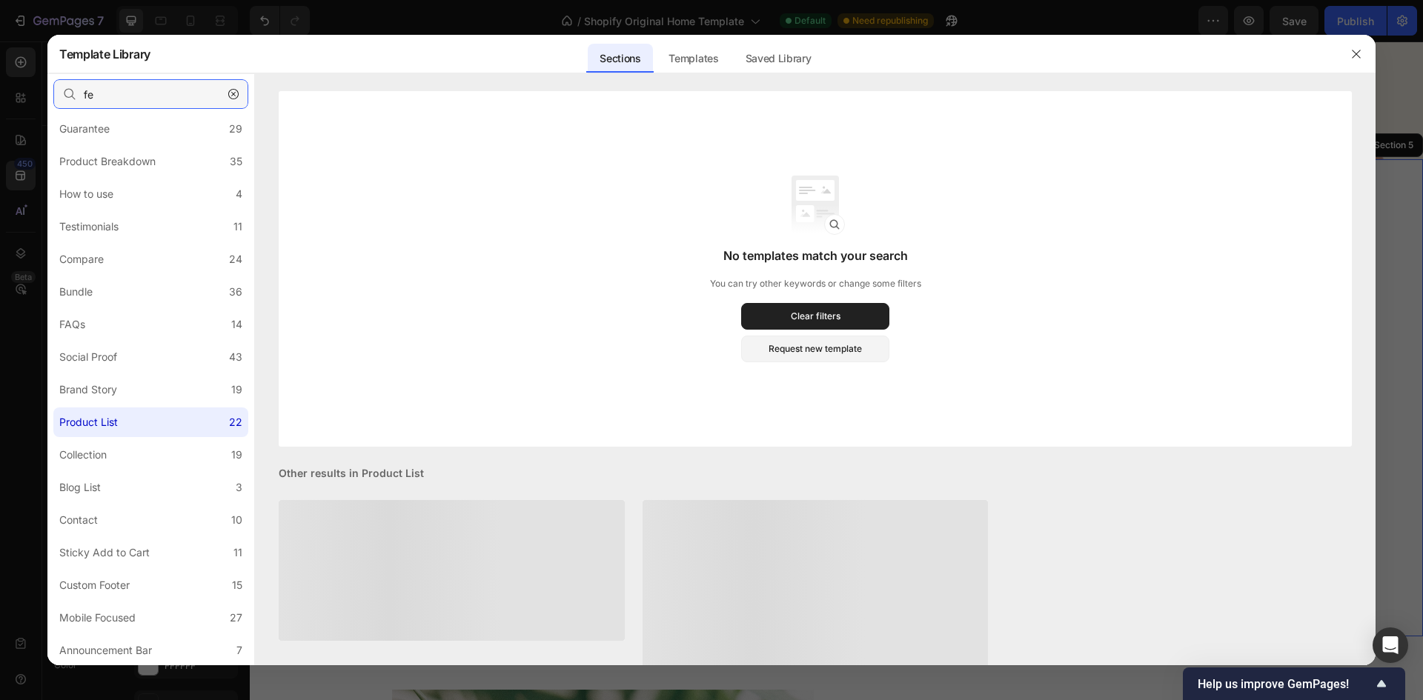
type input "f"
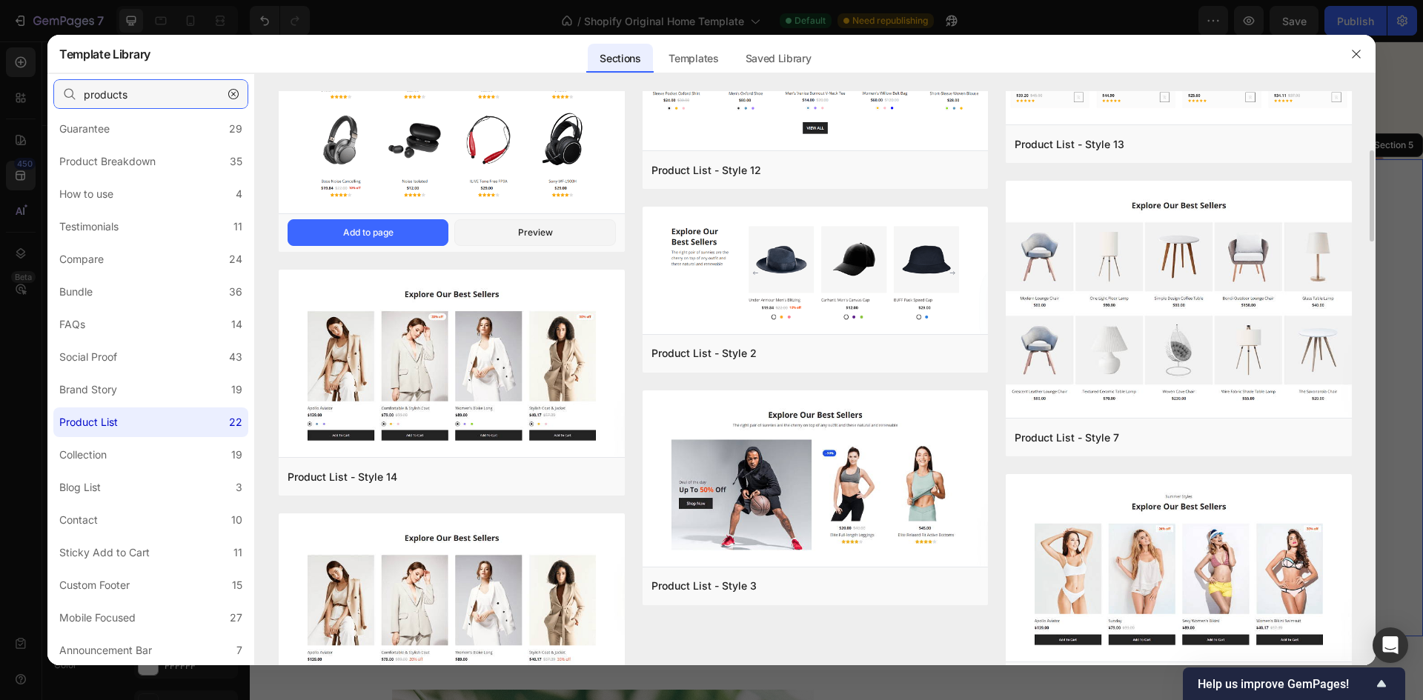
scroll to position [154, 0]
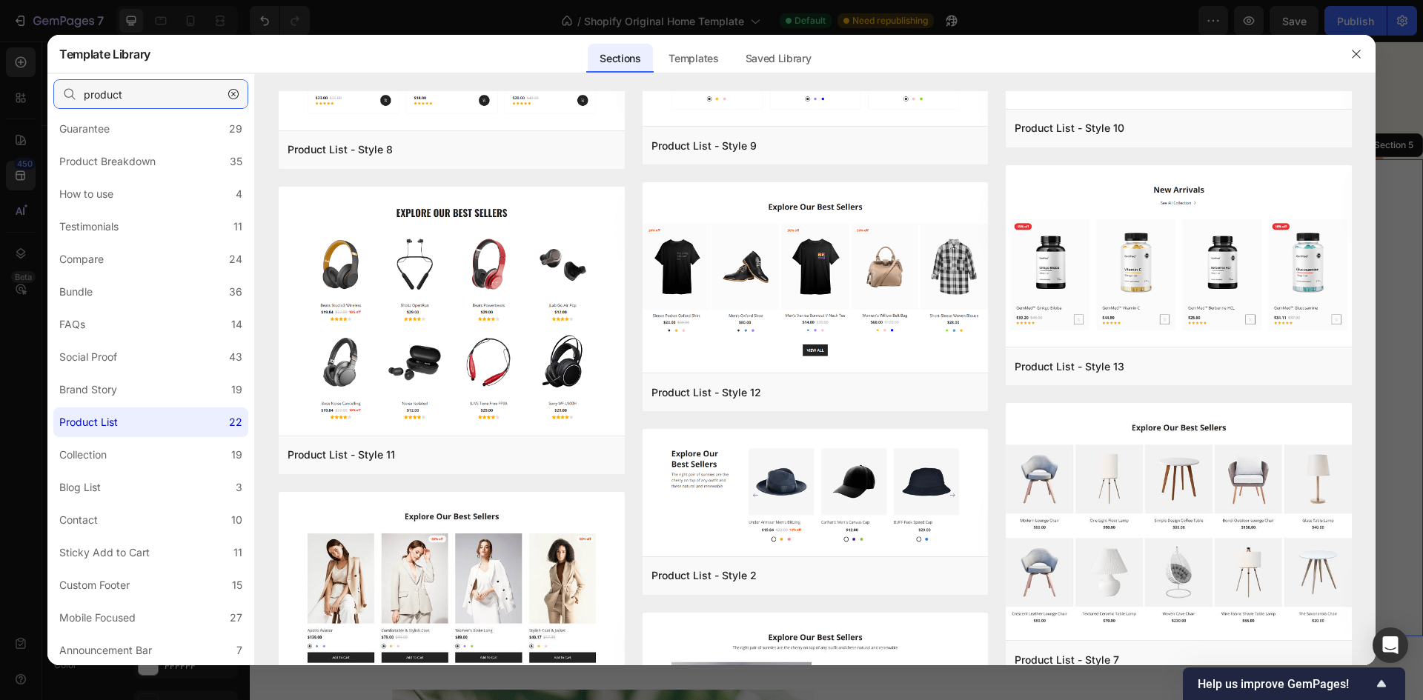
type input "product"
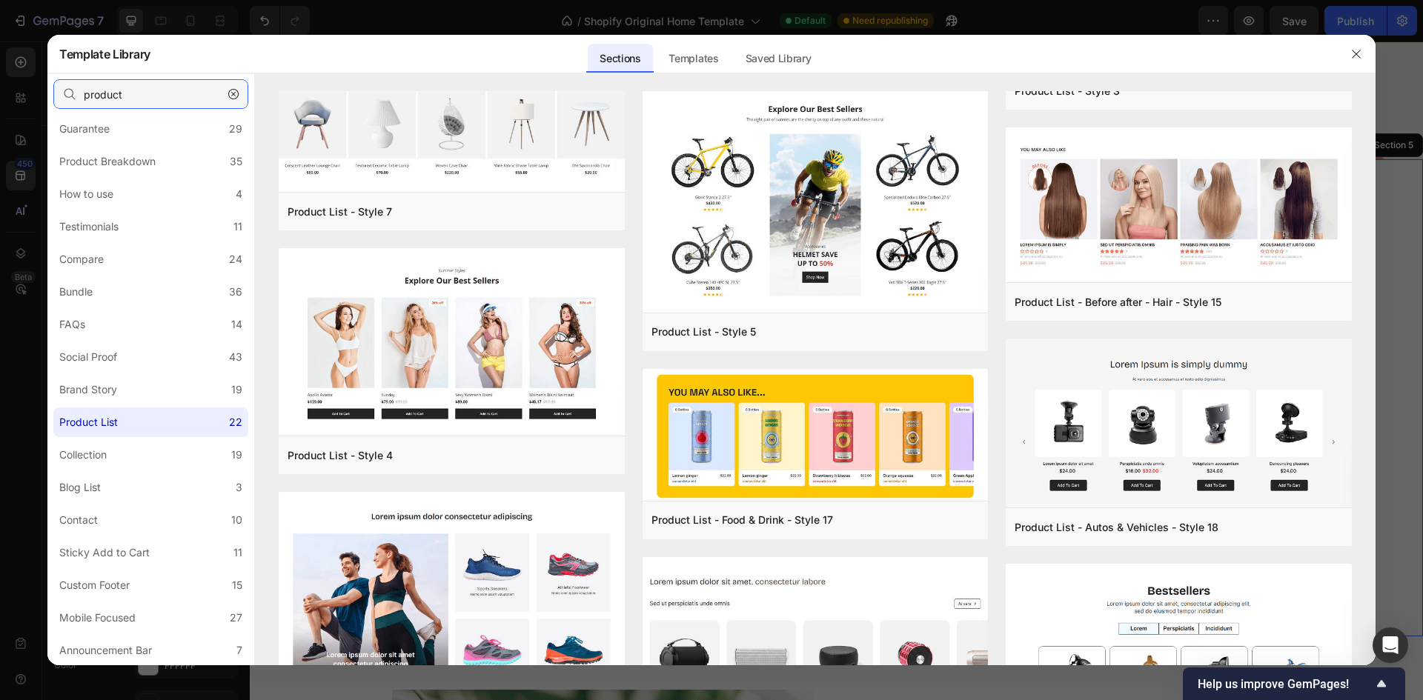
scroll to position [861, 0]
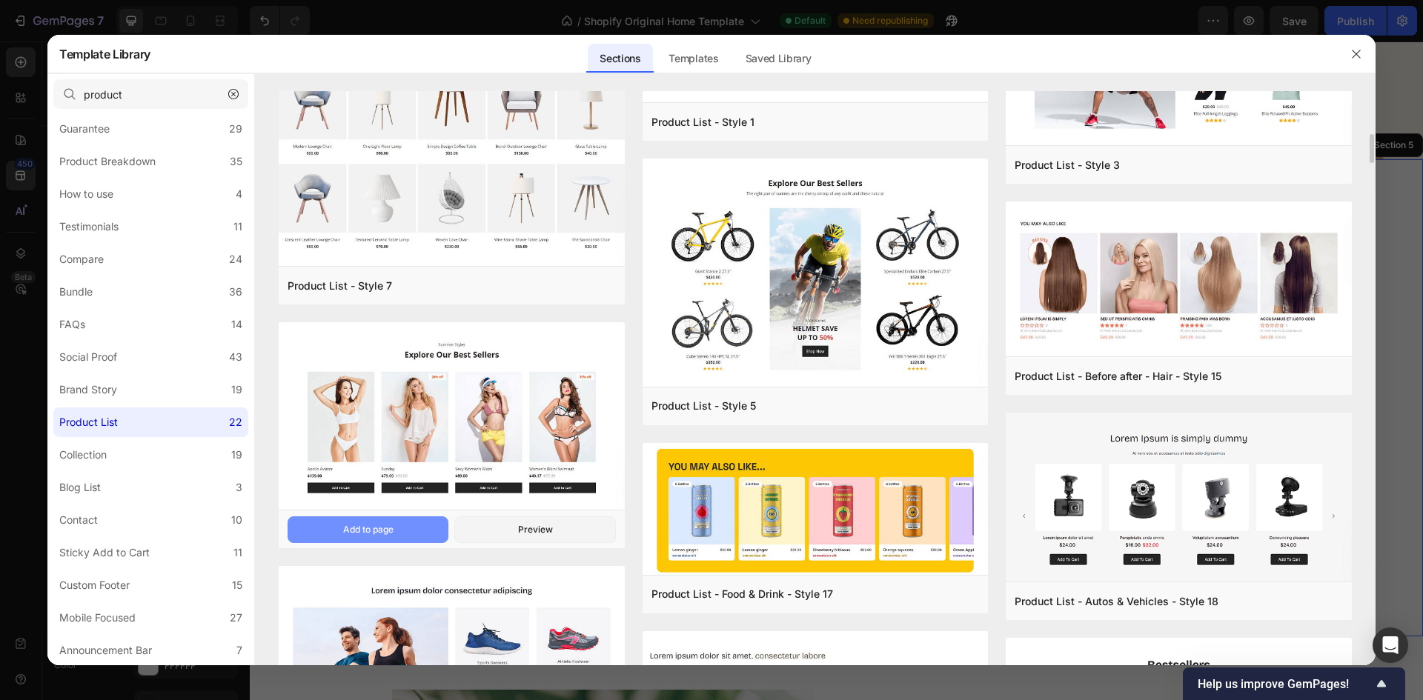
click at [330, 525] on button "Add to page" at bounding box center [367, 529] width 161 height 27
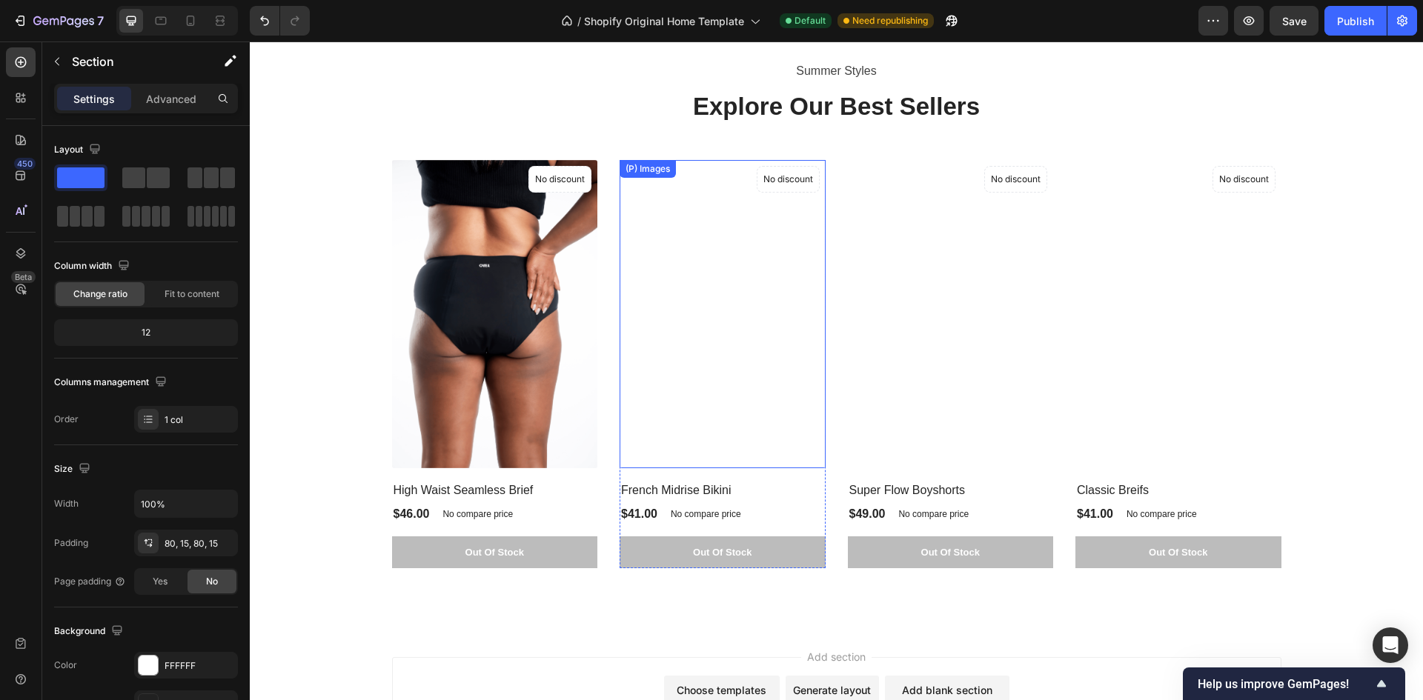
scroll to position [4999, 0]
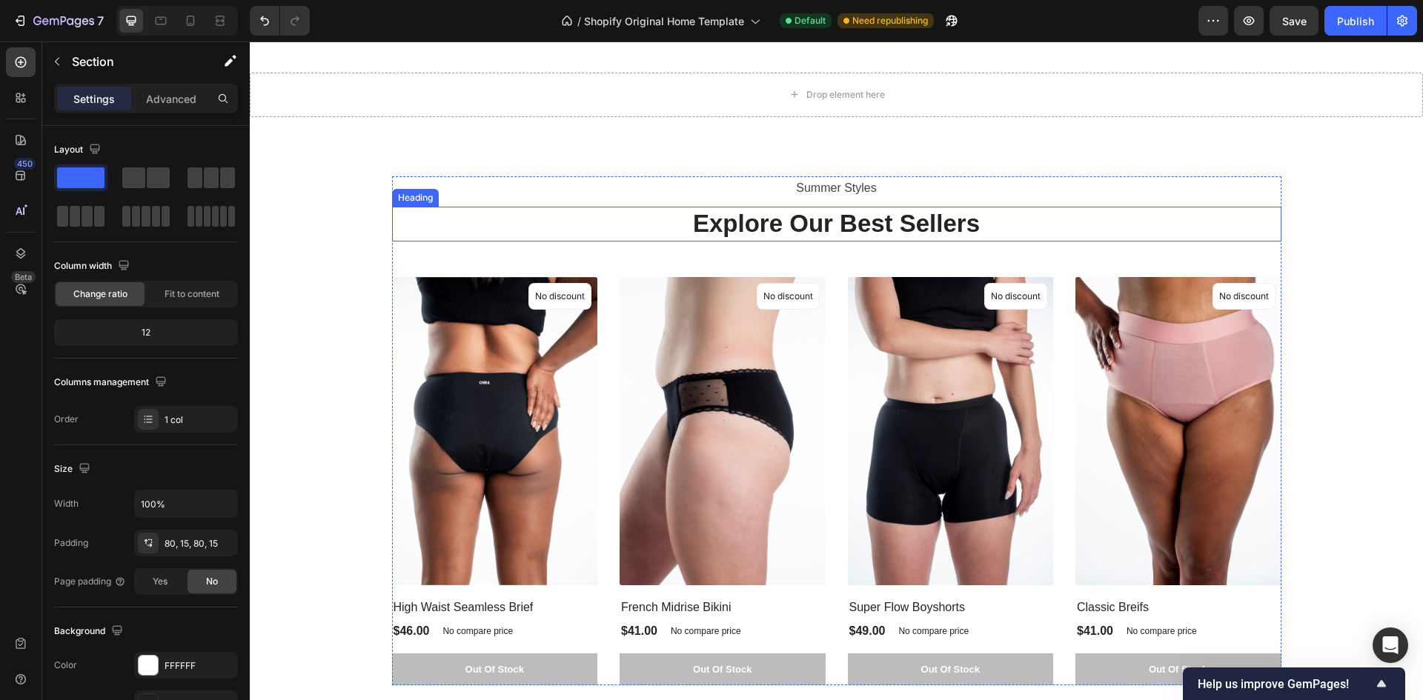
click at [868, 222] on p "Explore Our Best Sellers" at bounding box center [836, 224] width 886 height 32
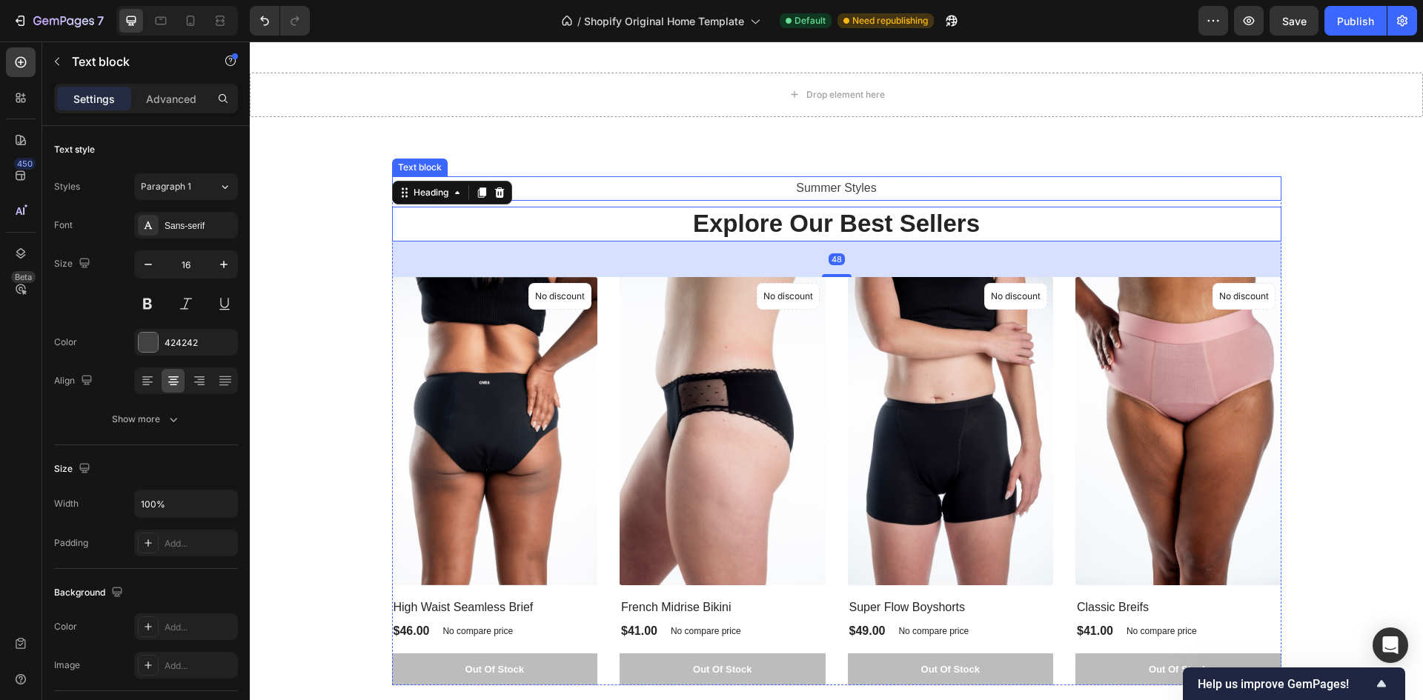
click at [852, 190] on p "Summer Styles" at bounding box center [836, 188] width 886 height 21
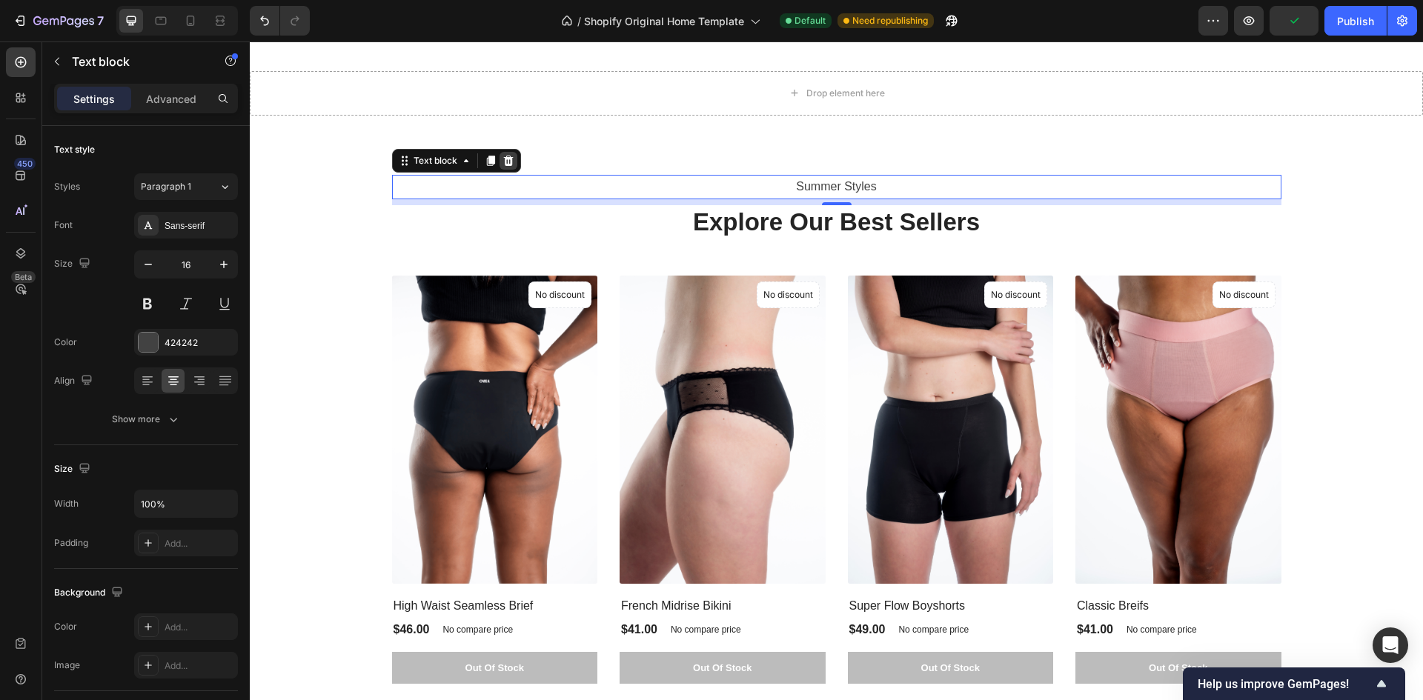
click at [504, 165] on icon at bounding box center [508, 161] width 12 height 12
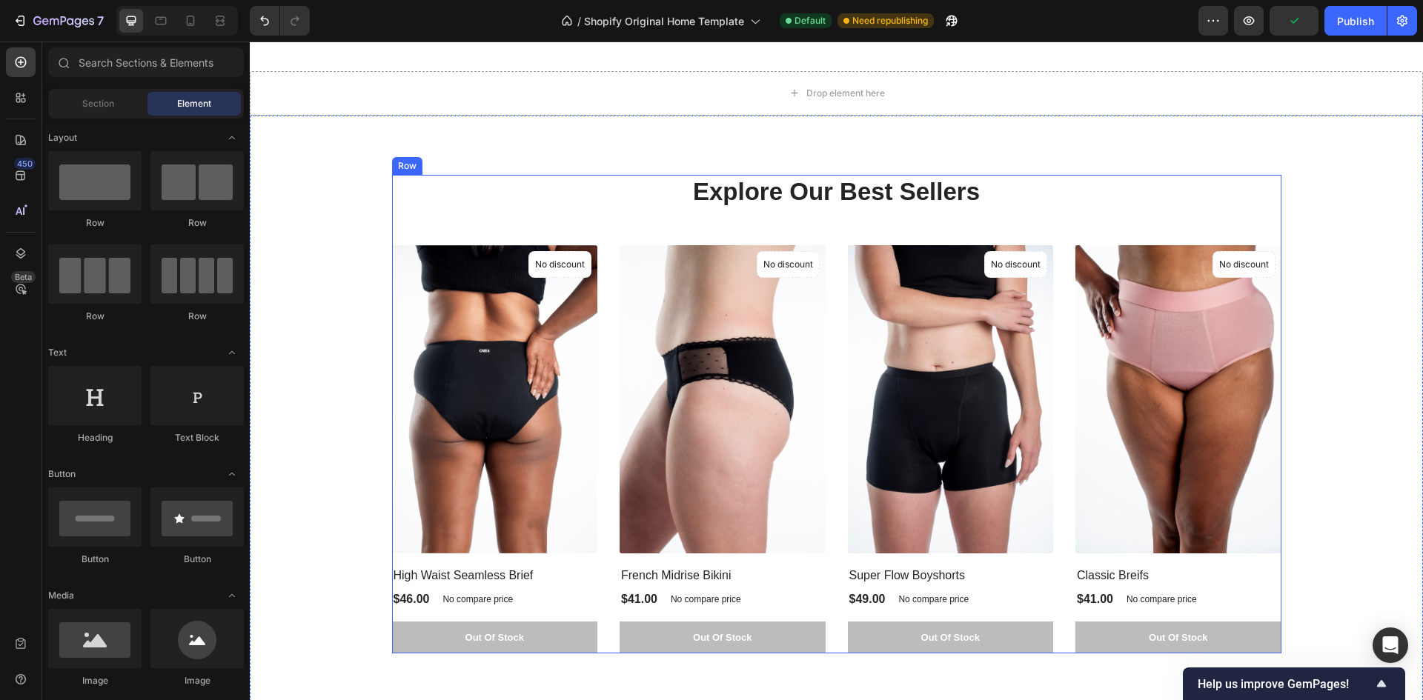
click at [894, 202] on p "Explore Our Best Sellers" at bounding box center [836, 192] width 886 height 32
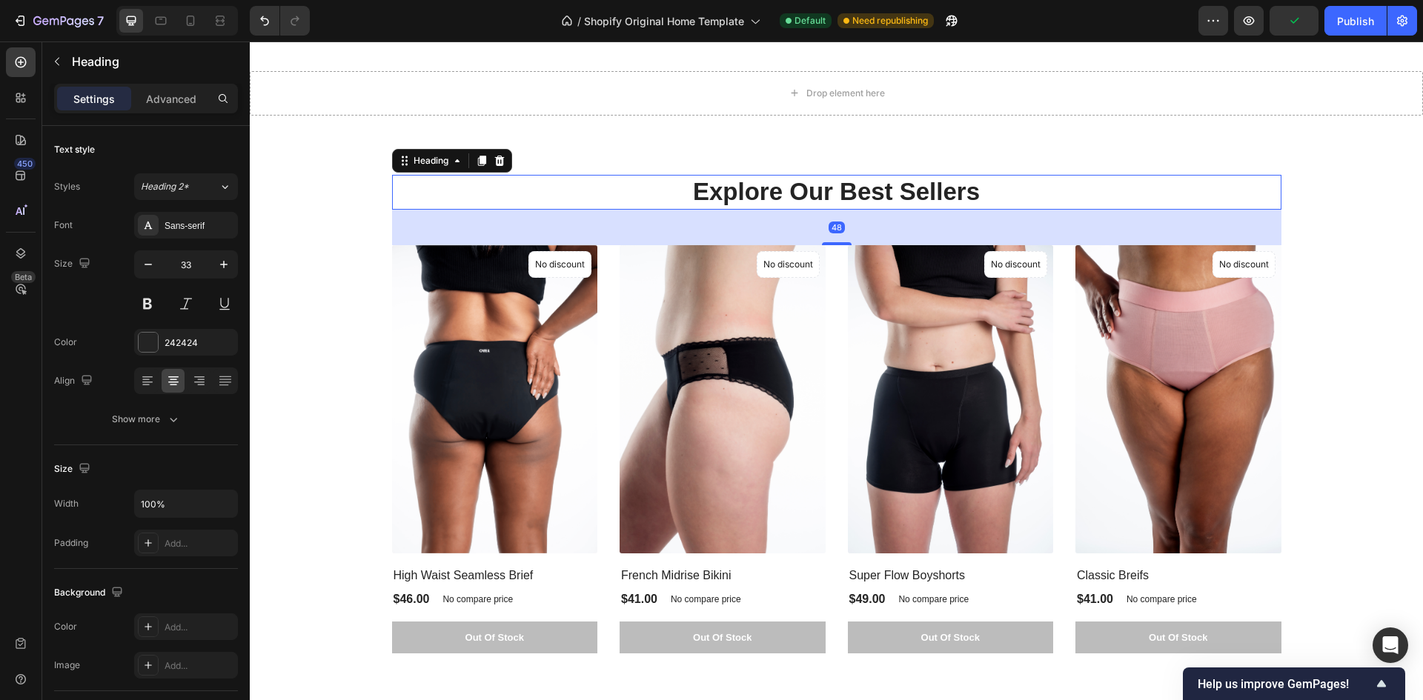
click at [895, 199] on p "Explore Our Best Sellers" at bounding box center [836, 192] width 886 height 32
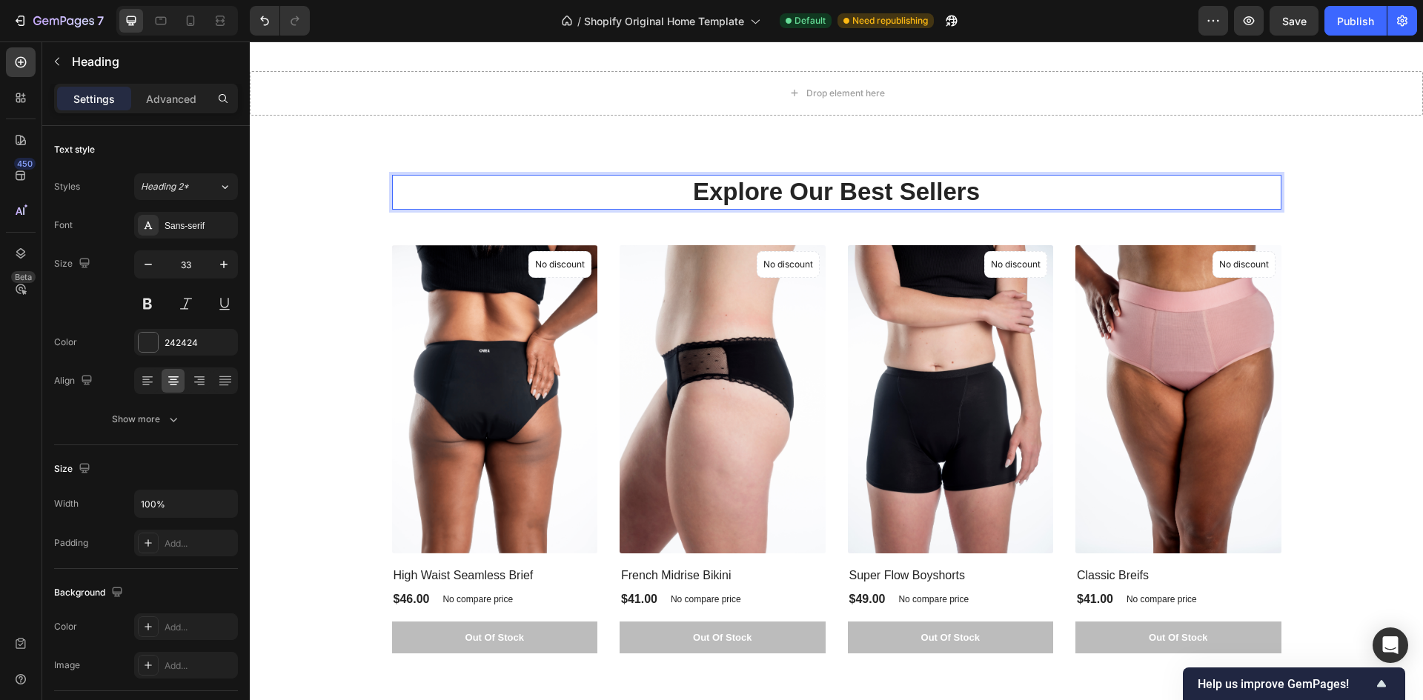
click at [996, 200] on p "Explore Our Best Sellers" at bounding box center [836, 192] width 886 height 32
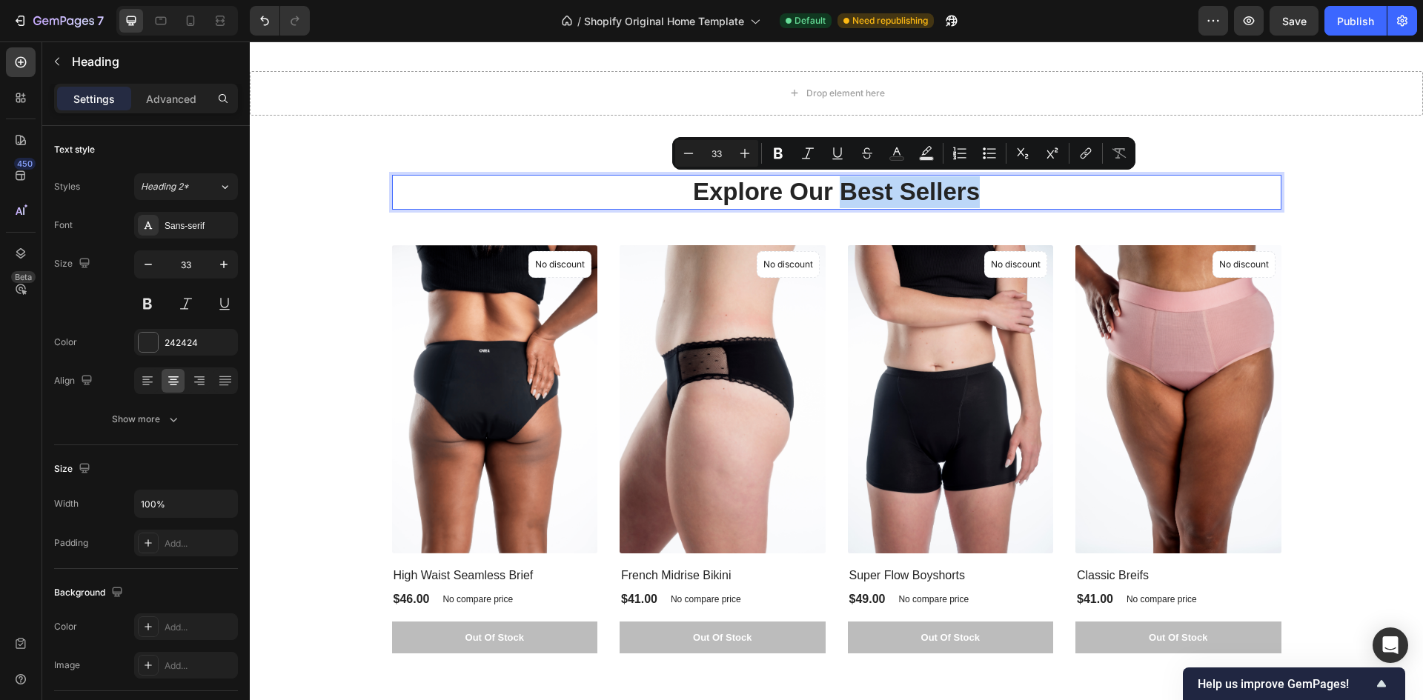
drag, startPoint x: 996, startPoint y: 199, endPoint x: 839, endPoint y: 196, distance: 156.3
click at [839, 196] on p "Explore Our Best Sellers" at bounding box center [836, 192] width 886 height 32
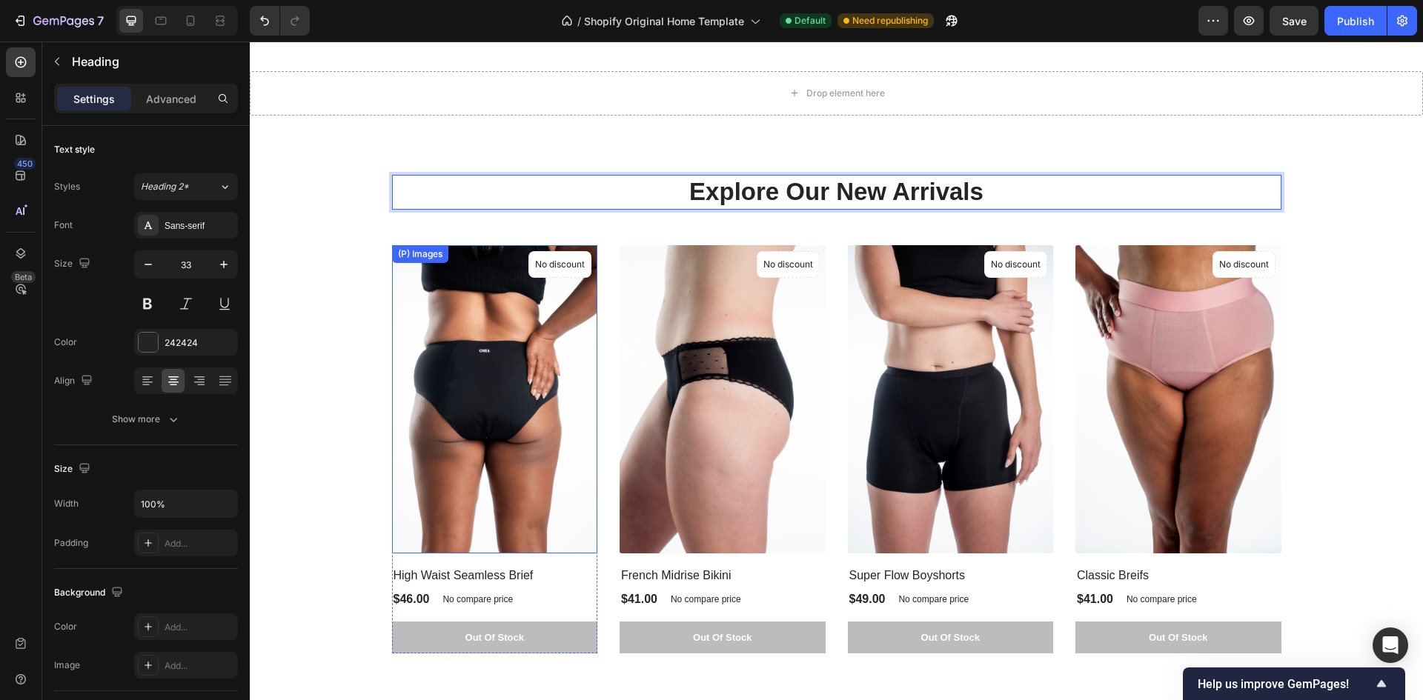
click at [530, 373] on img at bounding box center [495, 399] width 206 height 308
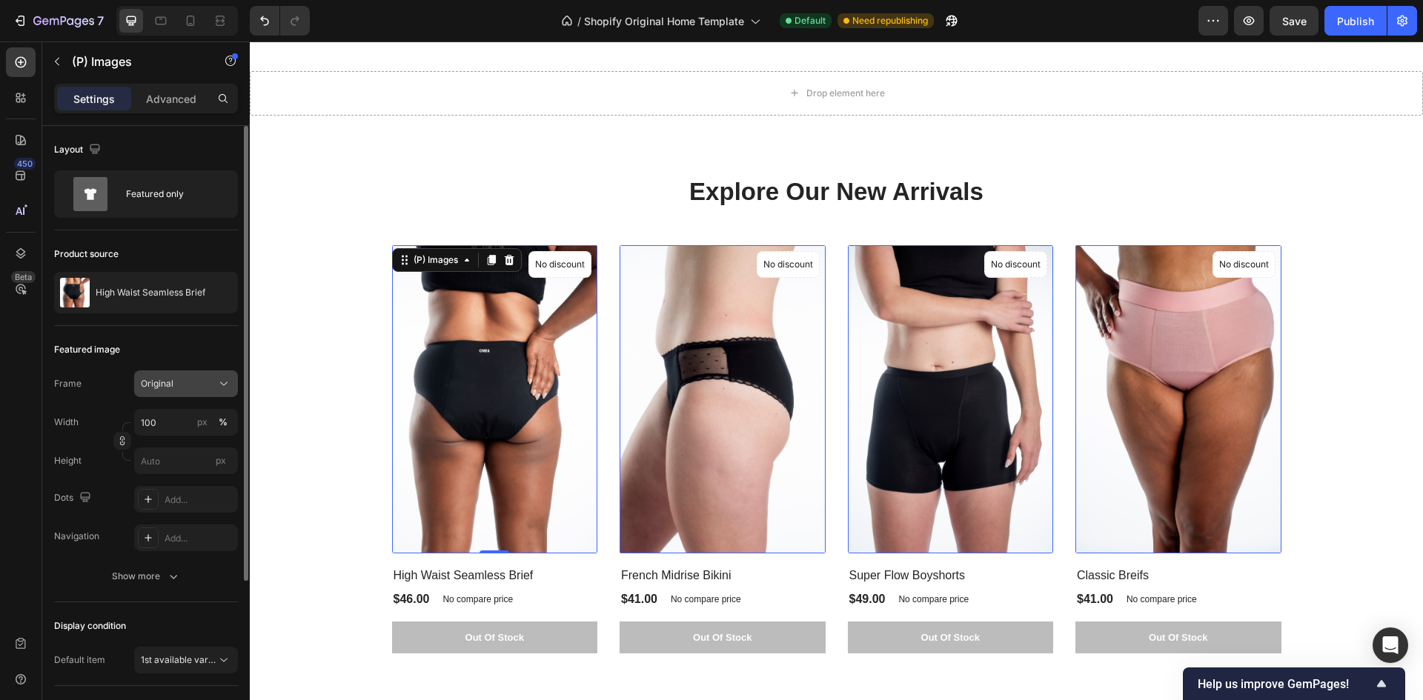
click at [193, 390] on div "Original" at bounding box center [177, 383] width 73 height 13
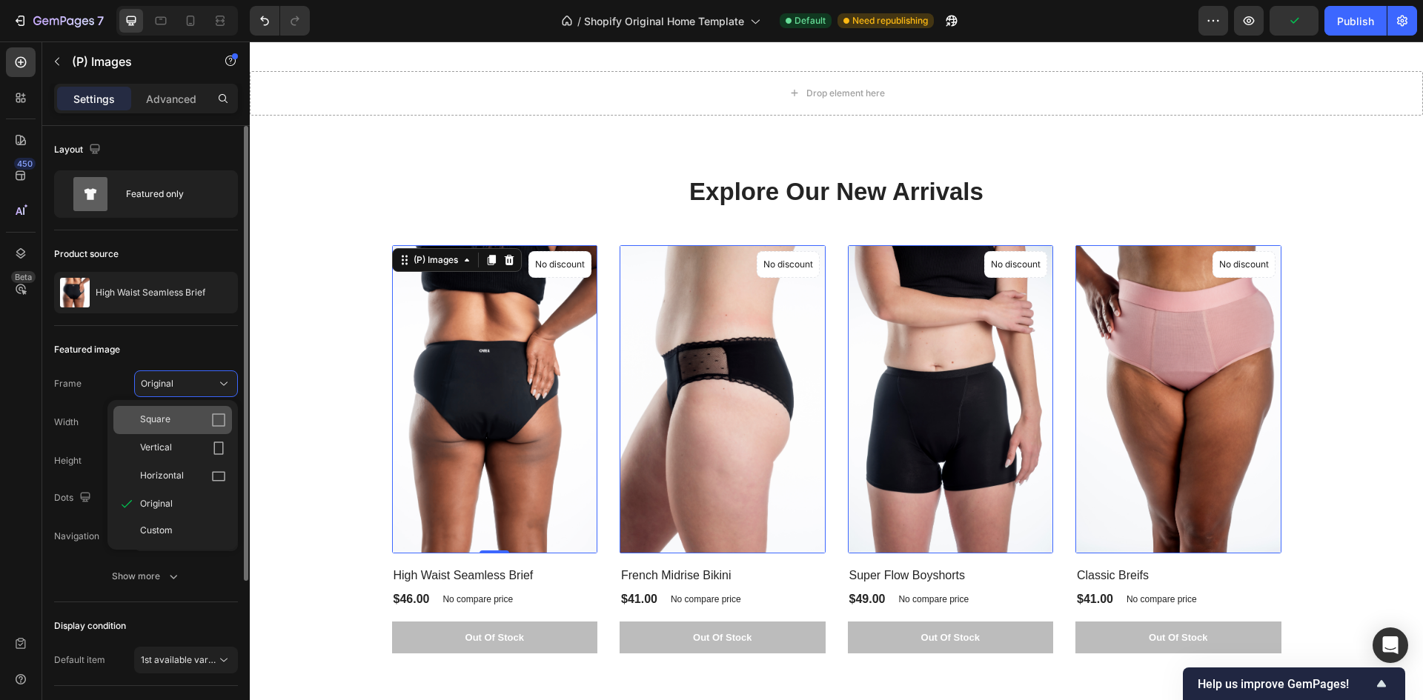
click at [198, 427] on div "Square" at bounding box center [172, 420] width 119 height 28
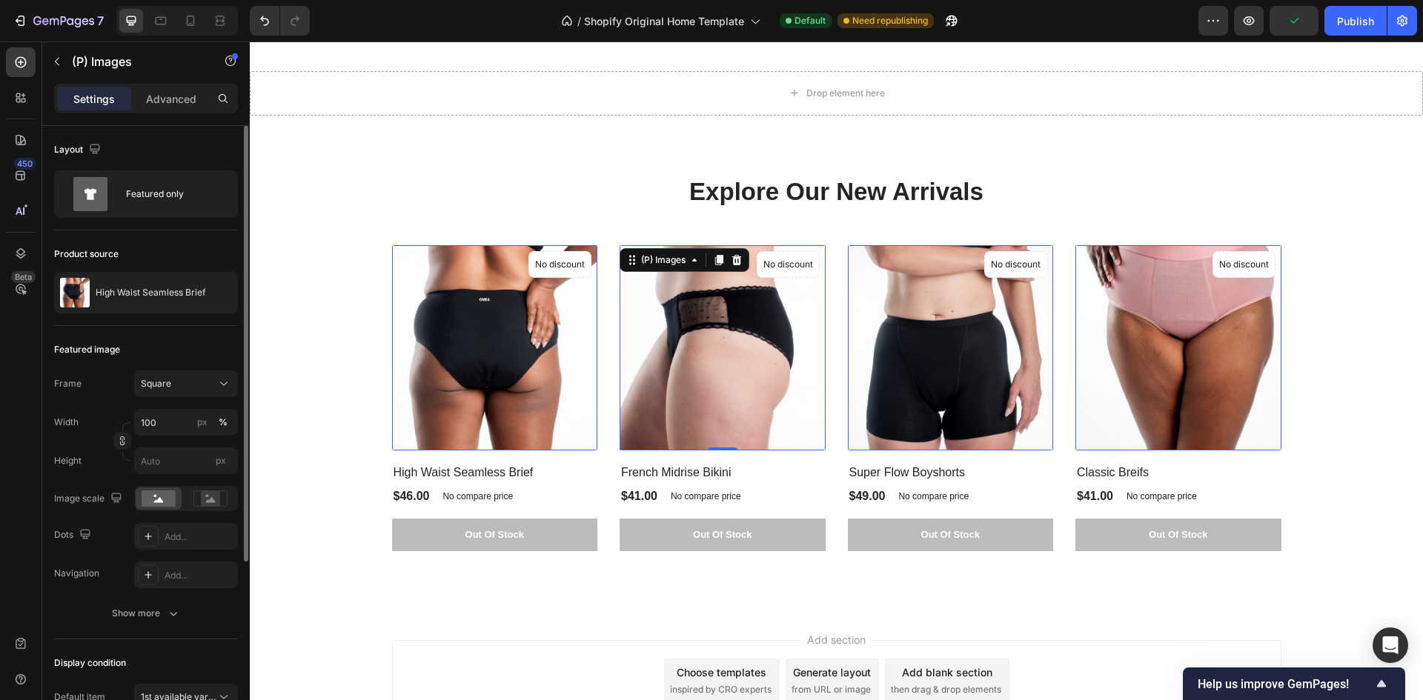
click at [755, 336] on img at bounding box center [722, 348] width 206 height 206
click at [229, 389] on icon at bounding box center [223, 383] width 15 height 15
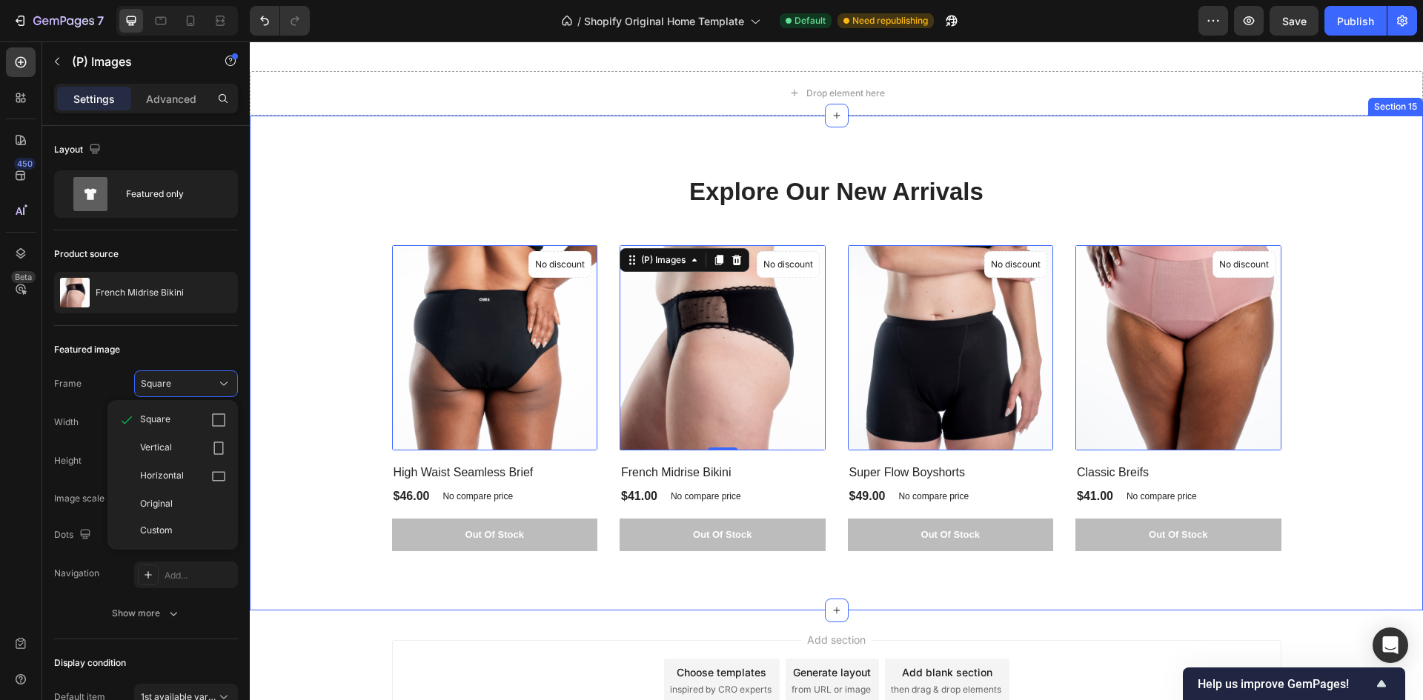
click at [356, 310] on div "Explore Our New Arrivals Heading (P) Images 0 No discount Not be displayed when…" at bounding box center [836, 363] width 1151 height 376
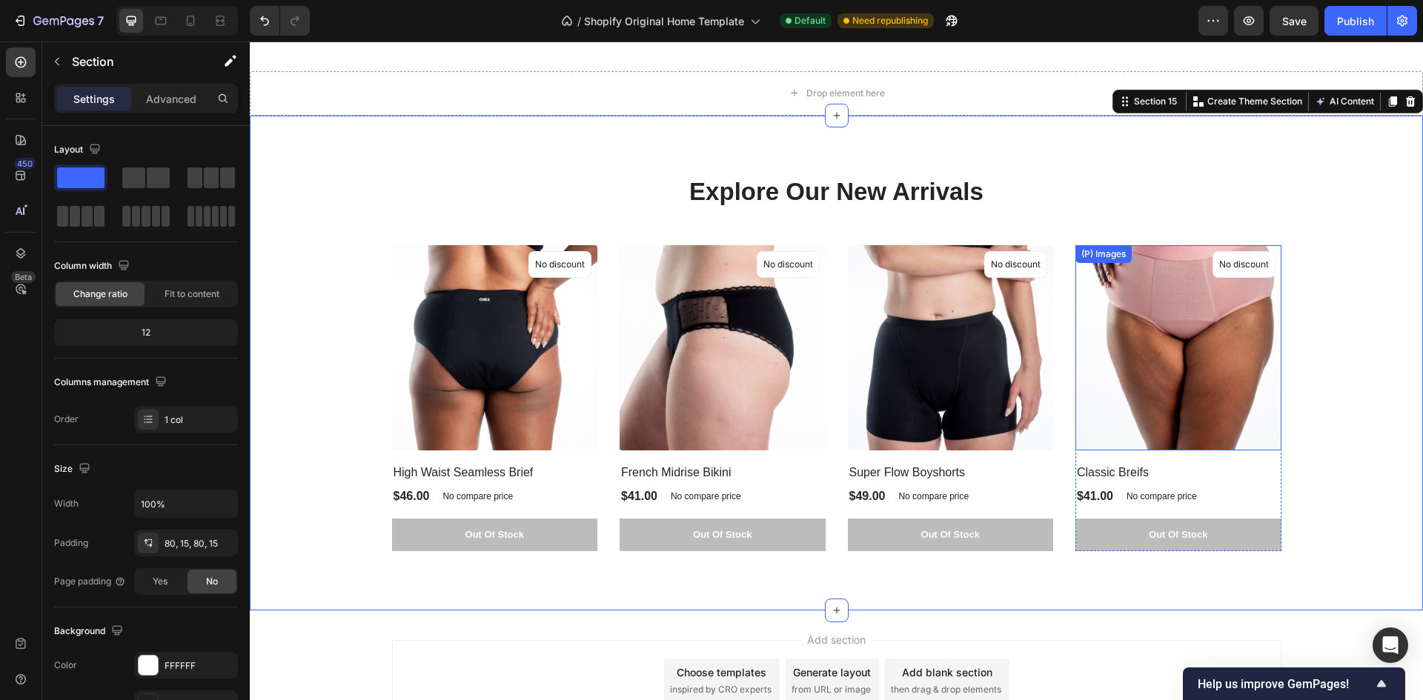
click at [1127, 337] on img at bounding box center [1178, 348] width 206 height 206
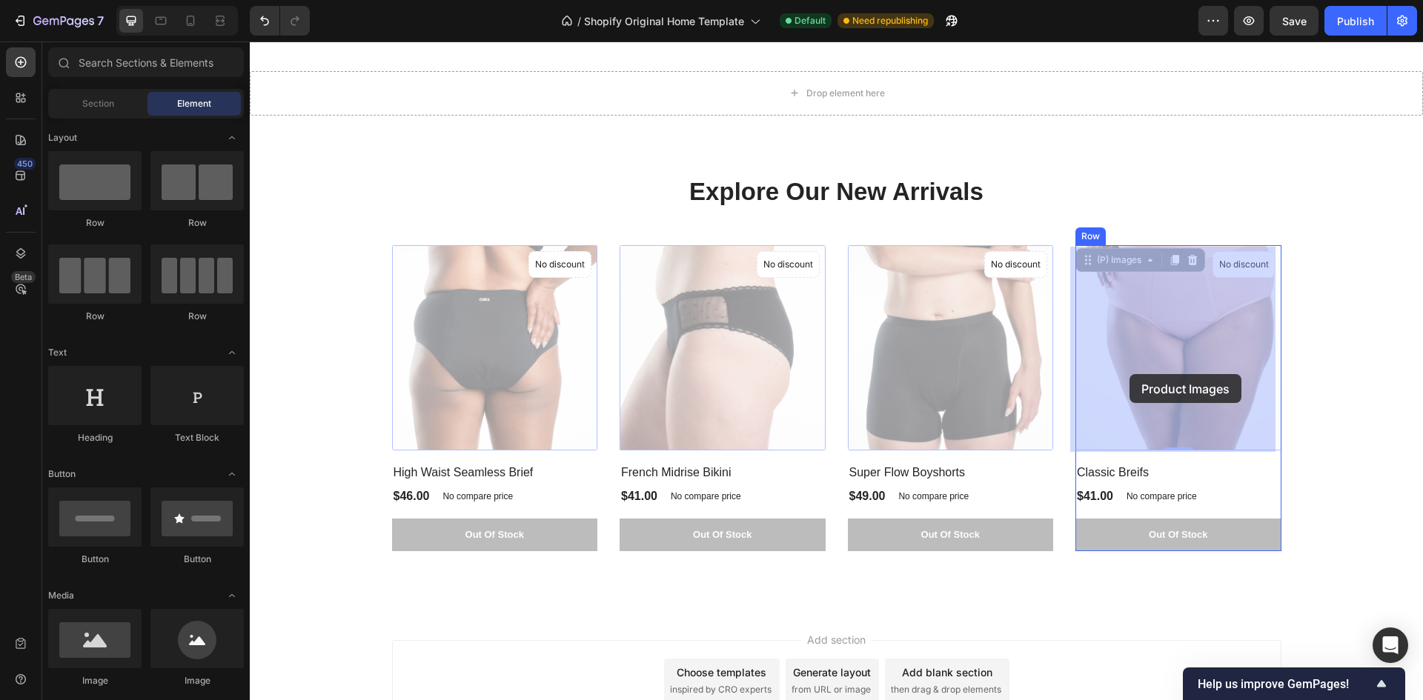
drag, startPoint x: 1129, startPoint y: 352, endPoint x: 1129, endPoint y: 374, distance: 22.2
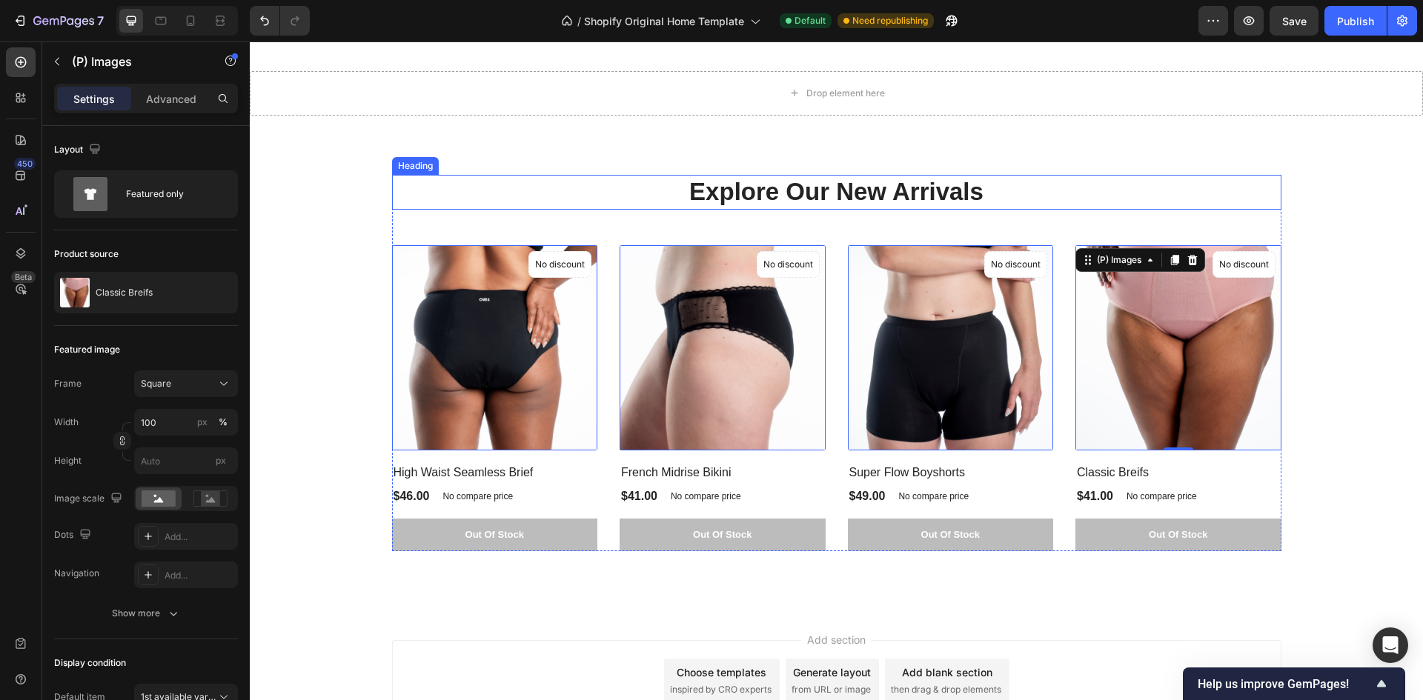
click at [1178, 193] on p "Explore Our New Arrivals" at bounding box center [836, 192] width 886 height 32
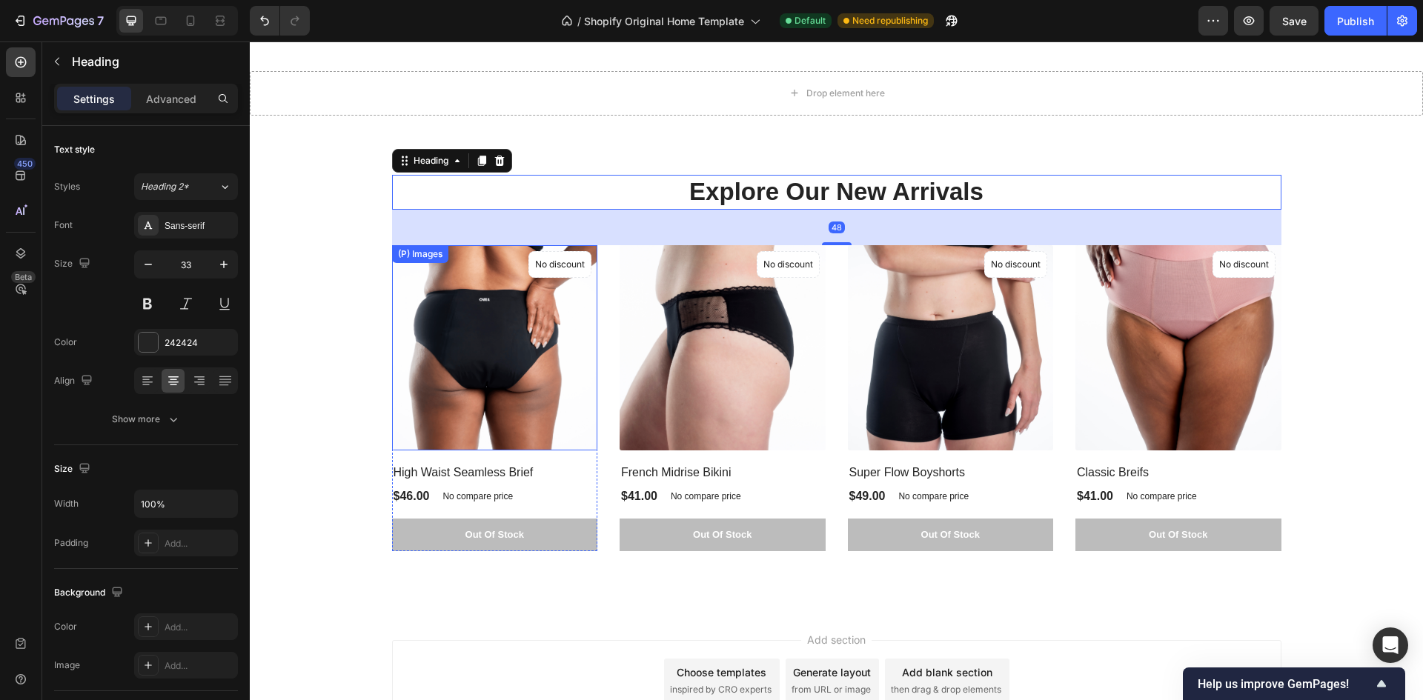
click at [490, 398] on img at bounding box center [495, 348] width 206 height 206
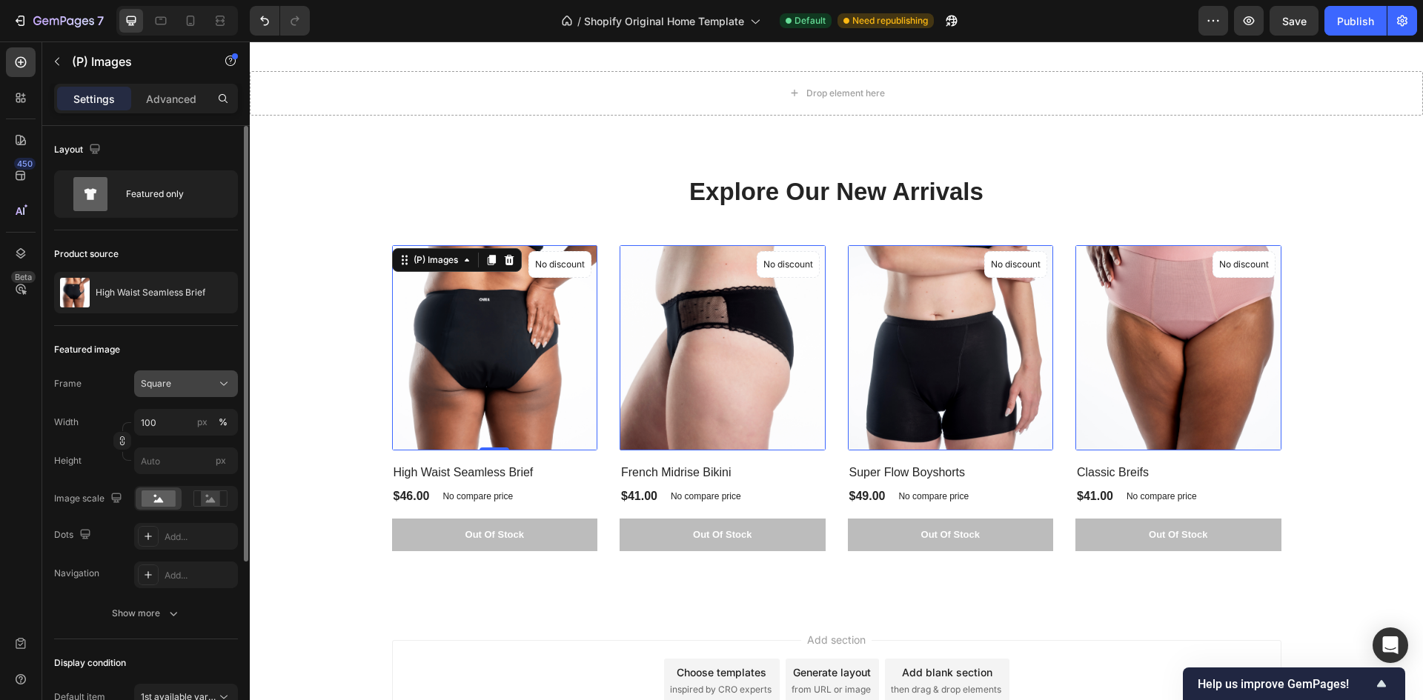
click at [203, 379] on div "Square" at bounding box center [177, 383] width 73 height 13
click at [221, 443] on icon at bounding box center [218, 448] width 15 height 15
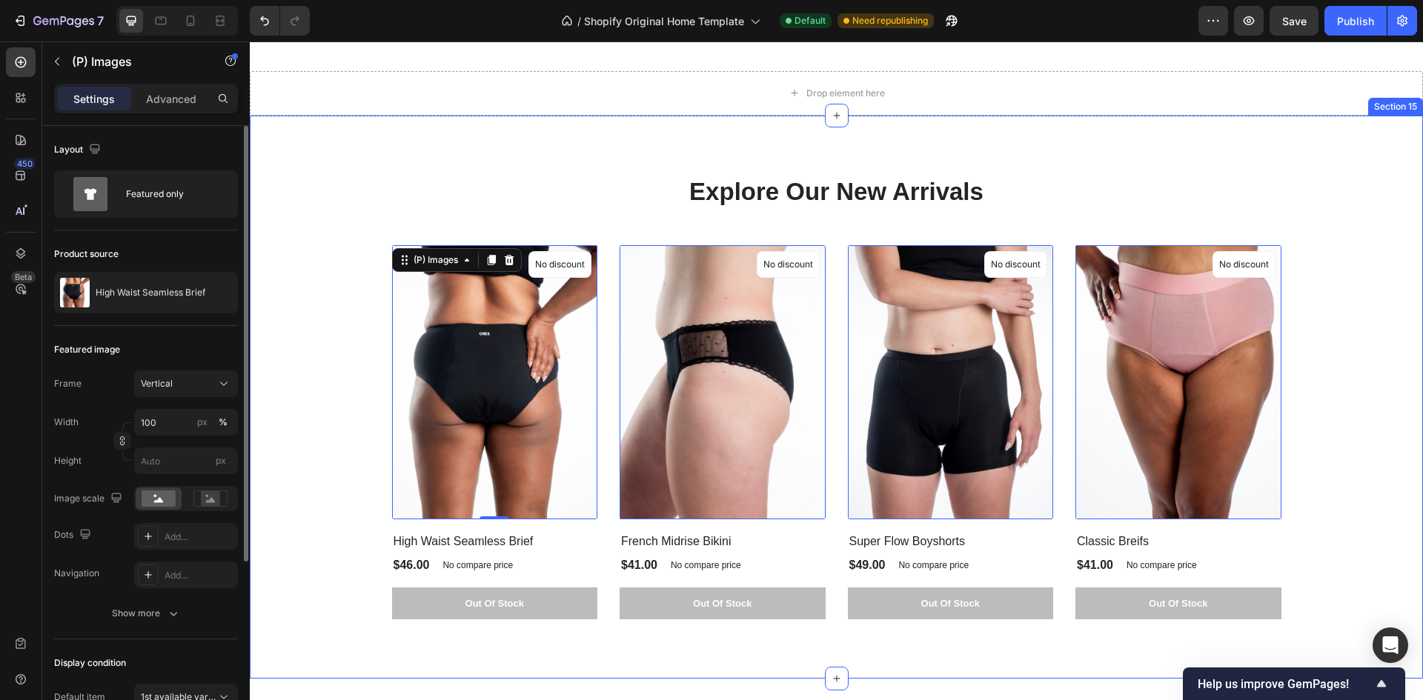
click at [342, 378] on div "Explore Our New Arrivals Heading (P) Images 0 No discount Not be displayed when…" at bounding box center [836, 397] width 1151 height 445
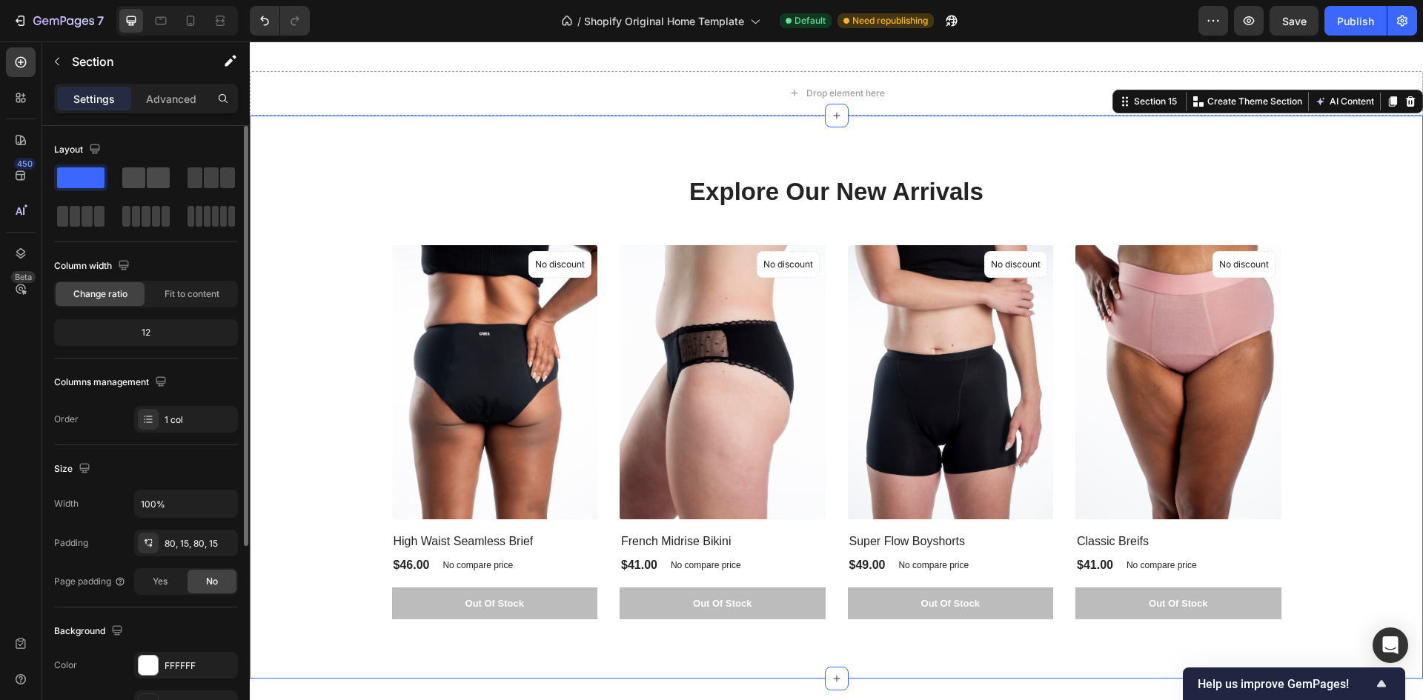
click at [152, 173] on span at bounding box center [158, 177] width 23 height 21
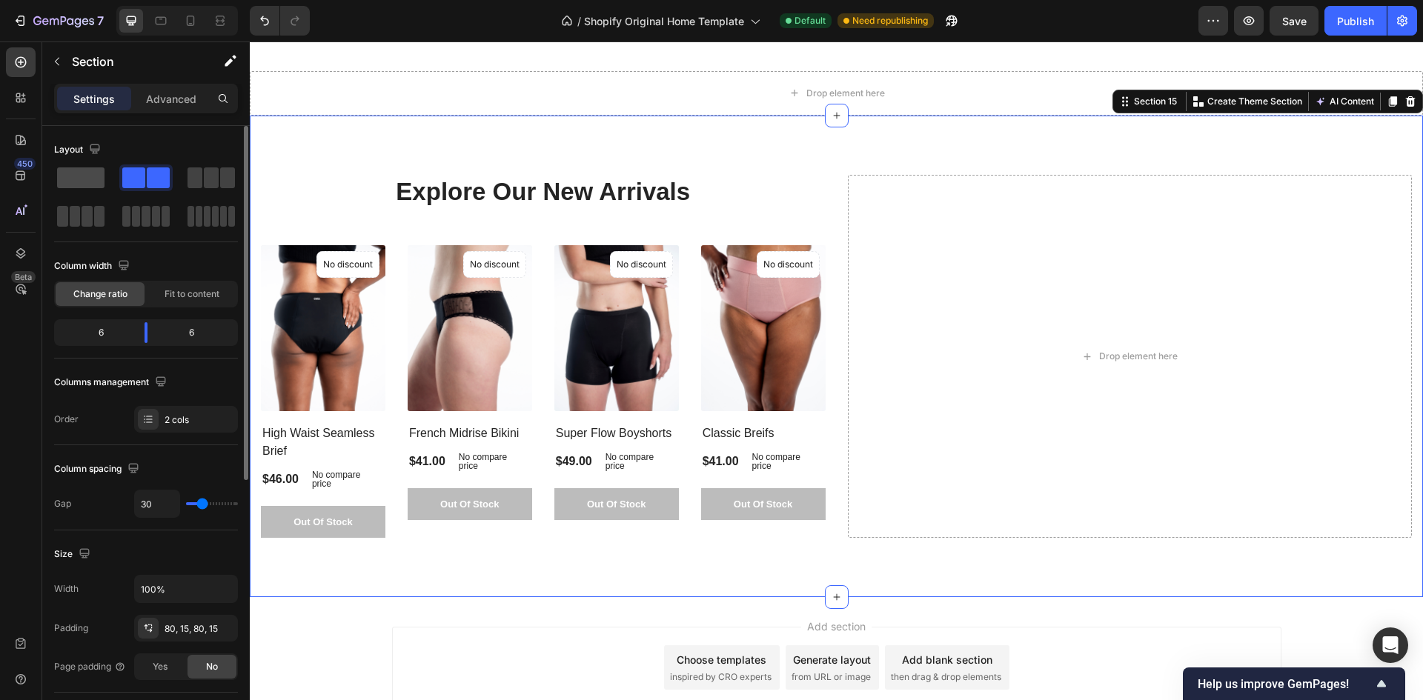
click at [93, 182] on span at bounding box center [80, 177] width 47 height 21
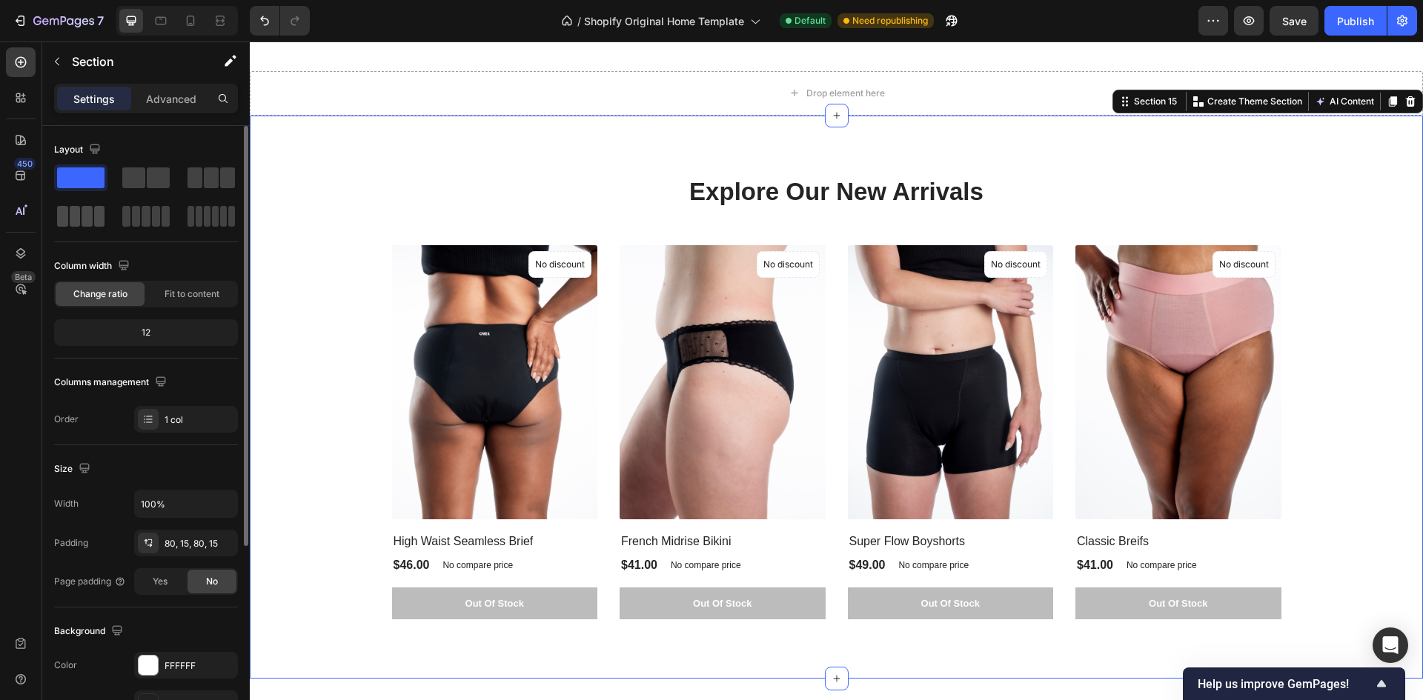
click at [99, 218] on span at bounding box center [99, 216] width 11 height 21
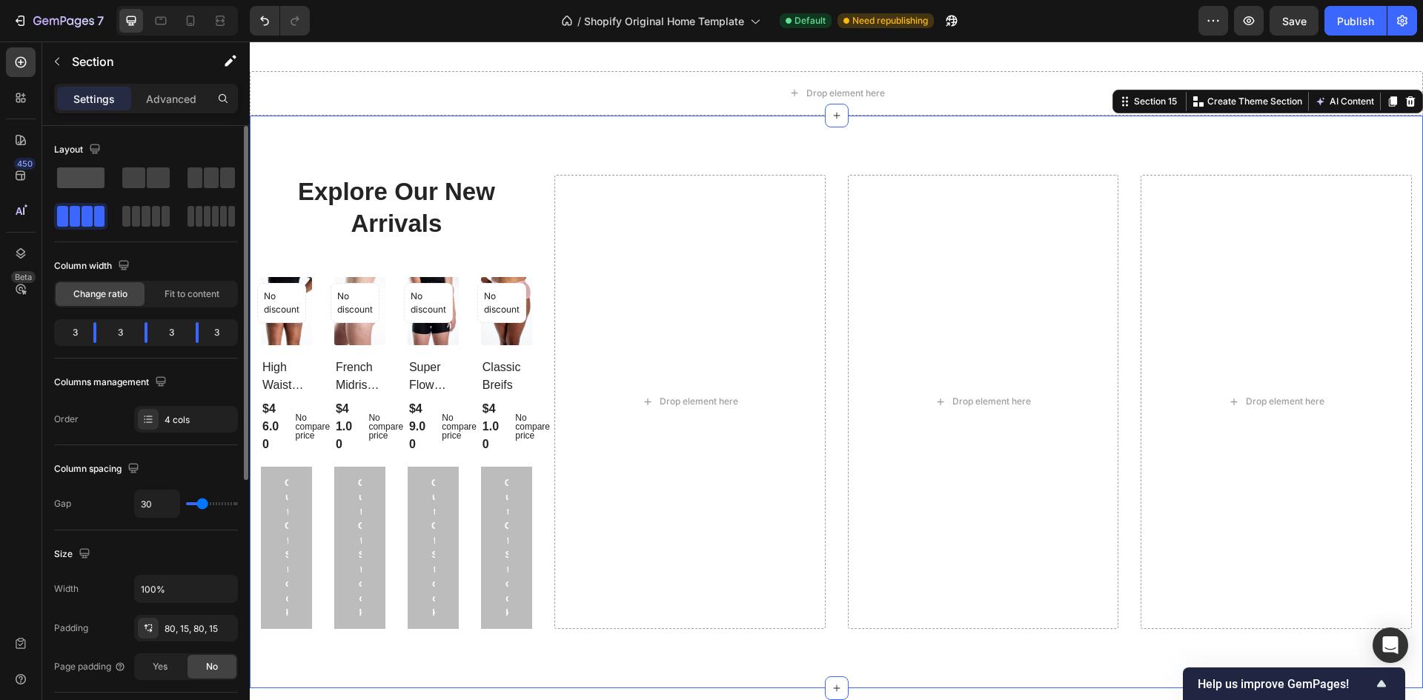
click at [79, 177] on span at bounding box center [80, 177] width 47 height 21
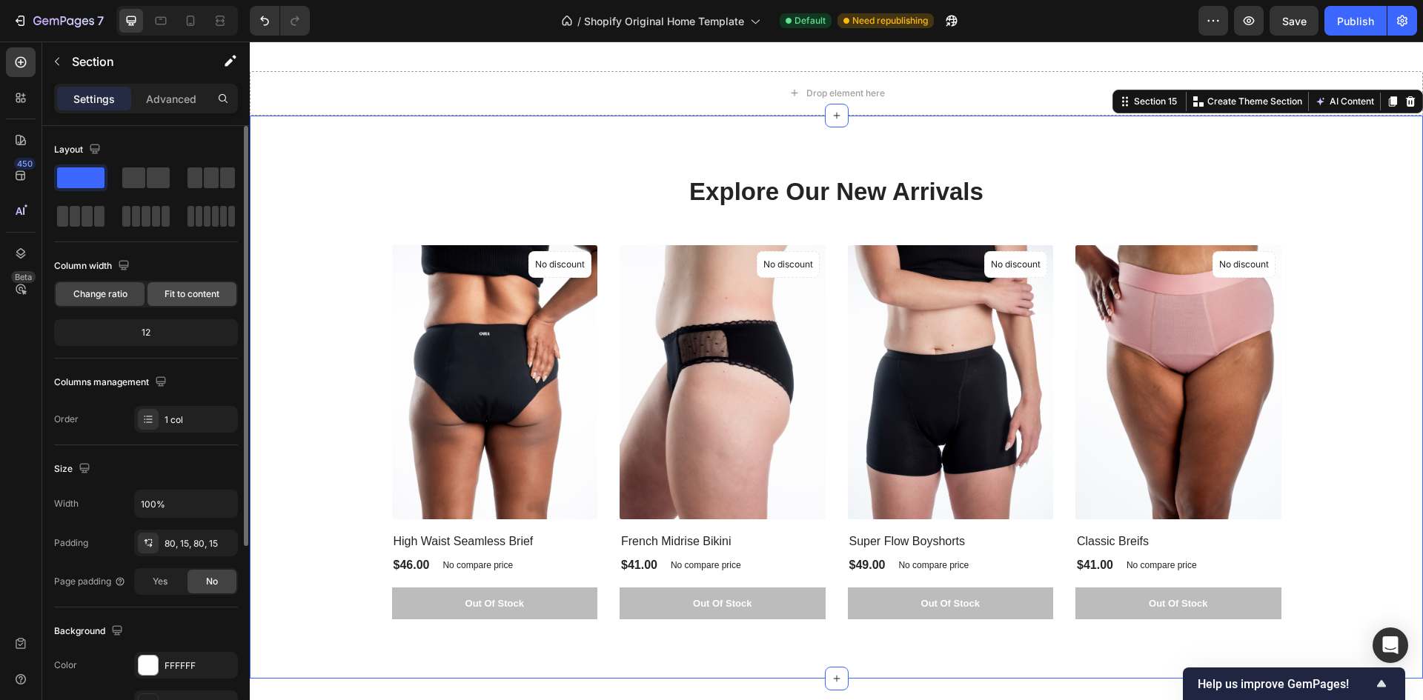
click at [172, 297] on span "Fit to content" at bounding box center [191, 293] width 55 height 13
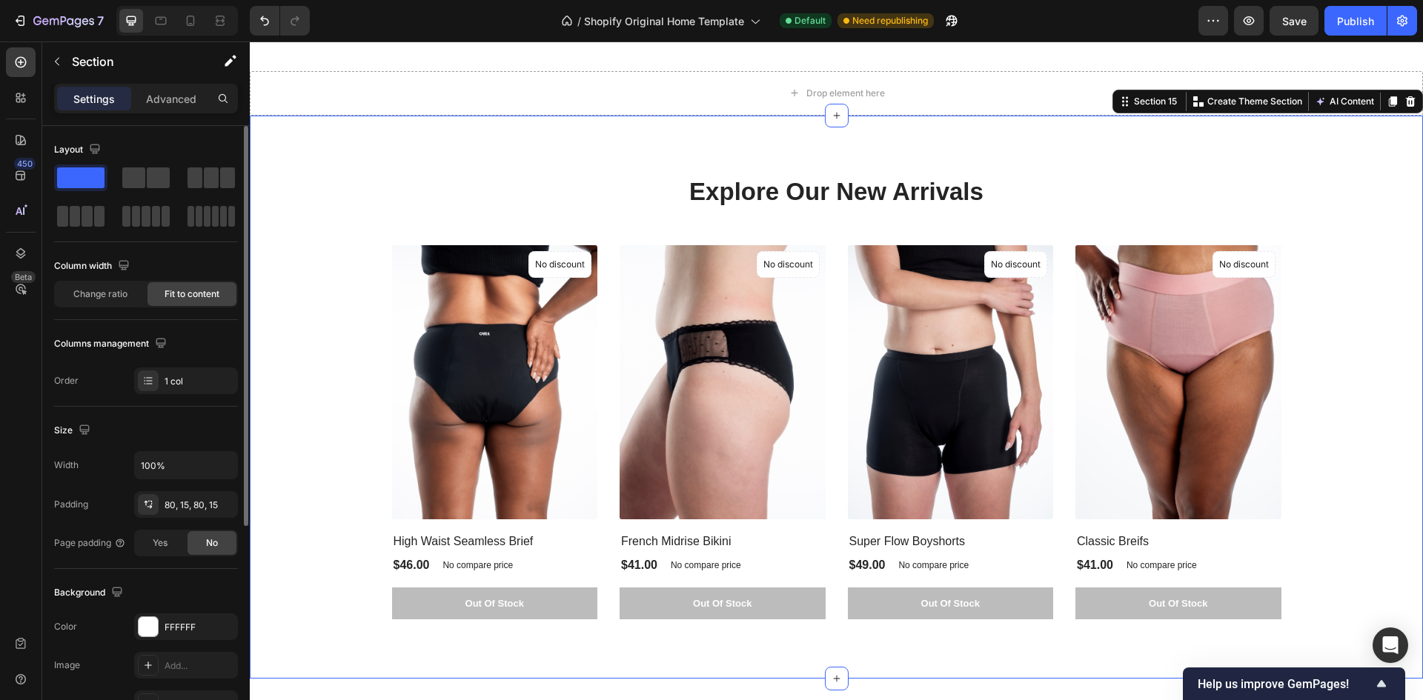
scroll to position [74, 0]
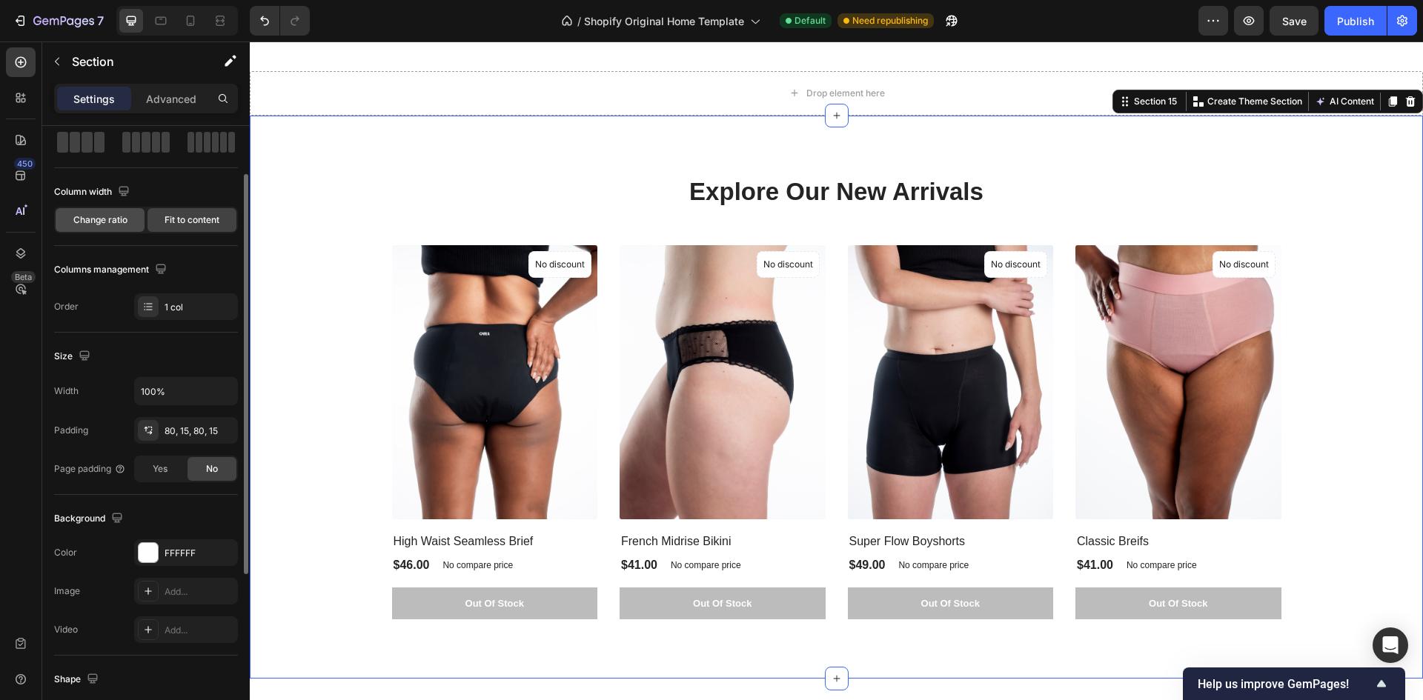
click at [111, 216] on span "Change ratio" at bounding box center [100, 219] width 54 height 13
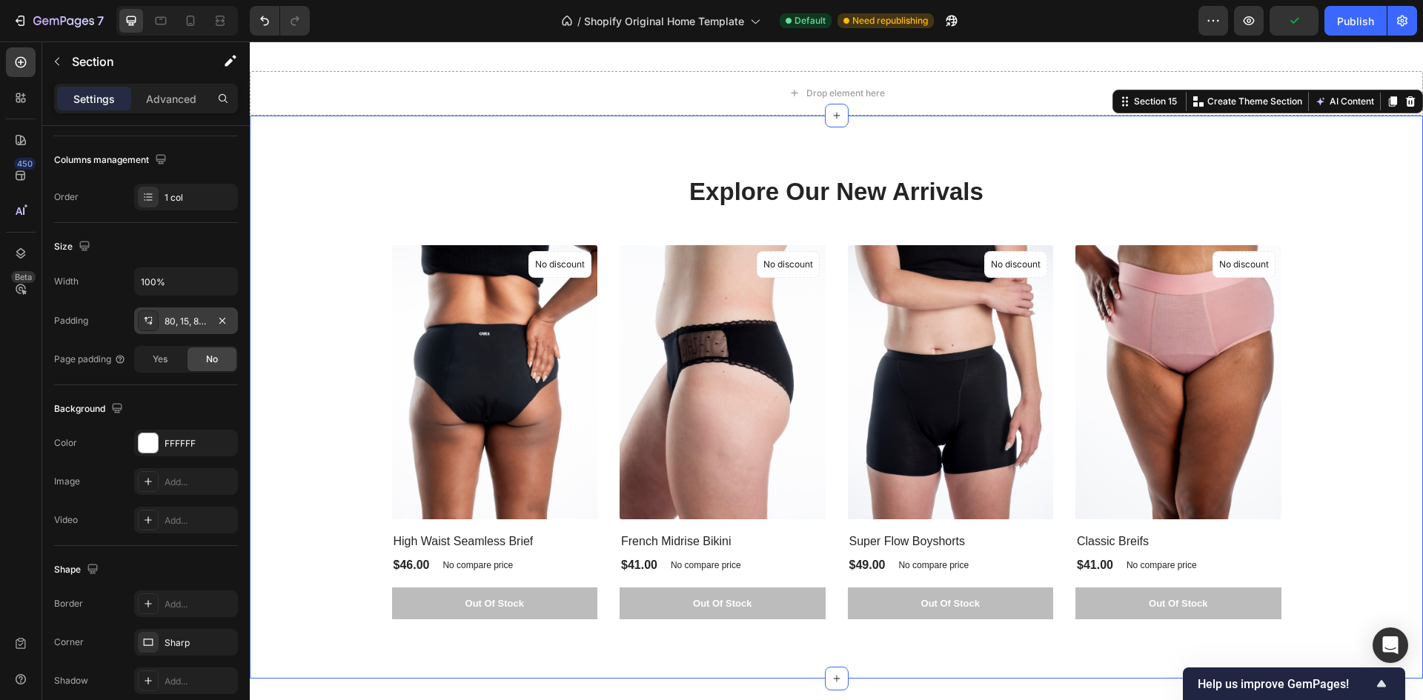
scroll to position [287, 0]
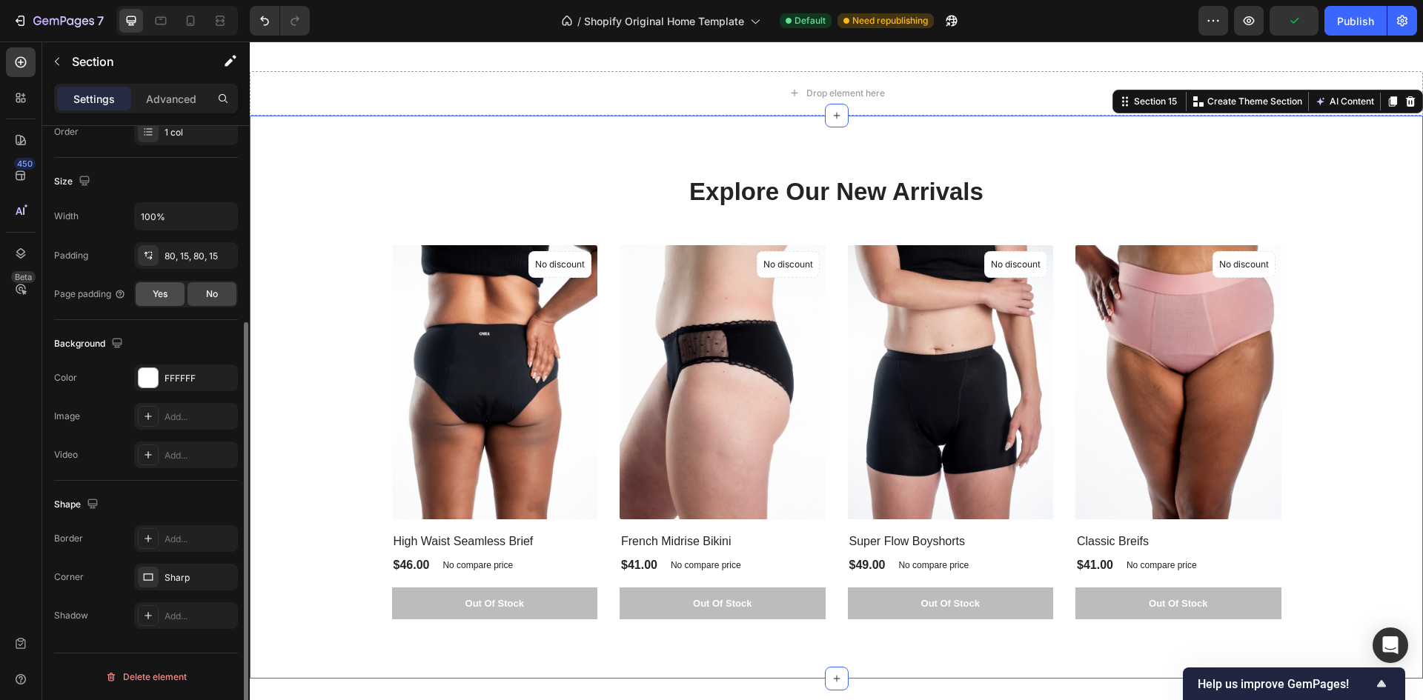
click at [164, 287] on span "Yes" at bounding box center [160, 293] width 15 height 13
click at [204, 299] on div "No" at bounding box center [211, 294] width 49 height 24
click at [174, 374] on div "FFFFFF" at bounding box center [185, 378] width 43 height 13
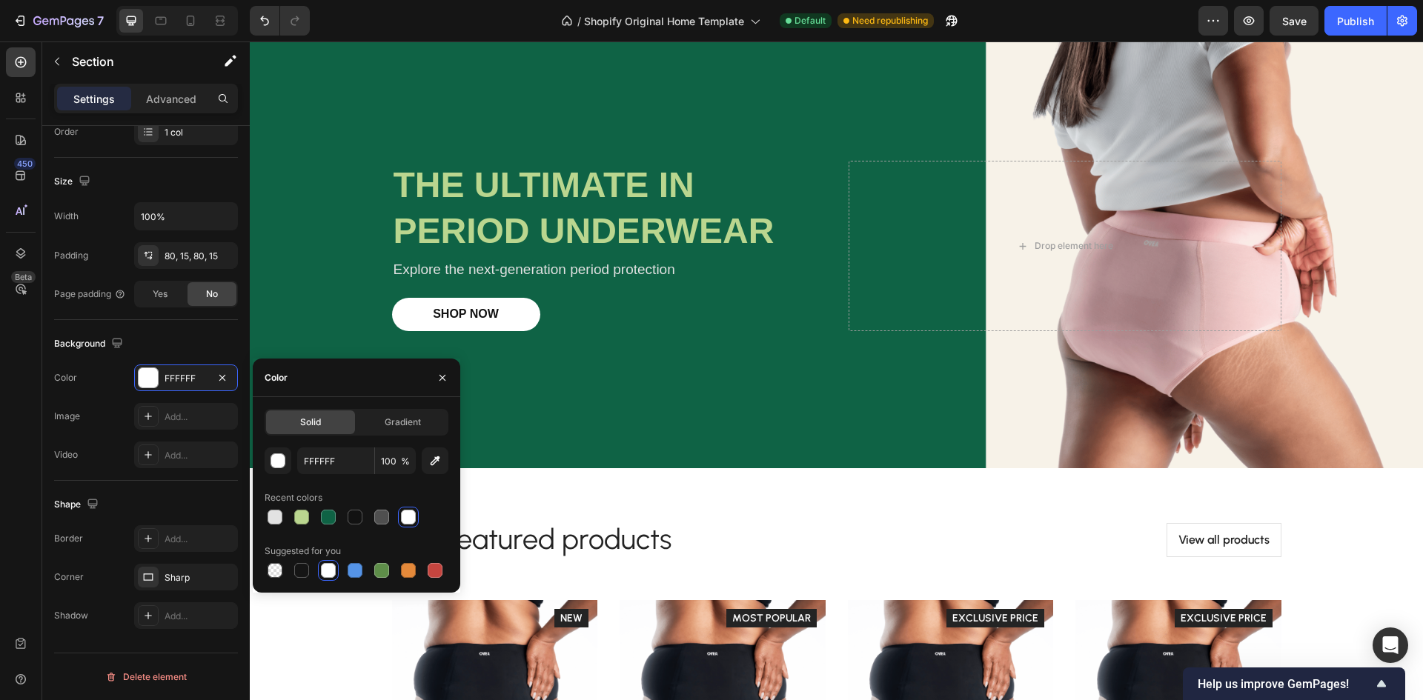
scroll to position [257, 0]
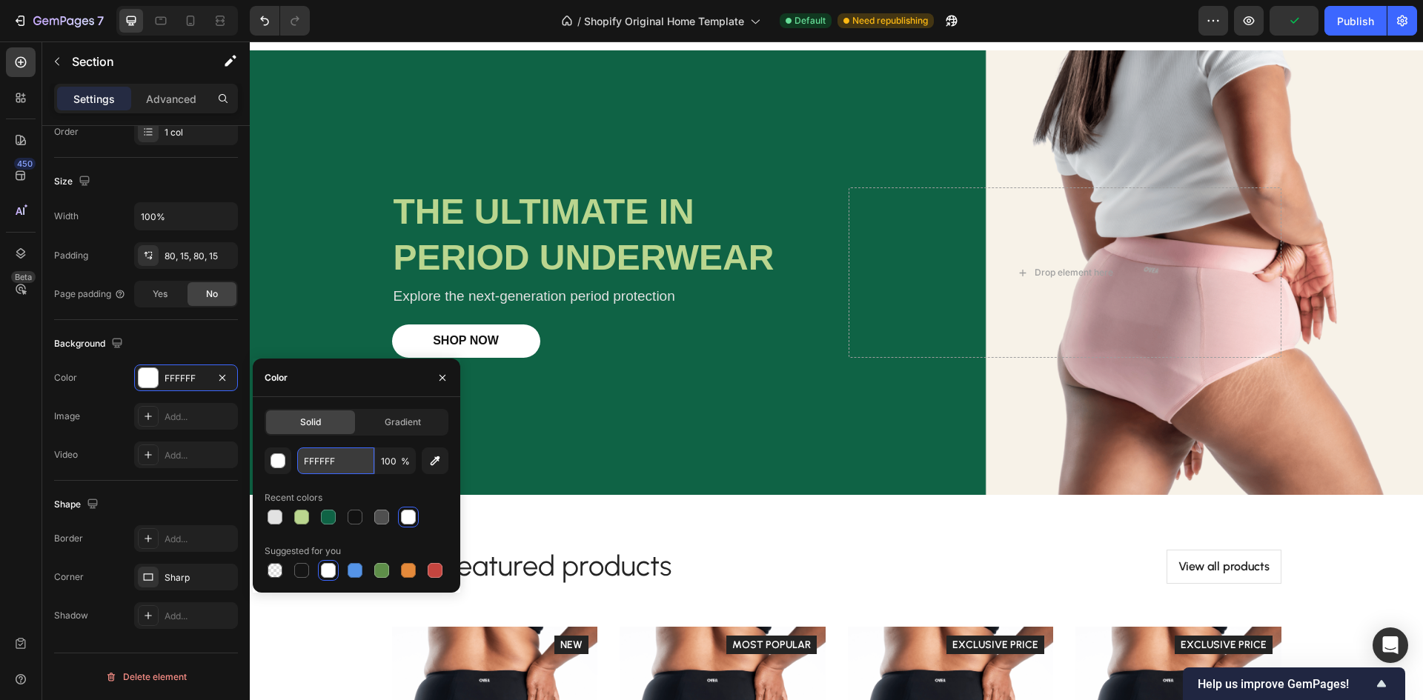
click at [359, 465] on input "FFFFFF" at bounding box center [335, 460] width 77 height 27
click at [354, 470] on input "FFFFFF" at bounding box center [335, 460] width 77 height 27
drag, startPoint x: 354, startPoint y: 463, endPoint x: 264, endPoint y: 453, distance: 90.2
click at [264, 453] on div "FFFFFF 100 %" at bounding box center [356, 460] width 184 height 27
paste input "#f7f2e8"
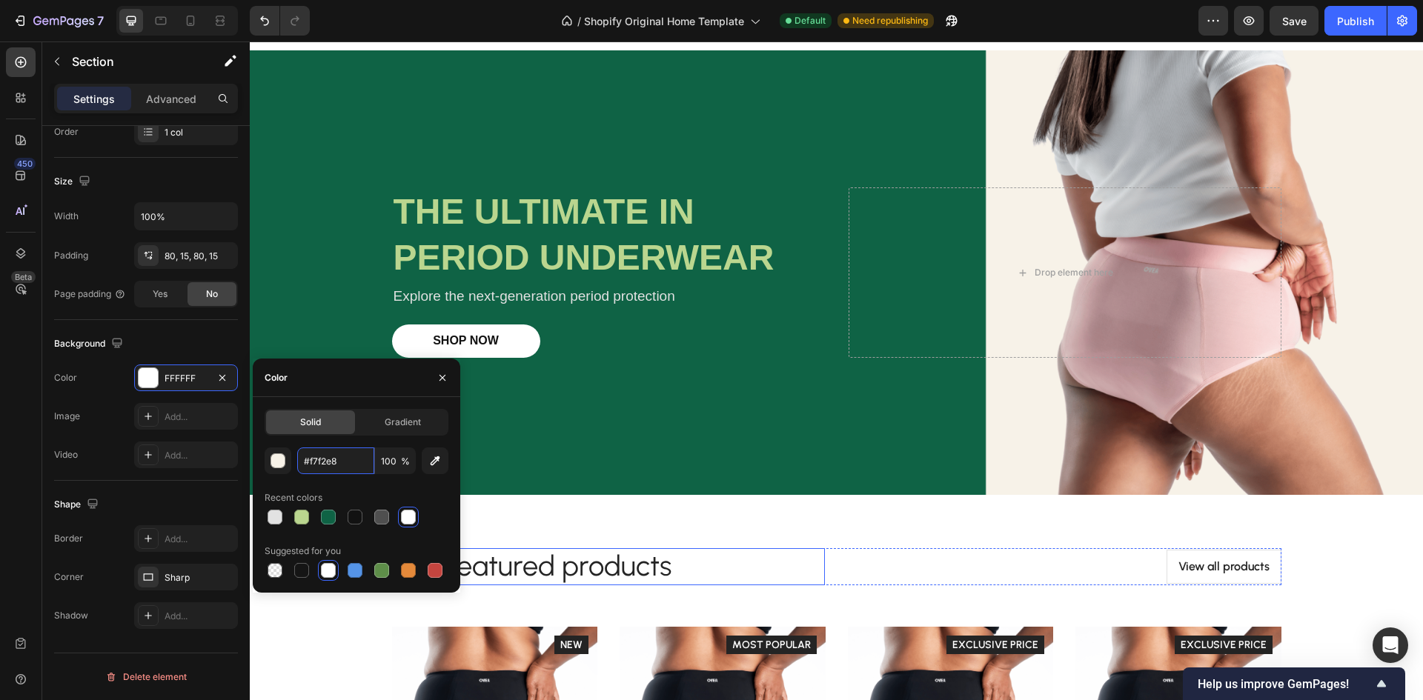
type input "F7F2E8"
click at [103, 373] on div "Color F7F2E8" at bounding box center [146, 378] width 184 height 27
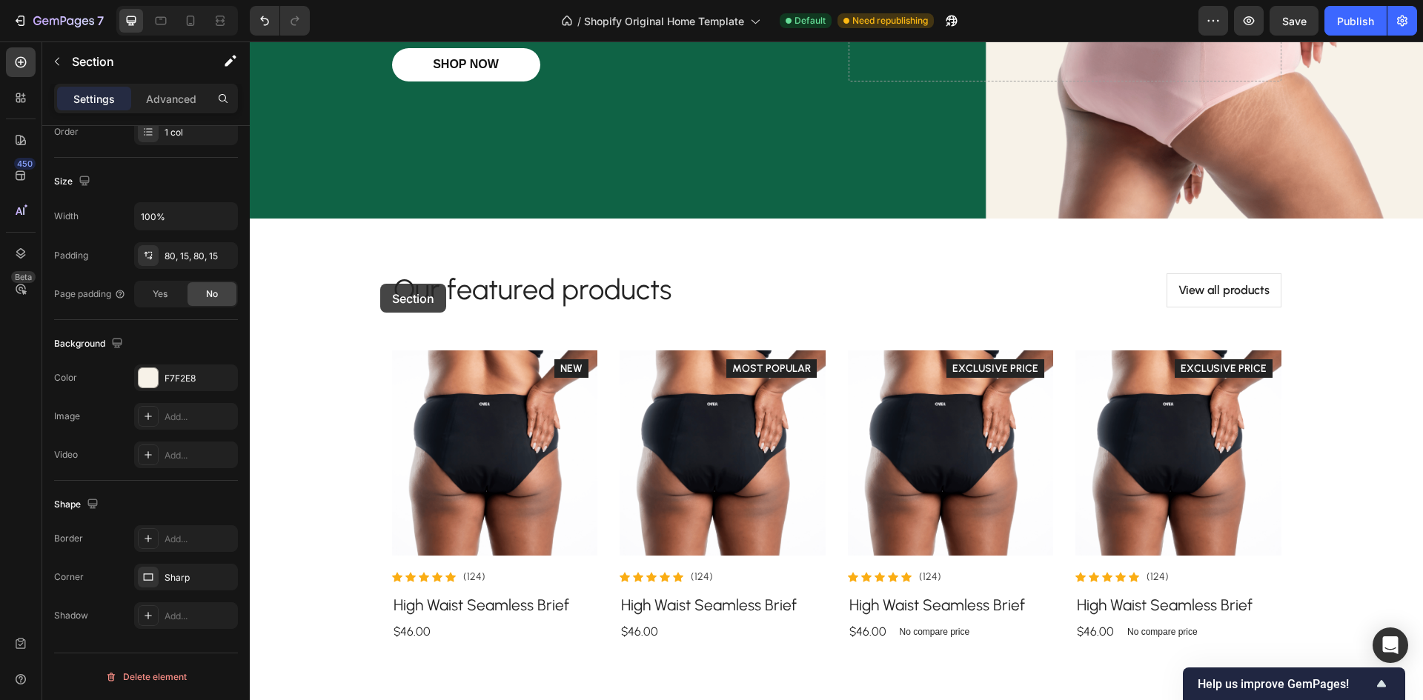
scroll to position [479, 0]
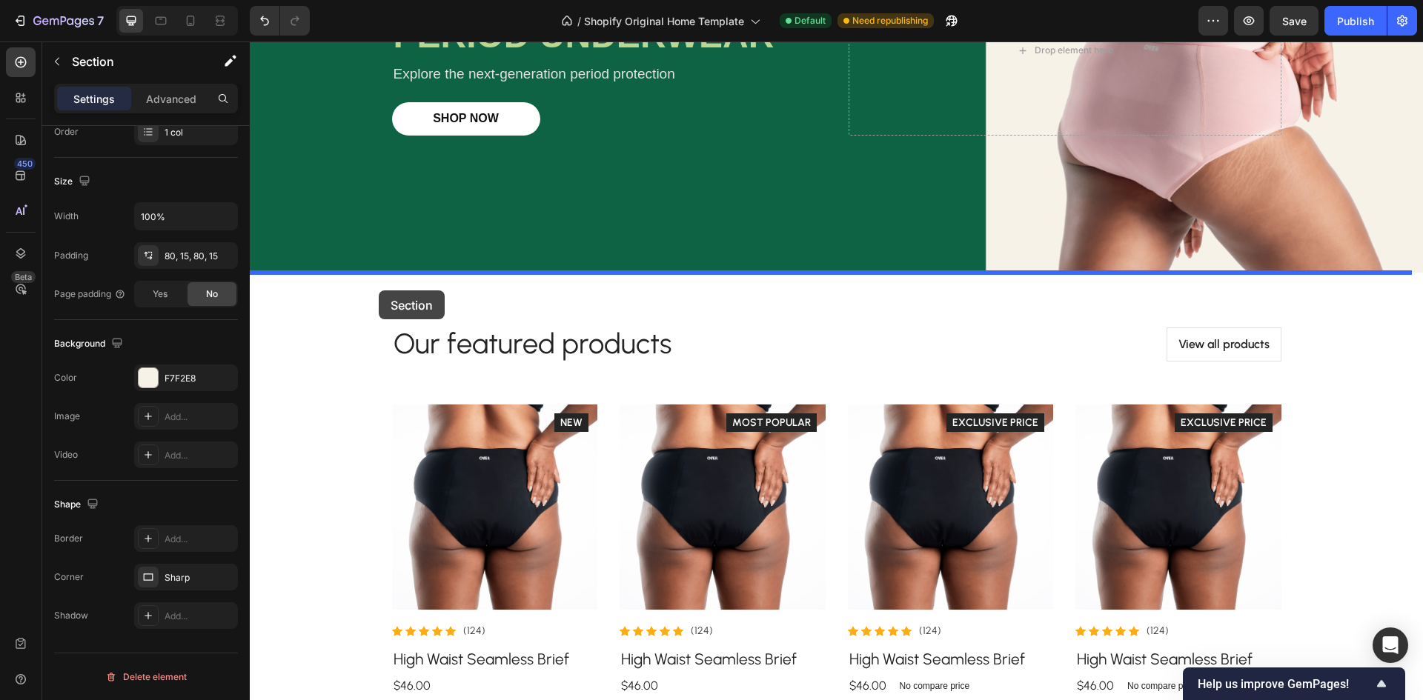
drag, startPoint x: 349, startPoint y: 464, endPoint x: 379, endPoint y: 290, distance: 175.9
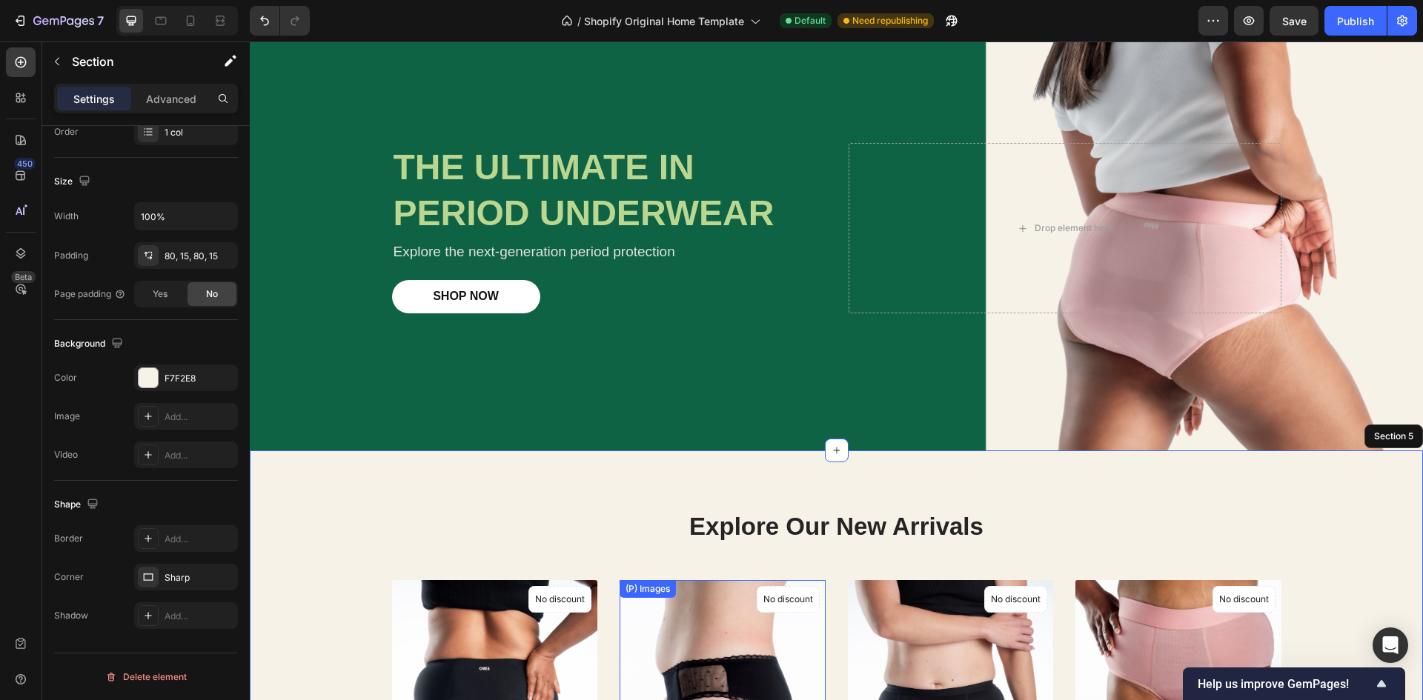
scroll to position [183, 0]
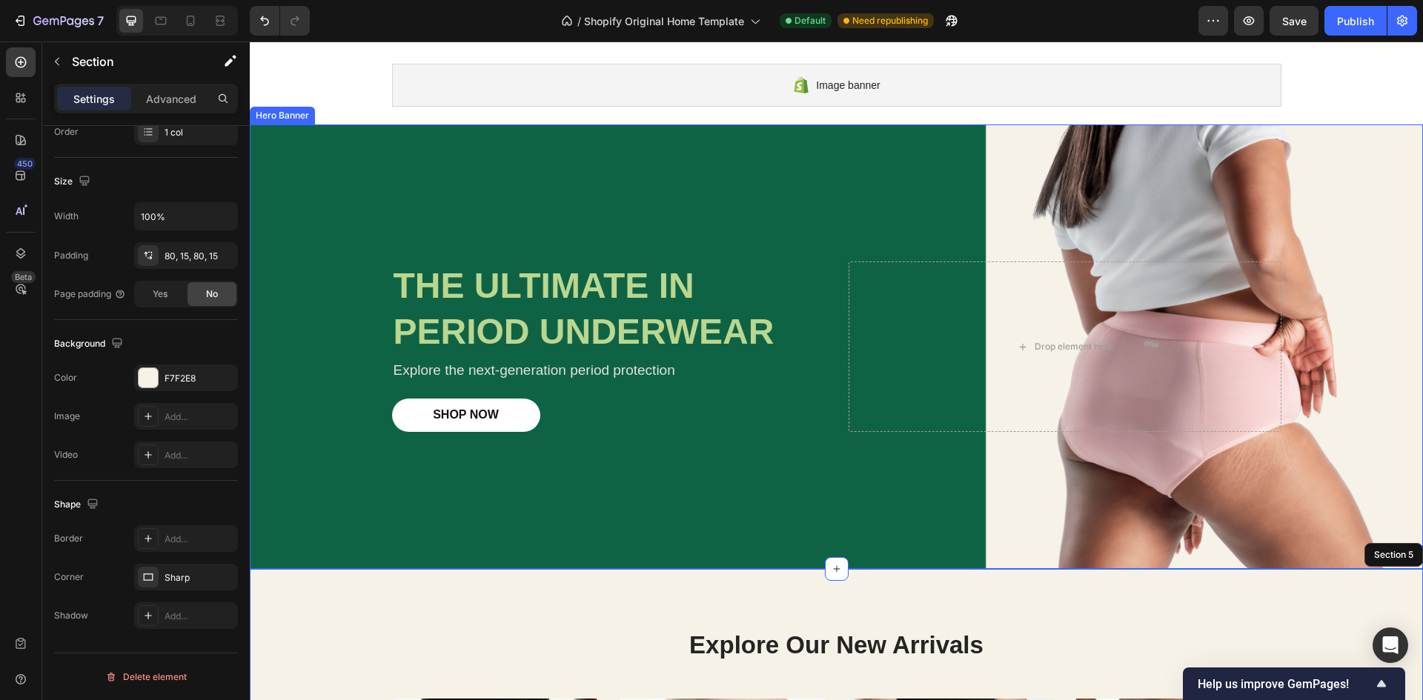
click at [722, 491] on div "Background Image" at bounding box center [836, 346] width 1173 height 445
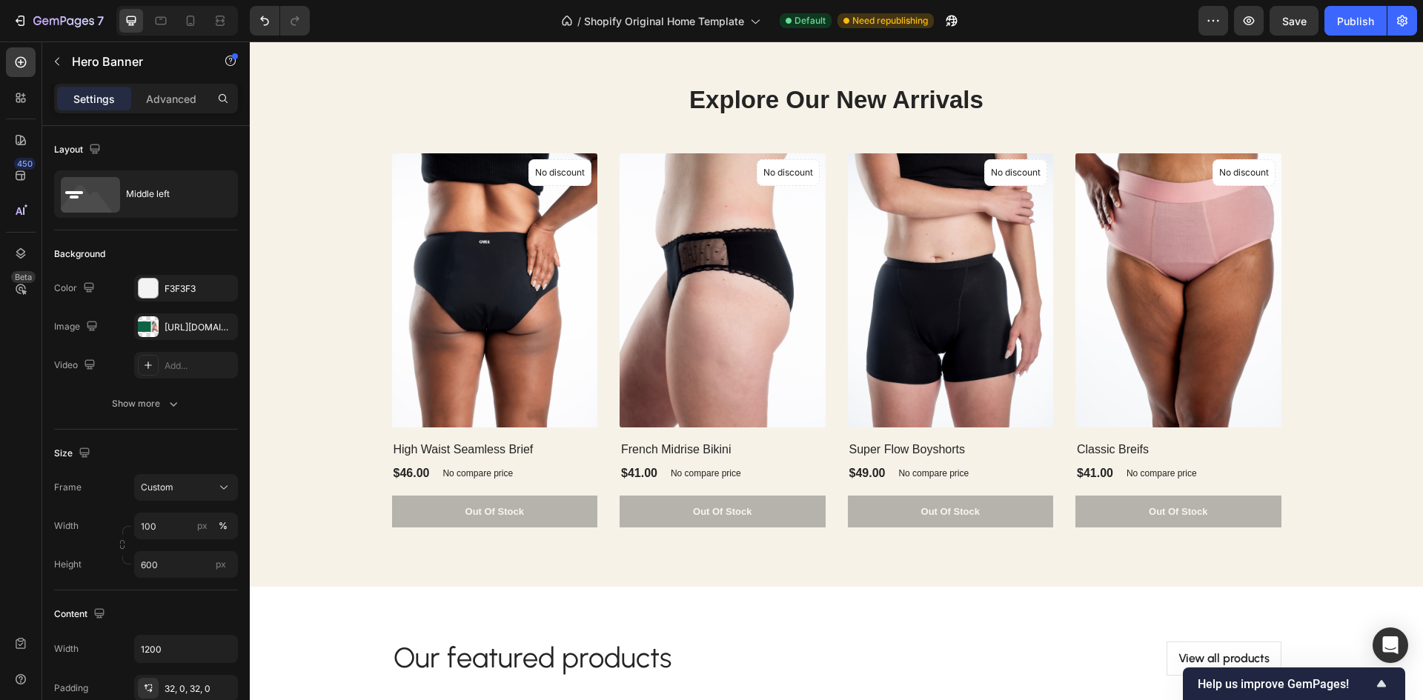
scroll to position [702, 0]
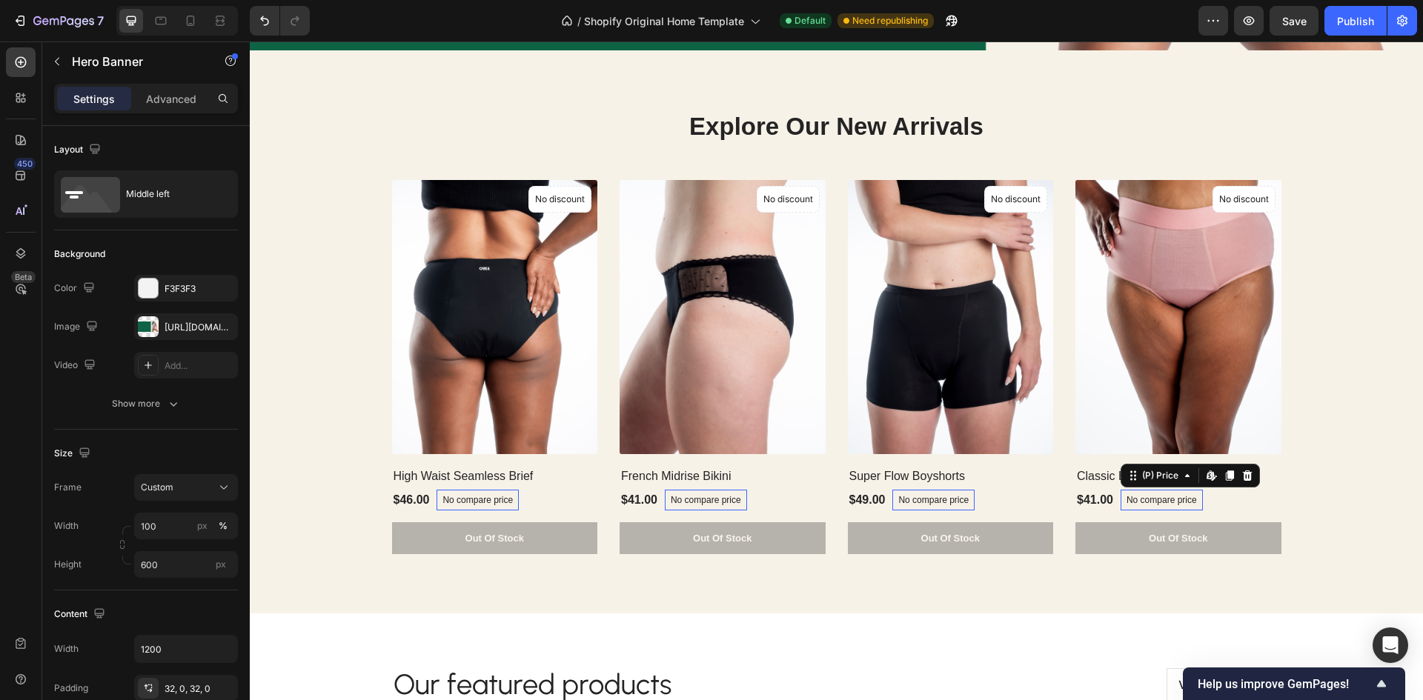
click at [1145, 502] on p "No compare price" at bounding box center [1161, 500] width 70 height 9
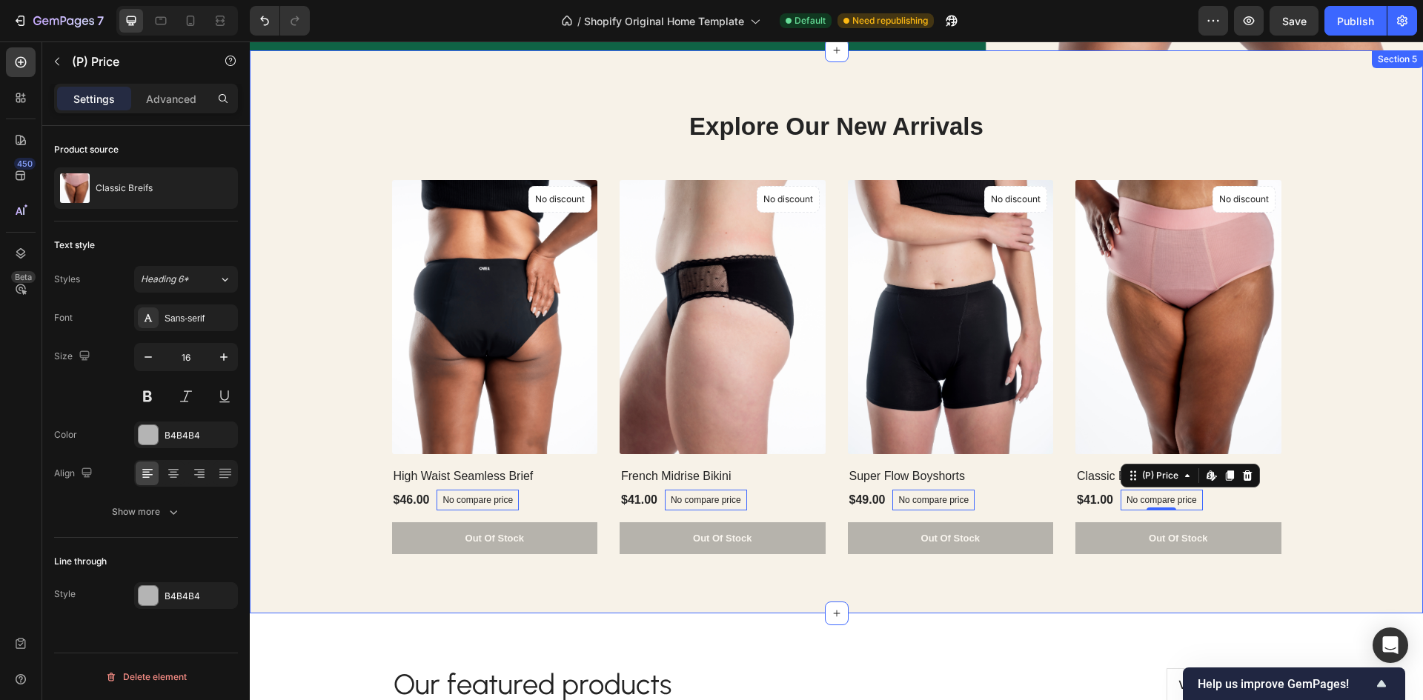
click at [293, 405] on div "Explore Our New Arrivals Heading (P) Images No discount Not be displayed when p…" at bounding box center [836, 332] width 1151 height 445
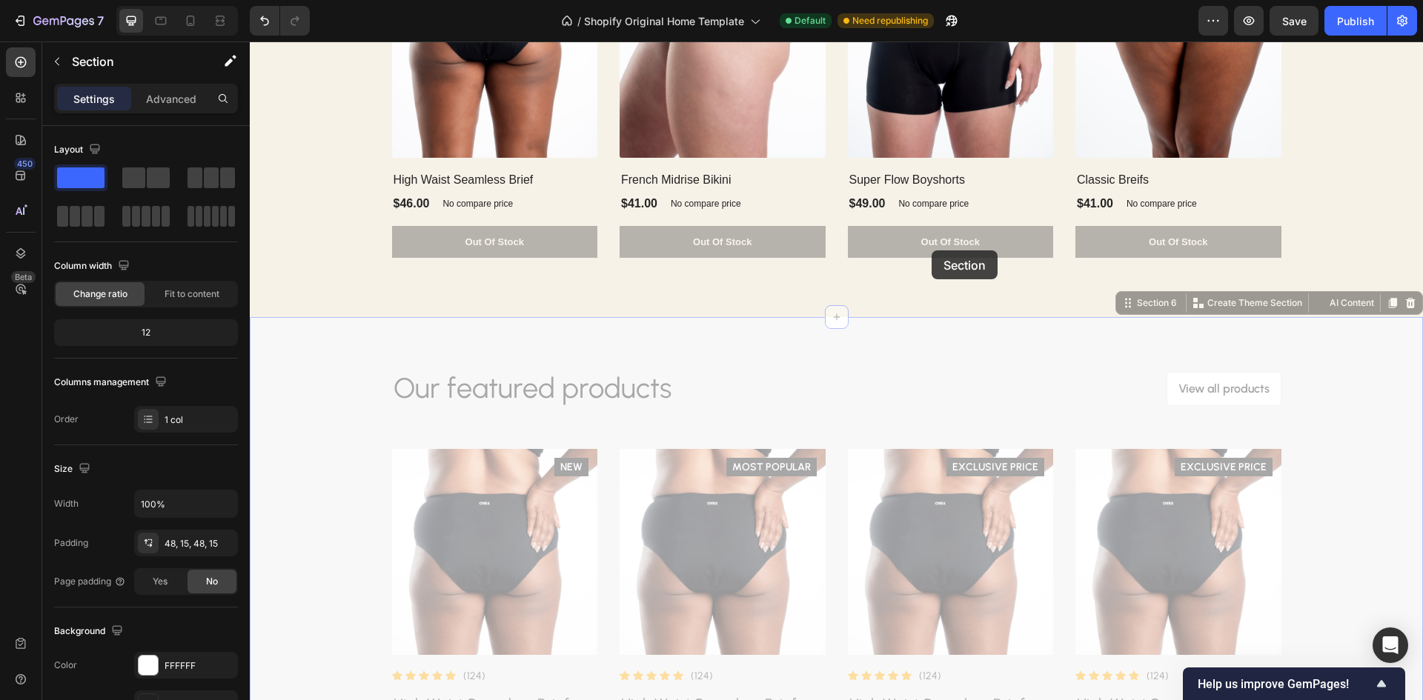
scroll to position [628, 0]
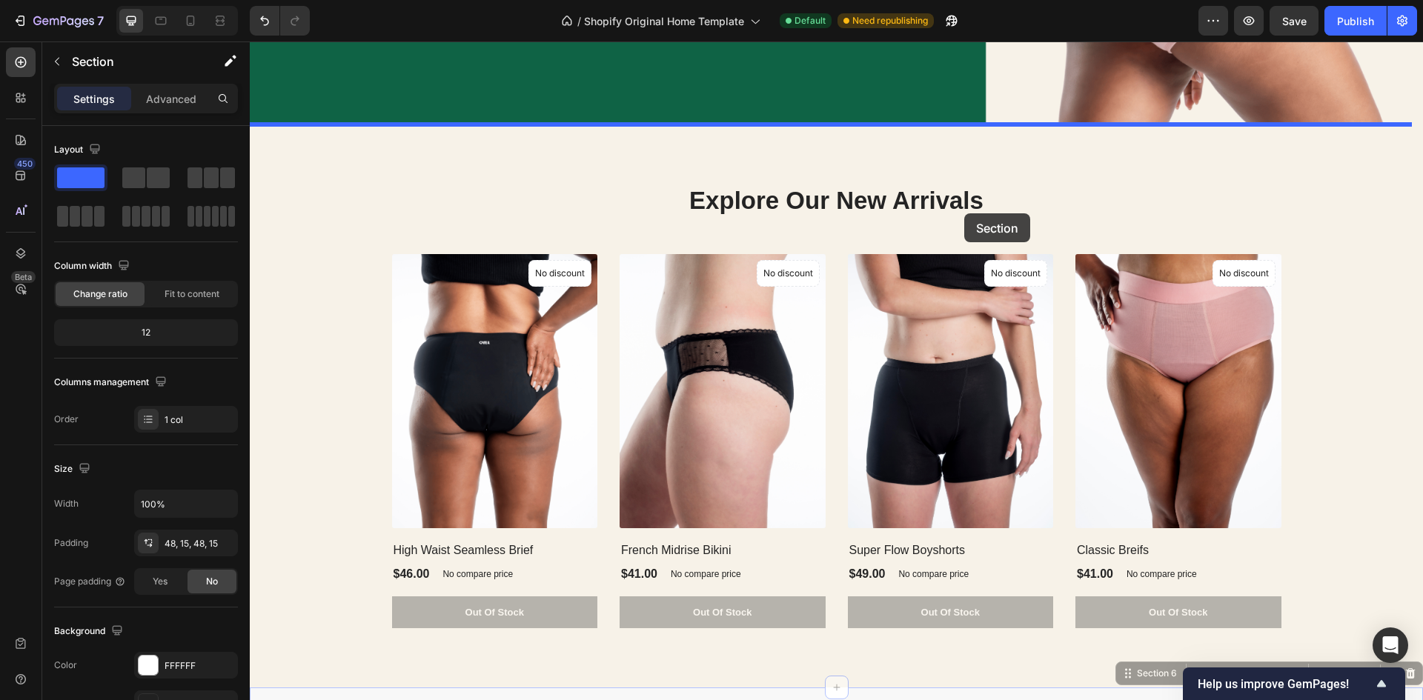
drag, startPoint x: 923, startPoint y: 341, endPoint x: 964, endPoint y: 213, distance: 133.8
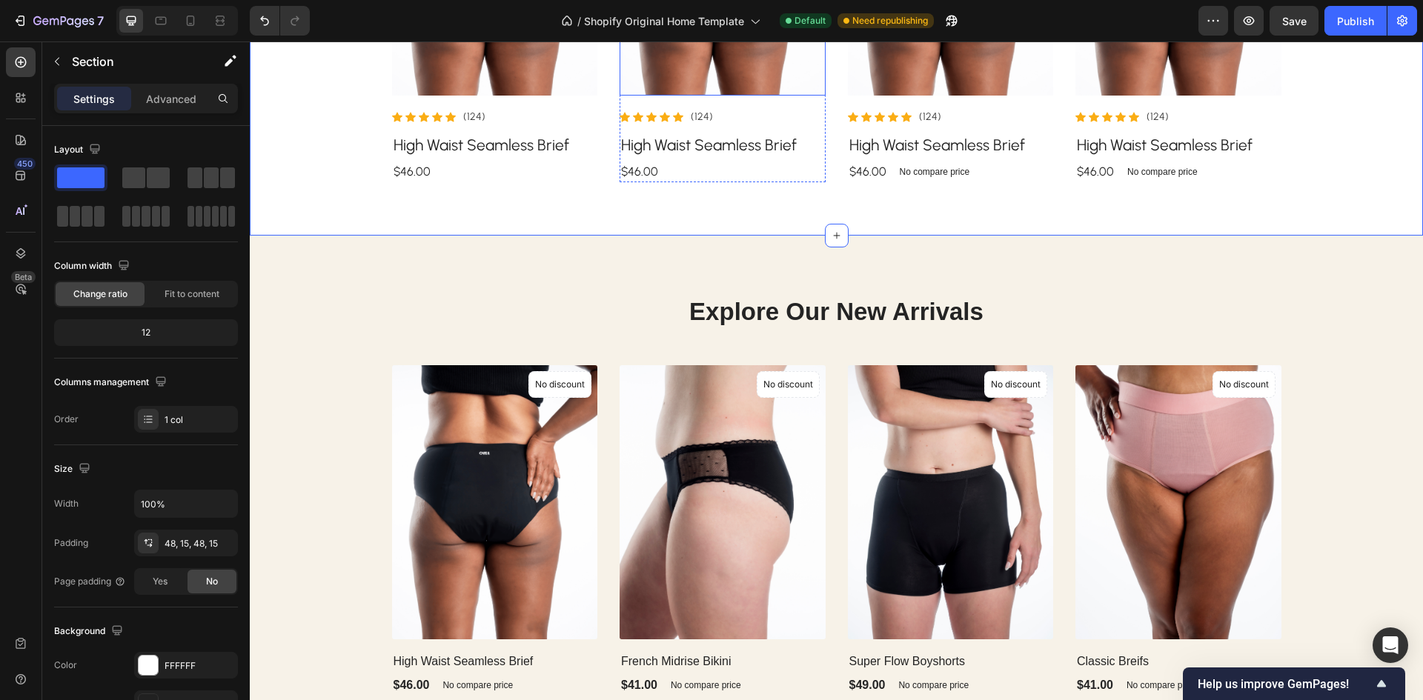
scroll to position [998, 0]
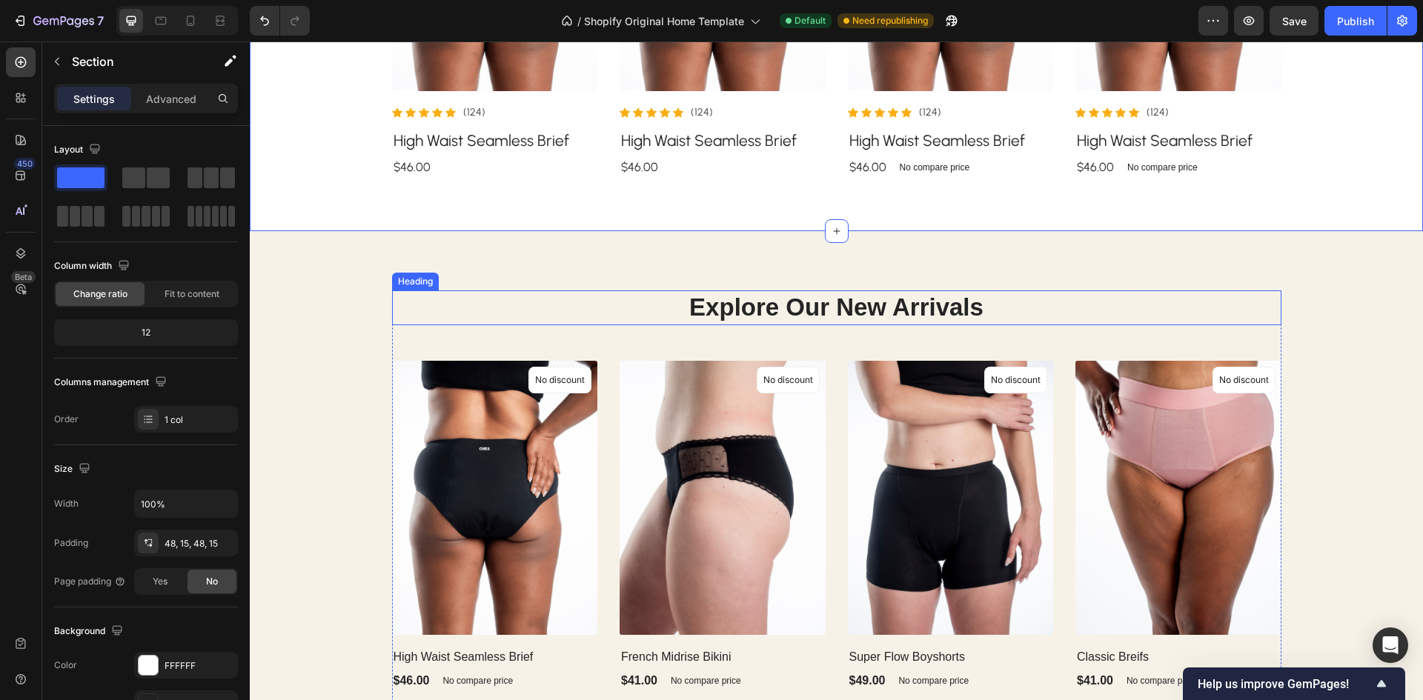
click at [1208, 282] on div "Explore Our New Arrivals Heading (P) Images No discount Not be displayed when p…" at bounding box center [836, 512] width 1173 height 563
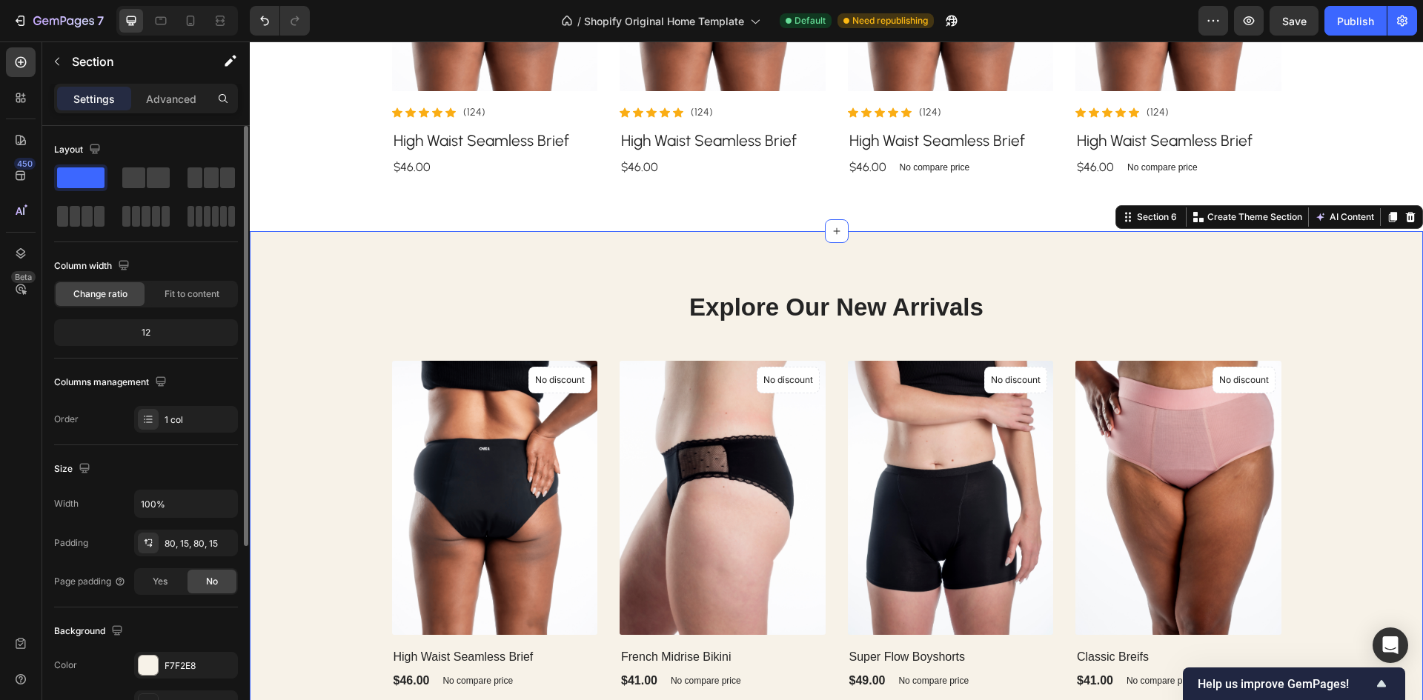
scroll to position [222, 0]
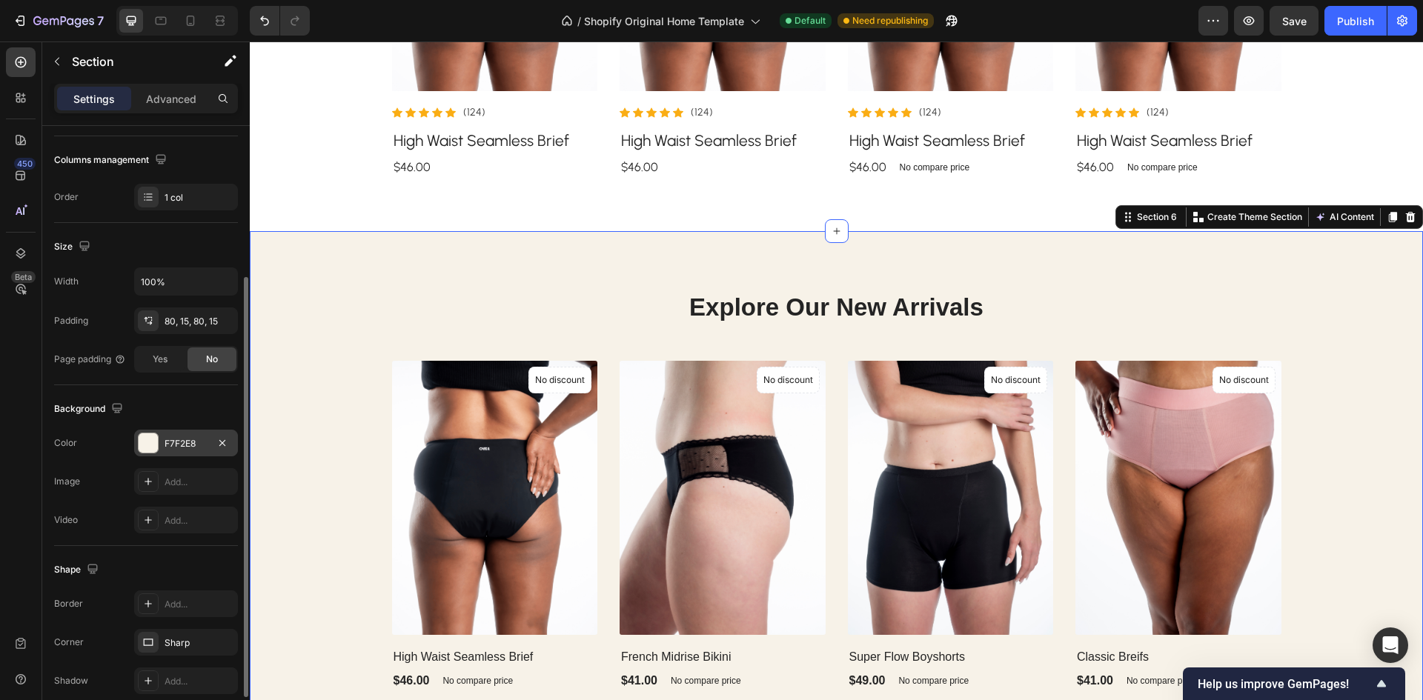
click at [144, 446] on div at bounding box center [148, 442] width 19 height 19
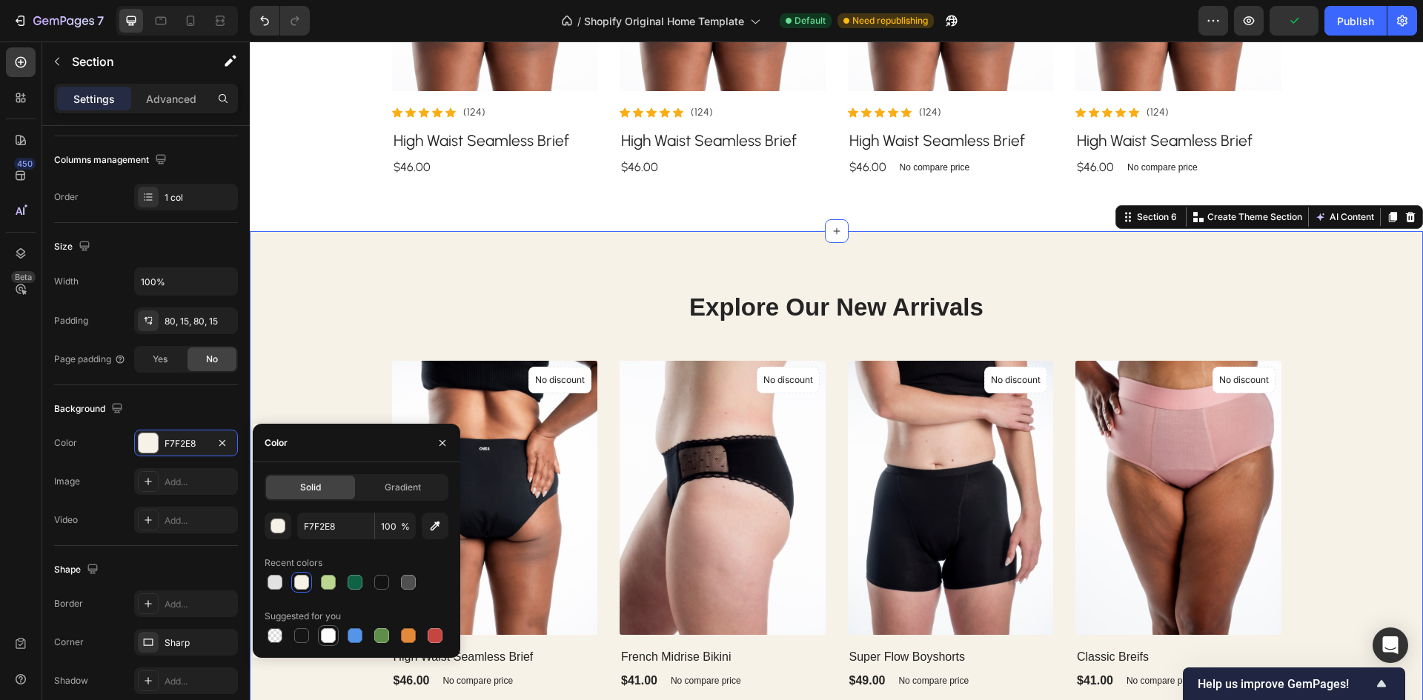
click at [330, 636] on div at bounding box center [328, 635] width 15 height 15
type input "FFFFFF"
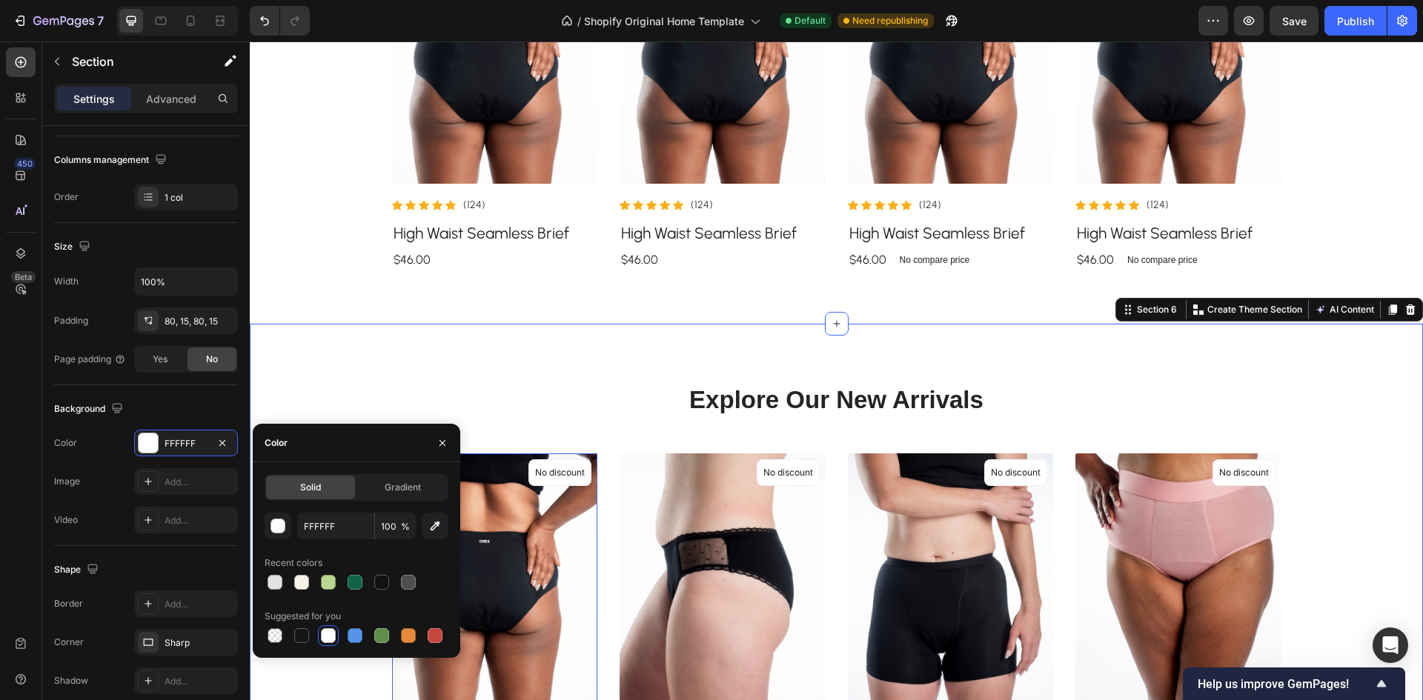
scroll to position [776, 0]
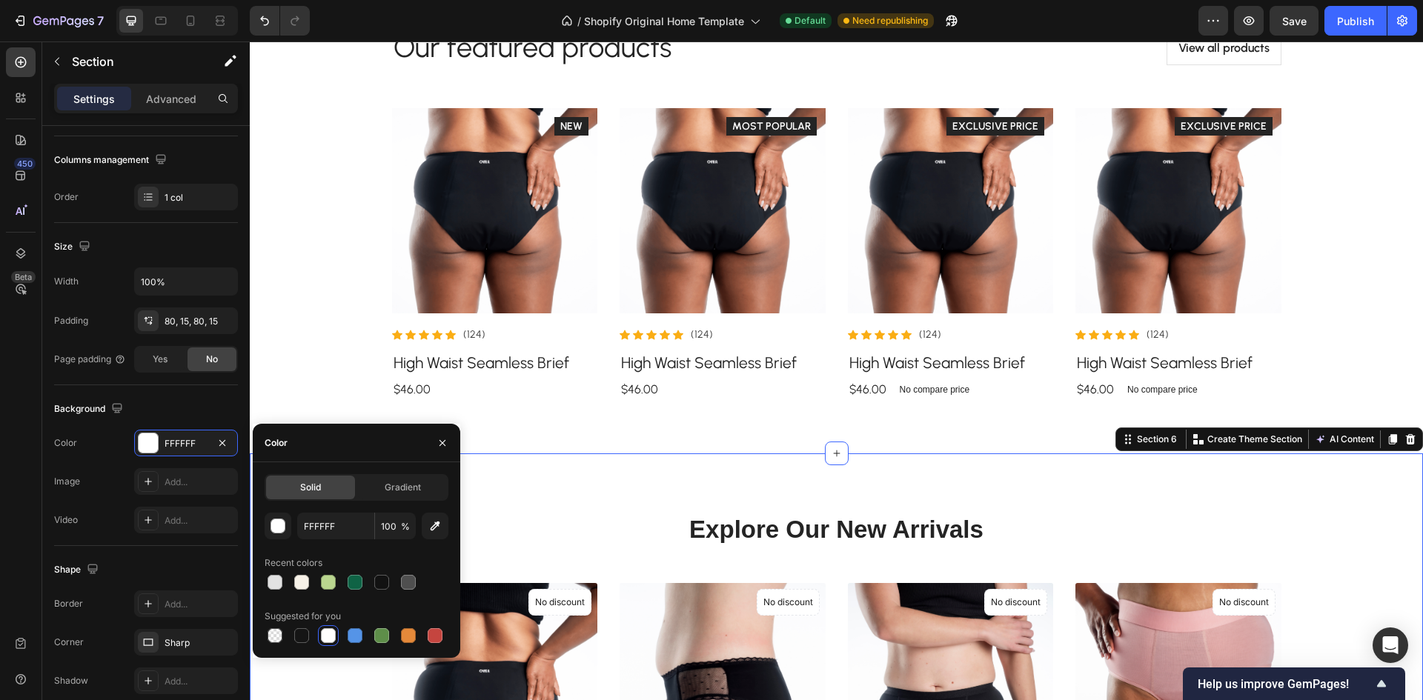
drag, startPoint x: 693, startPoint y: 499, endPoint x: 661, endPoint y: 391, distance: 112.8
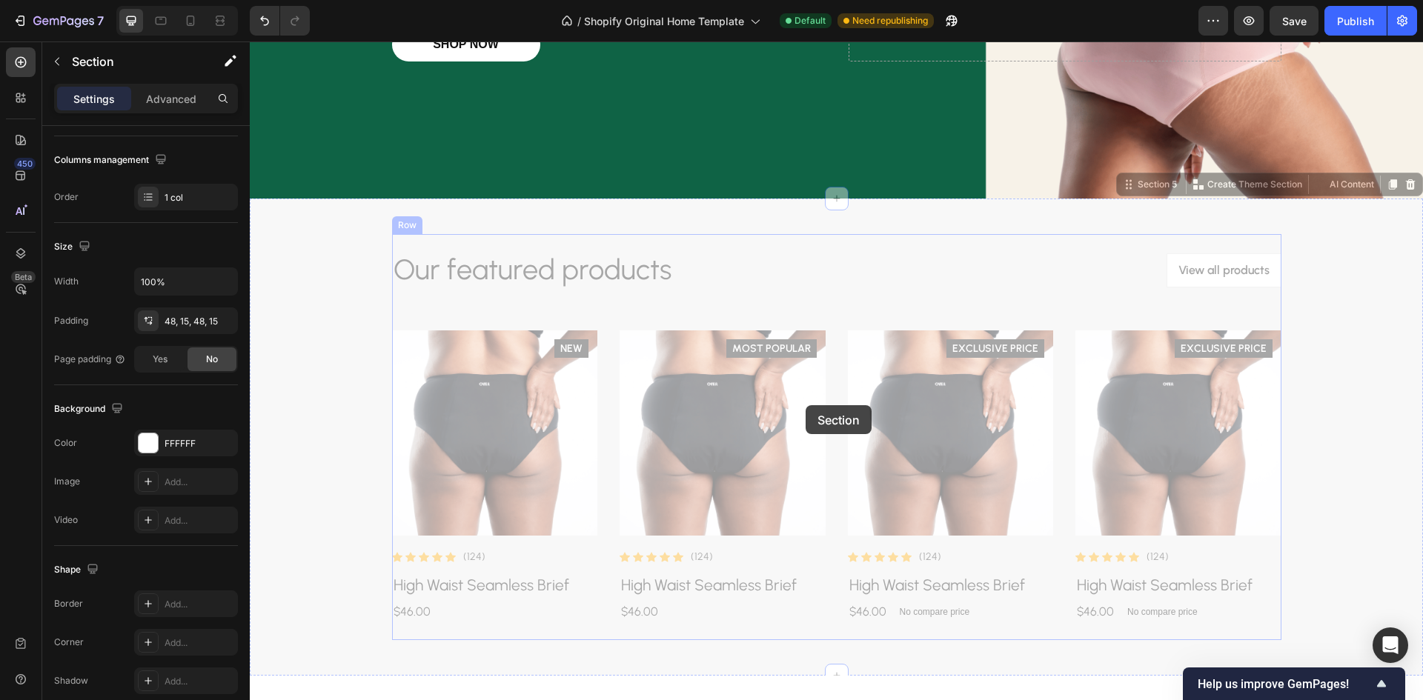
scroll to position [850, 0]
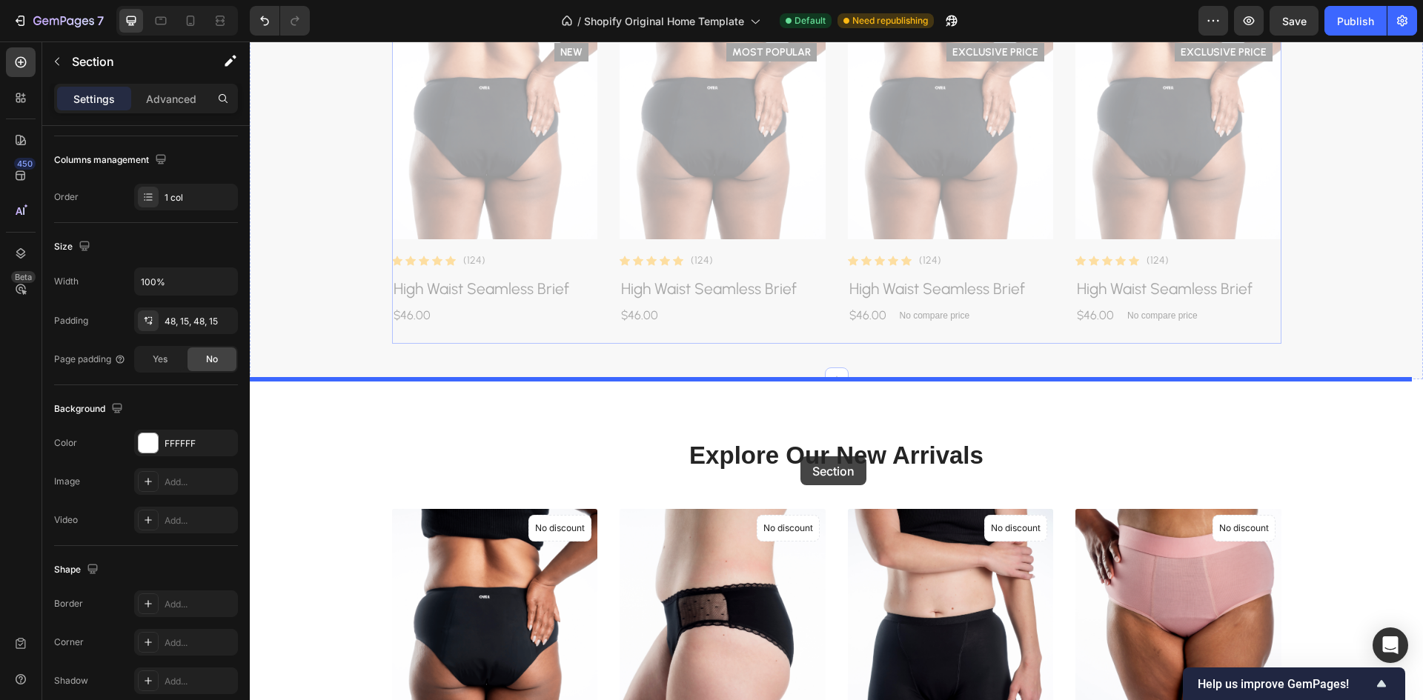
drag, startPoint x: 770, startPoint y: 213, endPoint x: 800, endPoint y: 456, distance: 244.9
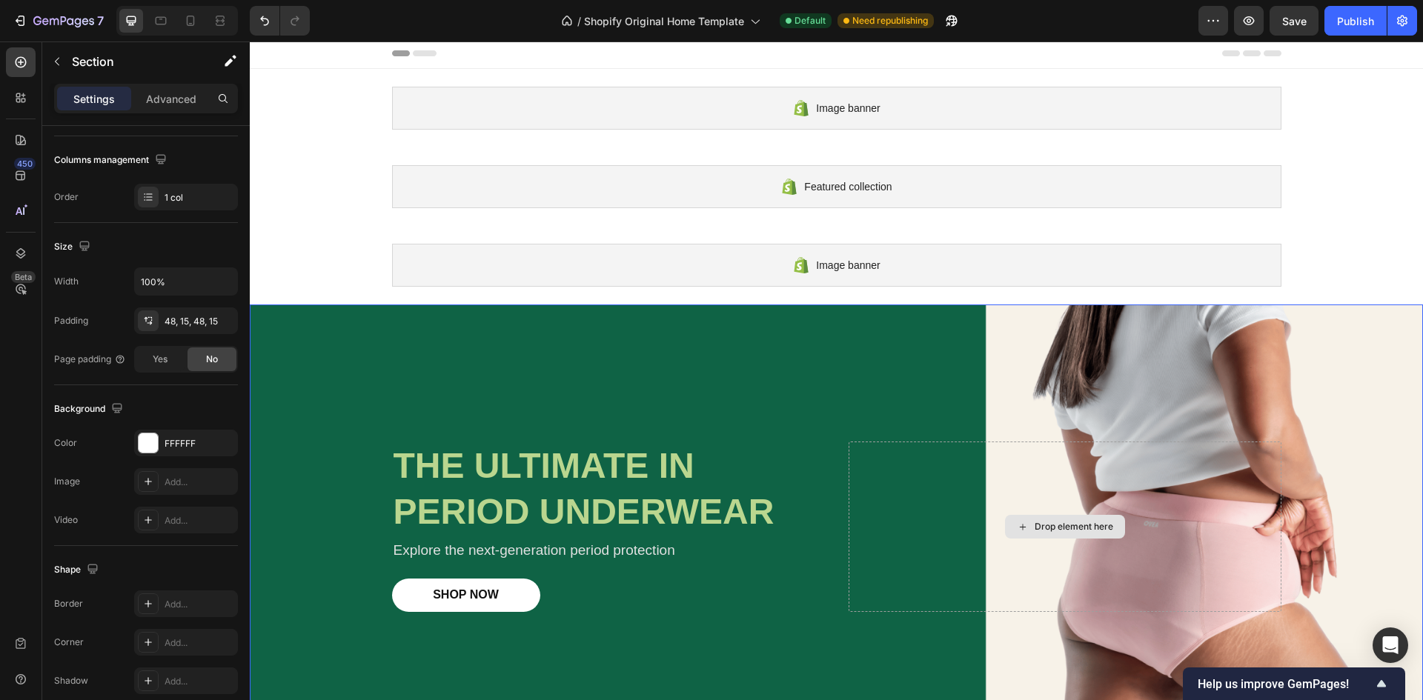
scroll to position [0, 0]
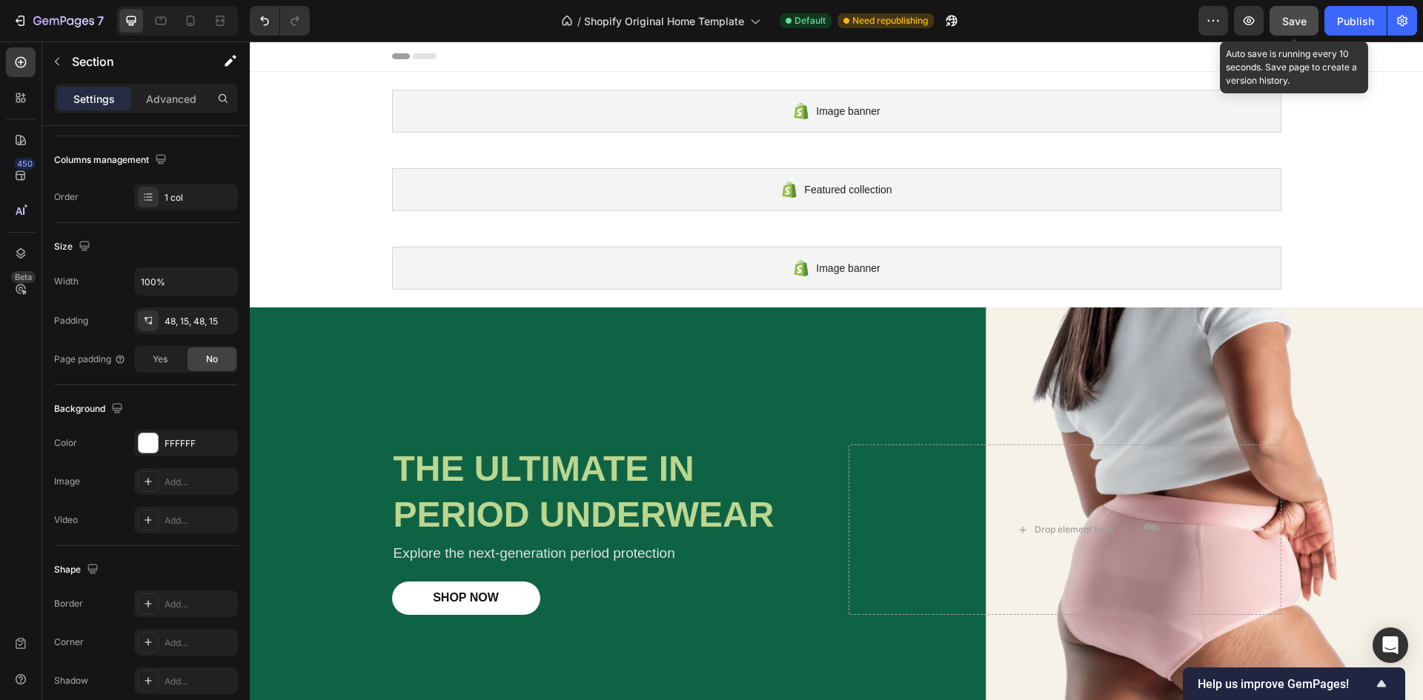
click at [1282, 25] on span "Save" at bounding box center [1294, 21] width 24 height 13
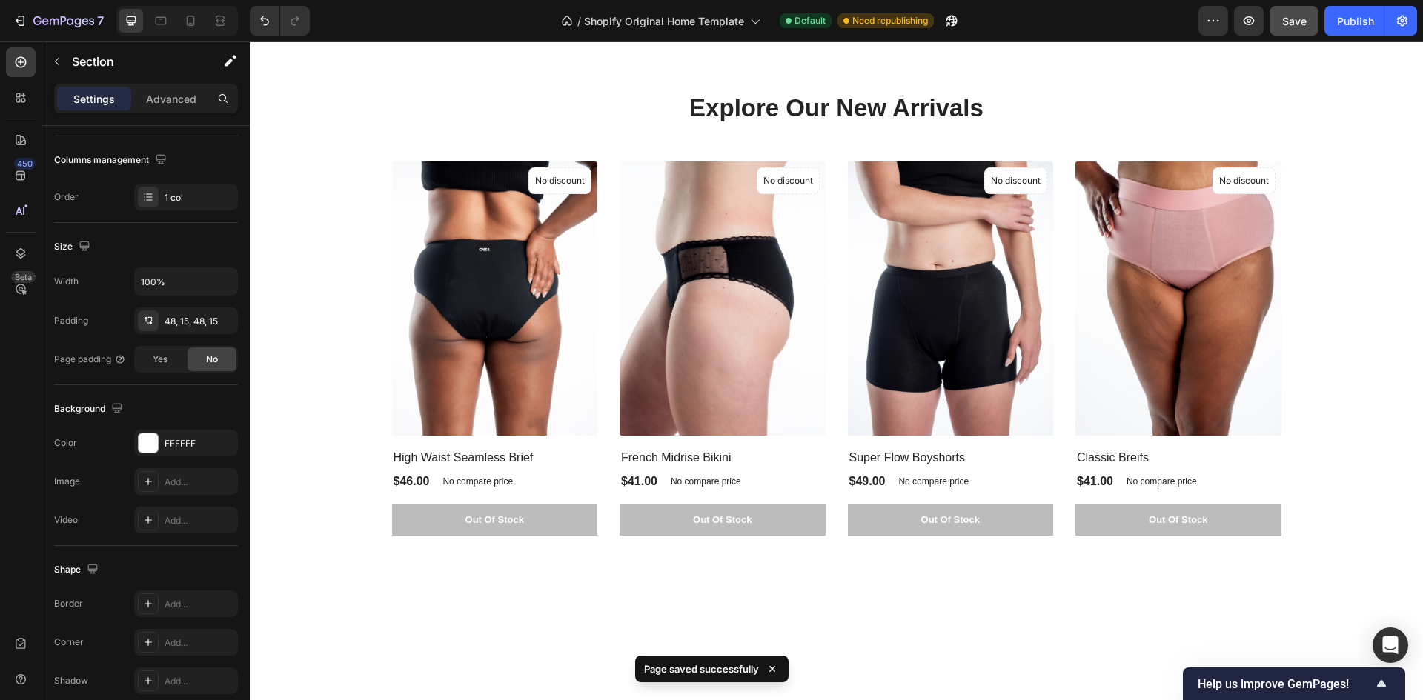
scroll to position [593, 0]
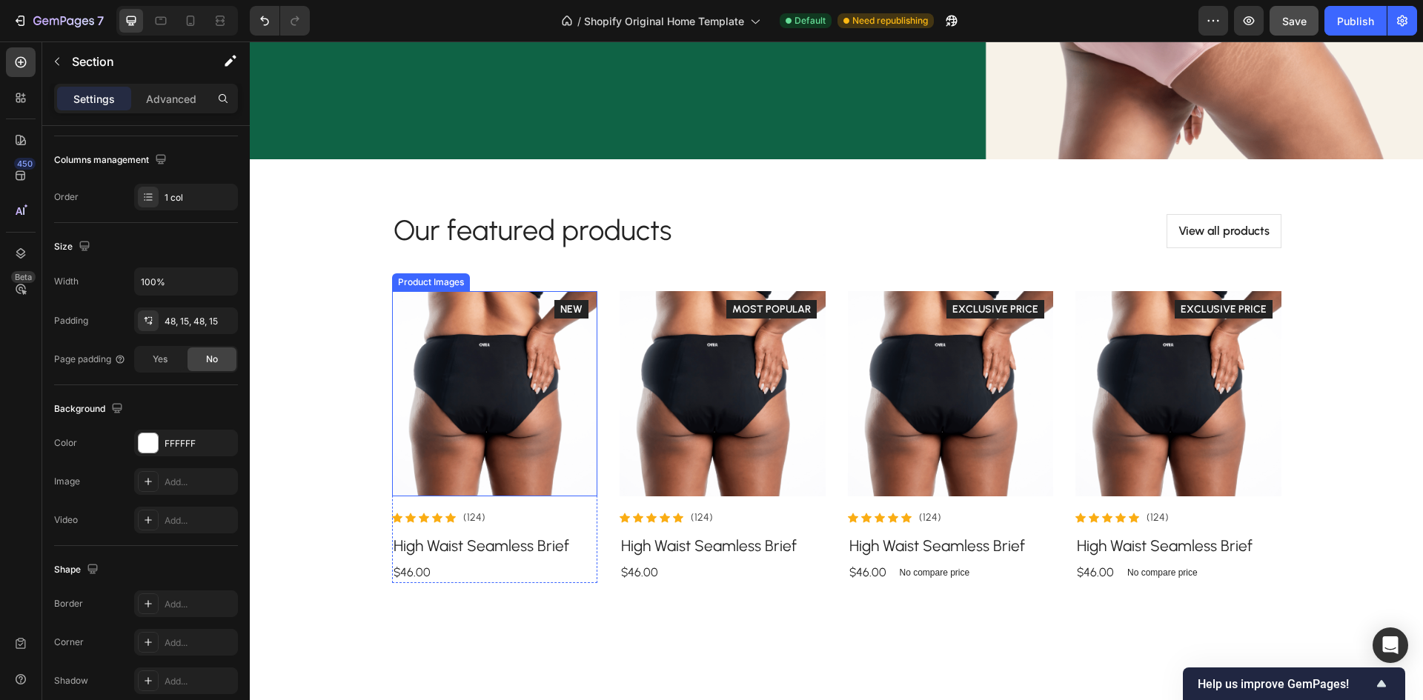
click at [509, 413] on img at bounding box center [495, 394] width 206 height 206
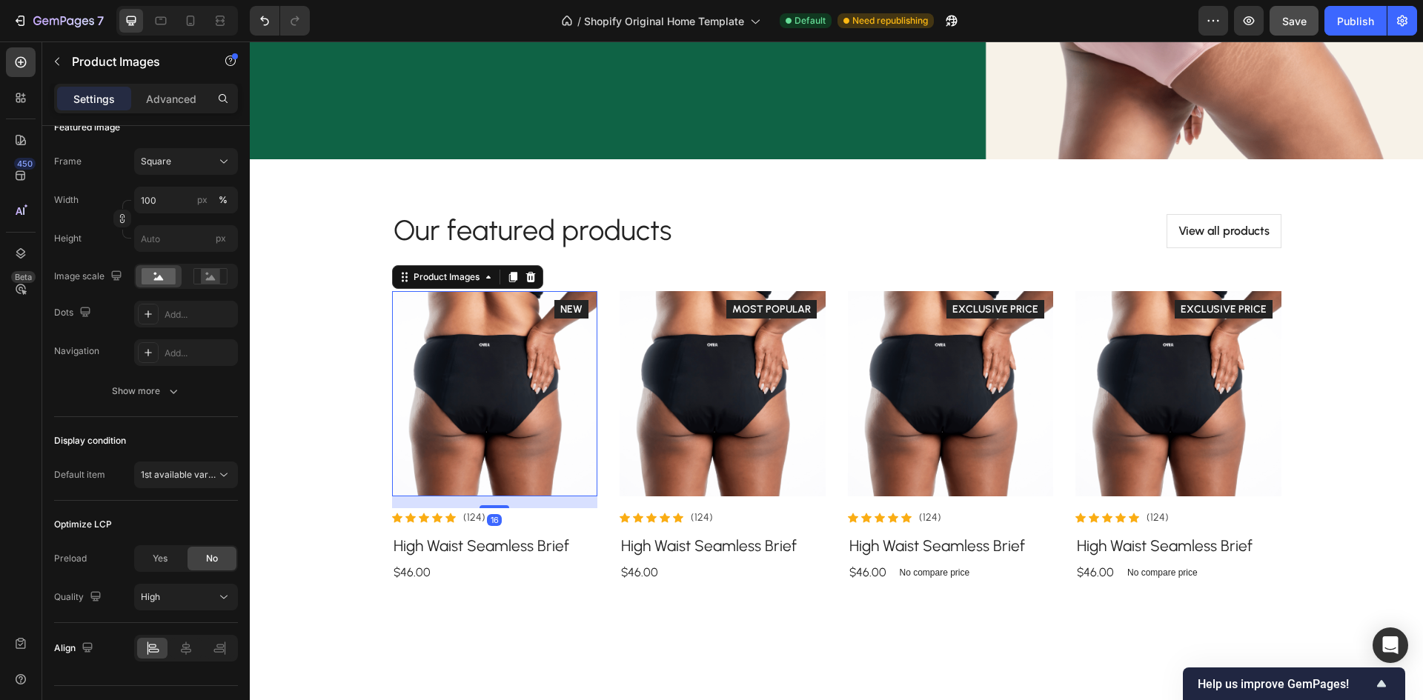
scroll to position [0, 0]
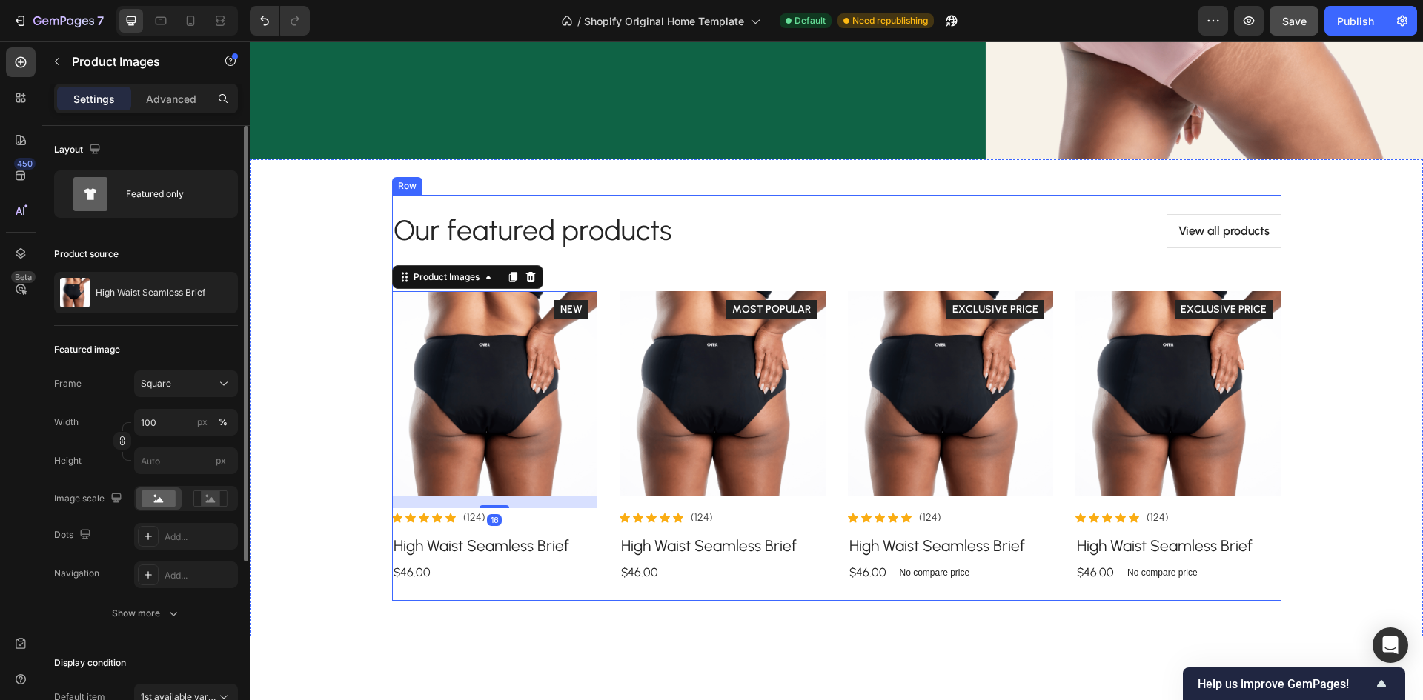
click at [633, 206] on div "Our featured products Heading View all products Button Row Product Images 16 Ic…" at bounding box center [836, 398] width 889 height 406
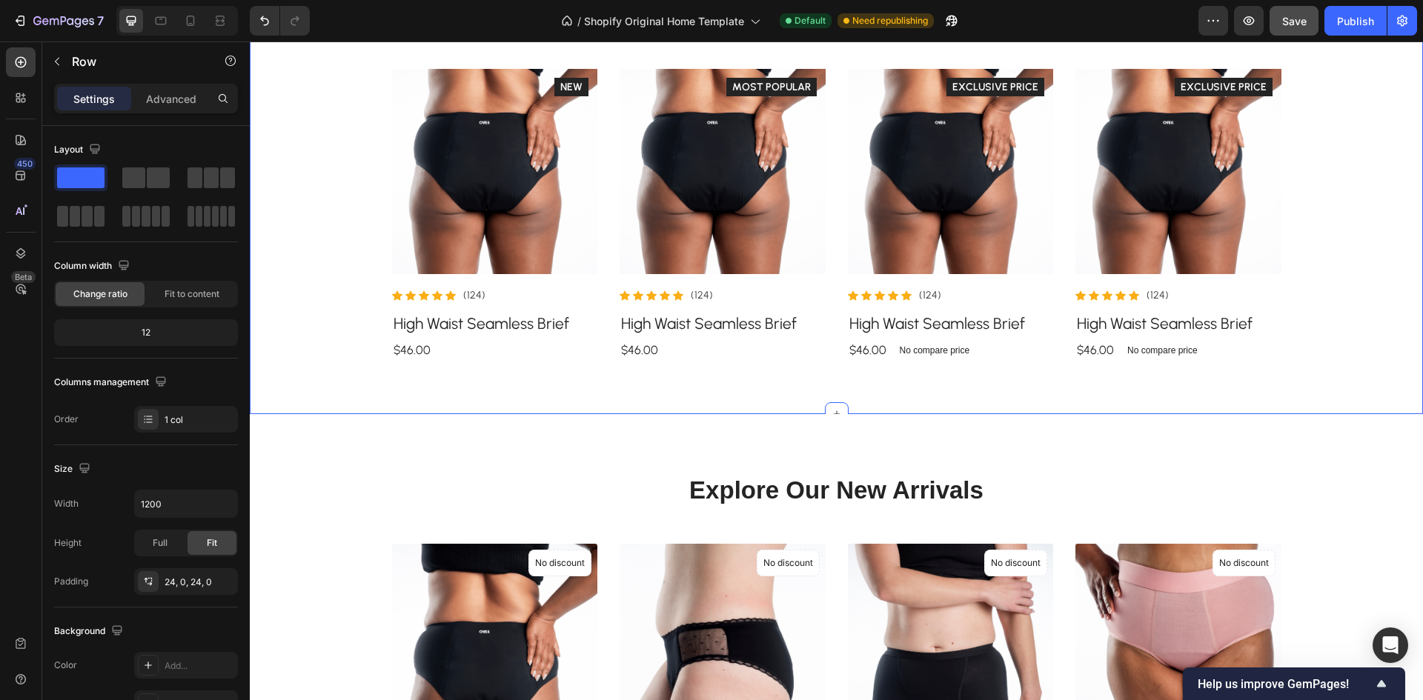
scroll to position [519, 0]
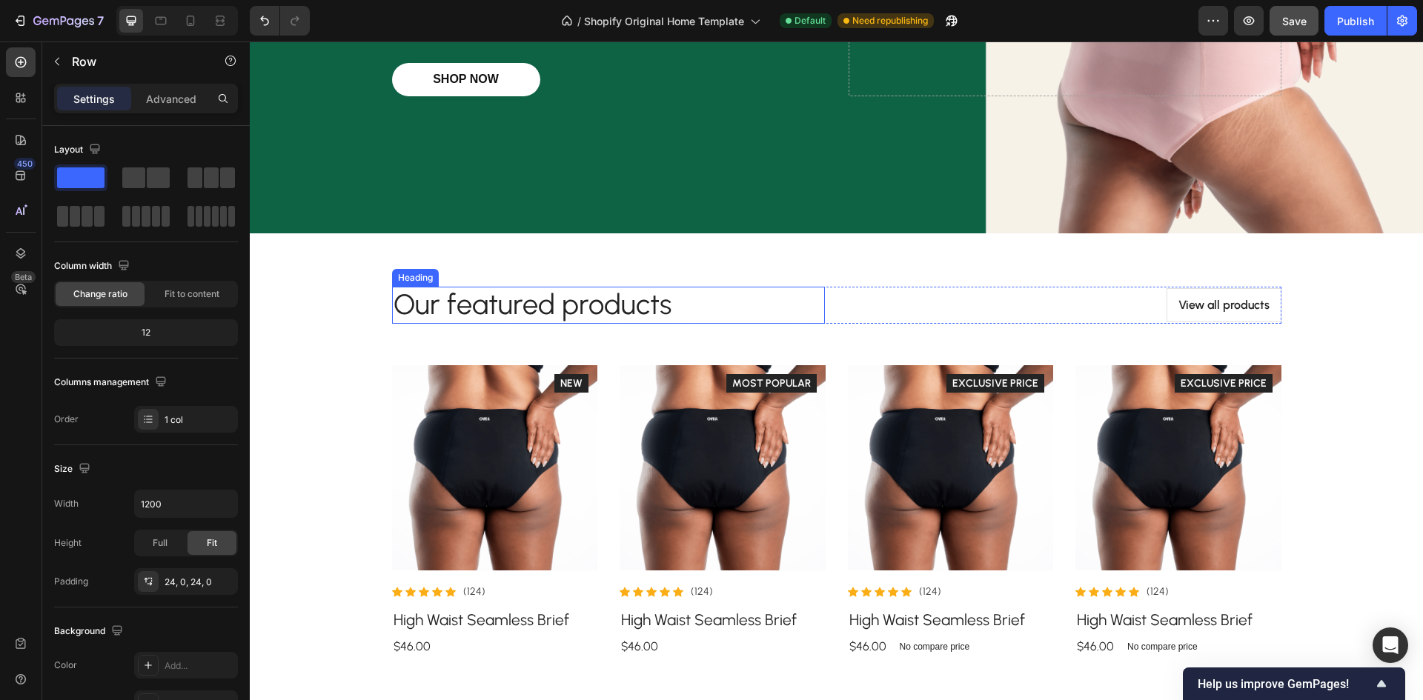
click at [581, 305] on p "Our featured products" at bounding box center [608, 305] width 430 height 34
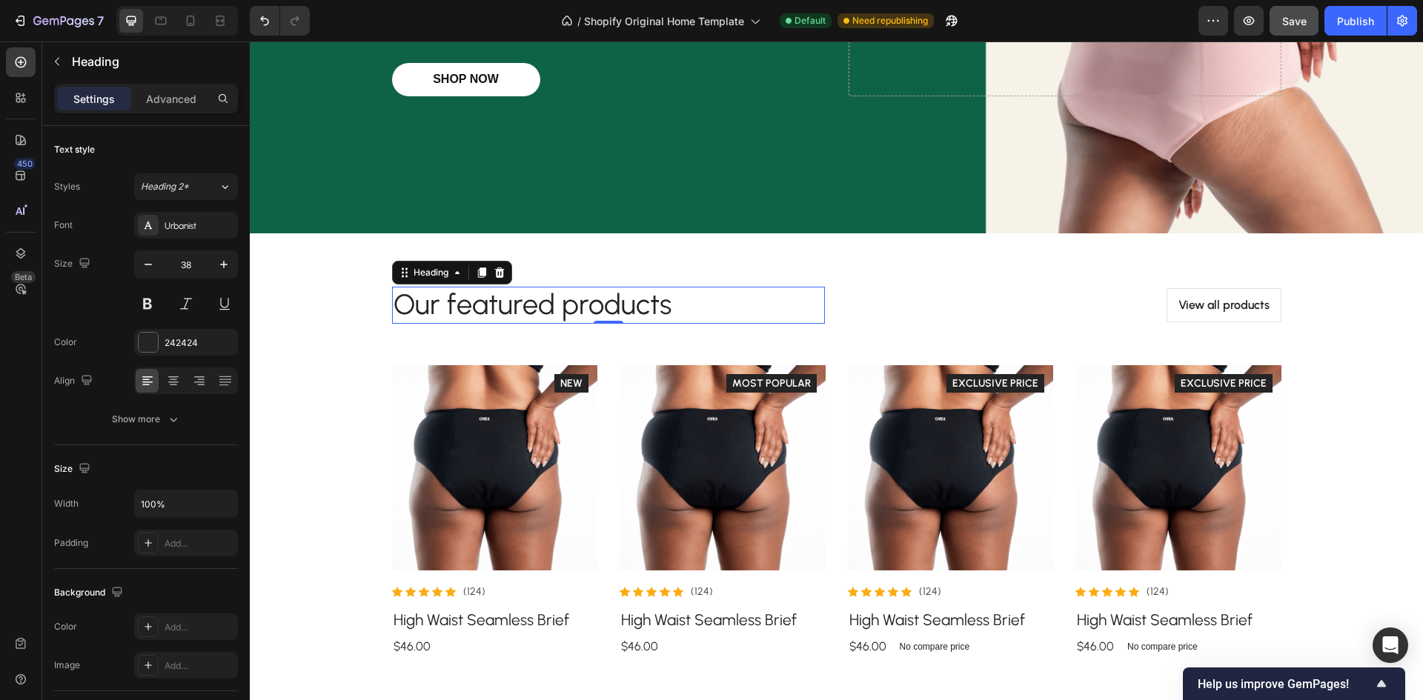
click at [582, 305] on p "Our featured products" at bounding box center [608, 305] width 430 height 34
click at [668, 301] on p "Our featured products" at bounding box center [608, 305] width 430 height 34
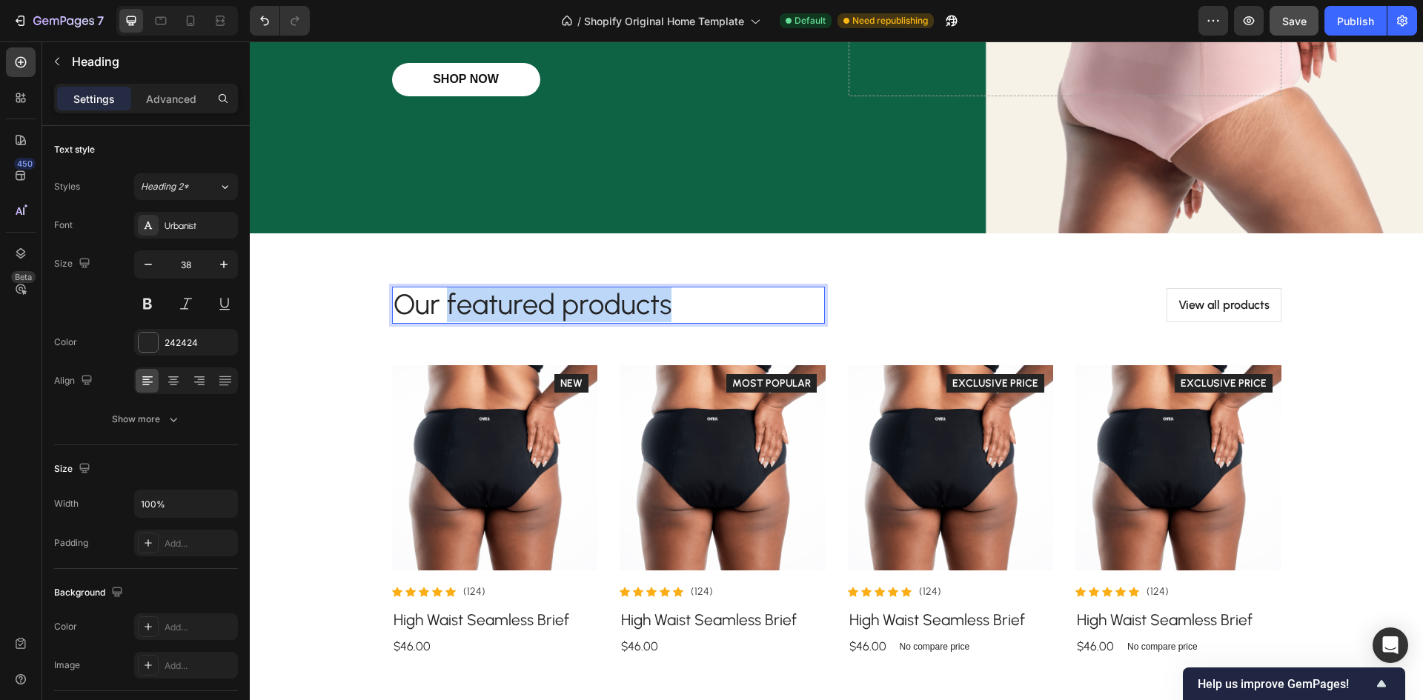
drag, startPoint x: 671, startPoint y: 302, endPoint x: 439, endPoint y: 299, distance: 231.9
click at [439, 299] on p "Our featured products" at bounding box center [608, 305] width 430 height 34
click at [492, 516] on img at bounding box center [495, 468] width 206 height 206
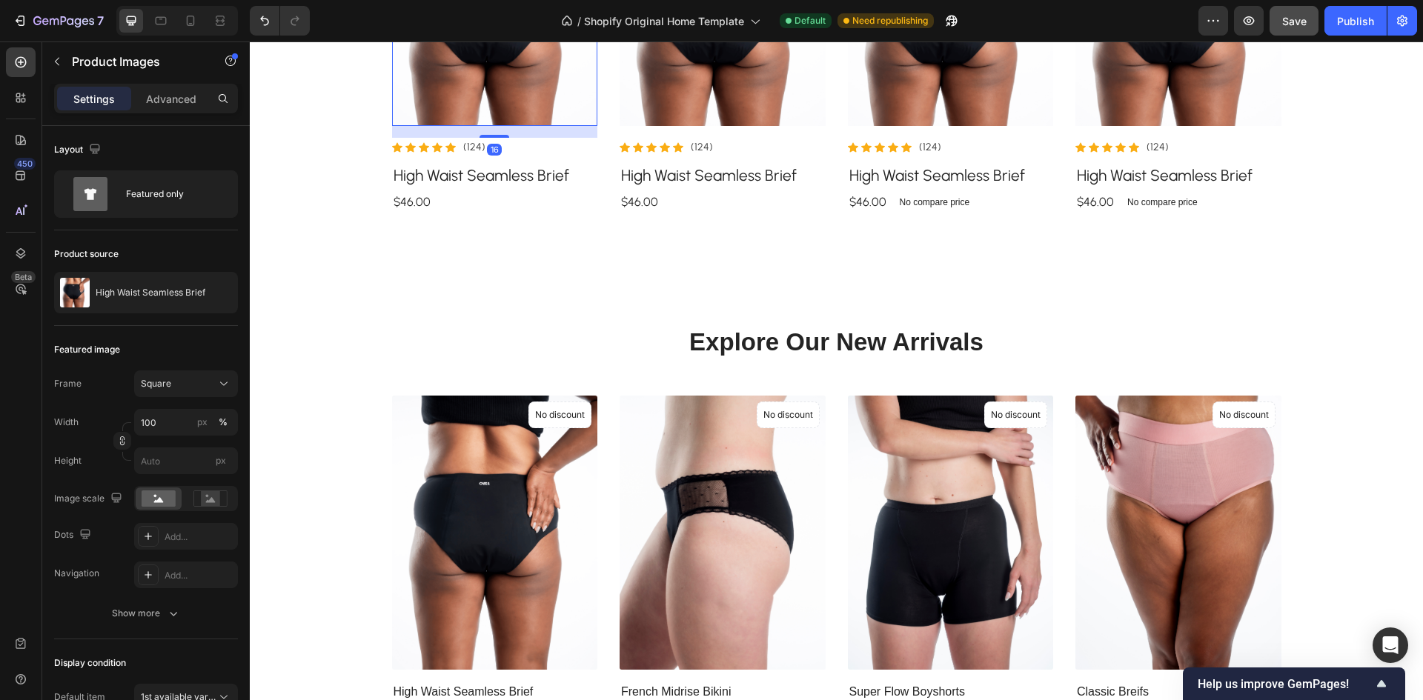
scroll to position [1037, 0]
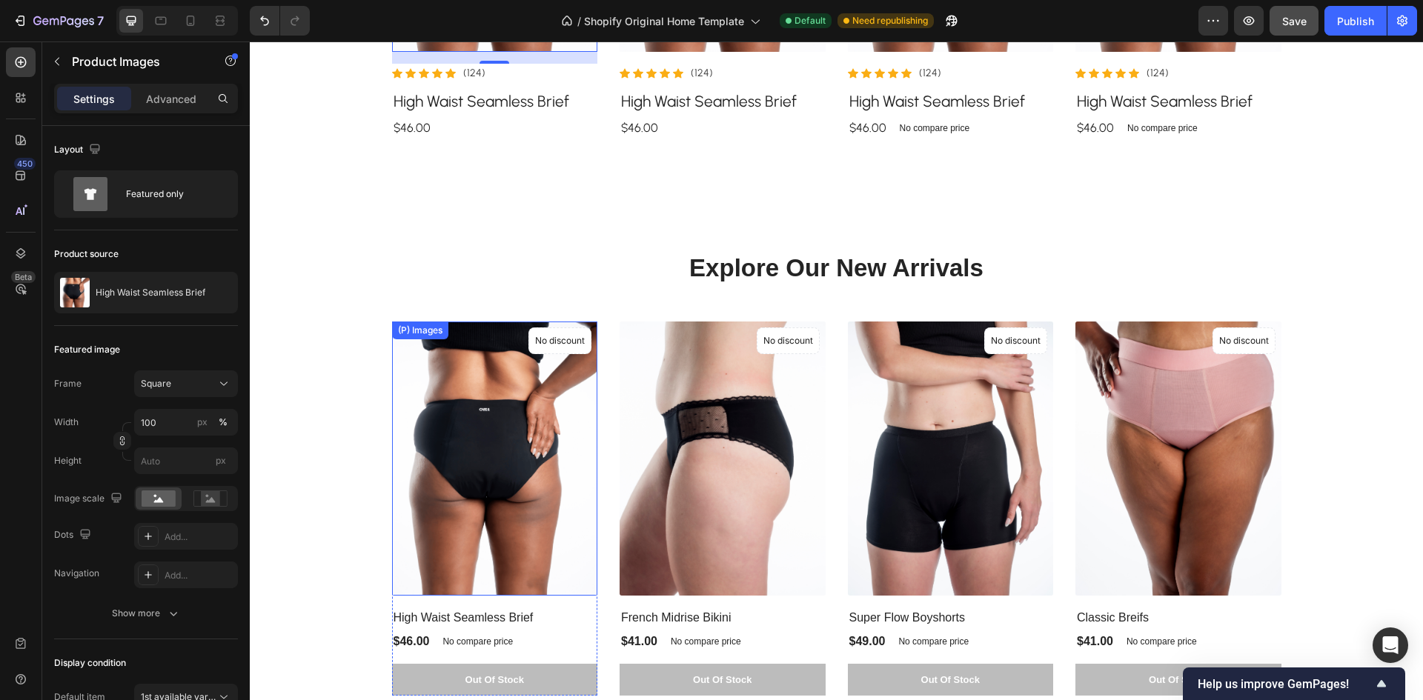
click at [486, 434] on img at bounding box center [495, 459] width 206 height 274
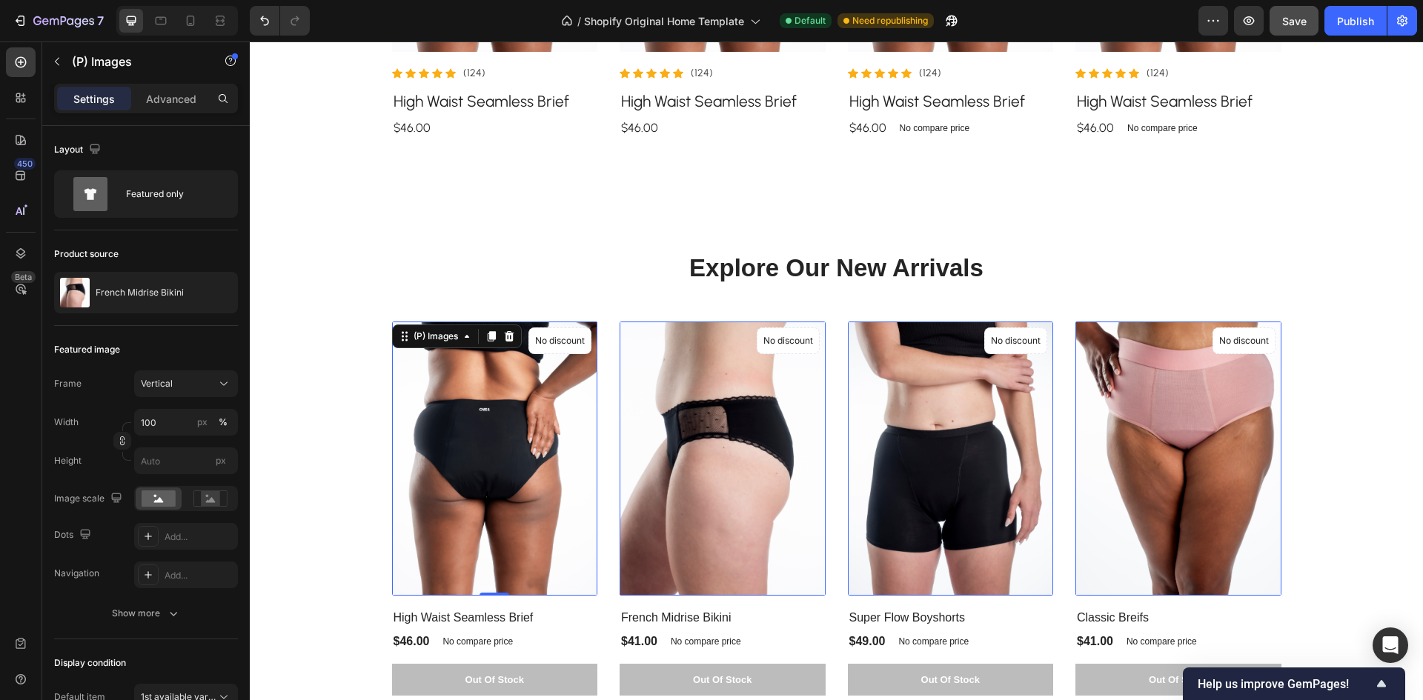
click at [656, 410] on img at bounding box center [722, 459] width 206 height 274
click at [484, 423] on img at bounding box center [495, 459] width 206 height 274
click at [660, 427] on img at bounding box center [722, 459] width 206 height 274
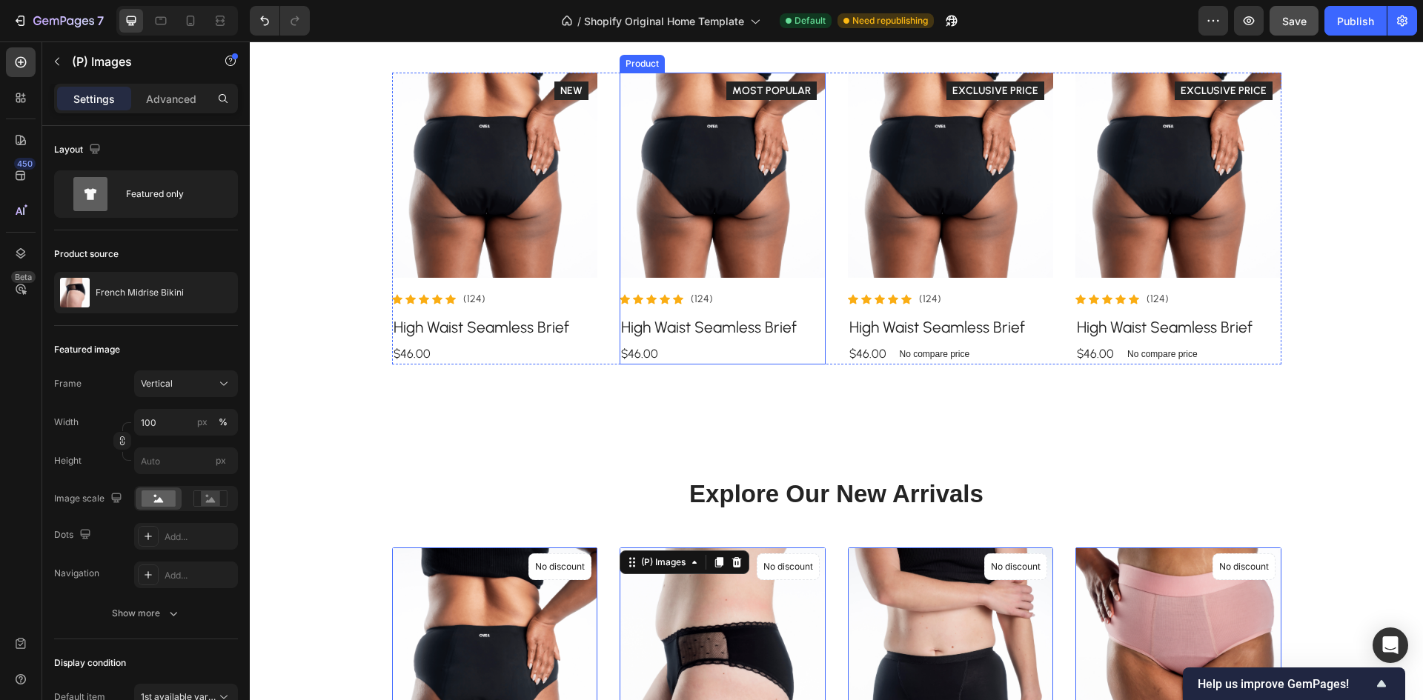
scroll to position [667, 0]
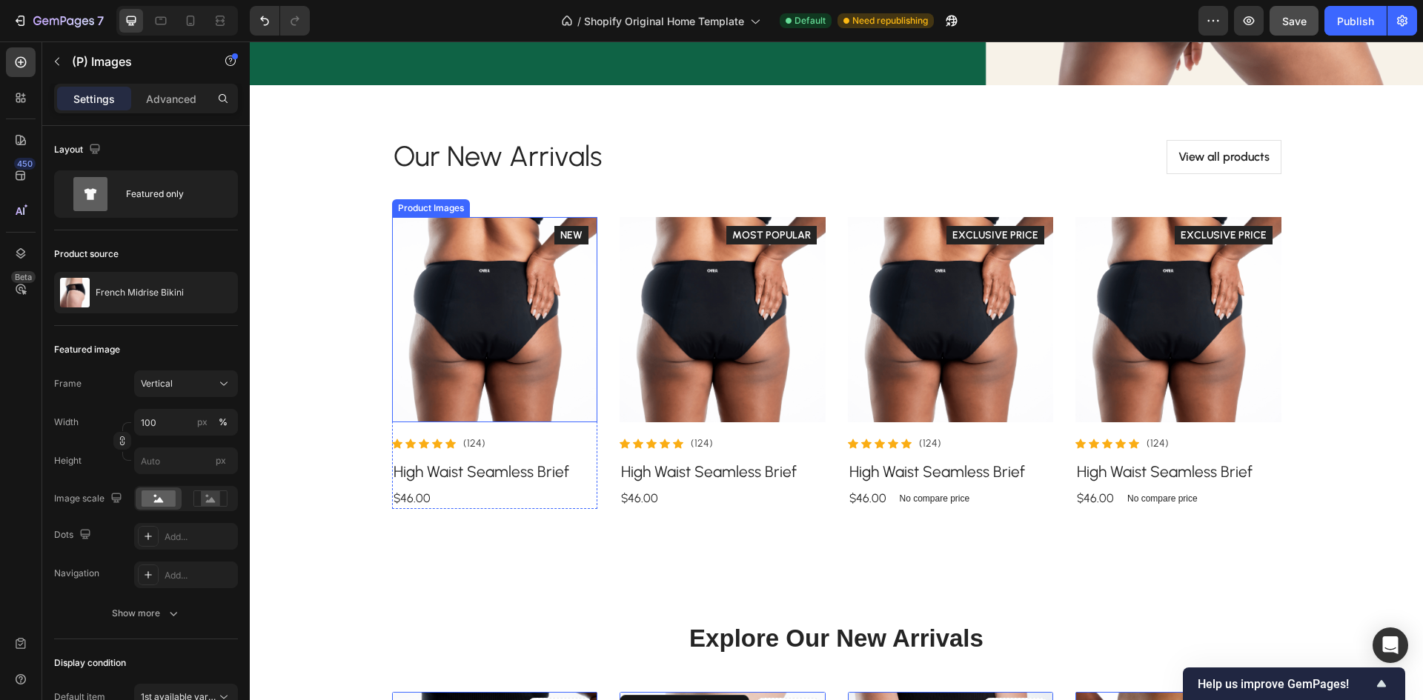
click at [499, 333] on img at bounding box center [495, 320] width 206 height 206
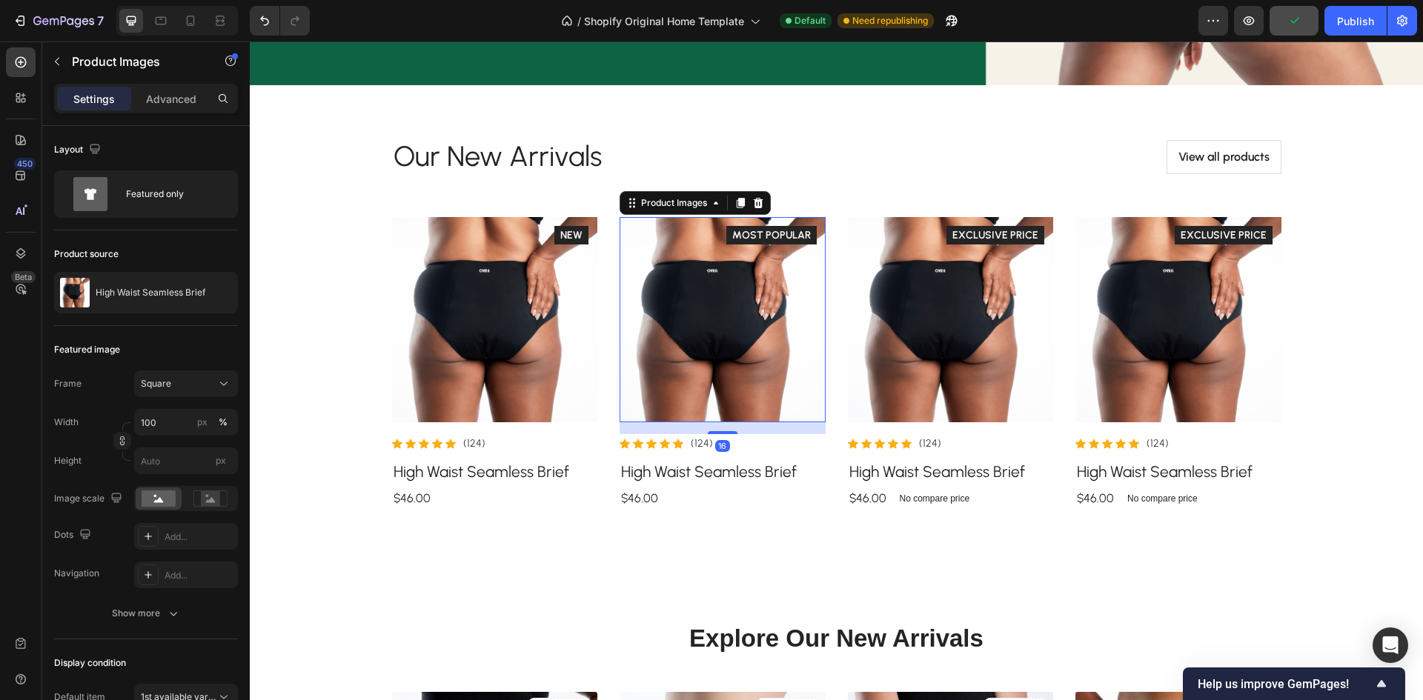
drag, startPoint x: 724, startPoint y: 312, endPoint x: 366, endPoint y: 367, distance: 362.1
click at [724, 312] on img at bounding box center [722, 320] width 206 height 206
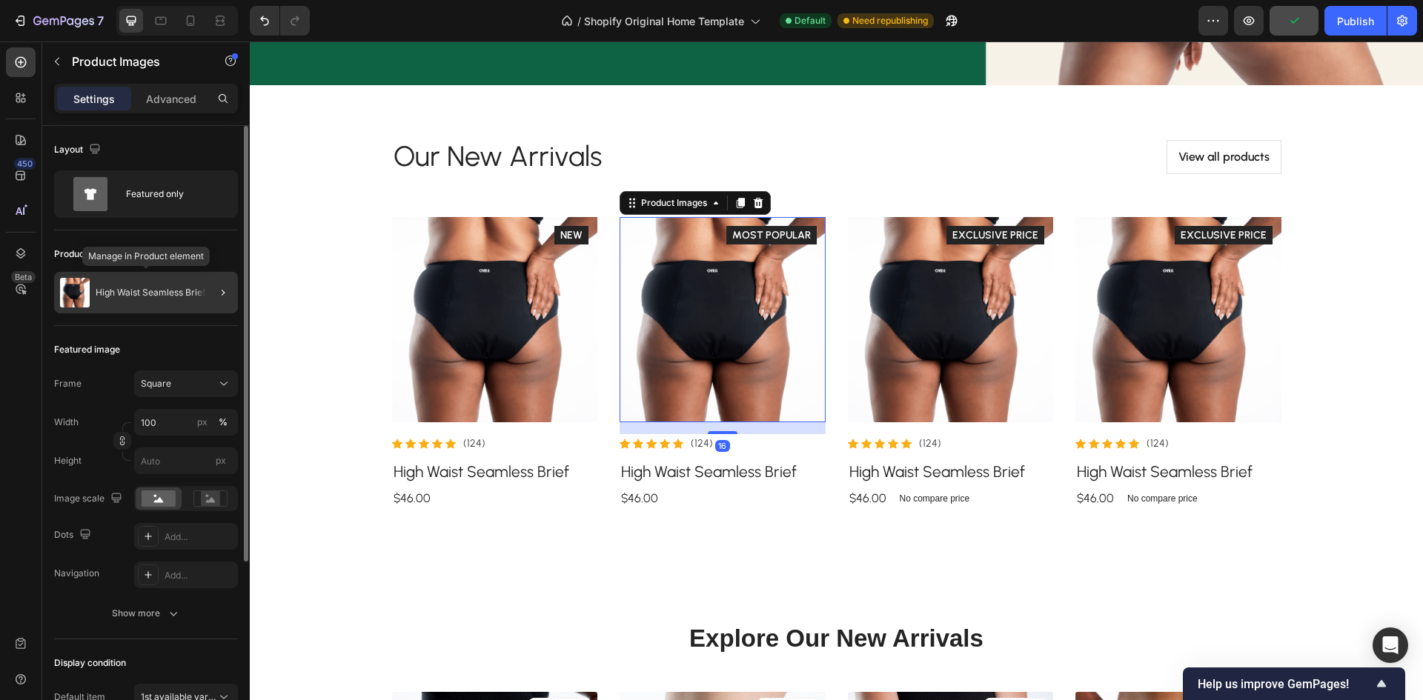
click at [114, 290] on p "High Waist Seamless Brief" at bounding box center [151, 292] width 110 height 10
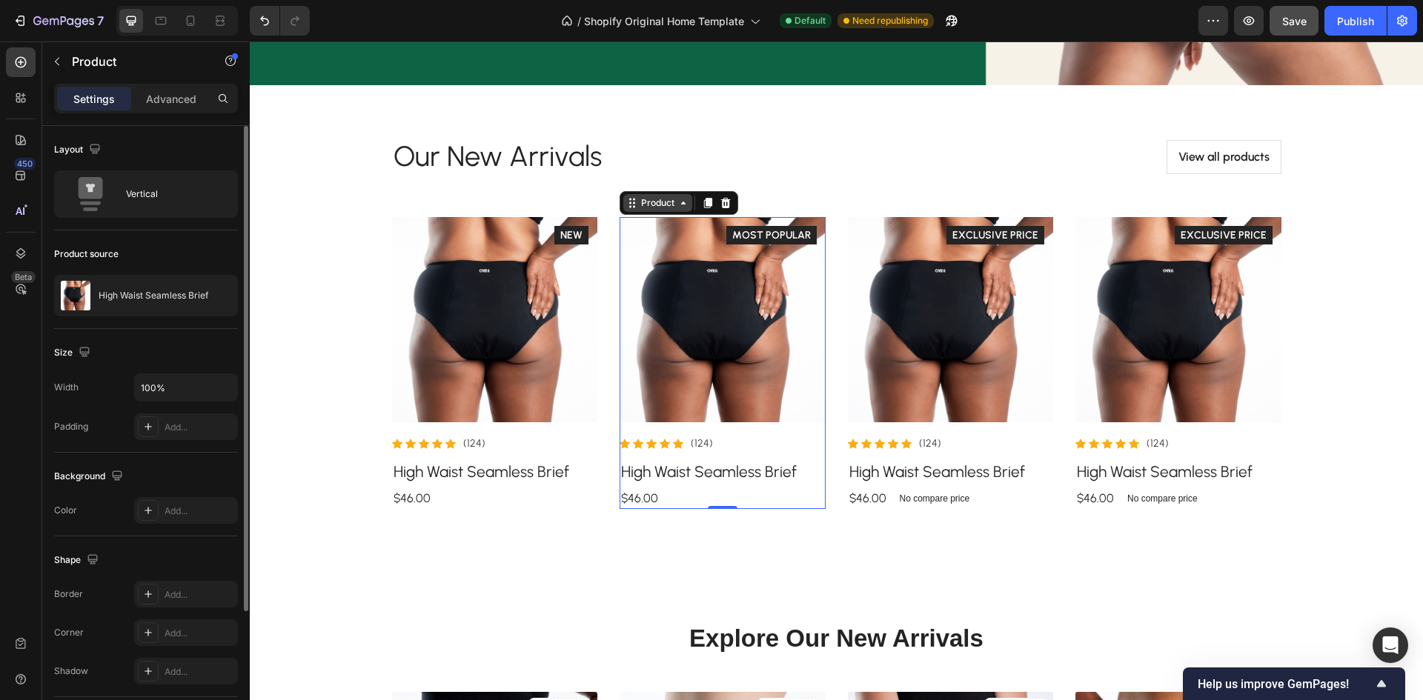
click at [653, 206] on div "Product" at bounding box center [657, 202] width 39 height 13
click at [665, 210] on div "Product" at bounding box center [657, 203] width 69 height 18
click at [691, 285] on img at bounding box center [722, 320] width 206 height 206
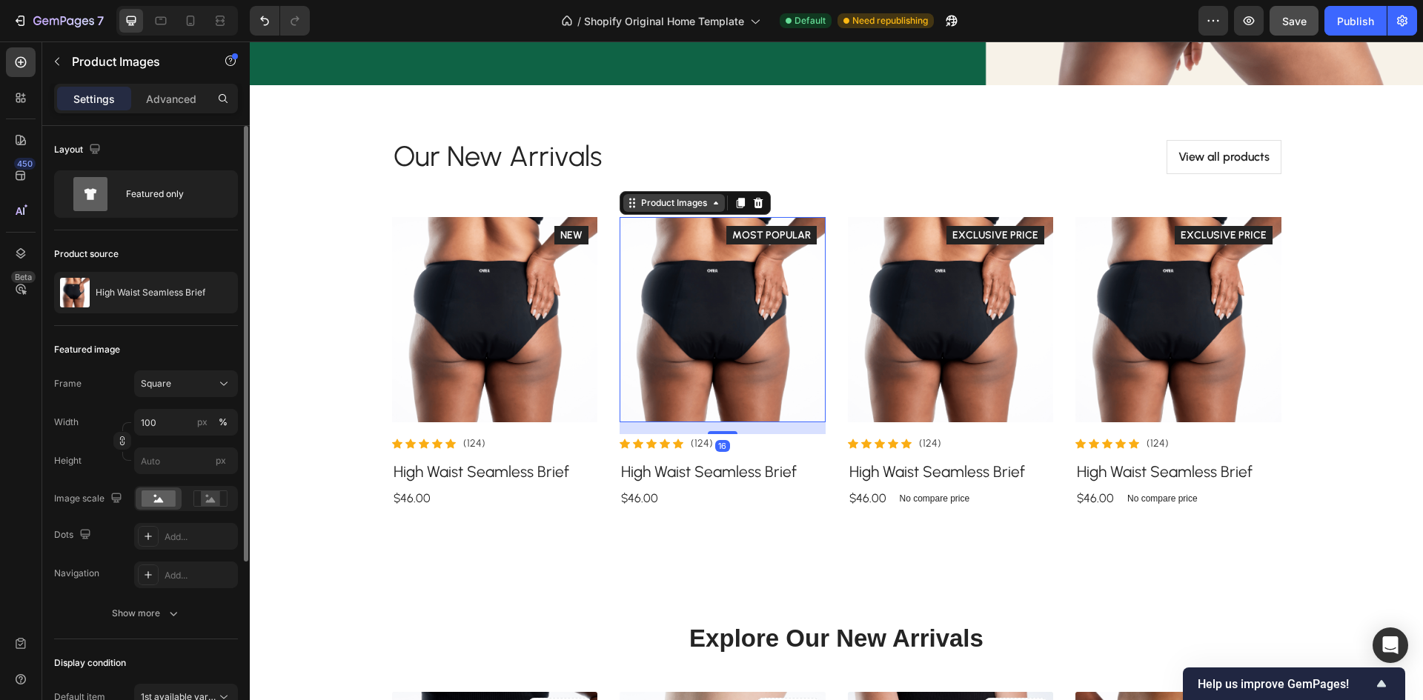
click at [710, 200] on icon at bounding box center [716, 203] width 12 height 12
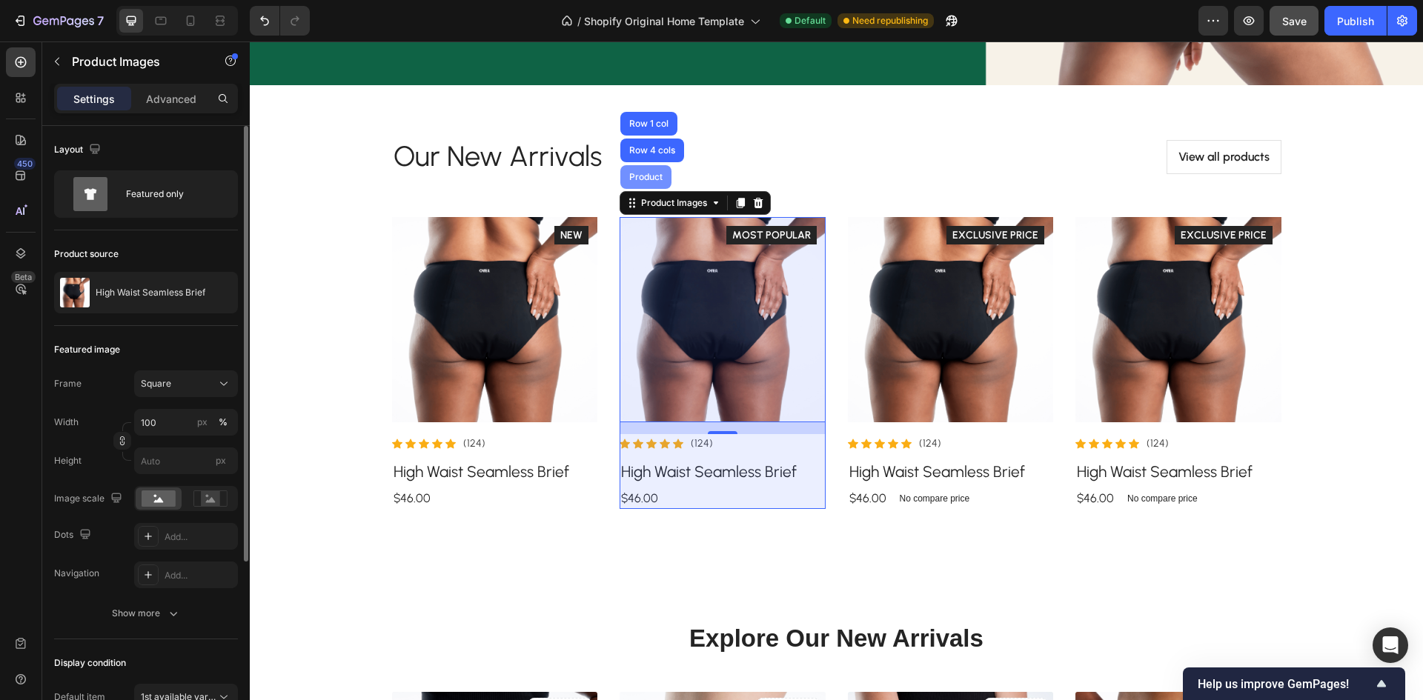
click at [646, 179] on div "Product" at bounding box center [645, 177] width 39 height 9
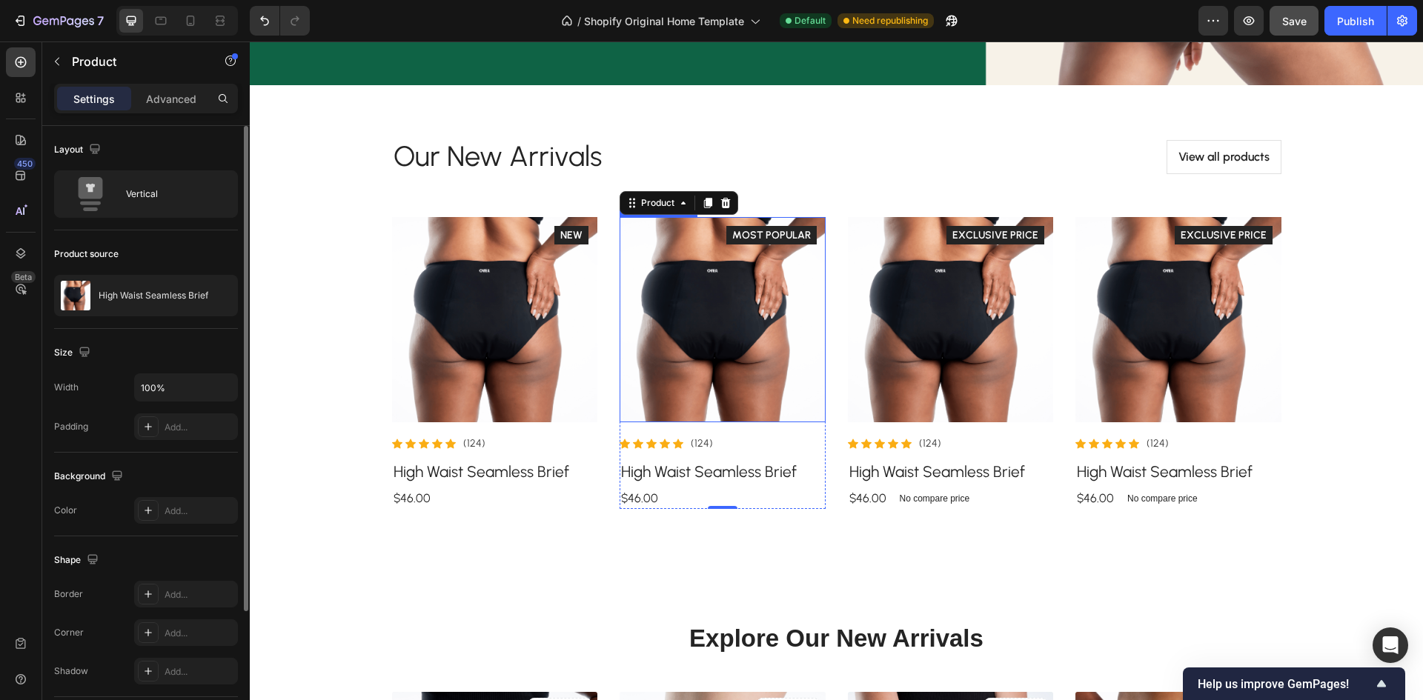
click at [700, 297] on img at bounding box center [722, 320] width 206 height 206
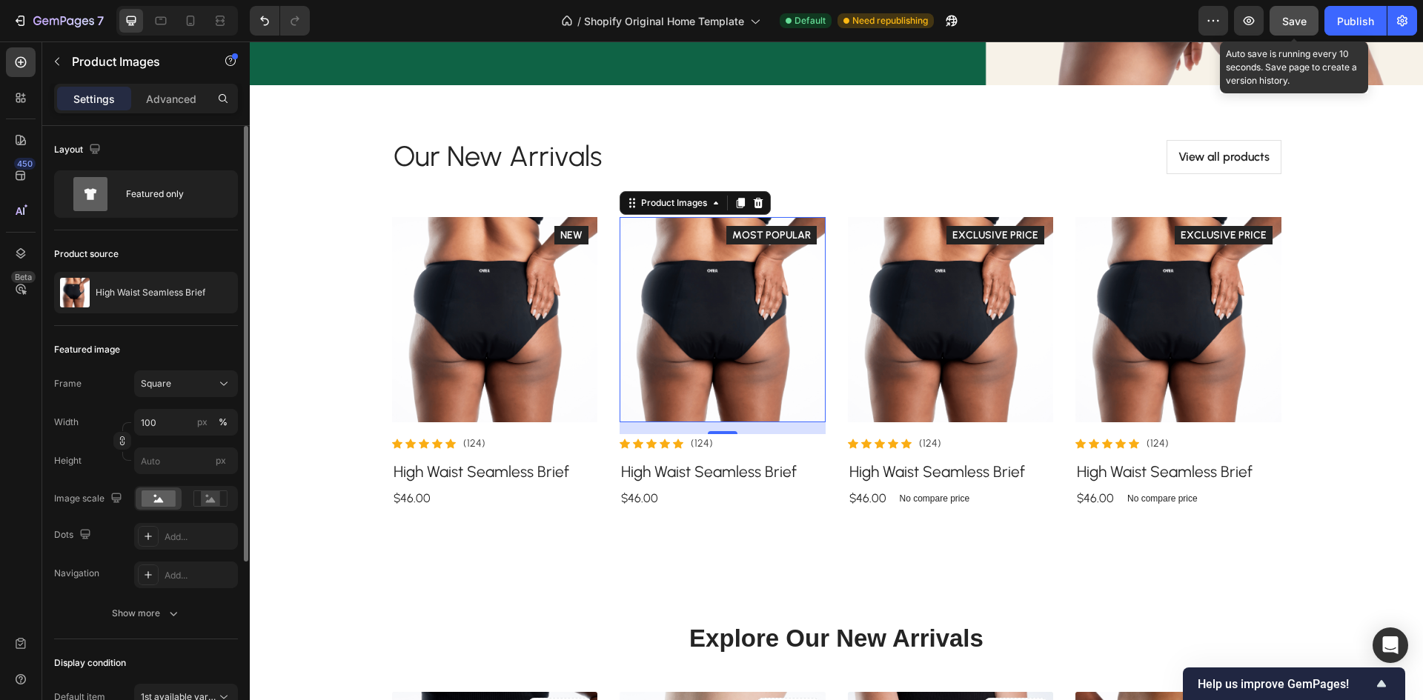
click at [1285, 25] on span "Save" at bounding box center [1294, 21] width 24 height 13
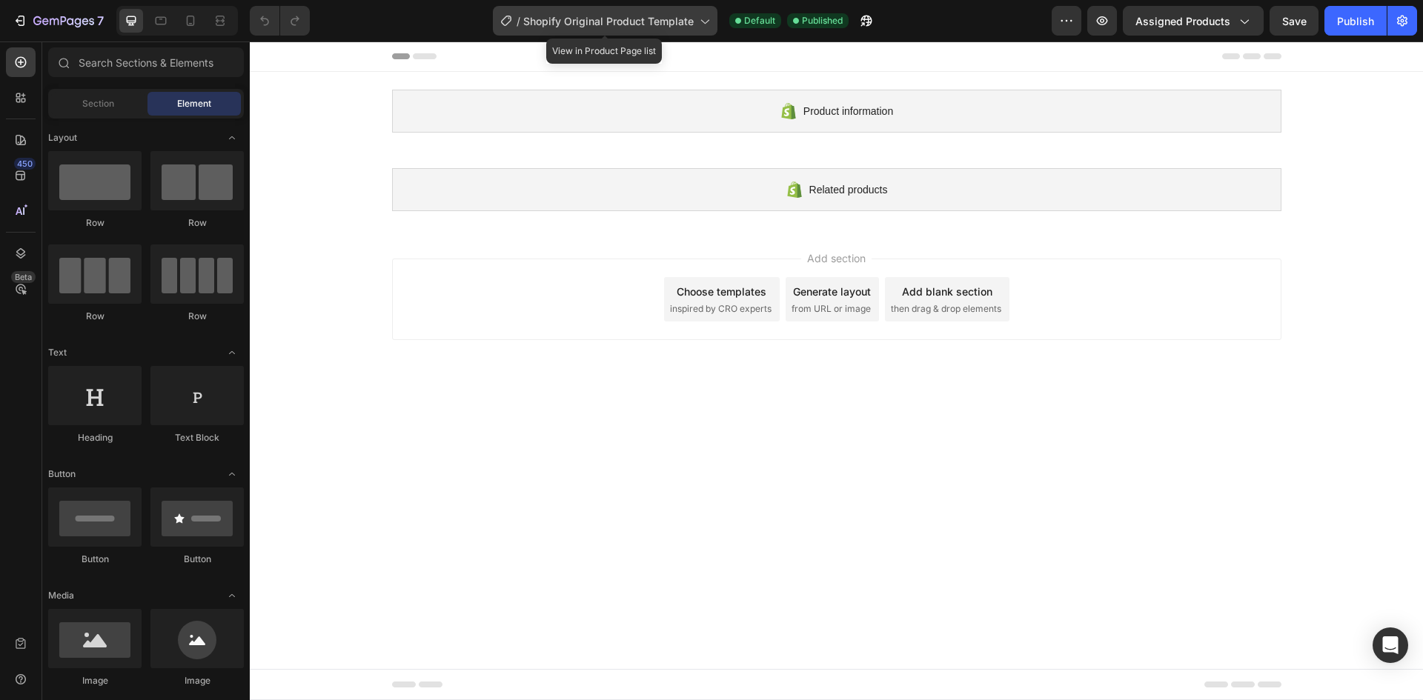
click at [584, 21] on span "Shopify Original Product Template" at bounding box center [608, 21] width 170 height 16
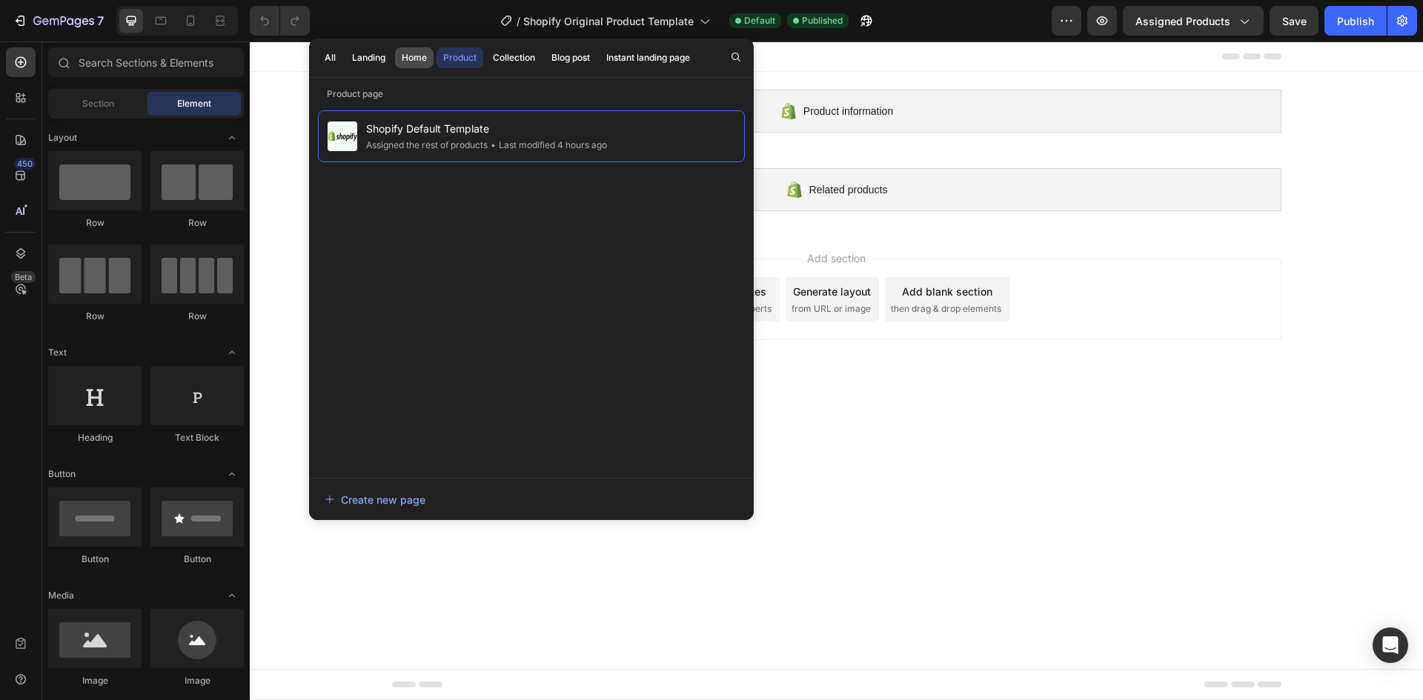
click at [425, 63] on div "Home" at bounding box center [414, 57] width 25 height 13
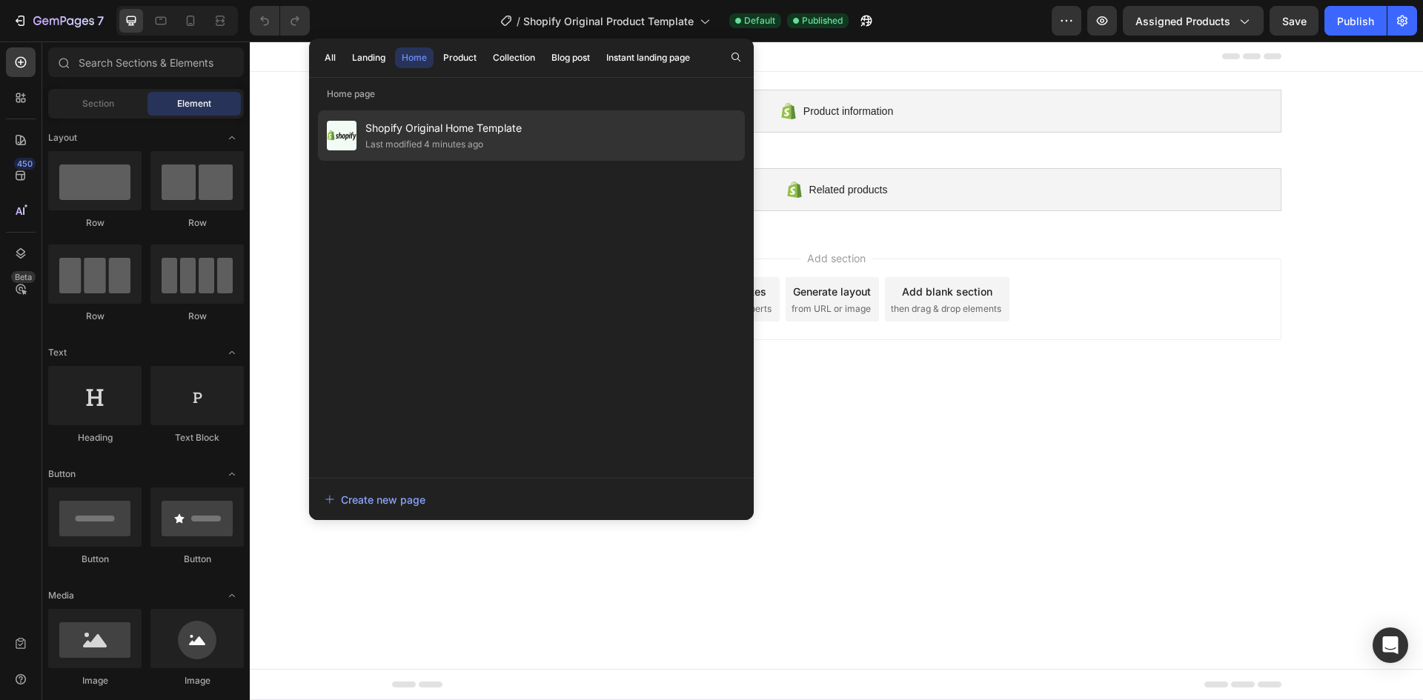
click at [472, 125] on span "Shopify Original Home Template" at bounding box center [443, 128] width 156 height 18
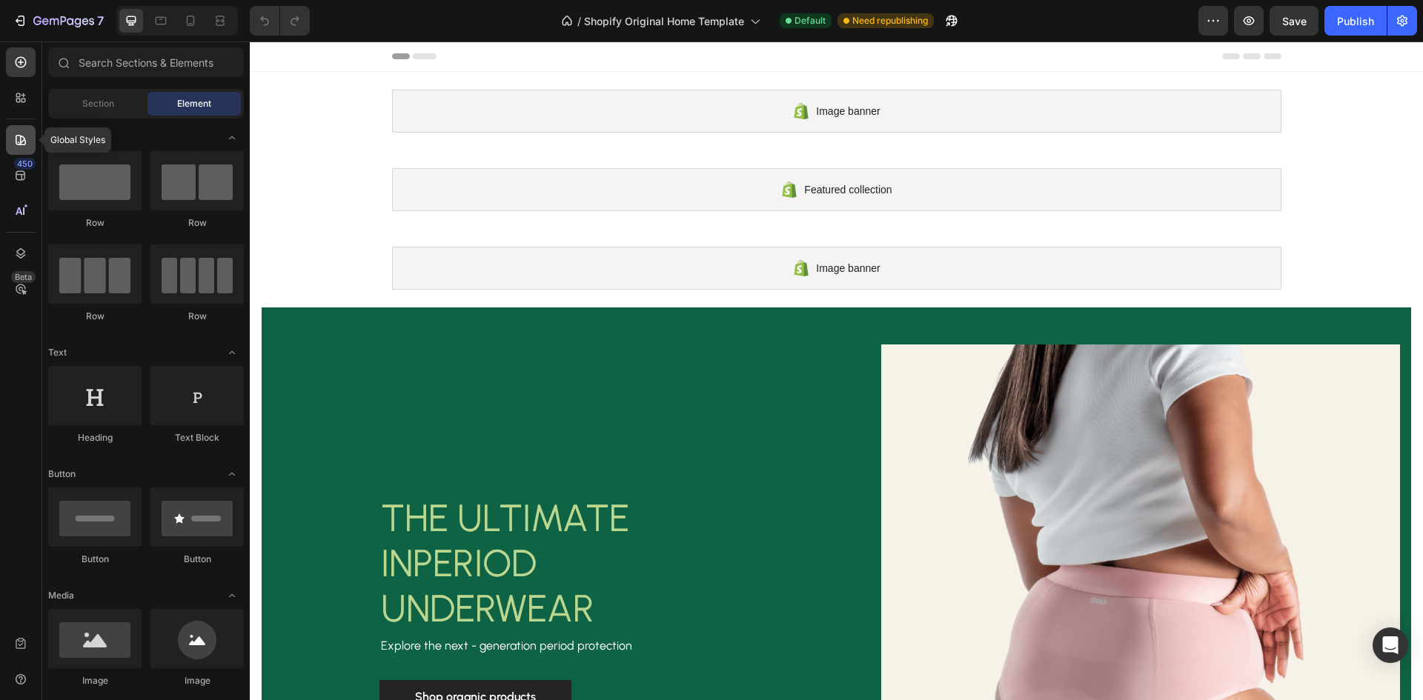
click at [24, 149] on div at bounding box center [21, 140] width 30 height 30
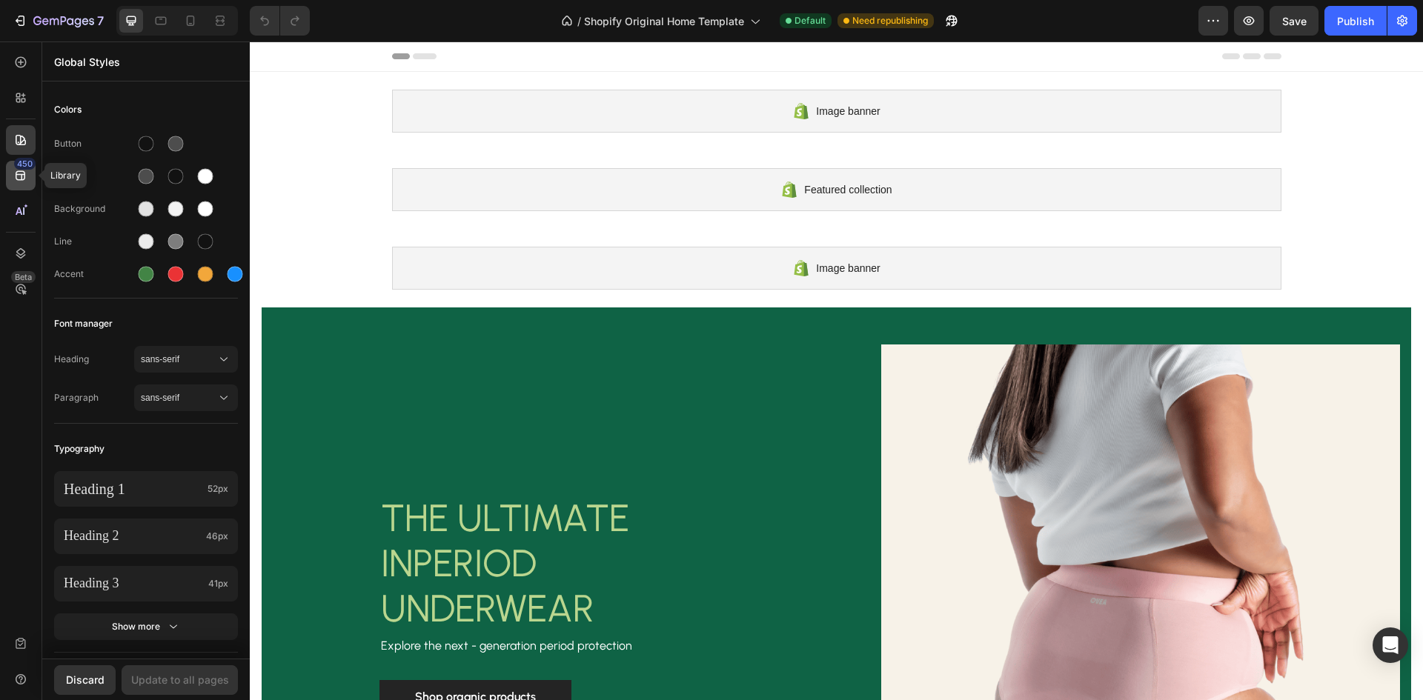
click at [22, 171] on icon at bounding box center [21, 176] width 10 height 10
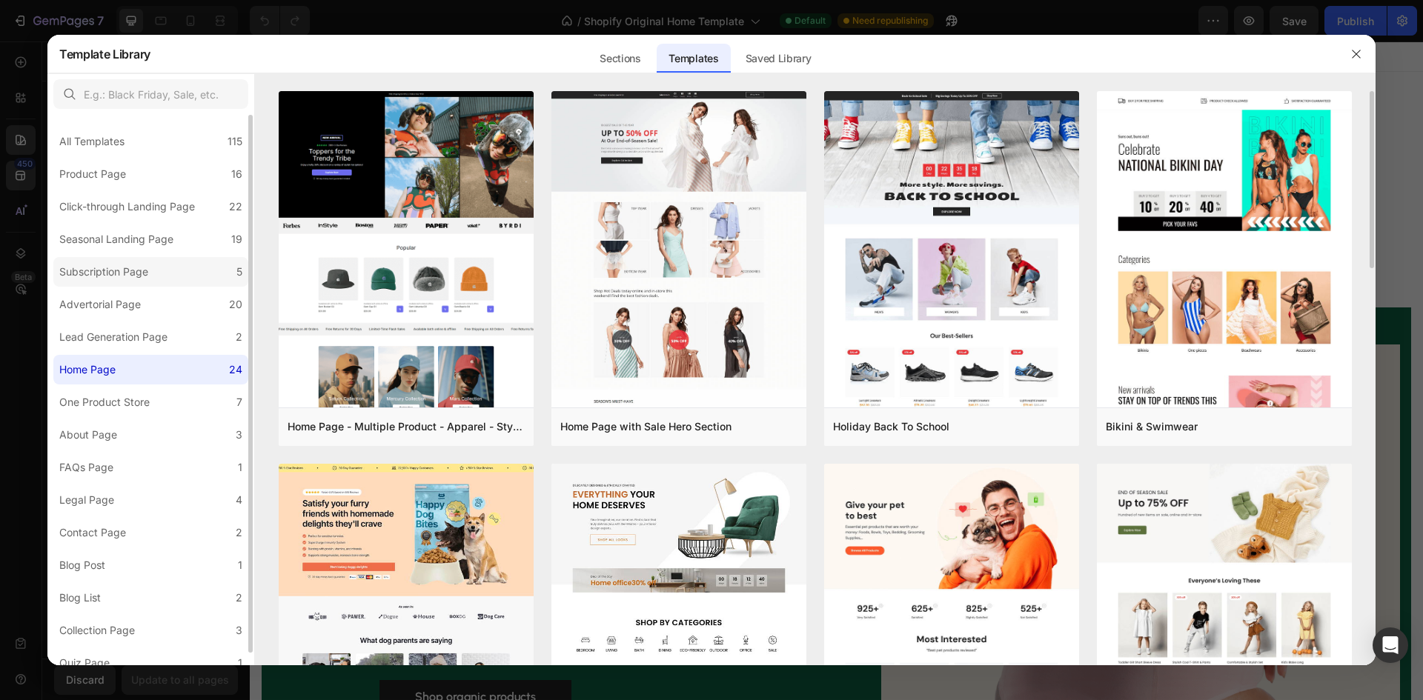
click at [107, 262] on label "Subscription Page 5" at bounding box center [150, 272] width 195 height 30
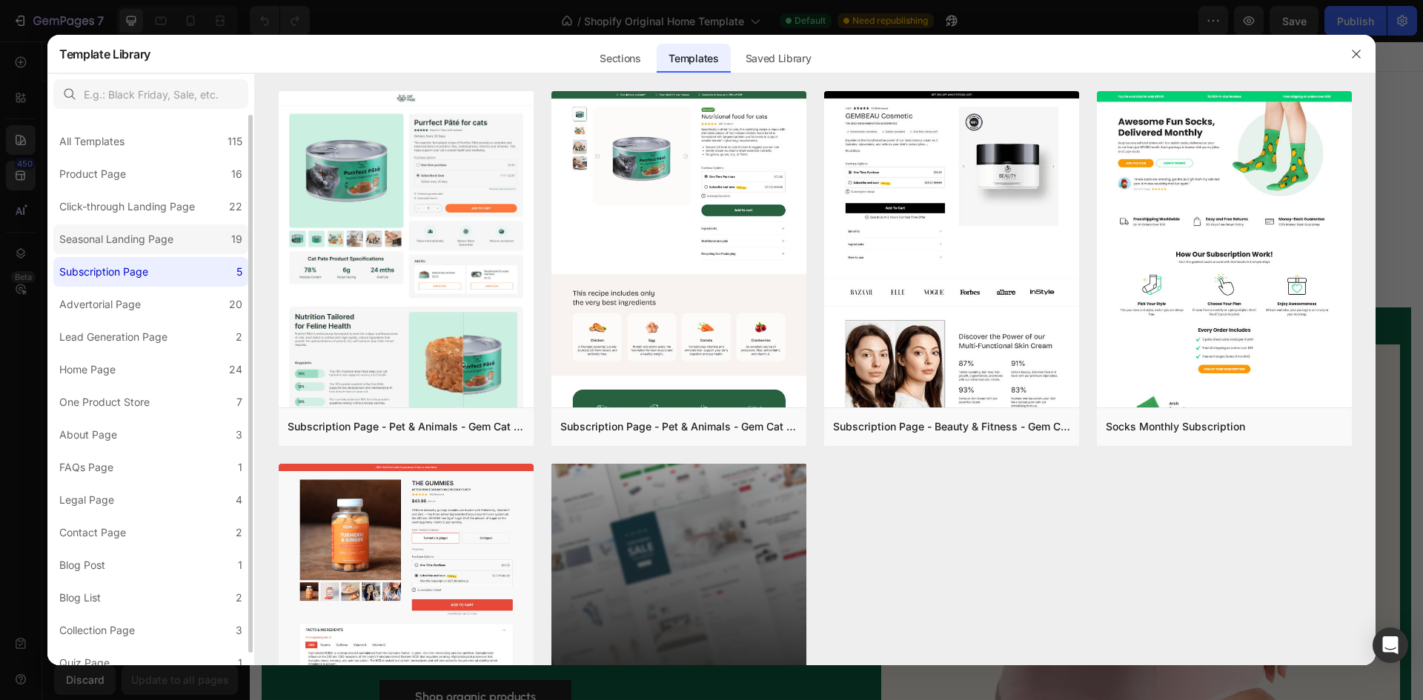
click at [169, 238] on div "Seasonal Landing Page" at bounding box center [116, 239] width 114 height 18
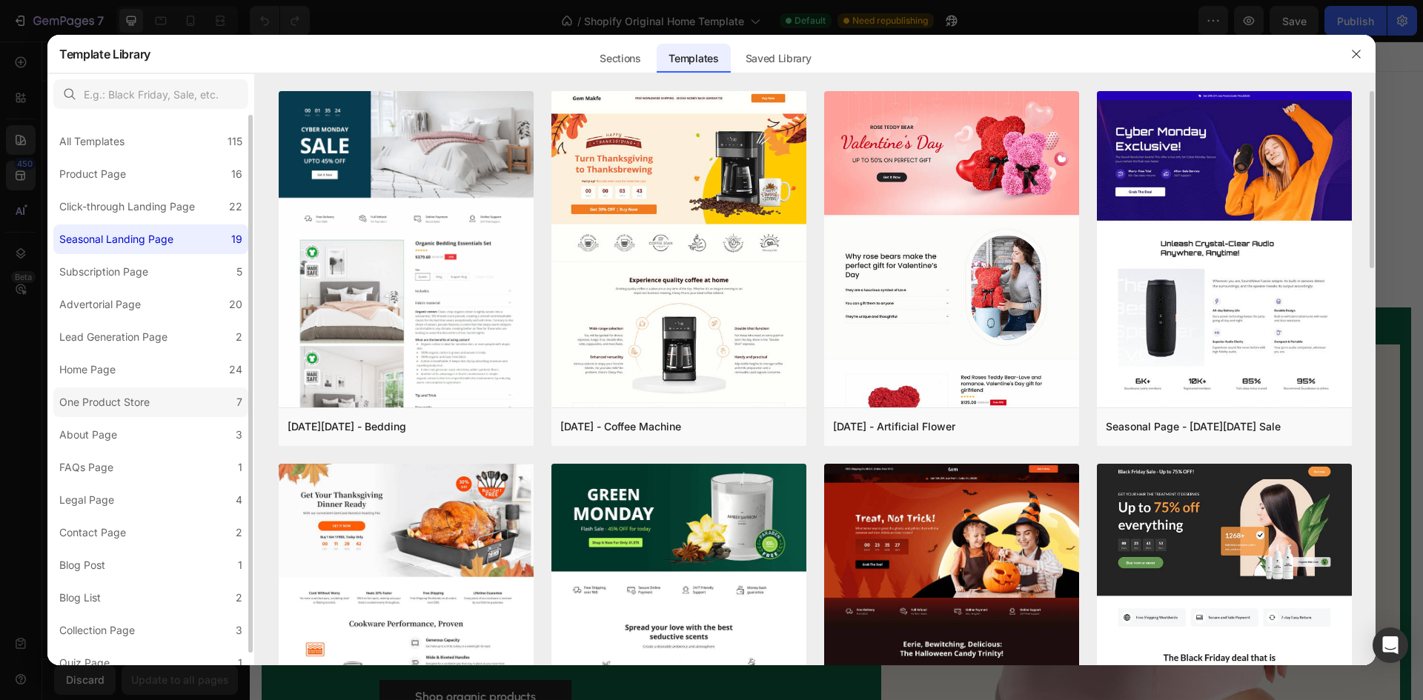
scroll to position [13, 0]
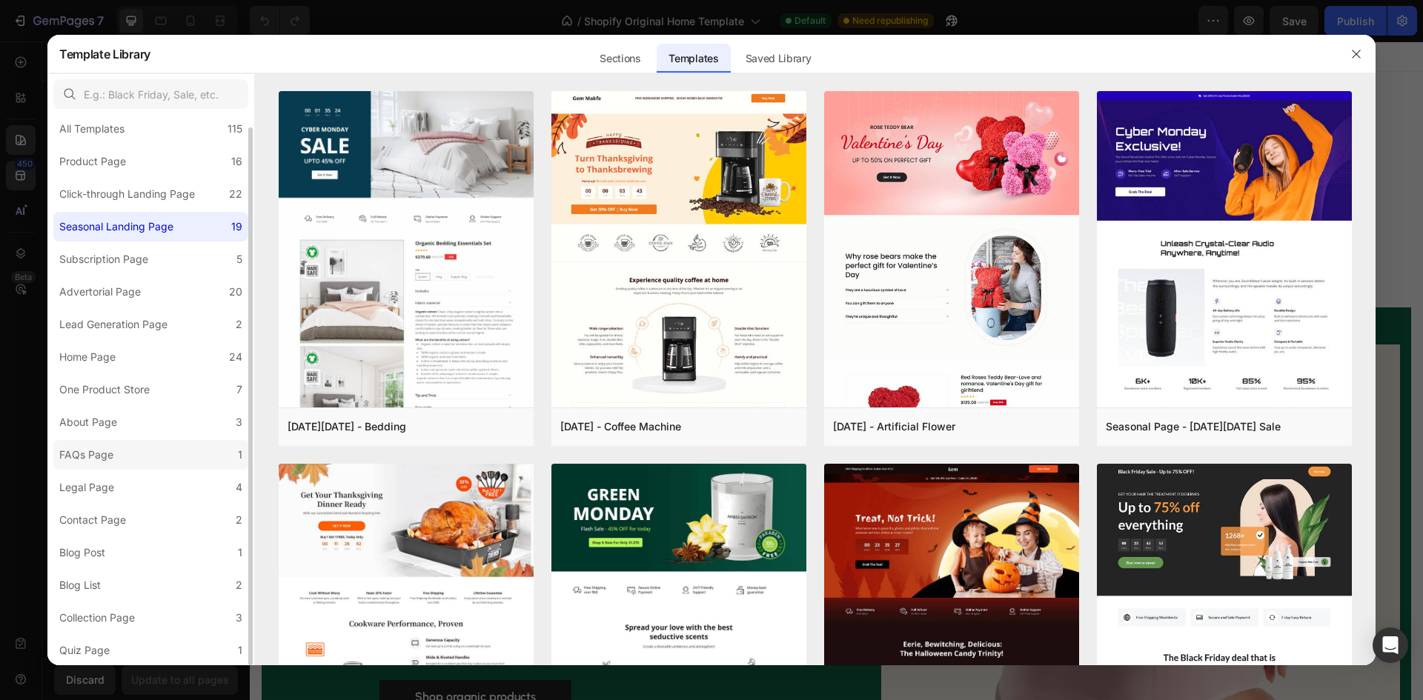
click at [146, 448] on label "FAQs Page 1" at bounding box center [150, 455] width 195 height 30
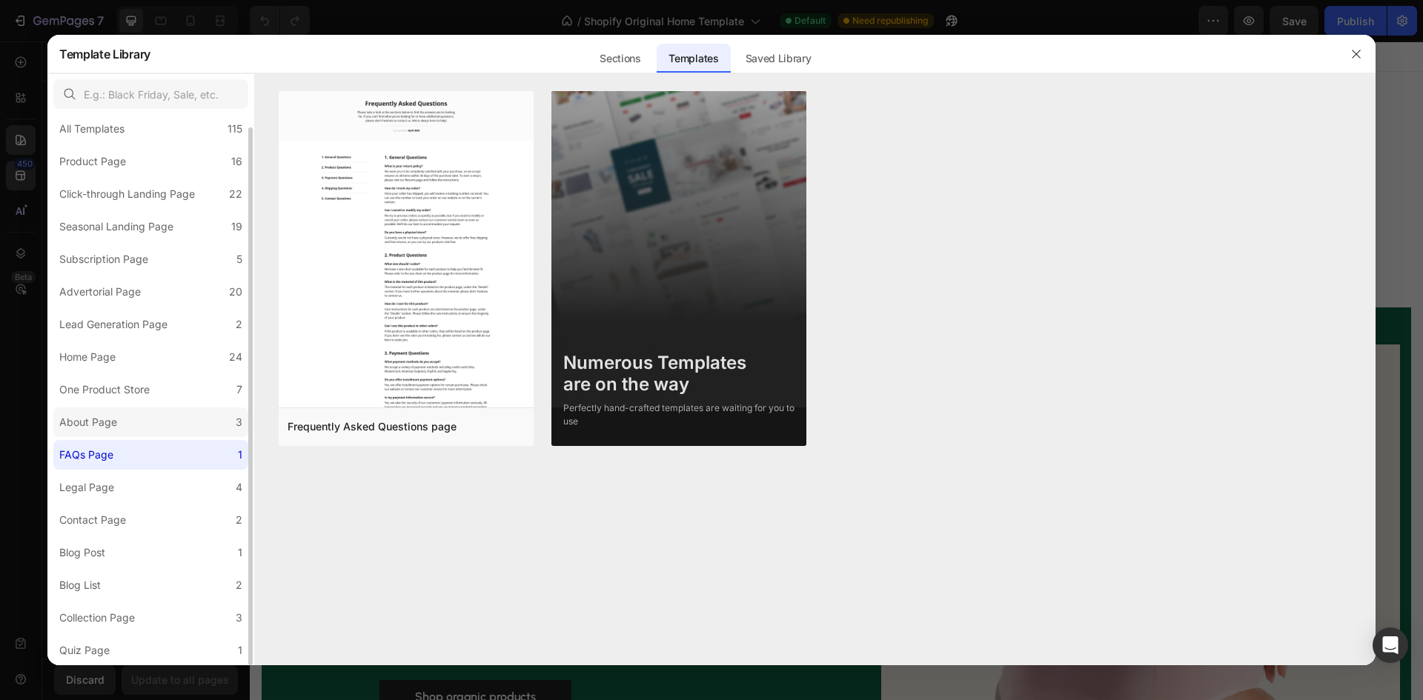
click at [150, 428] on label "About Page 3" at bounding box center [150, 422] width 195 height 30
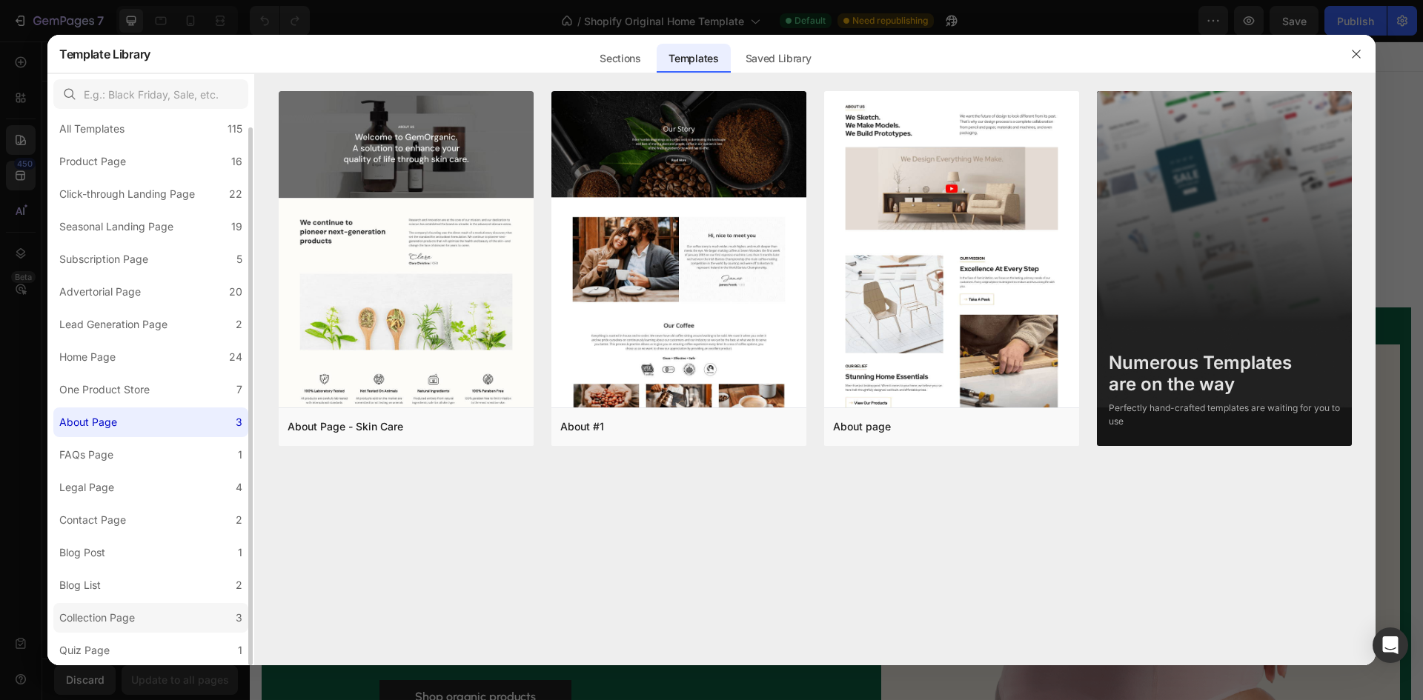
click at [176, 607] on label "Collection Page 3" at bounding box center [150, 618] width 195 height 30
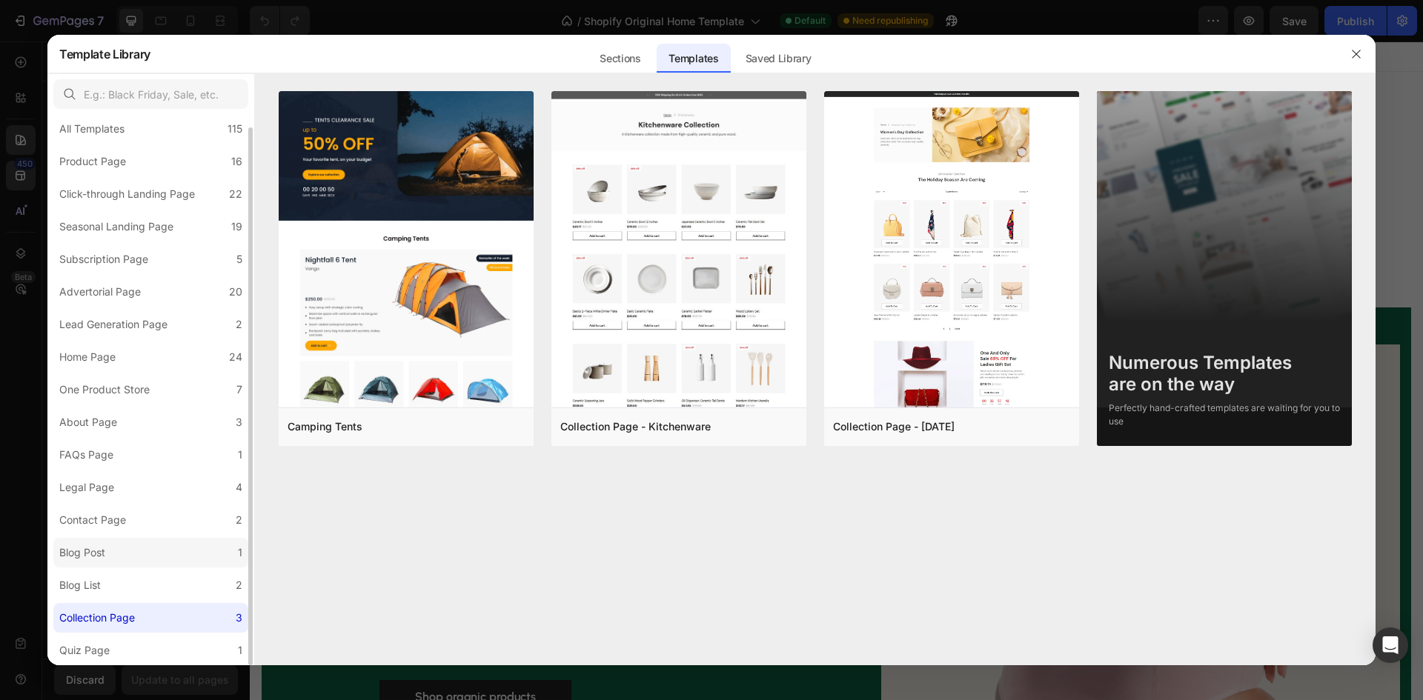
click at [188, 559] on label "Blog Post 1" at bounding box center [150, 553] width 195 height 30
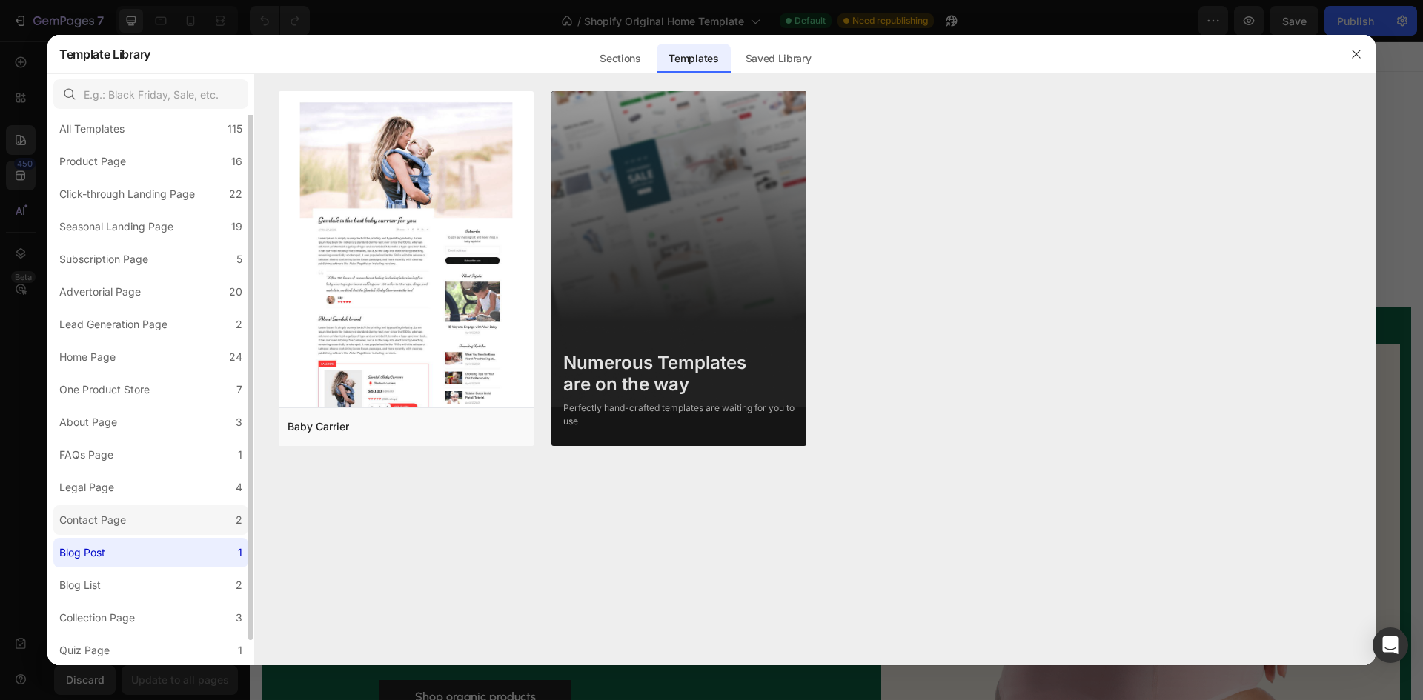
scroll to position [0, 0]
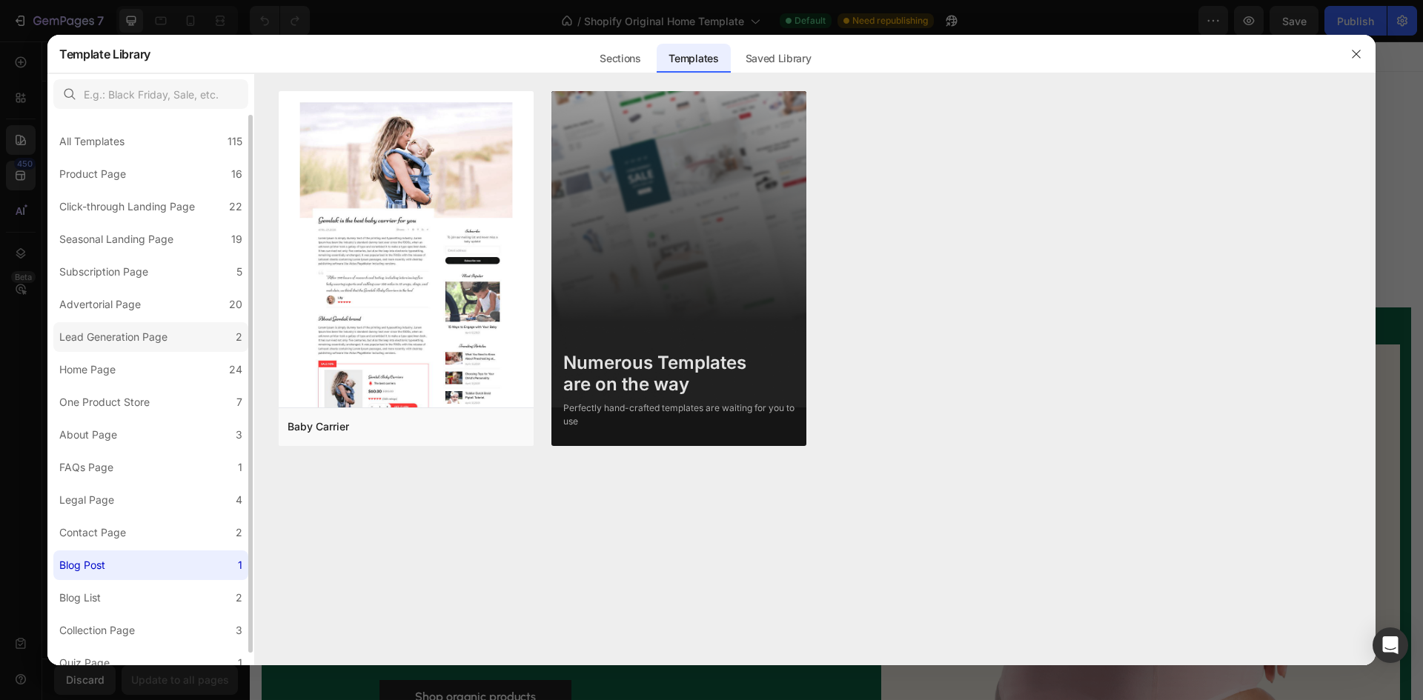
click at [143, 347] on label "Lead Generation Page 2" at bounding box center [150, 337] width 195 height 30
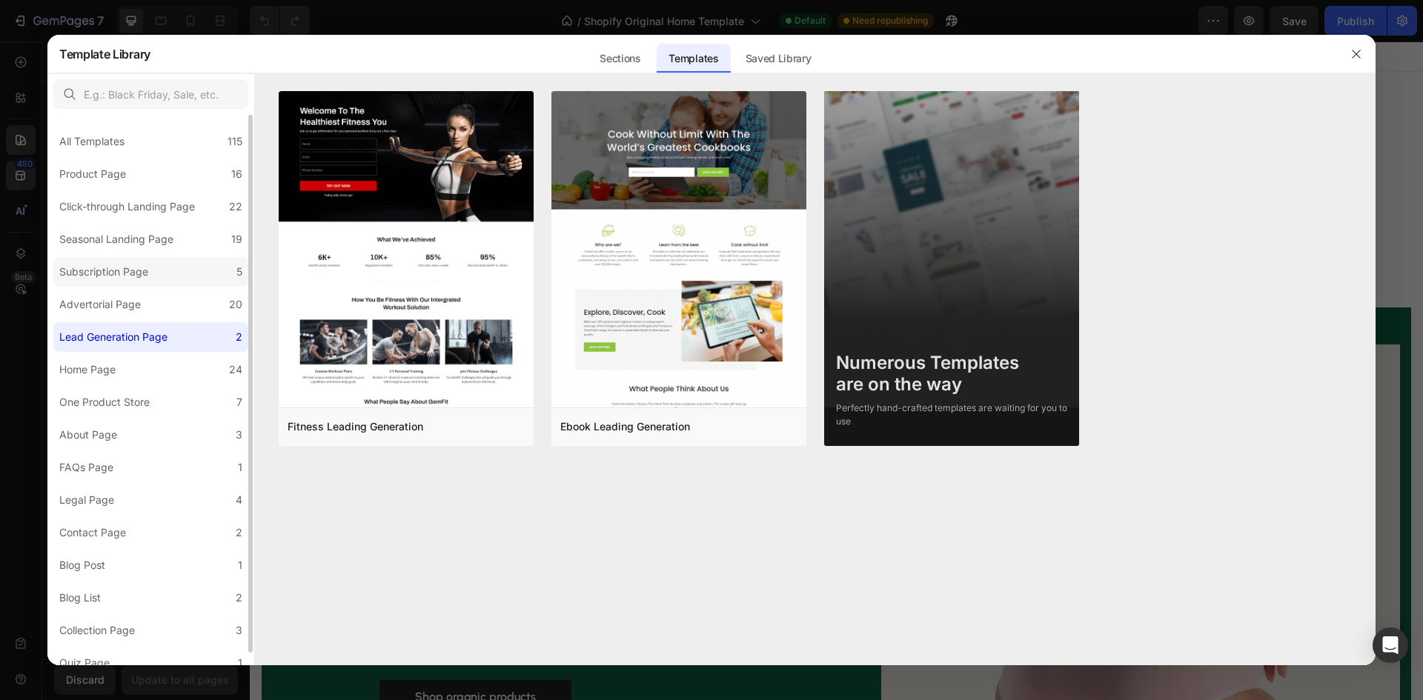
click at [211, 279] on label "Subscription Page 5" at bounding box center [150, 272] width 195 height 30
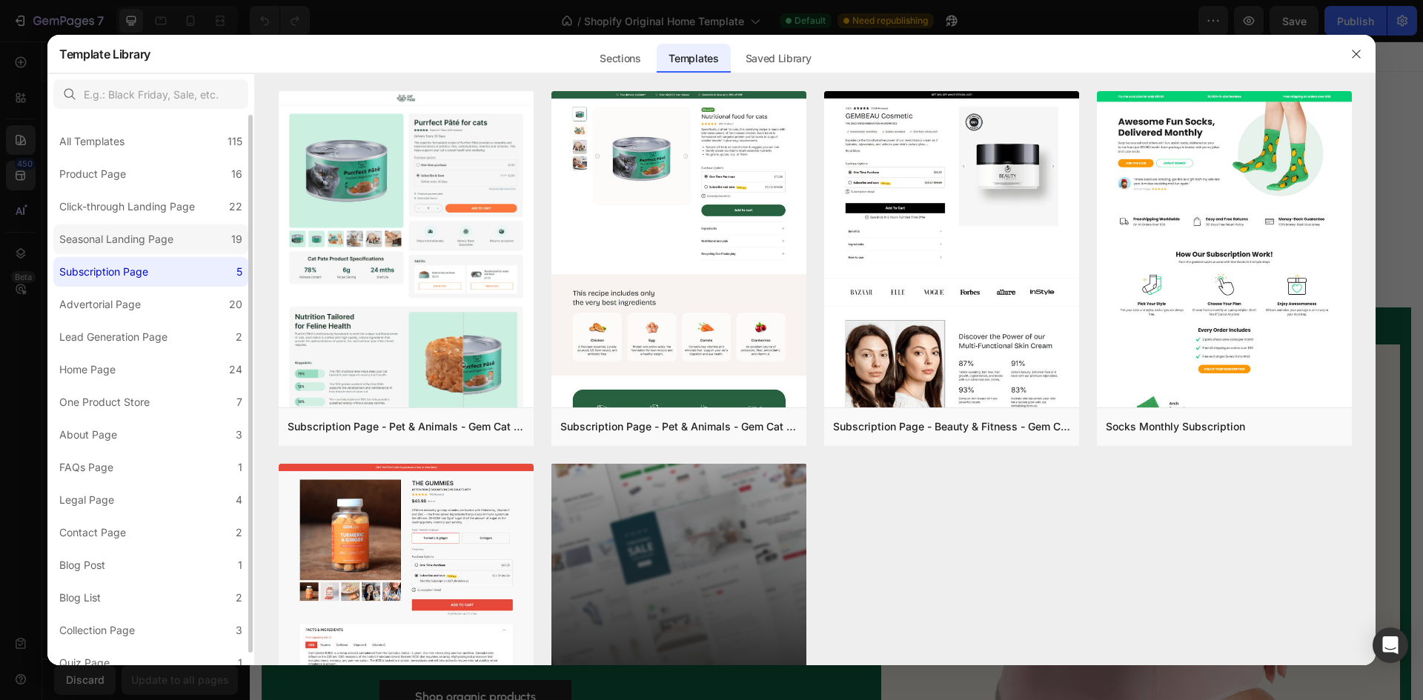
click at [199, 244] on label "Seasonal Landing Page 19" at bounding box center [150, 239] width 195 height 30
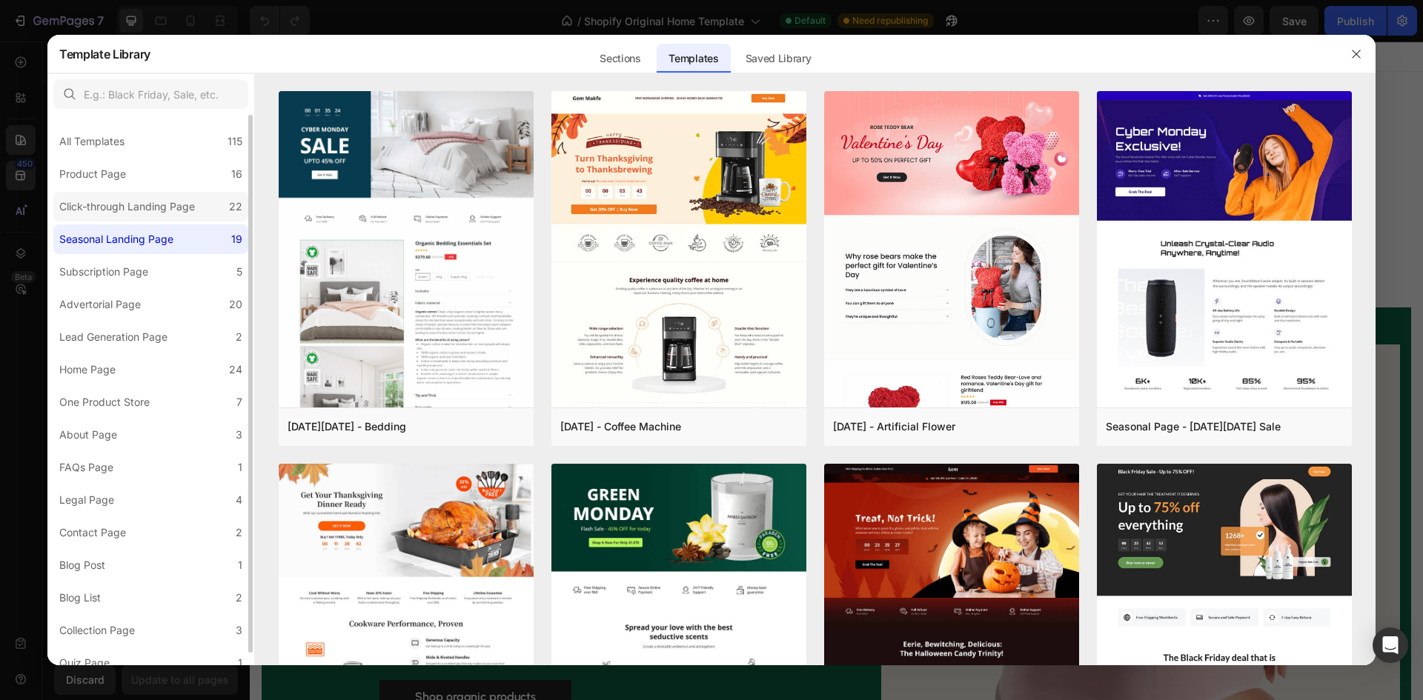
click at [201, 212] on div "Click-through Landing Page" at bounding box center [130, 207] width 142 height 18
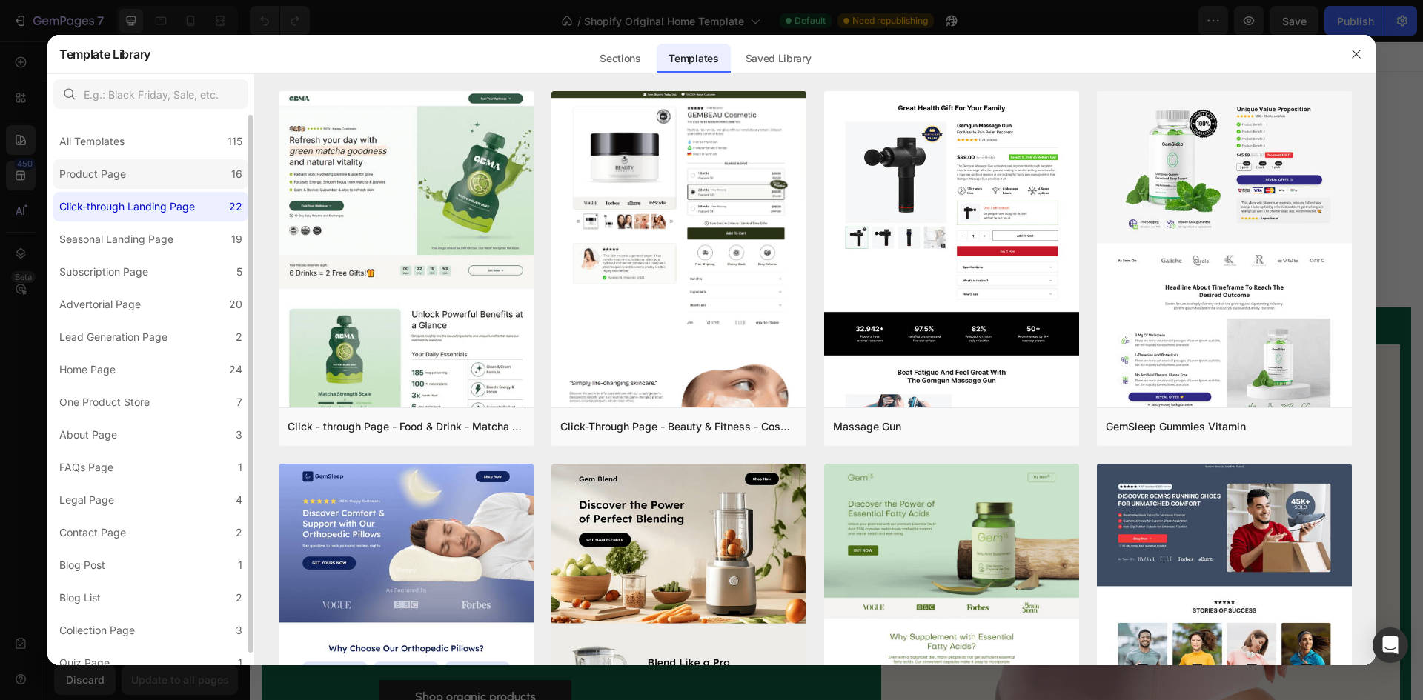
click at [199, 184] on label "Product Page 16" at bounding box center [150, 174] width 195 height 30
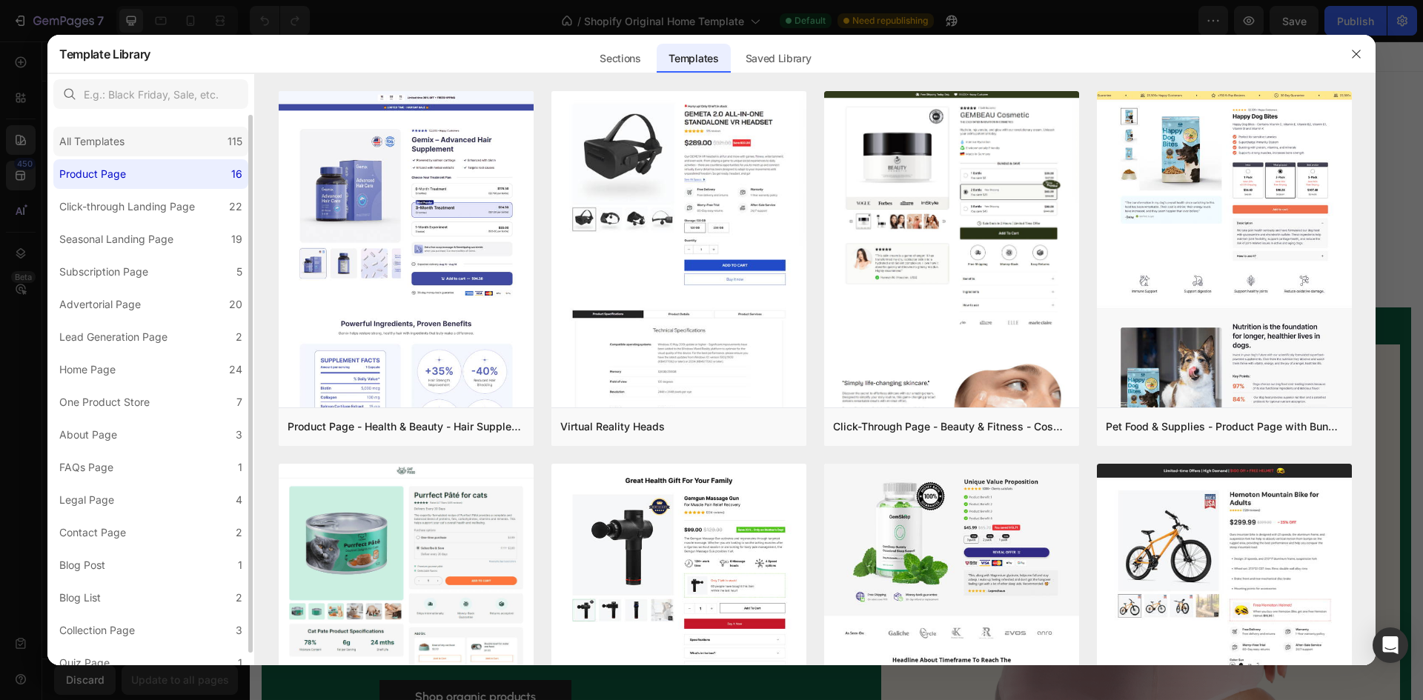
click at [212, 148] on div "All Templates 115" at bounding box center [150, 142] width 195 height 30
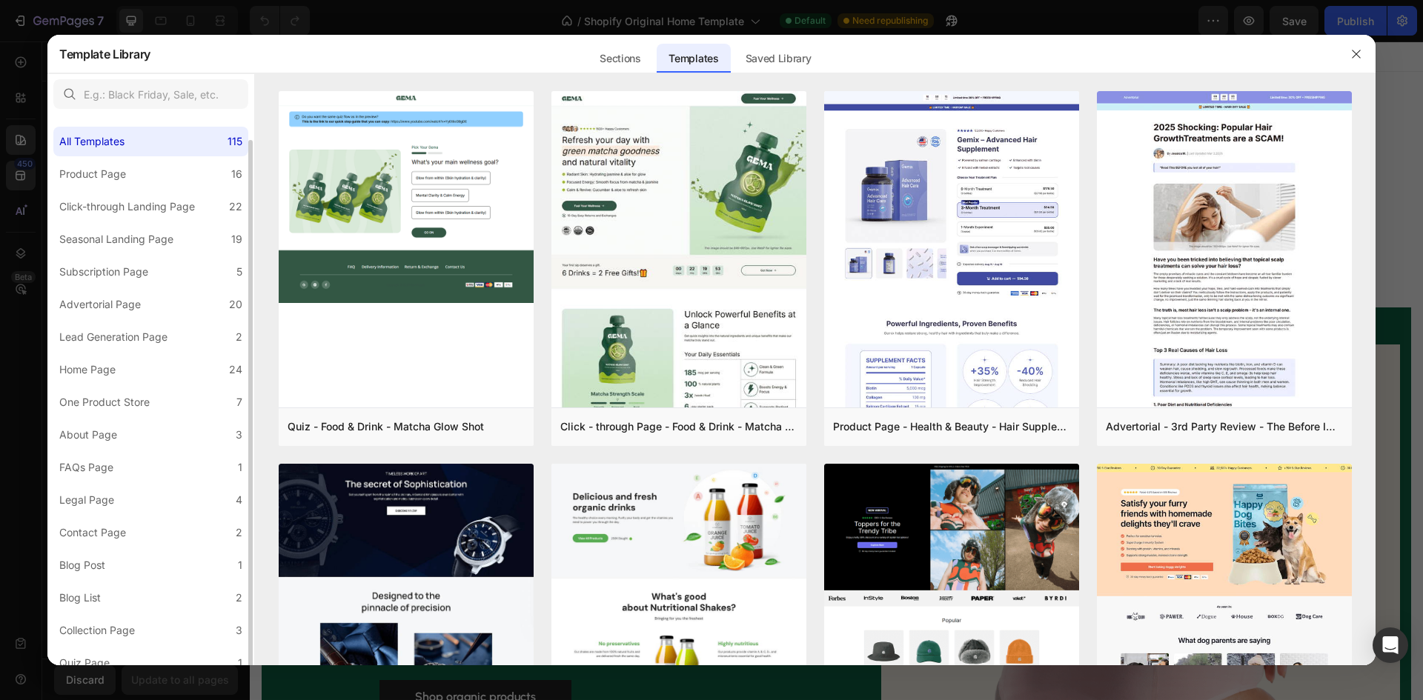
scroll to position [13, 0]
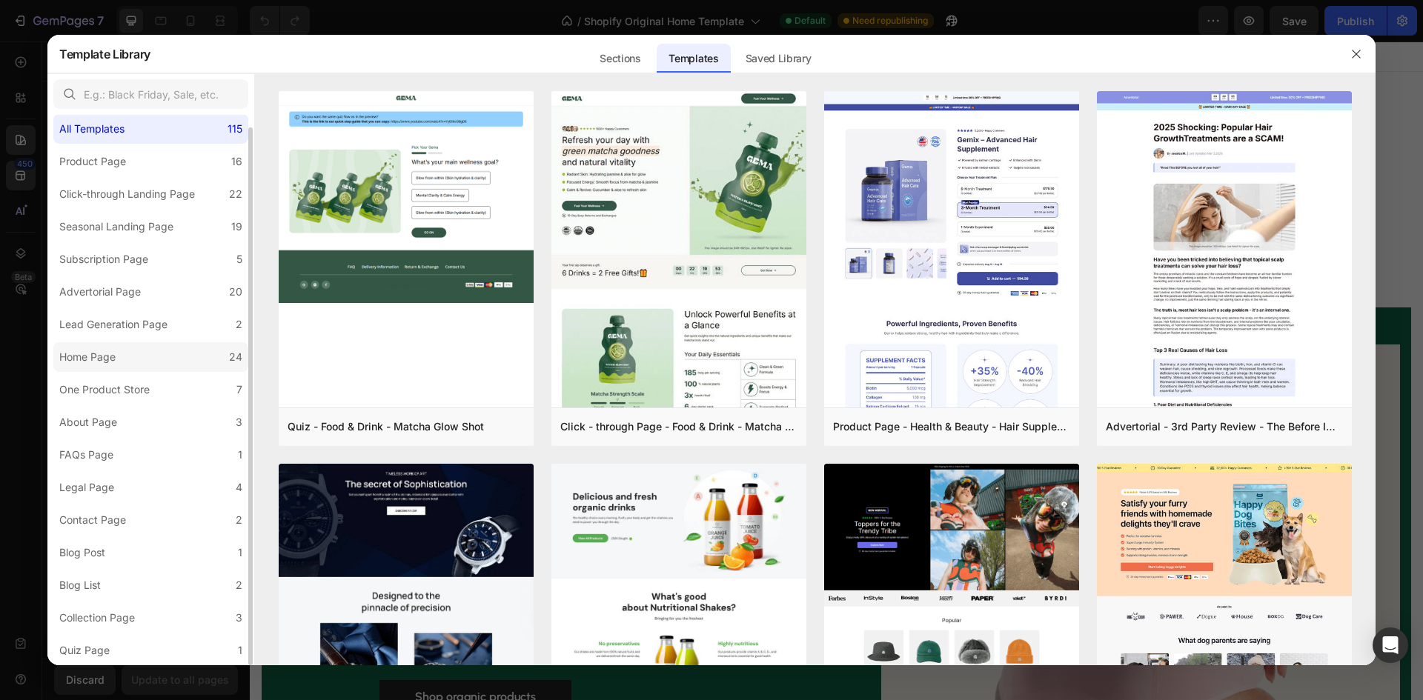
click at [193, 363] on label "Home Page 24" at bounding box center [150, 357] width 195 height 30
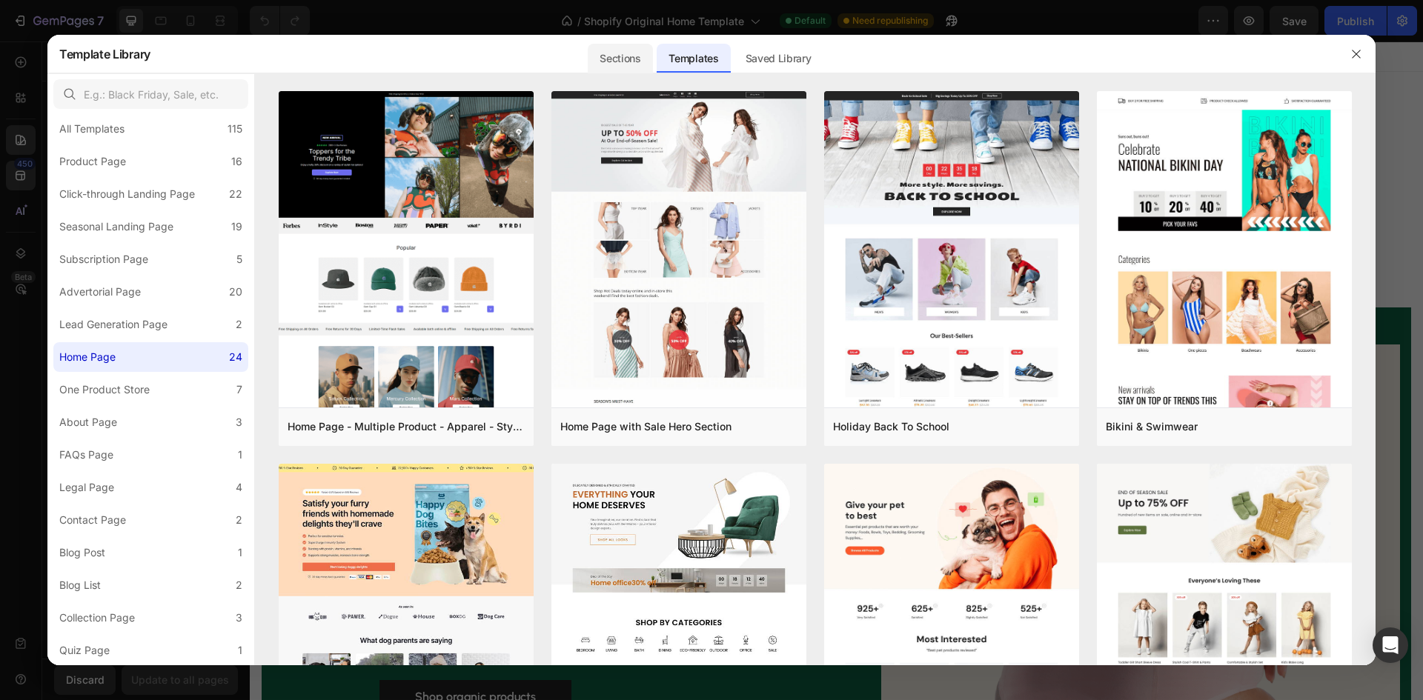
click at [611, 67] on div "Sections" at bounding box center [620, 59] width 64 height 30
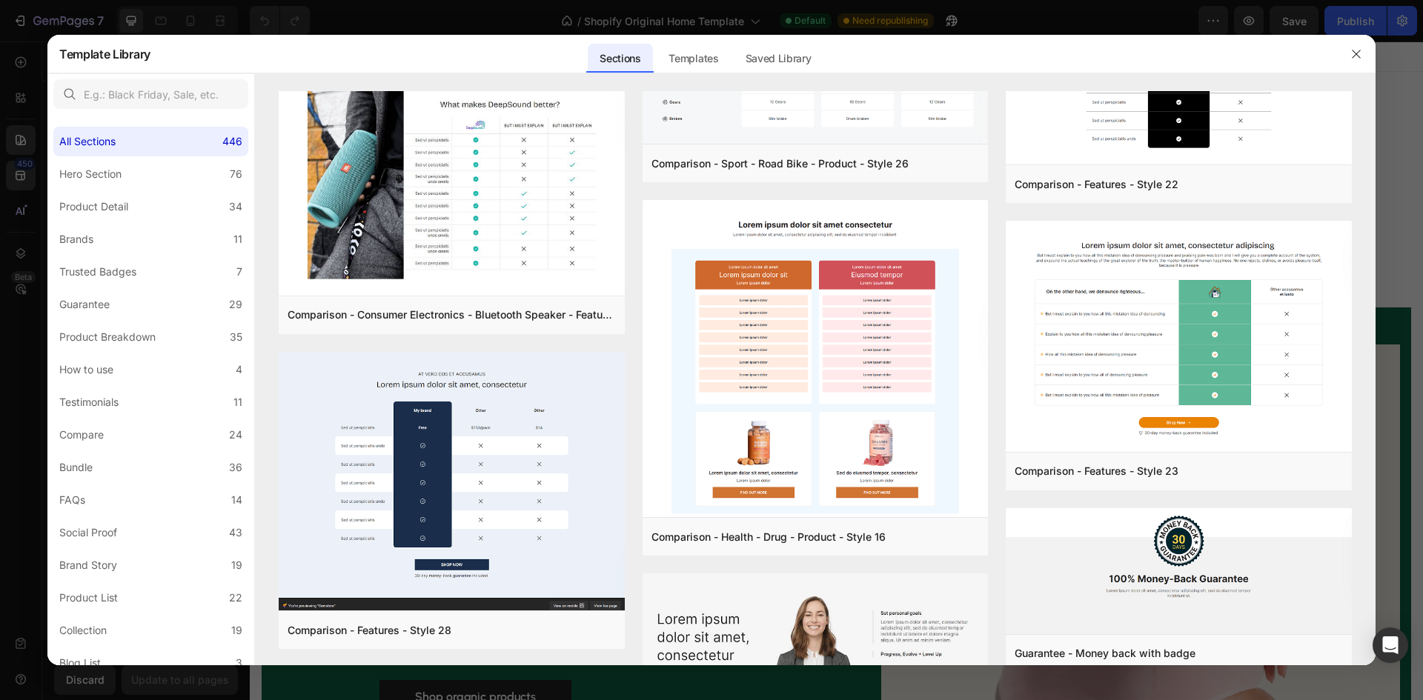
scroll to position [15165, 0]
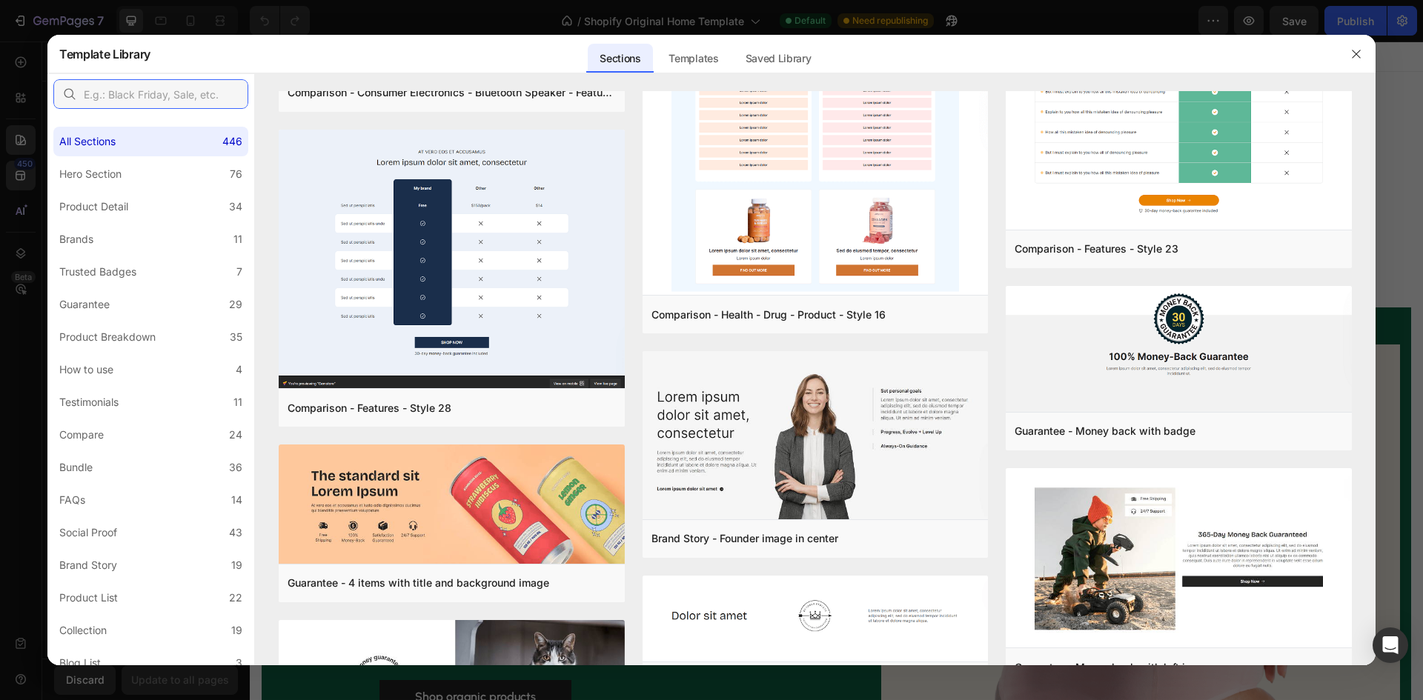
click at [93, 92] on input "text" at bounding box center [150, 94] width 195 height 30
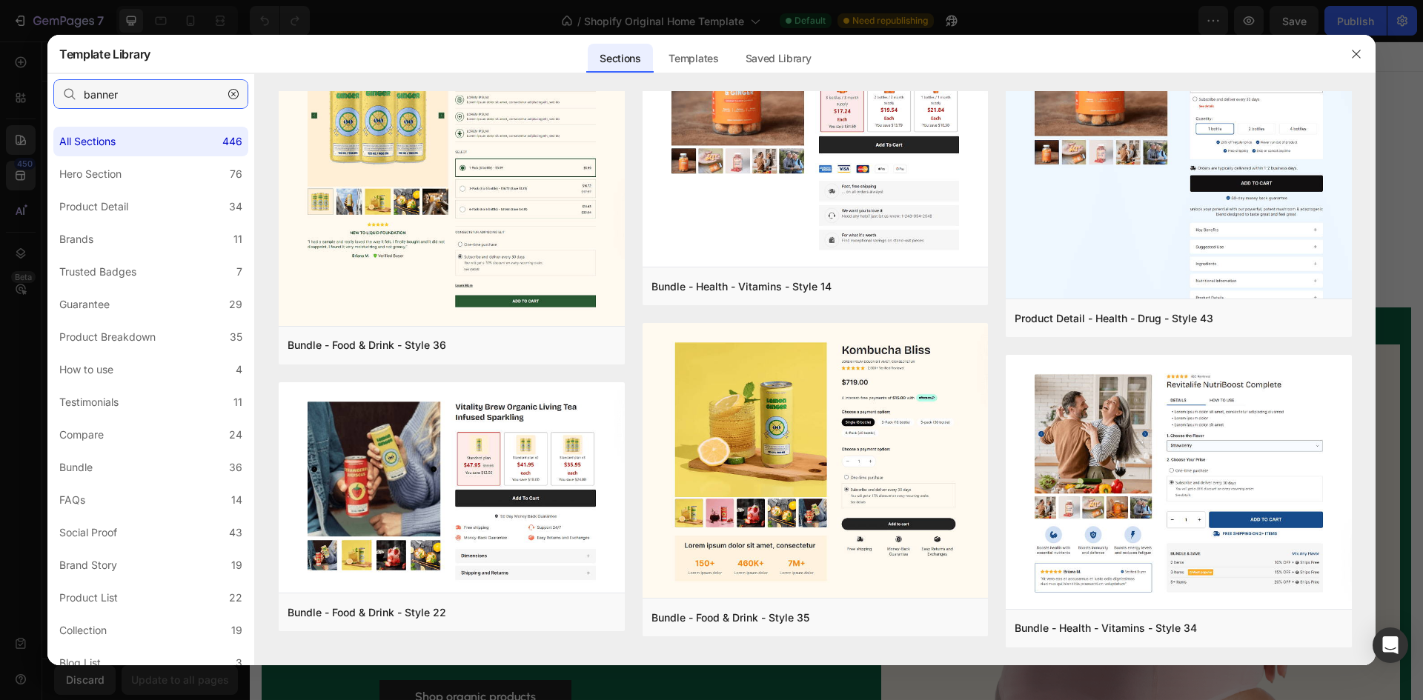
type input "banner"
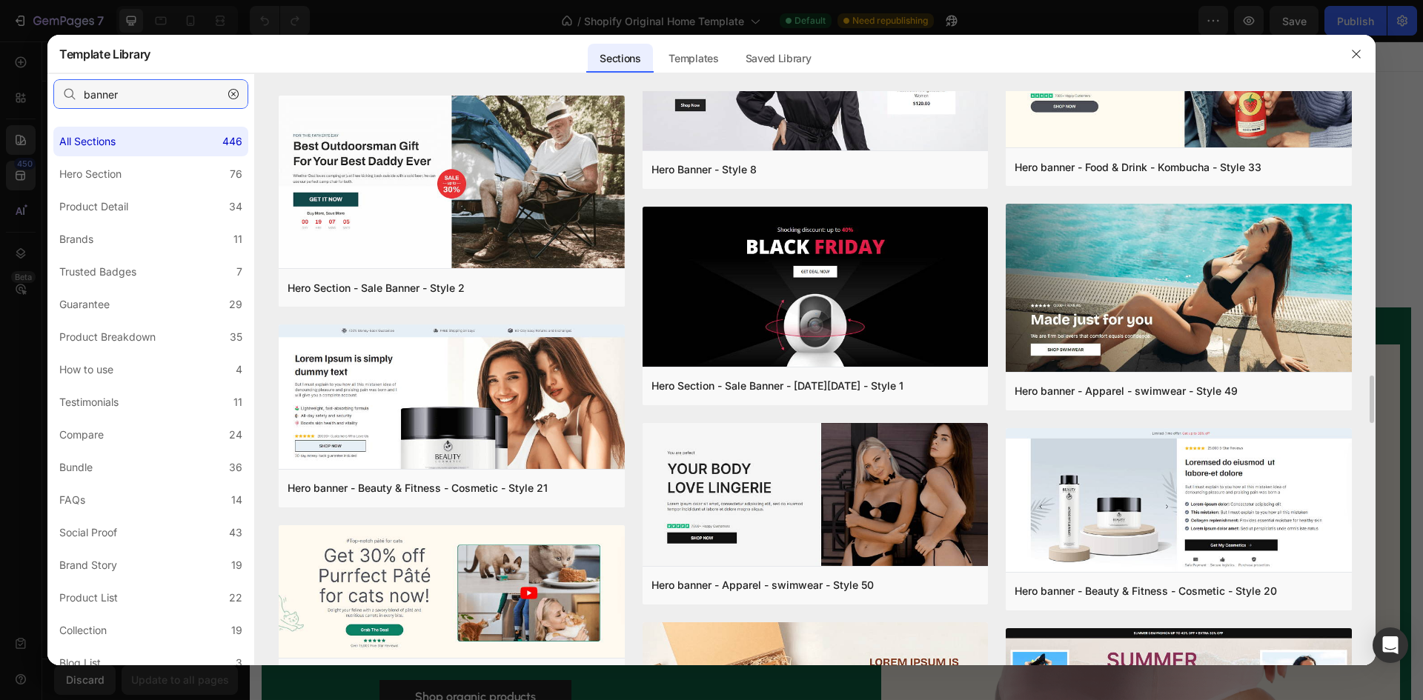
scroll to position [3030, 0]
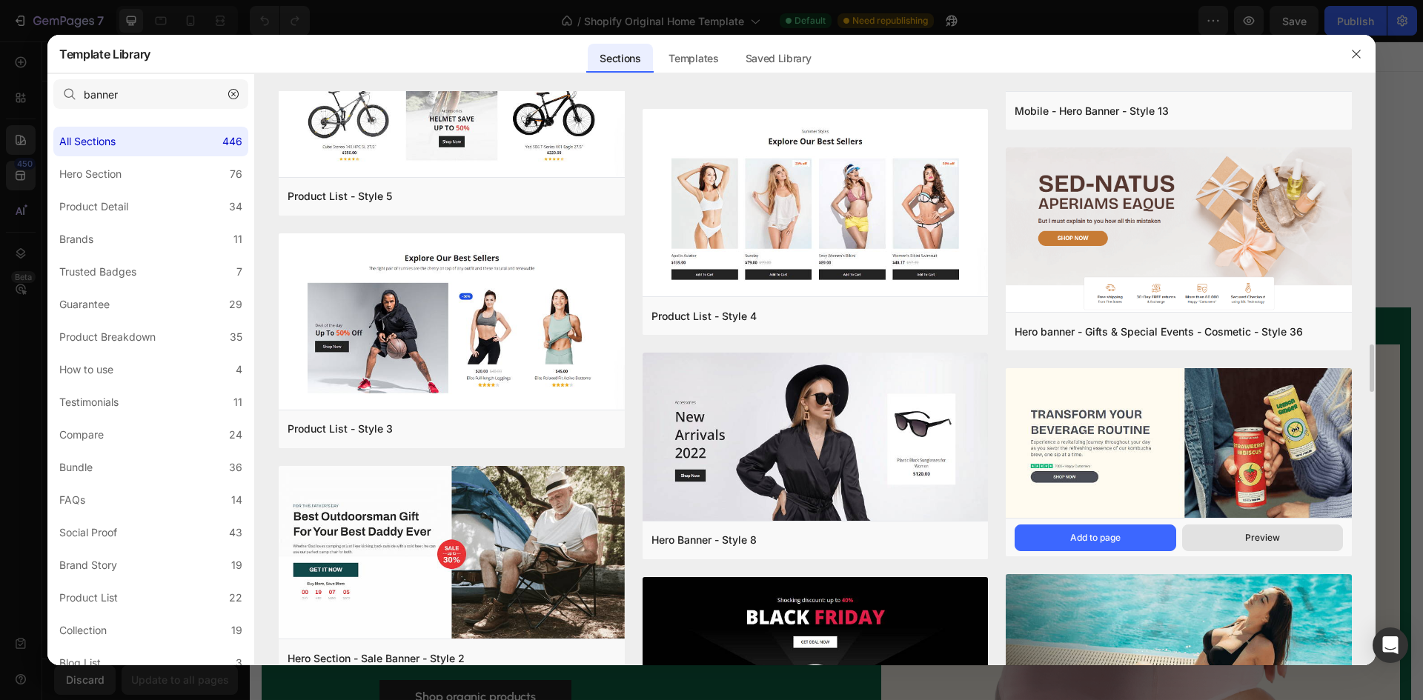
click at [1219, 533] on button "Preview" at bounding box center [1262, 538] width 161 height 27
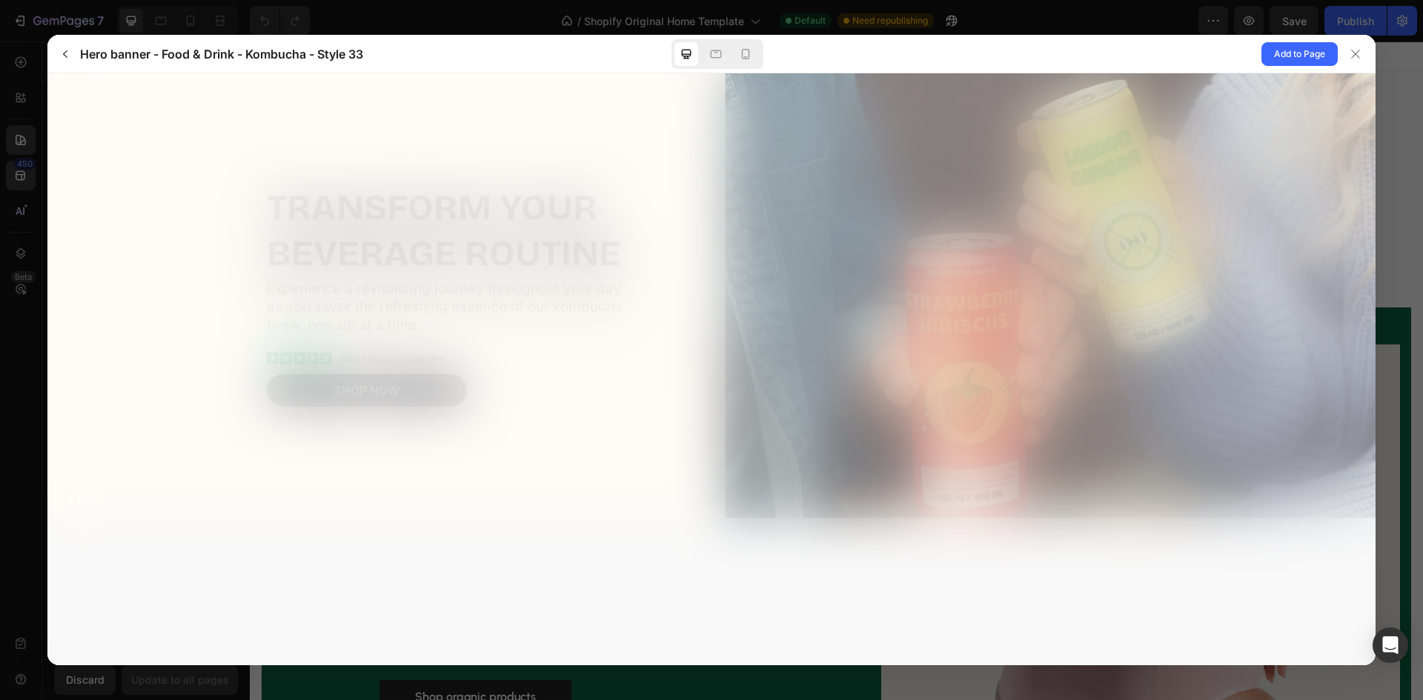
scroll to position [0, 0]
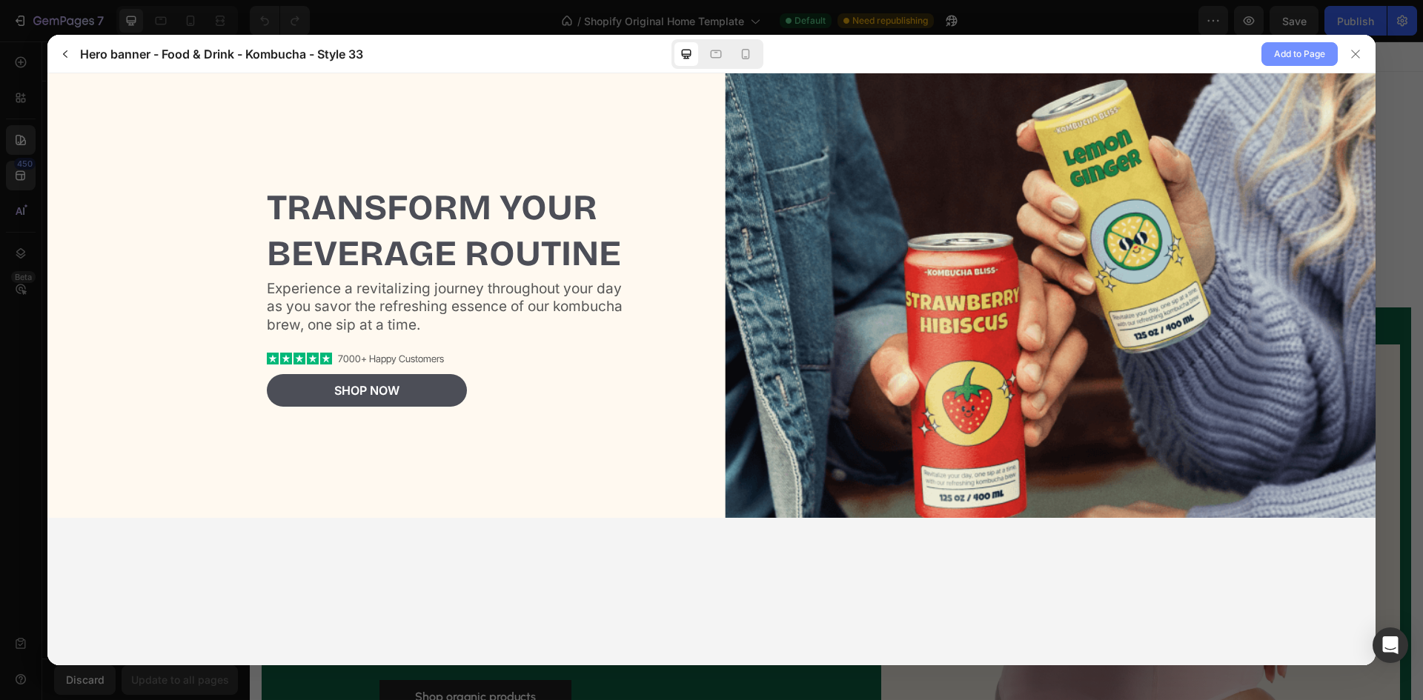
click at [1280, 60] on span "Add to Page" at bounding box center [1299, 54] width 51 height 18
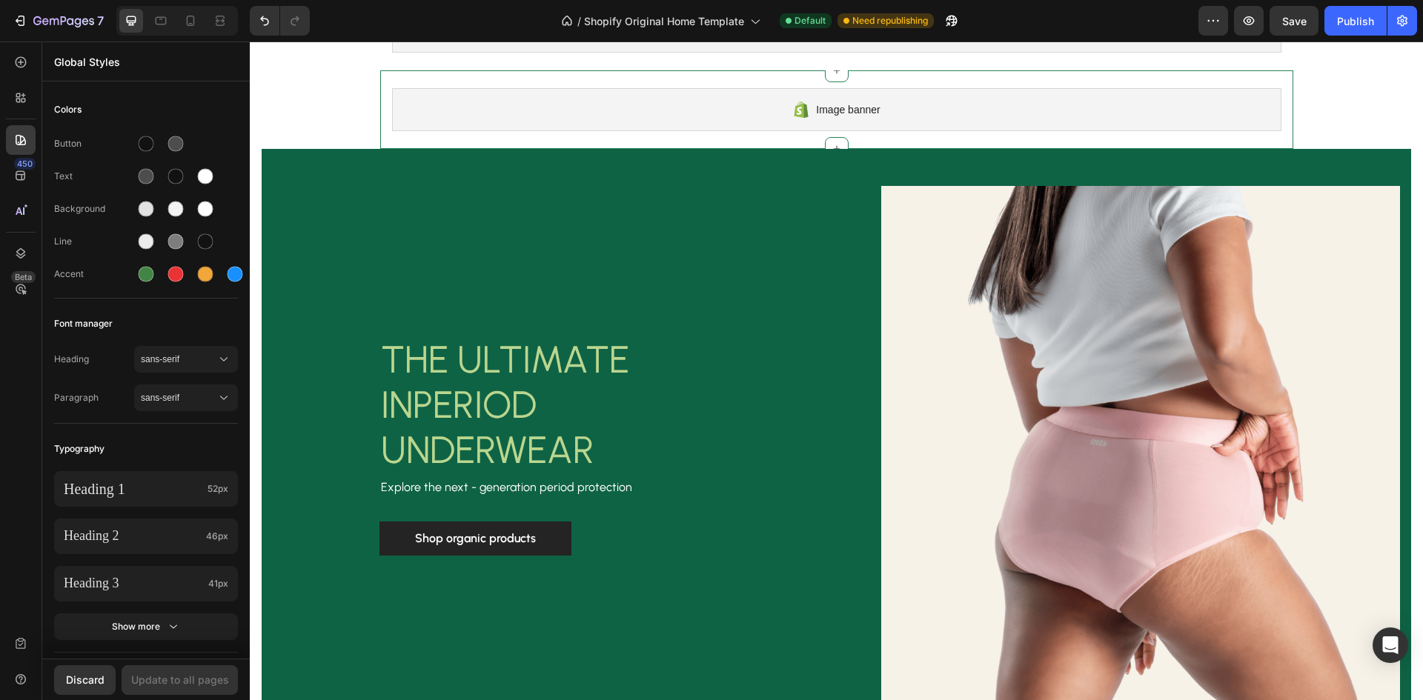
scroll to position [370, 0]
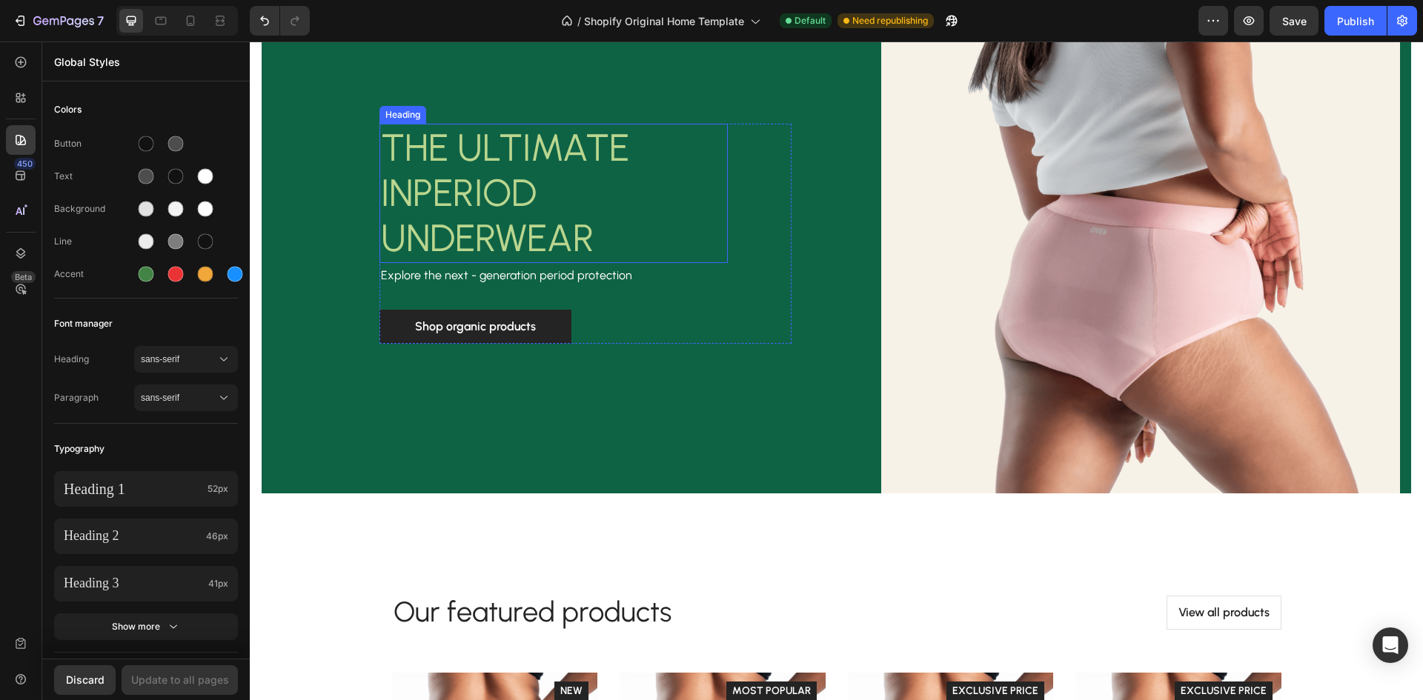
click at [579, 224] on span "PERIOD UNDERWEAR" at bounding box center [487, 215] width 213 height 90
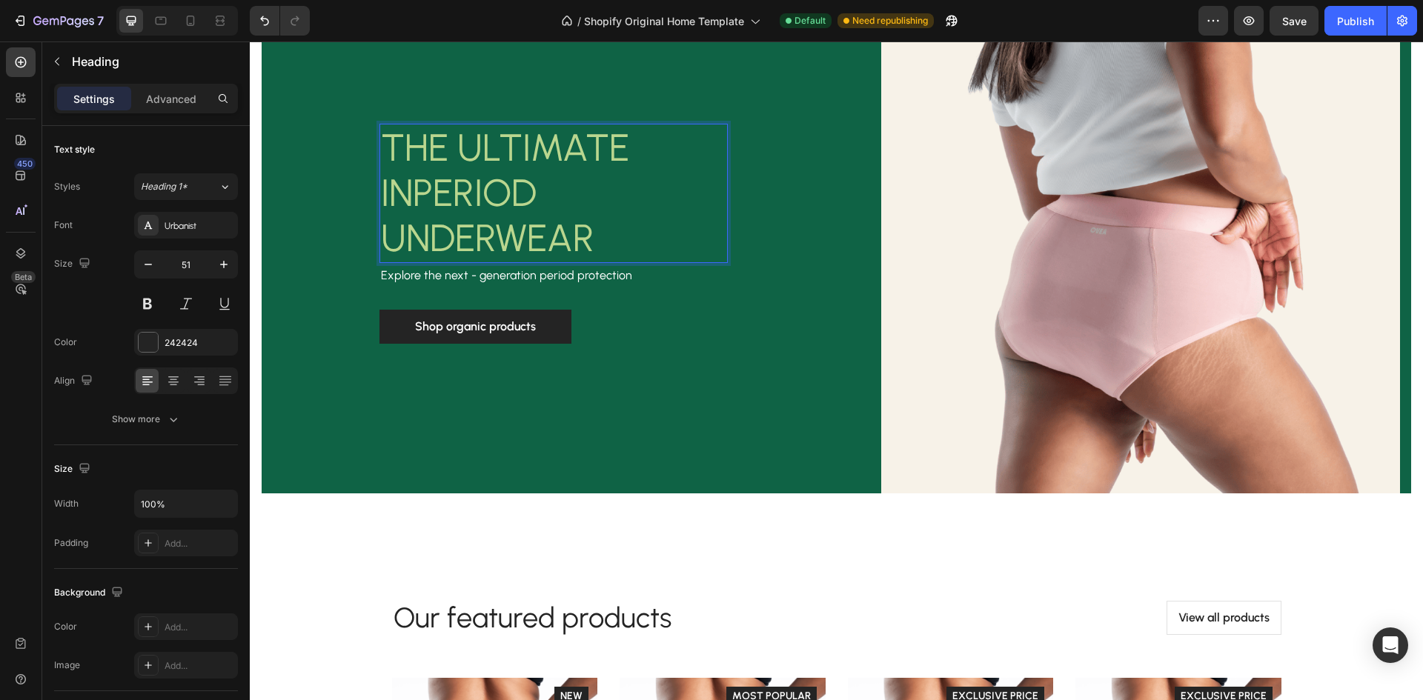
click at [591, 238] on p "THE ULTIMATE INPERIOD UNDERWEAR" at bounding box center [553, 193] width 345 height 136
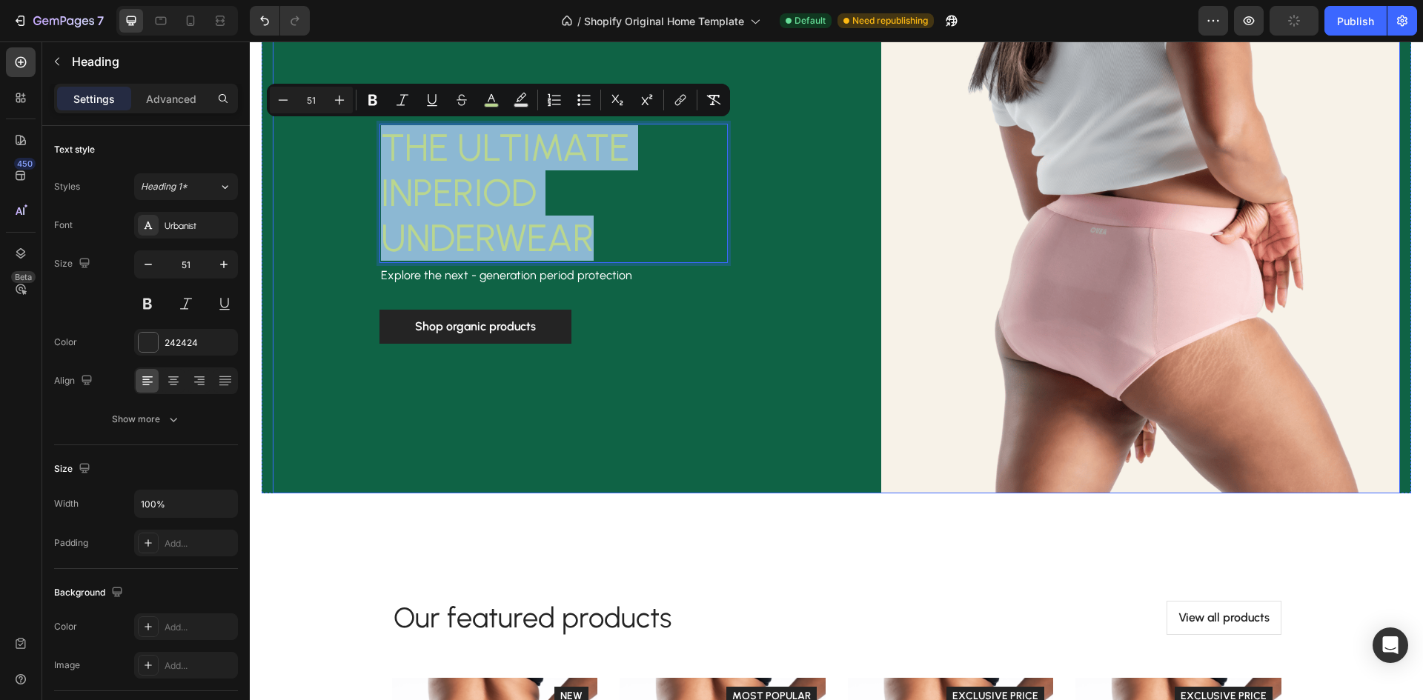
drag, startPoint x: 593, startPoint y: 238, endPoint x: 359, endPoint y: 130, distance: 258.6
click at [359, 130] on div "THE ULTIMATE INPERIOD UNDERWEAR Heading 3 Explore the next - generation period …" at bounding box center [532, 233] width 519 height 519
copy span "THE ULTIMATE INPERIOD UNDERWEAR"
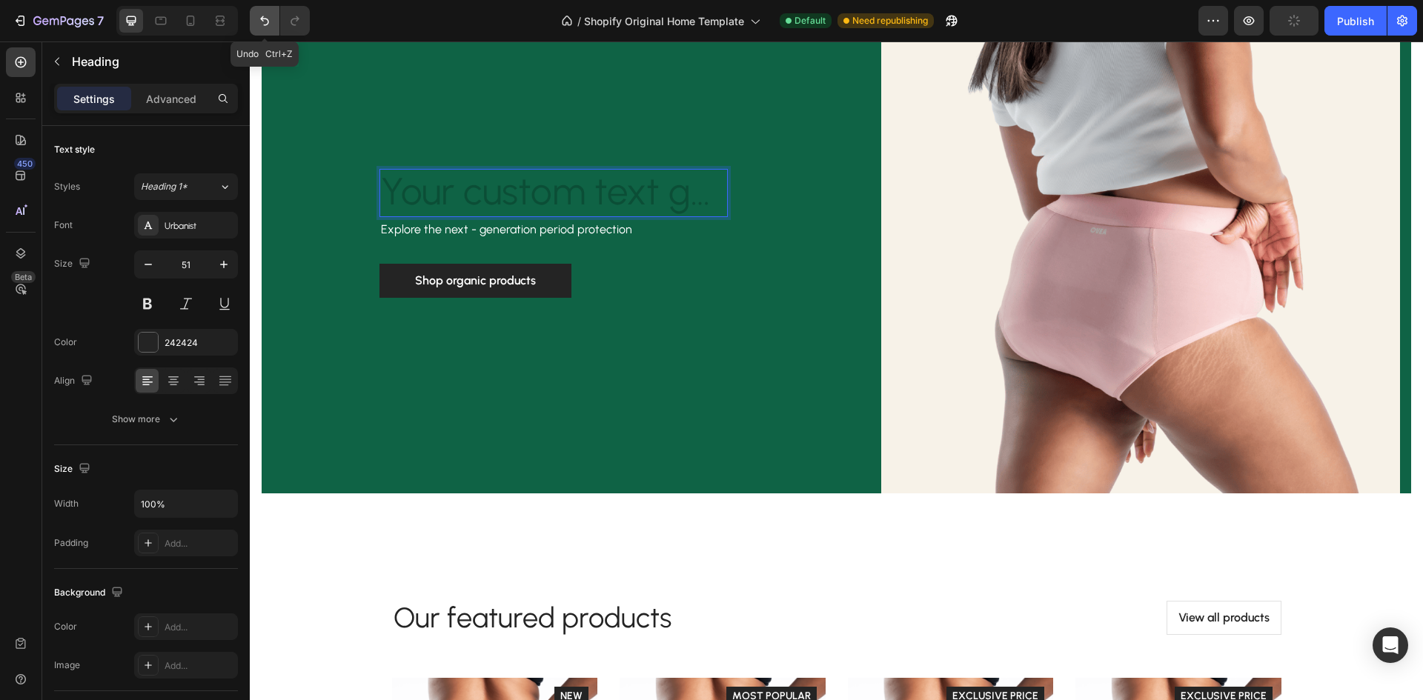
click at [263, 10] on button "Undo/Redo" at bounding box center [265, 21] width 30 height 30
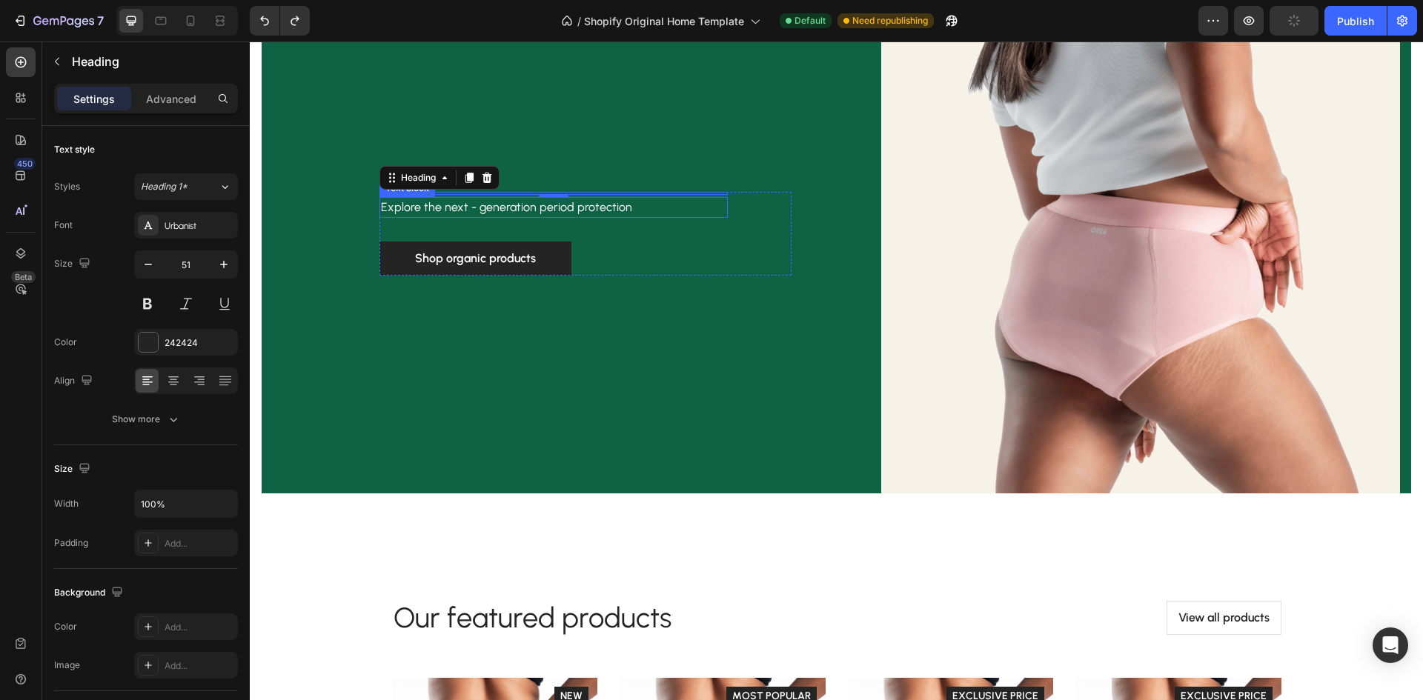
scroll to position [393, 0]
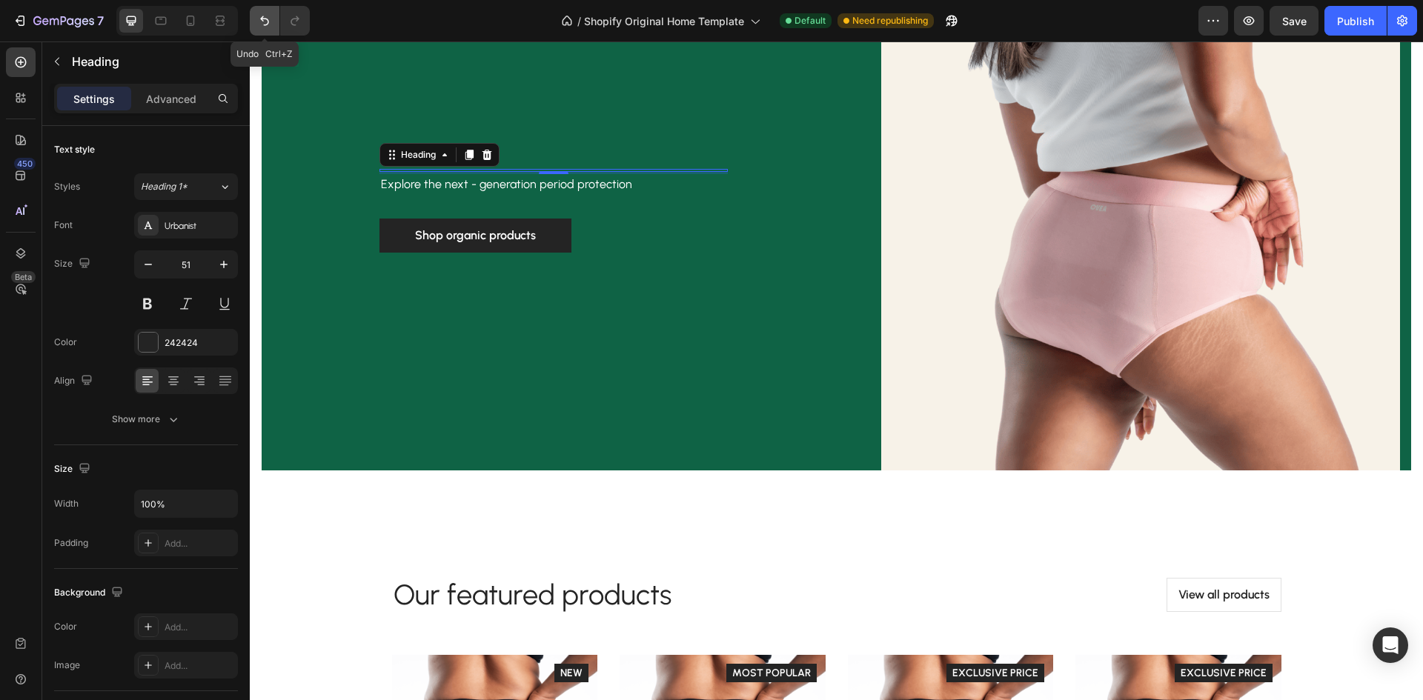
click at [264, 24] on icon "Undo/Redo" at bounding box center [264, 20] width 15 height 15
click at [267, 19] on icon "Undo/Redo" at bounding box center [264, 21] width 9 height 10
click at [258, 20] on icon "Undo/Redo" at bounding box center [264, 20] width 15 height 15
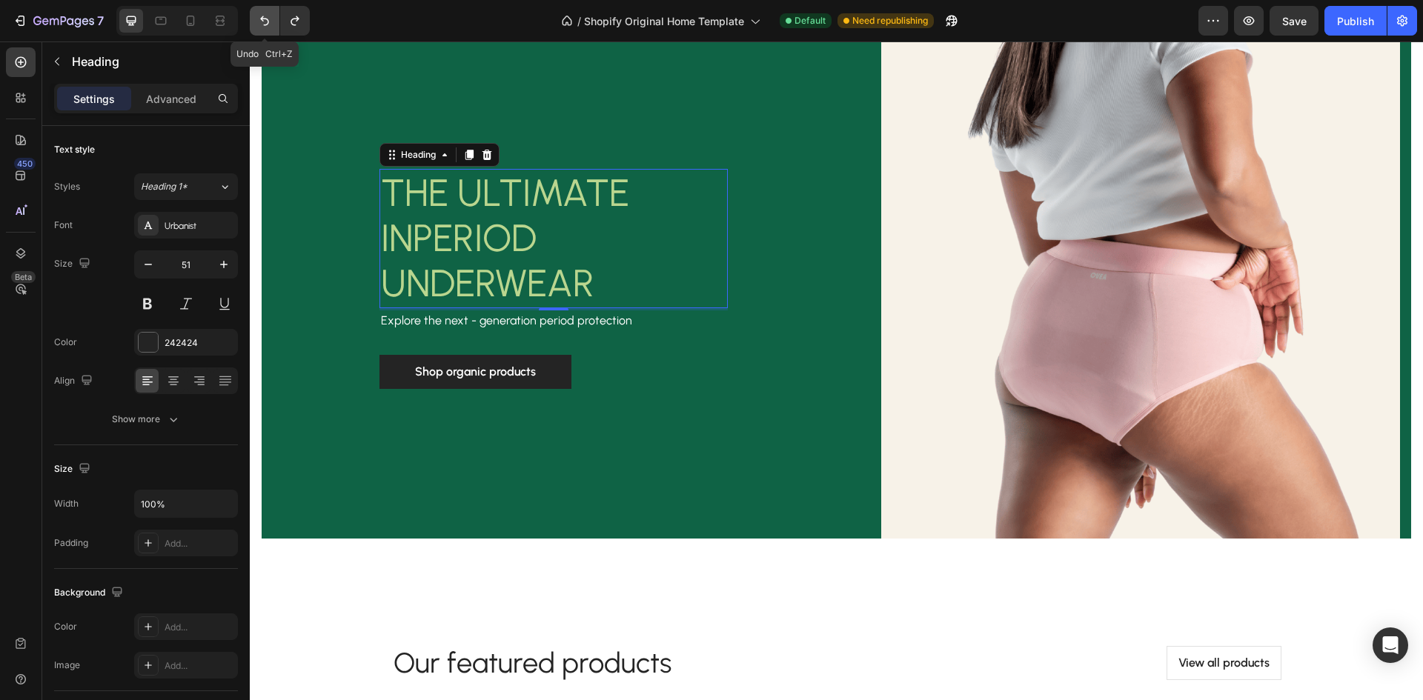
click at [258, 20] on icon "Undo/Redo" at bounding box center [264, 20] width 15 height 15
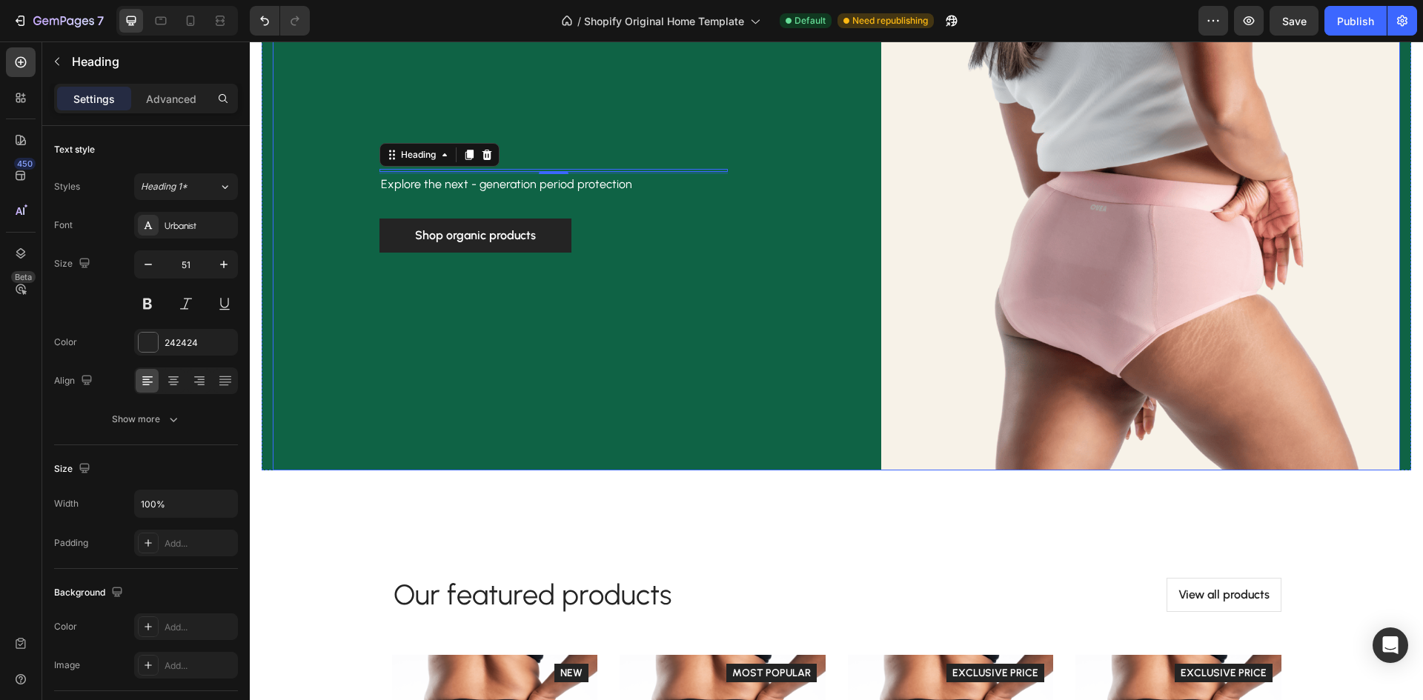
click at [632, 250] on div "Heading 3 Explore the next - generation period protection Text block Shop organ…" at bounding box center [532, 210] width 519 height 519
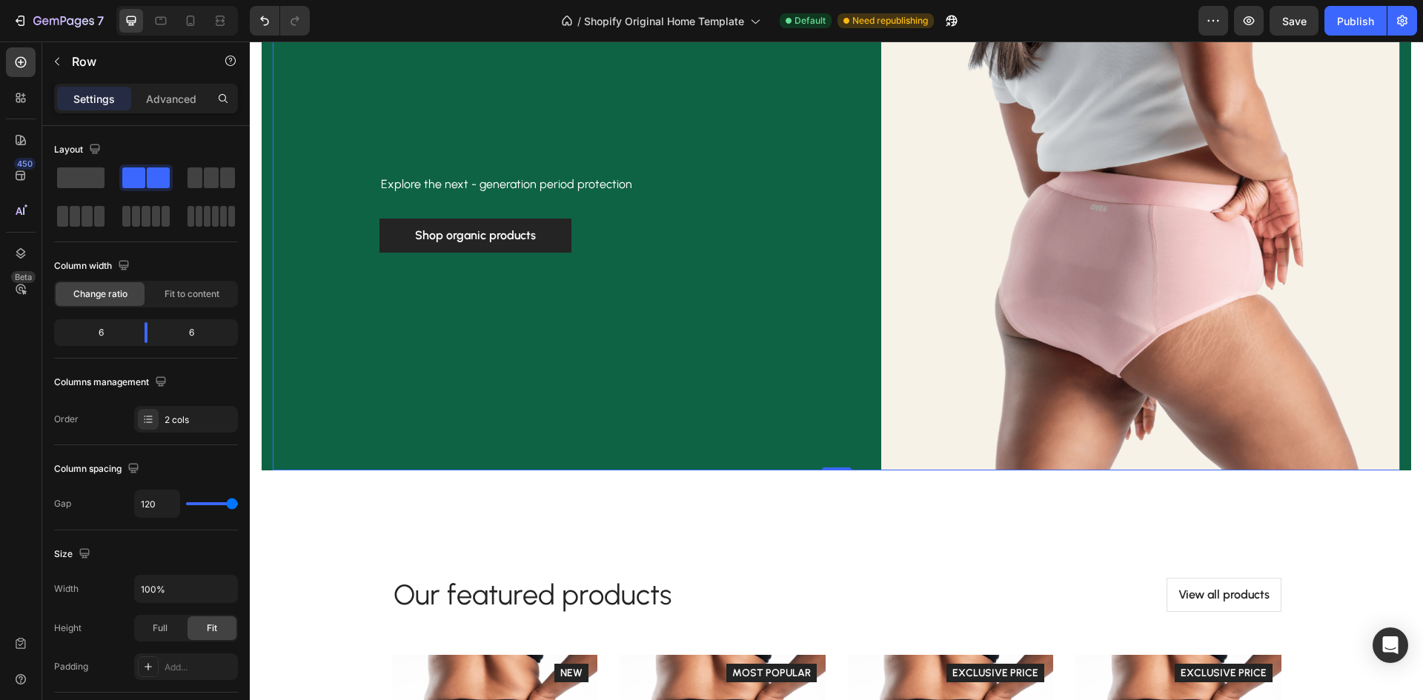
click at [561, 164] on div "Heading Explore the next - generation period protection Text block Shop organic…" at bounding box center [532, 210] width 519 height 519
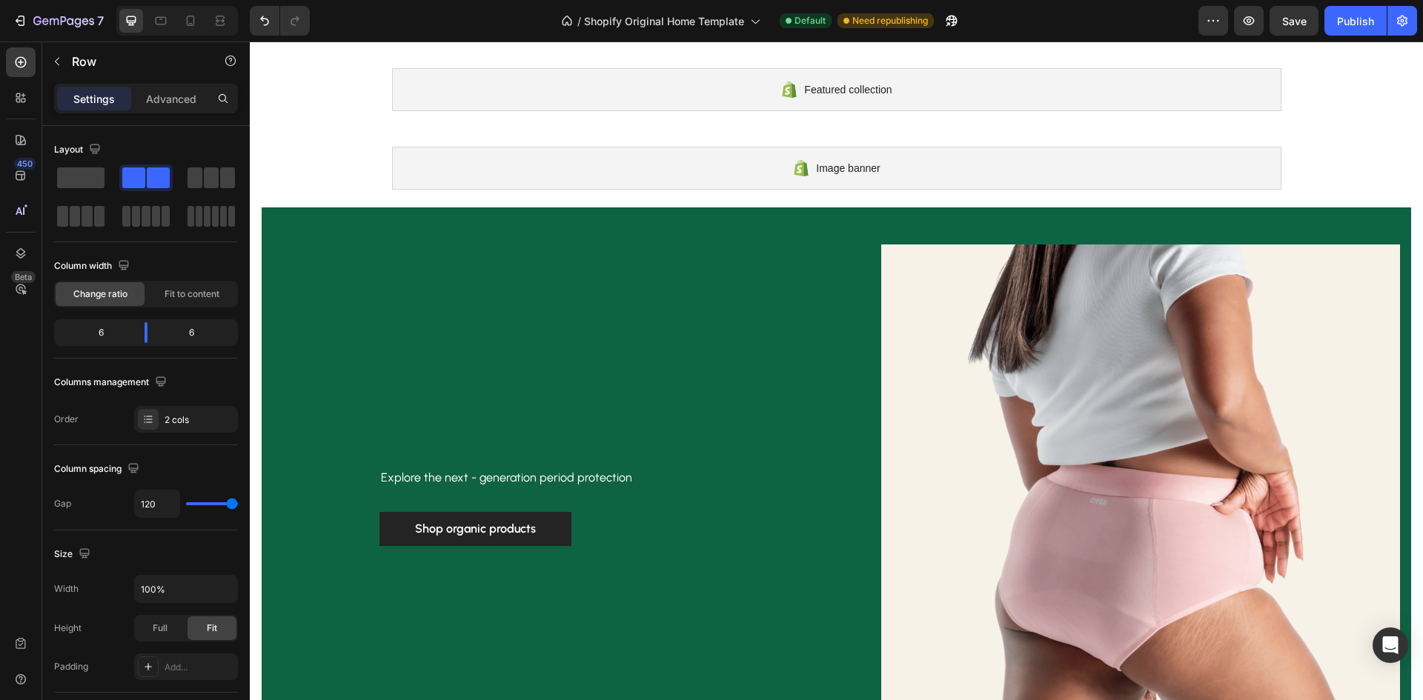
scroll to position [0, 0]
